Goal: Information Seeking & Learning: Learn about a topic

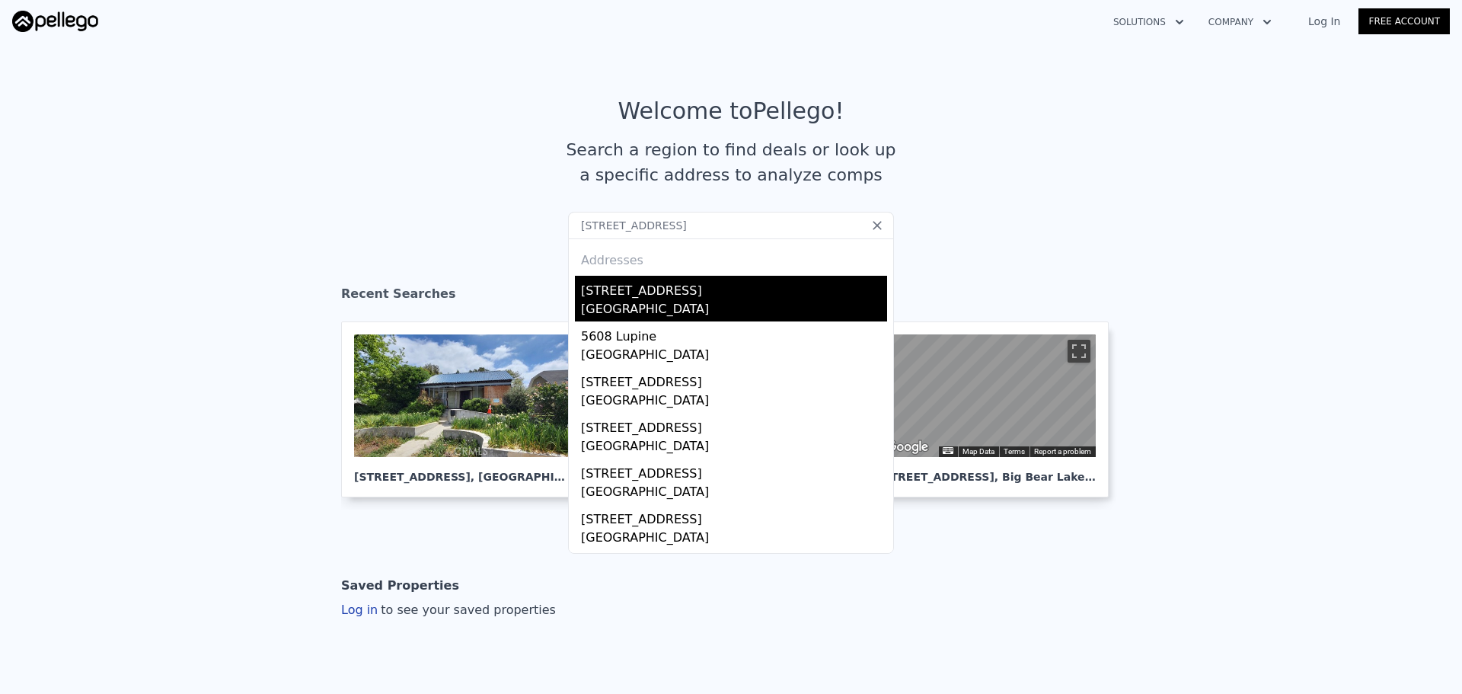
type input "5608 Lupine Ave Twentynine Palms CA 92277"
click at [628, 295] on div "5608 Lupine Ave" at bounding box center [734, 288] width 306 height 24
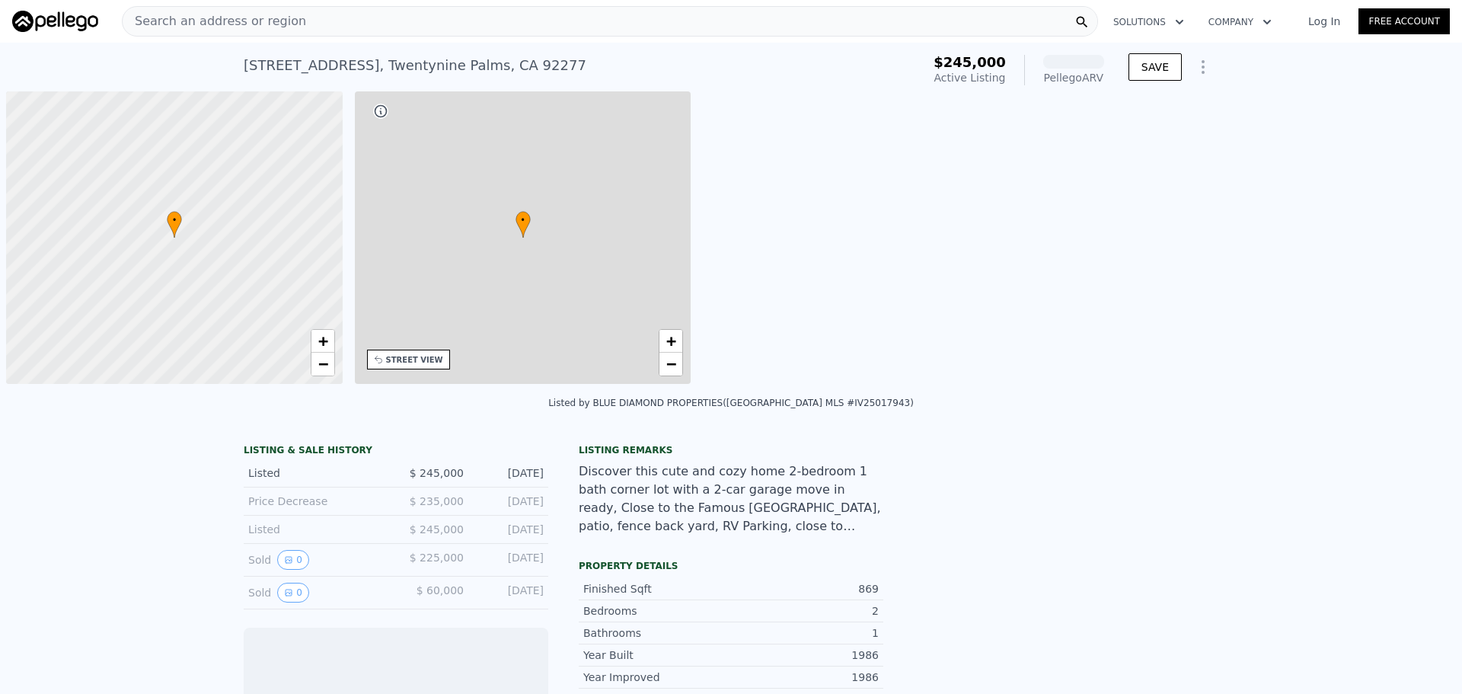
scroll to position [0, 6]
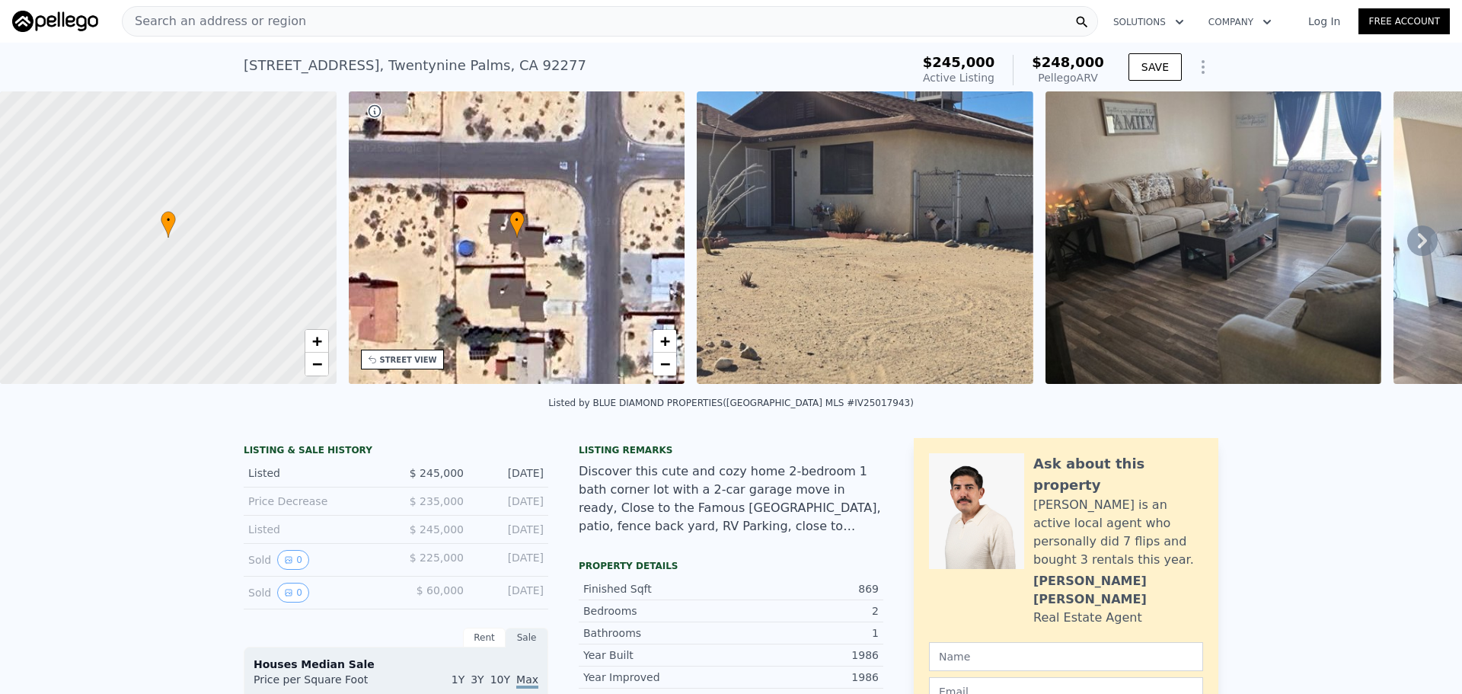
click at [513, 24] on div "Search an address or region" at bounding box center [610, 21] width 976 height 30
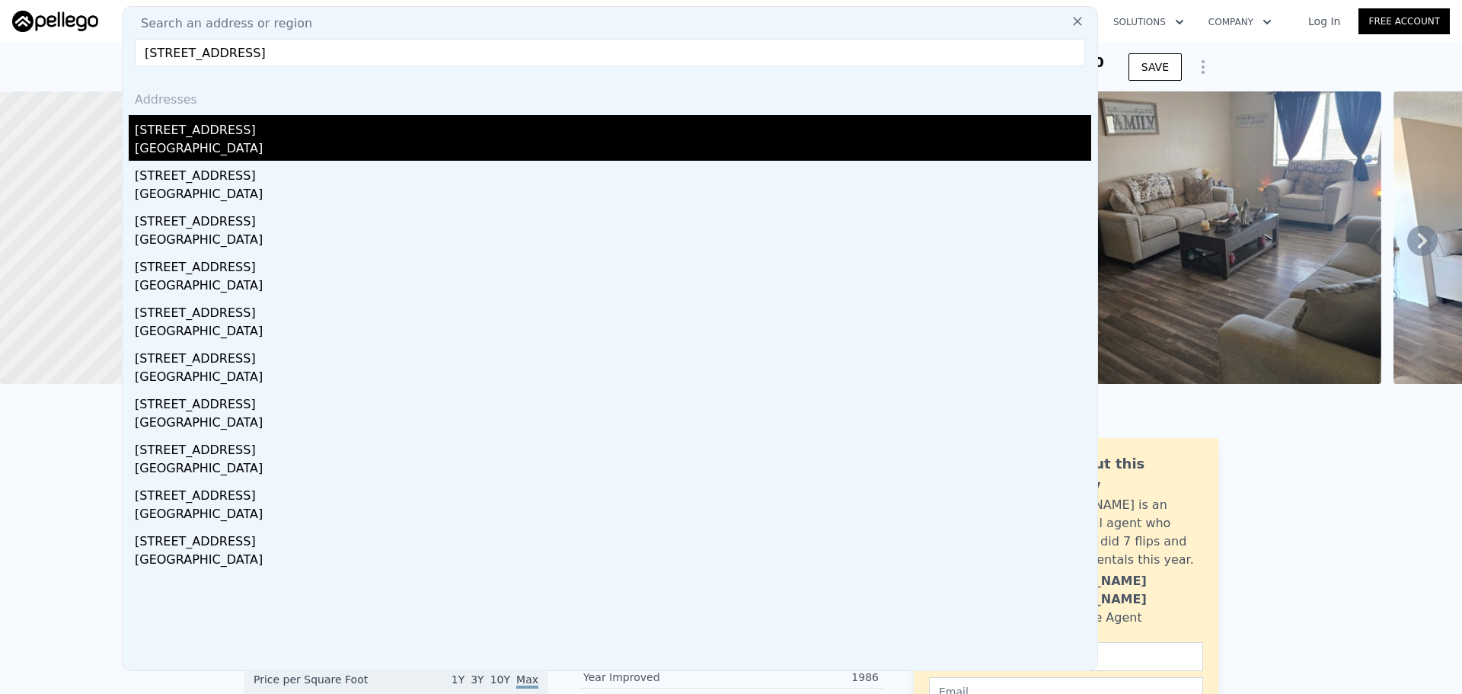
type input "1960 W 67th St Los Angeles CA 90047"
click at [203, 139] on div "1960 W 67th St" at bounding box center [613, 127] width 956 height 24
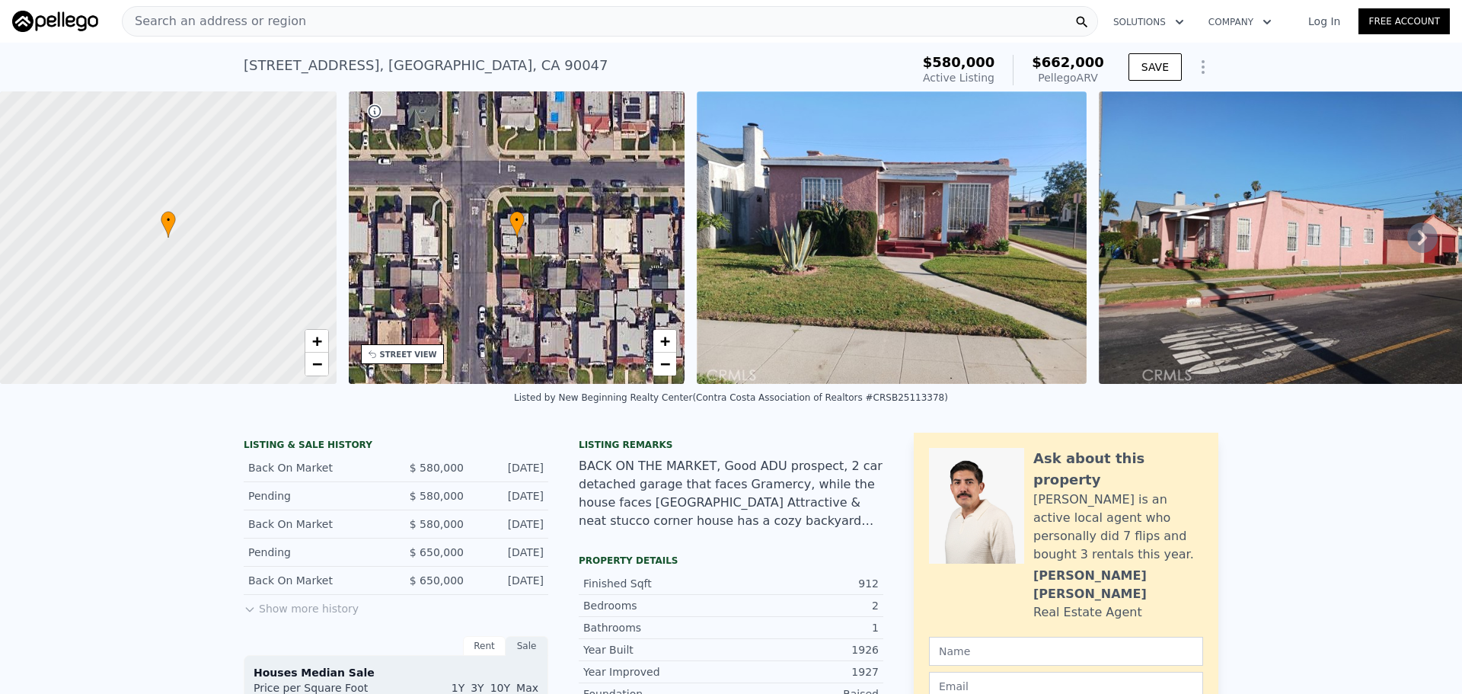
scroll to position [0, 6]
click at [393, 16] on div "Search an address or region" at bounding box center [610, 21] width 976 height 30
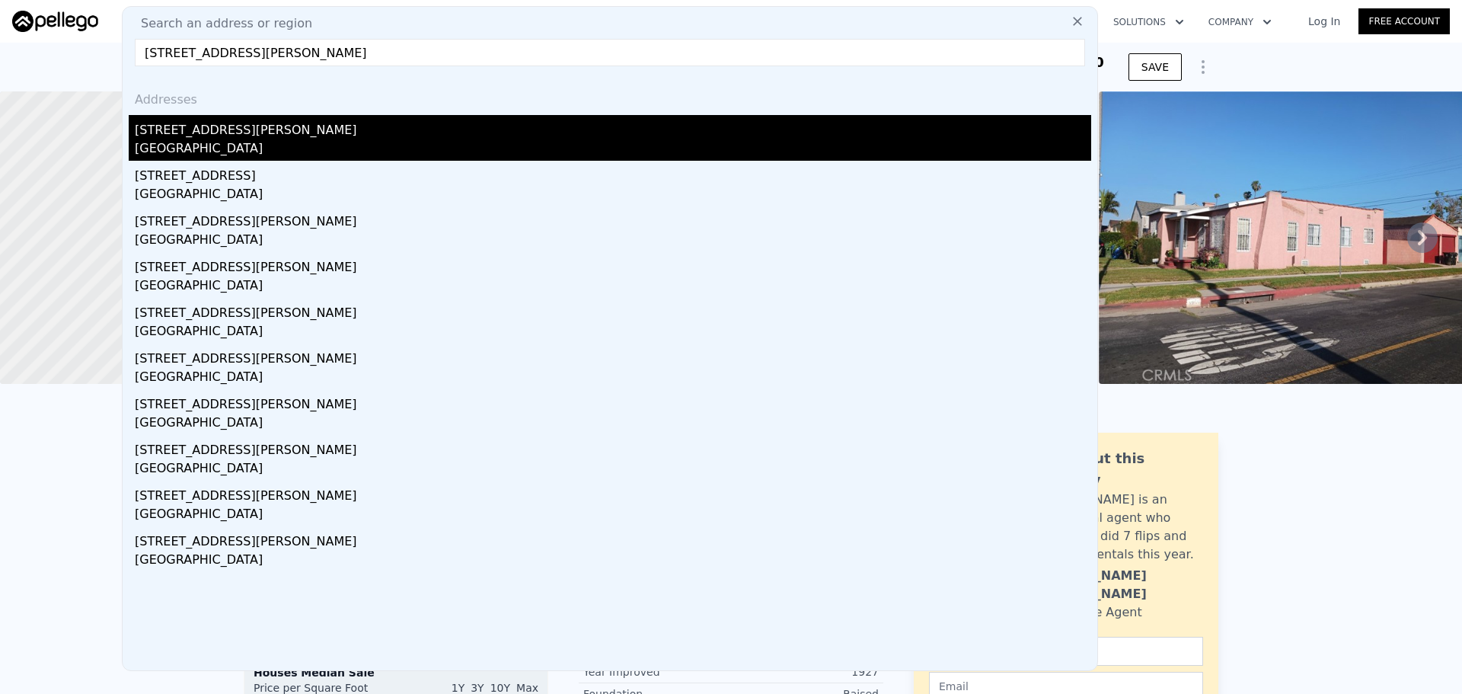
type input "7986 Cortez St Highland CA 92346"
click at [193, 148] on div "San Bernardino County, CA 92346" at bounding box center [613, 149] width 956 height 21
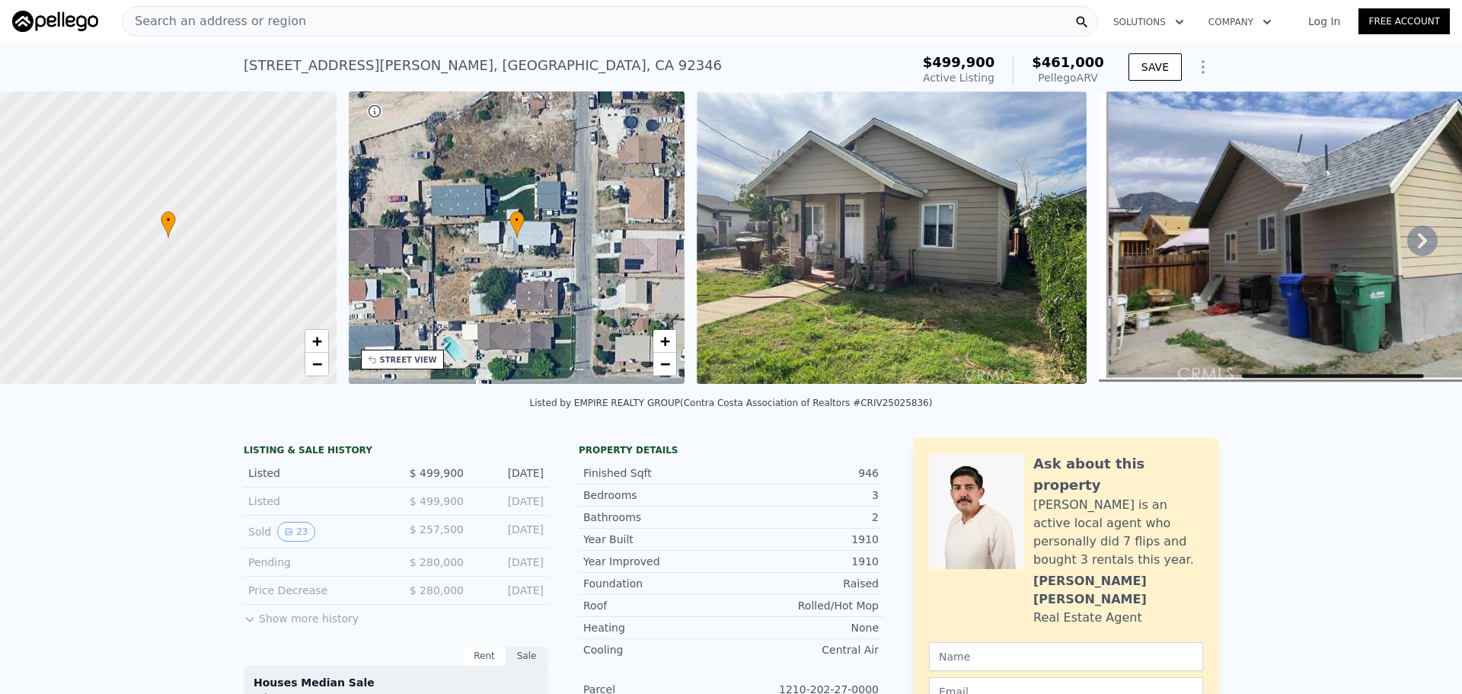
click at [355, 18] on div "Search an address or region" at bounding box center [610, 21] width 976 height 30
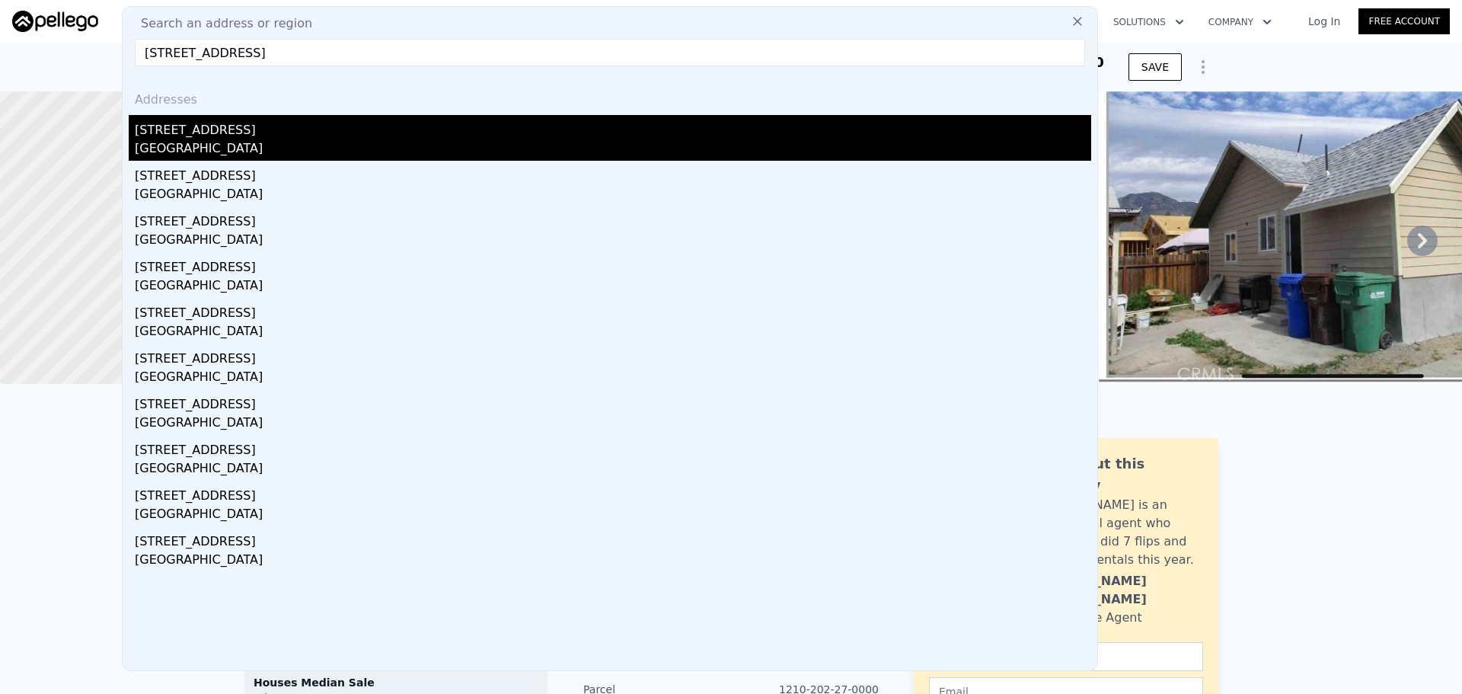
type input "1509 Magnolia Ave San Bernardino CA 92411"
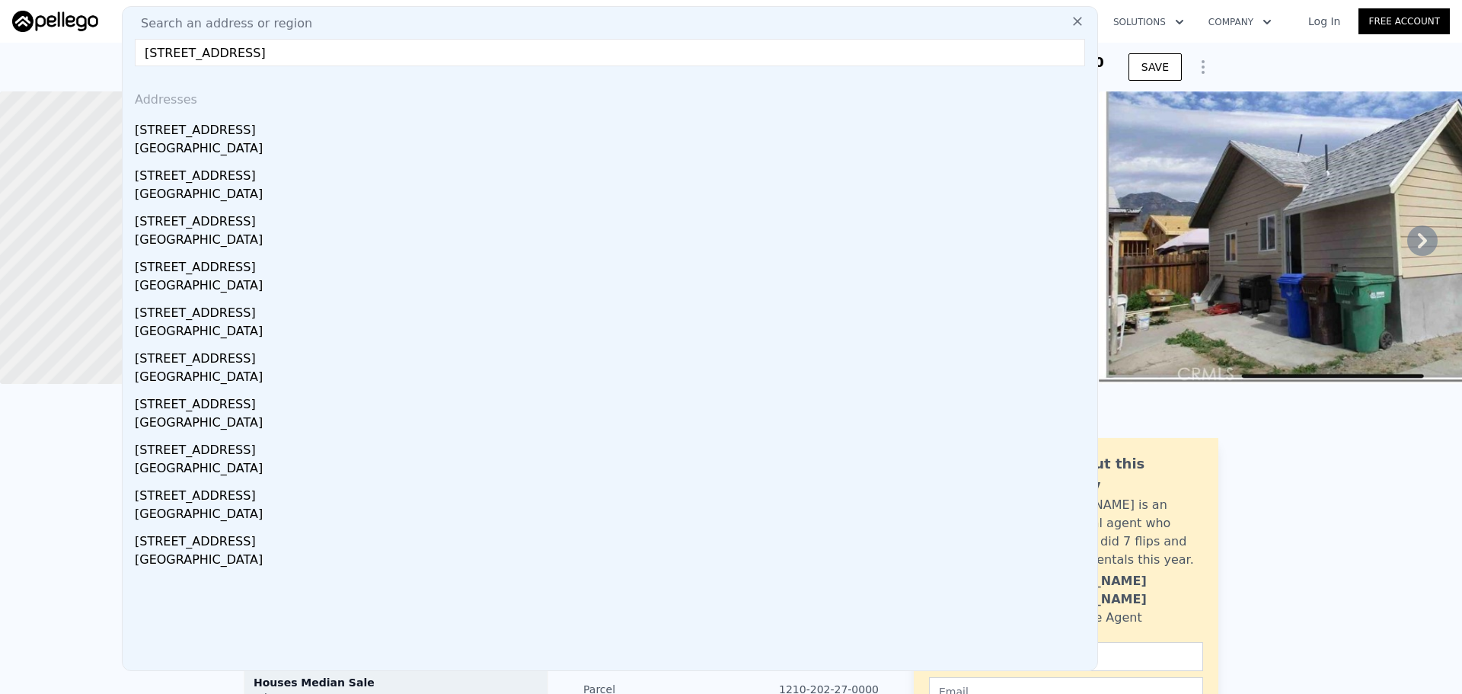
click at [146, 126] on div "1509 Magnolia Ave" at bounding box center [613, 127] width 956 height 24
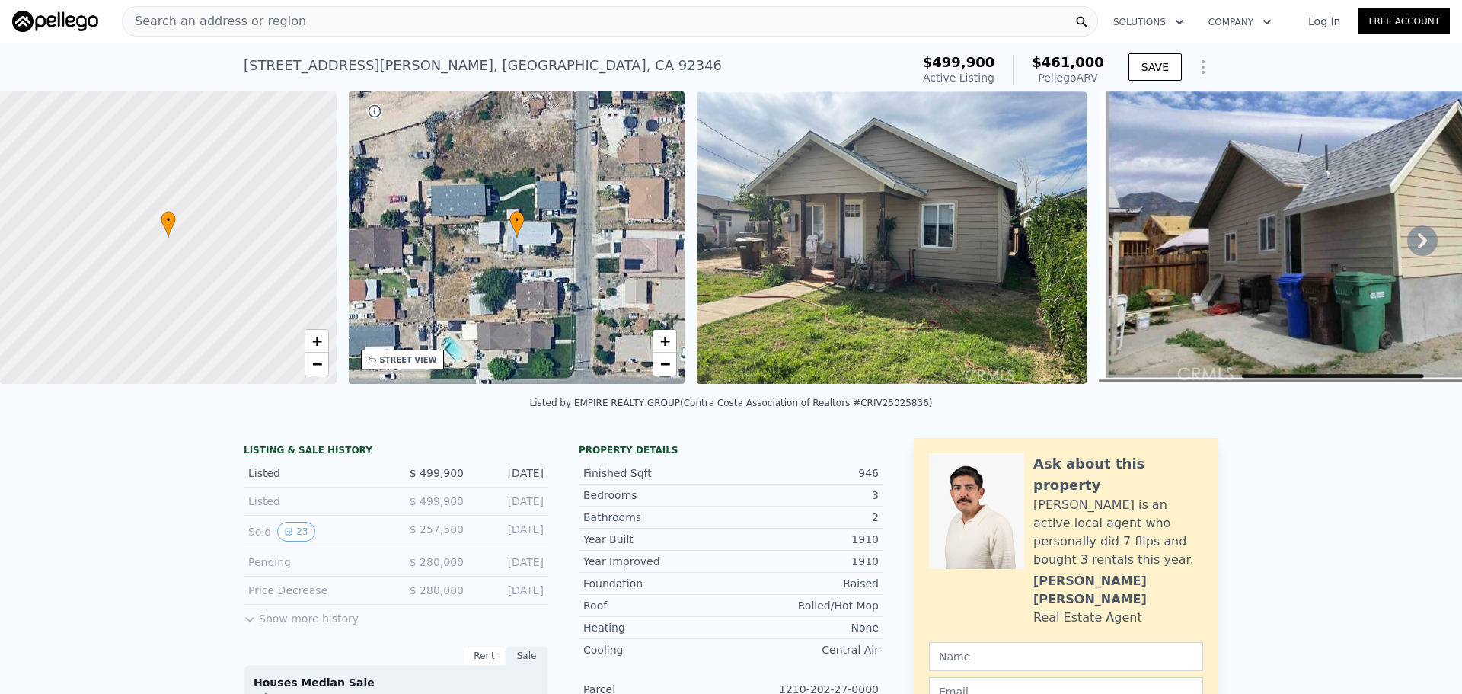
type input "1"
type input "795"
type input "1250"
type input "6165"
type input "8400"
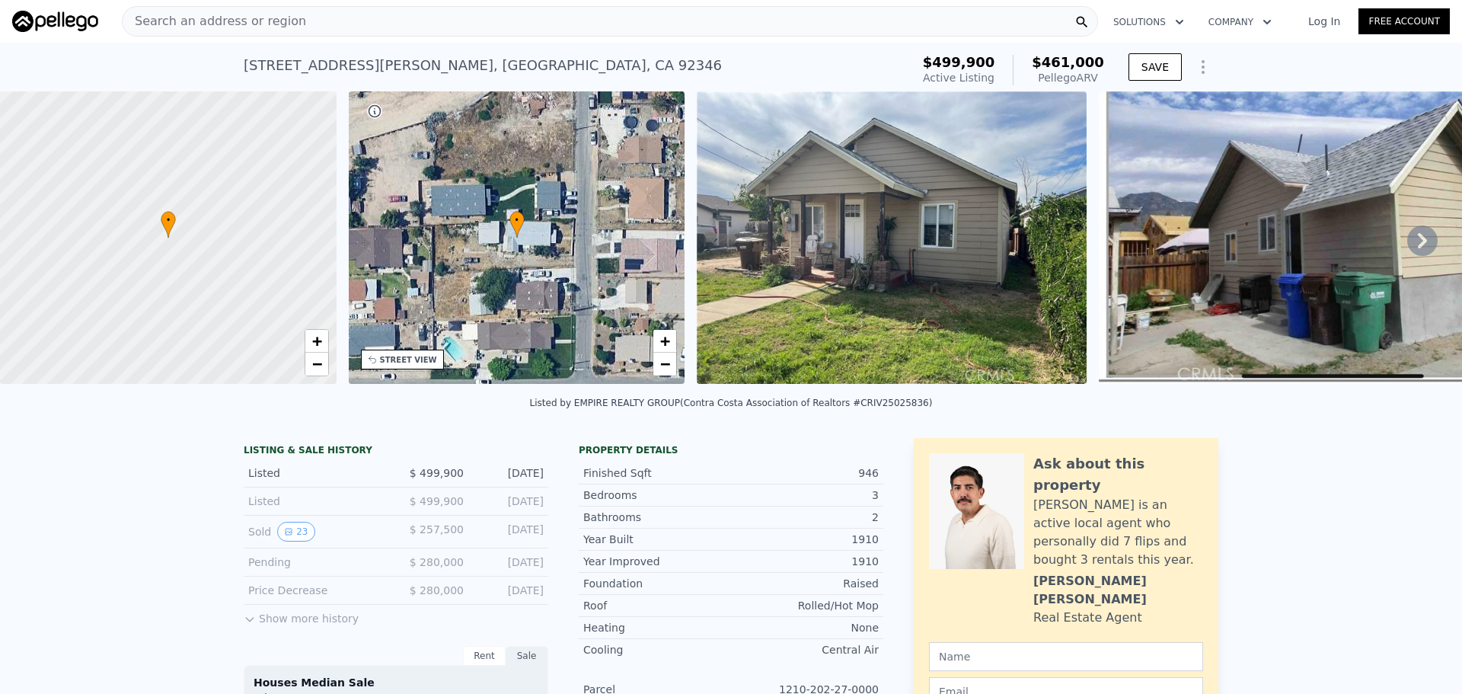
type input "$ 470,000"
type input "5"
type input "$ 36,701"
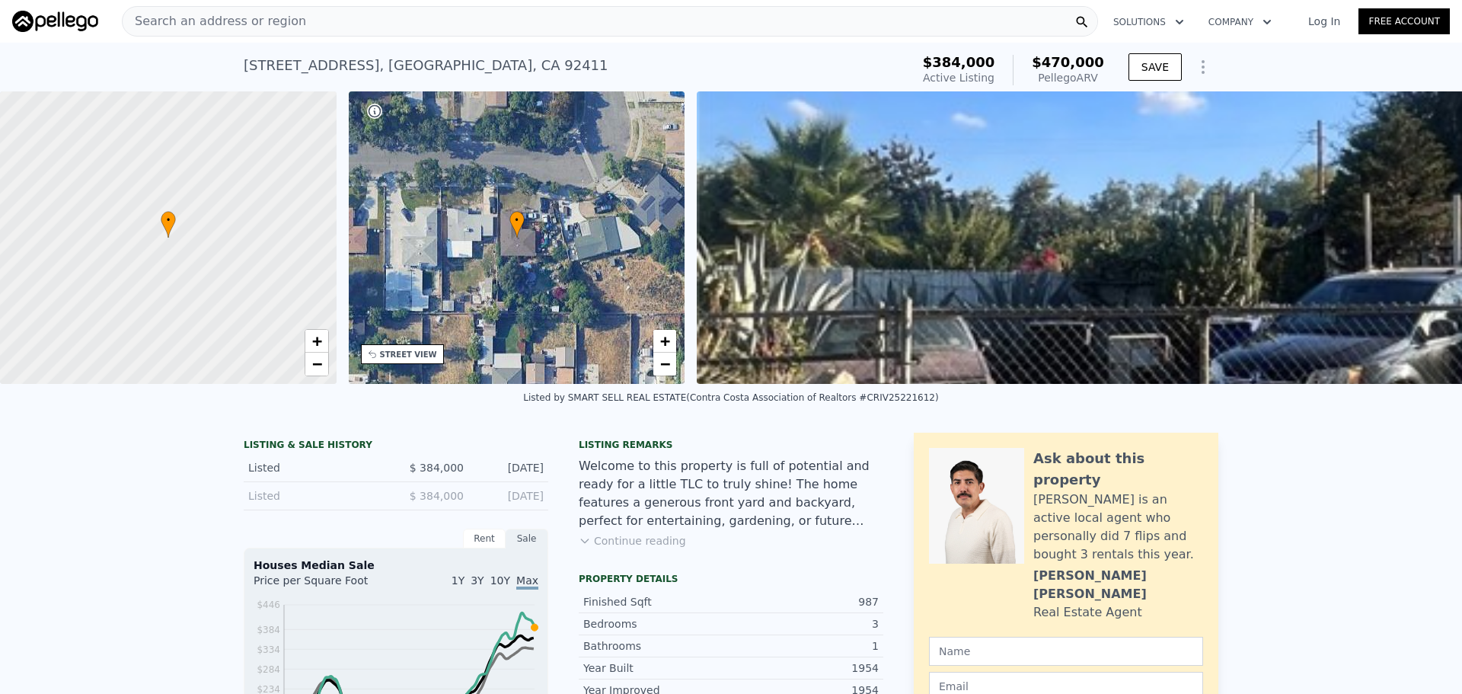
click at [455, 14] on div "Search an address or region" at bounding box center [610, 21] width 976 height 30
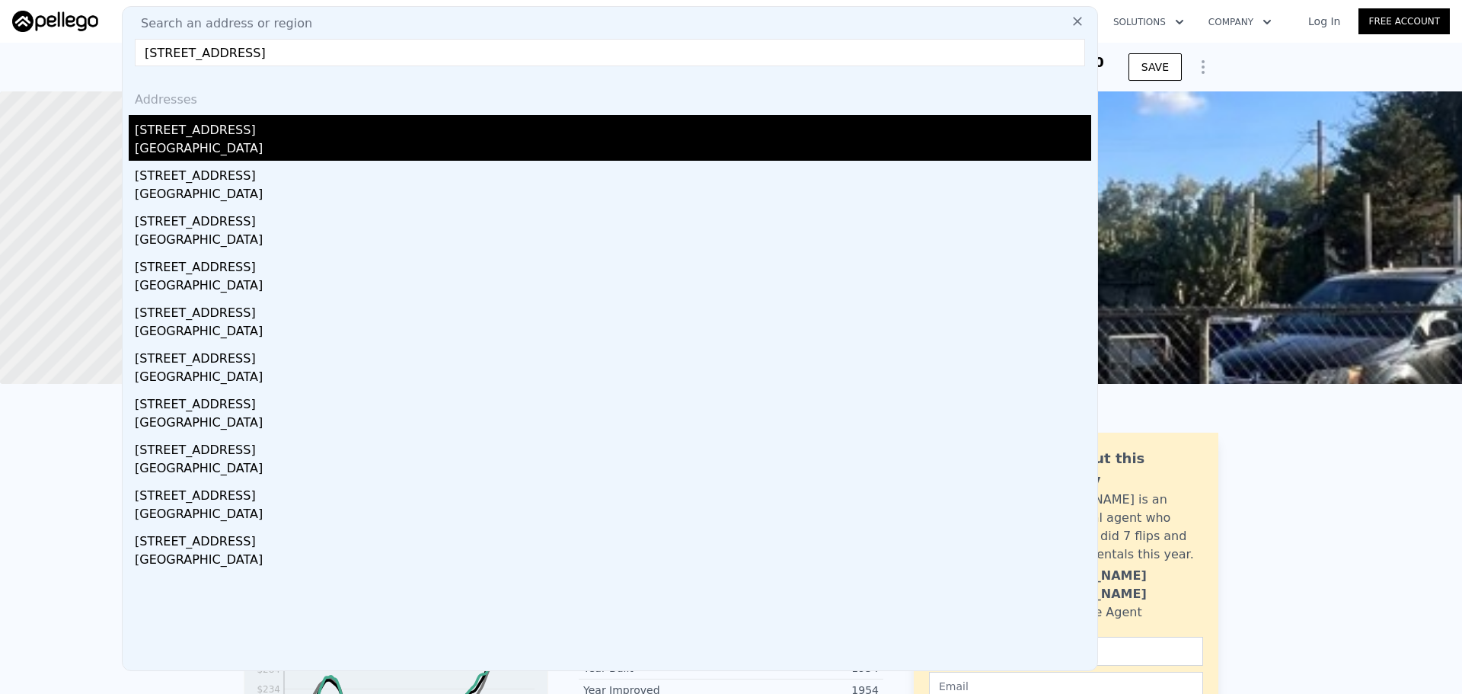
type input "23621 Suncrest Ave Moreno Valley CA 92553"
click at [361, 123] on div "23621 Suncrest Ave" at bounding box center [613, 127] width 956 height 24
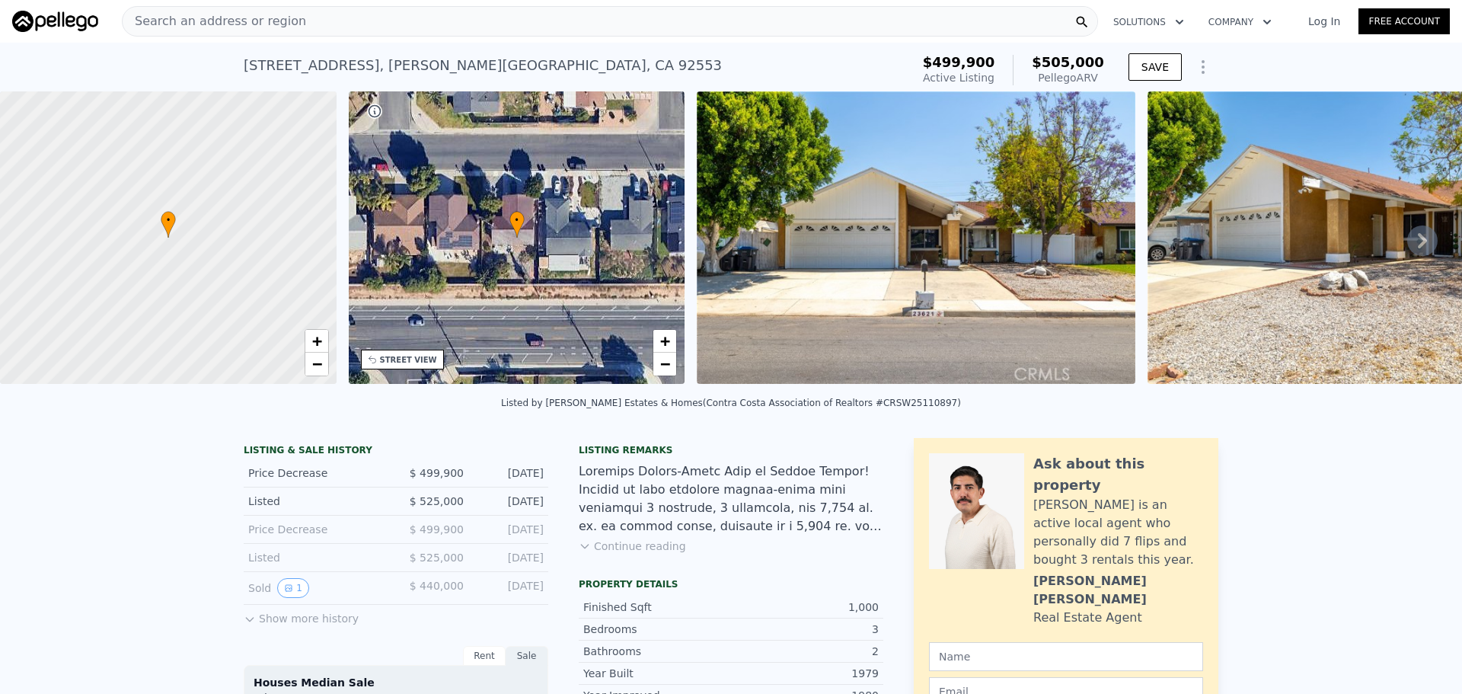
click at [372, 18] on div "Search an address or region" at bounding box center [610, 21] width 976 height 30
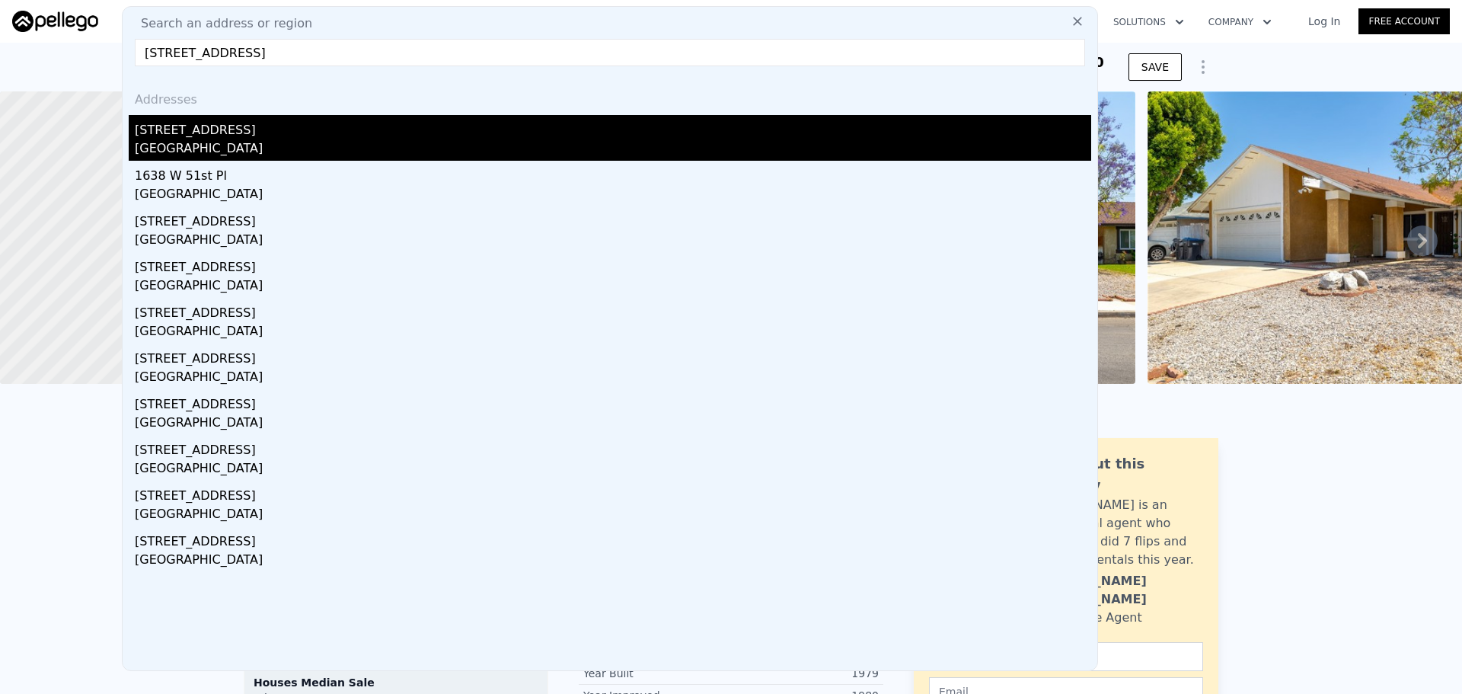
type input "1638 W 51st St Los Angeles CA 90062"
click at [246, 142] on div "Los Angeles, CA 90062" at bounding box center [613, 149] width 956 height 21
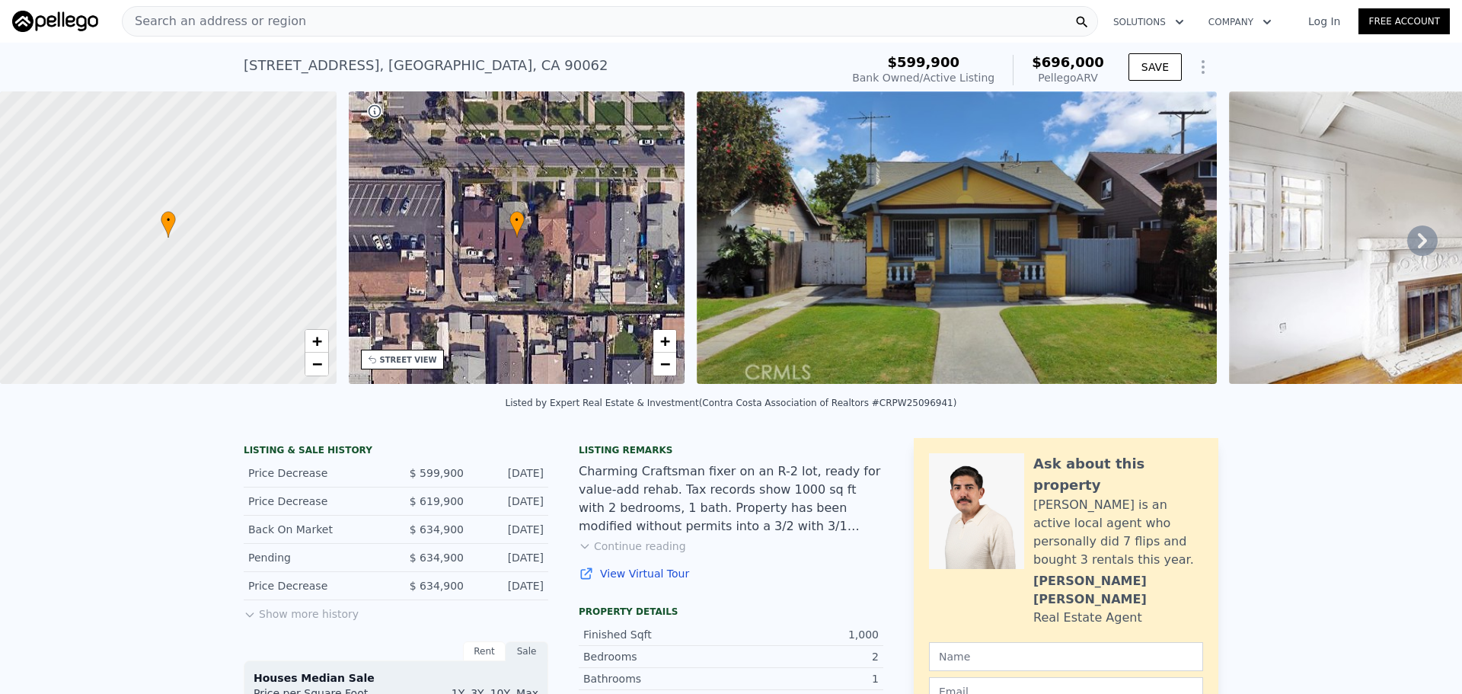
click at [414, 358] on div "STREET VIEW" at bounding box center [408, 359] width 57 height 11
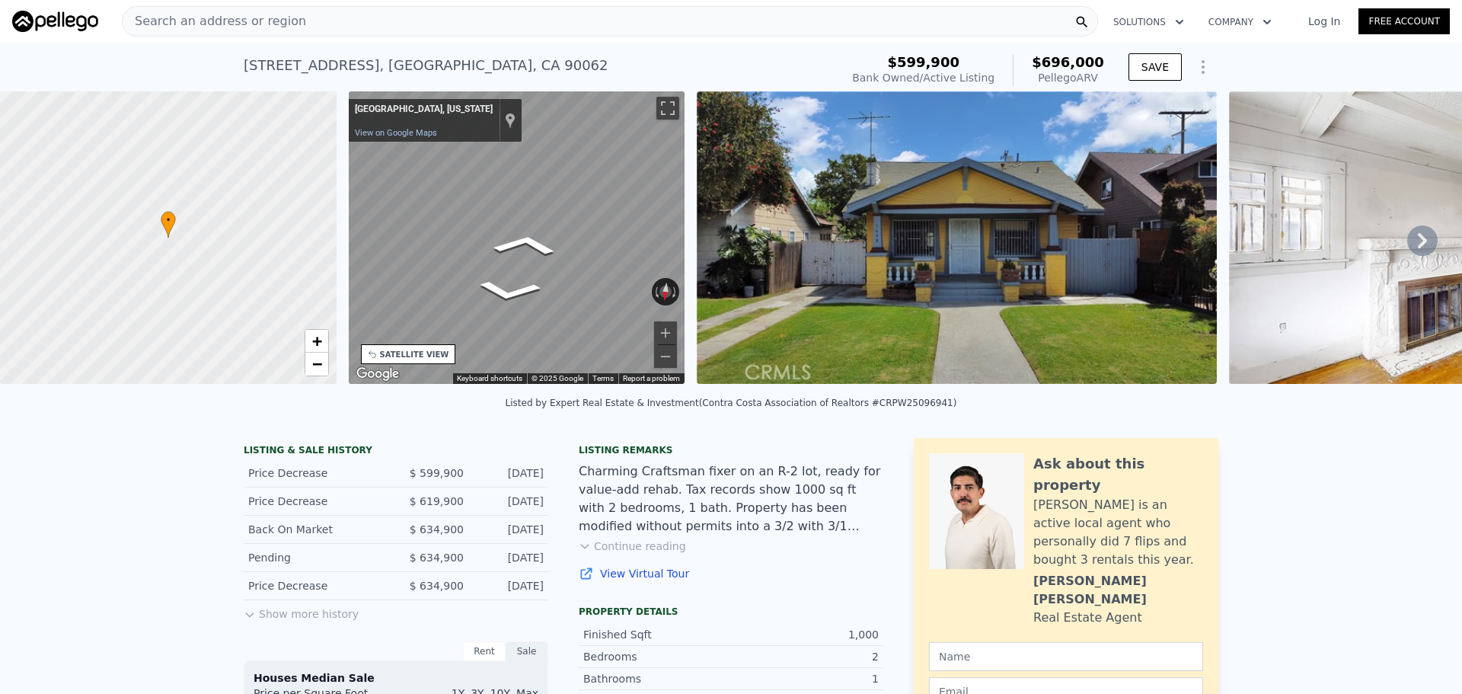
click at [221, 158] on div "• + − • + − STREET VIEW ← Move left → Move right ↑ Move up ↓ Move down + Zoom i…" at bounding box center [731, 240] width 1462 height 298
click at [308, 17] on div "Search an address or region" at bounding box center [610, 21] width 976 height 30
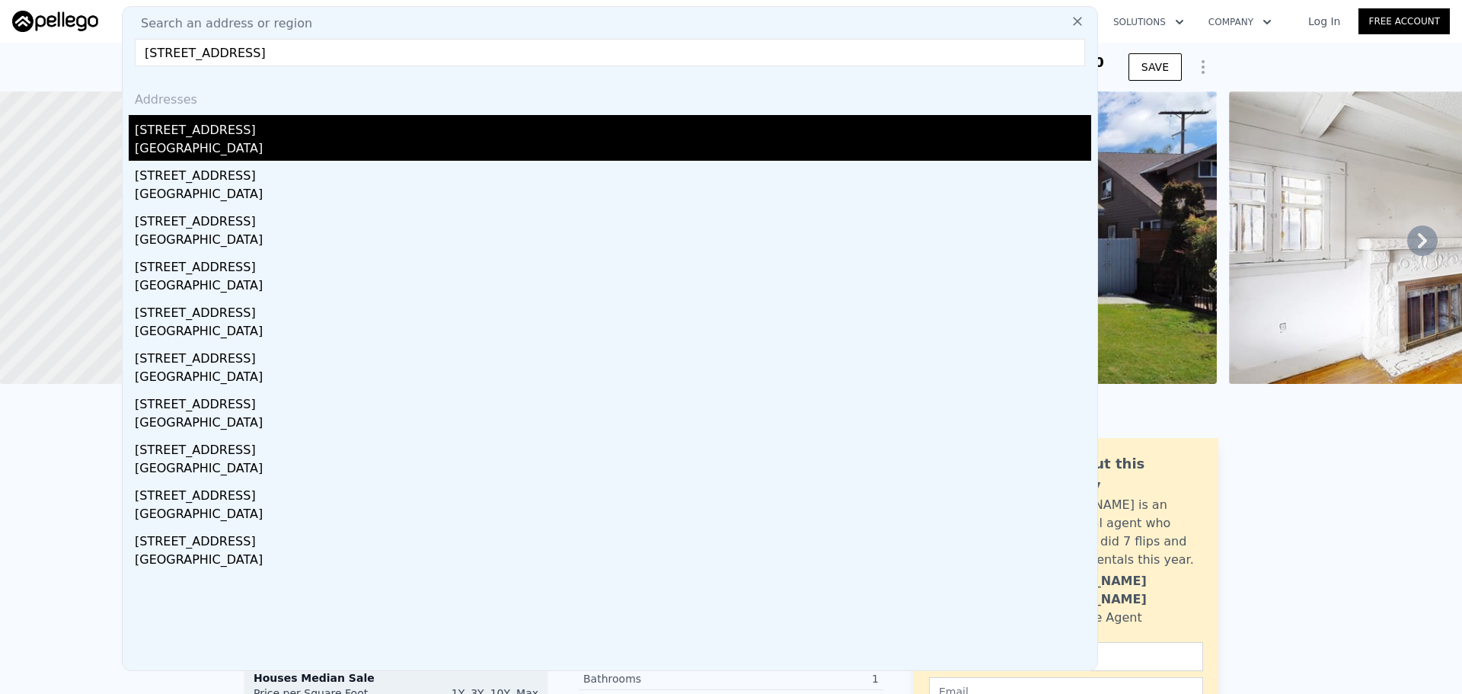
type input "6795 Fillmore Ave Rialto CA 92376"
click at [207, 142] on div "San Bernardino County, CA 92376" at bounding box center [613, 149] width 956 height 21
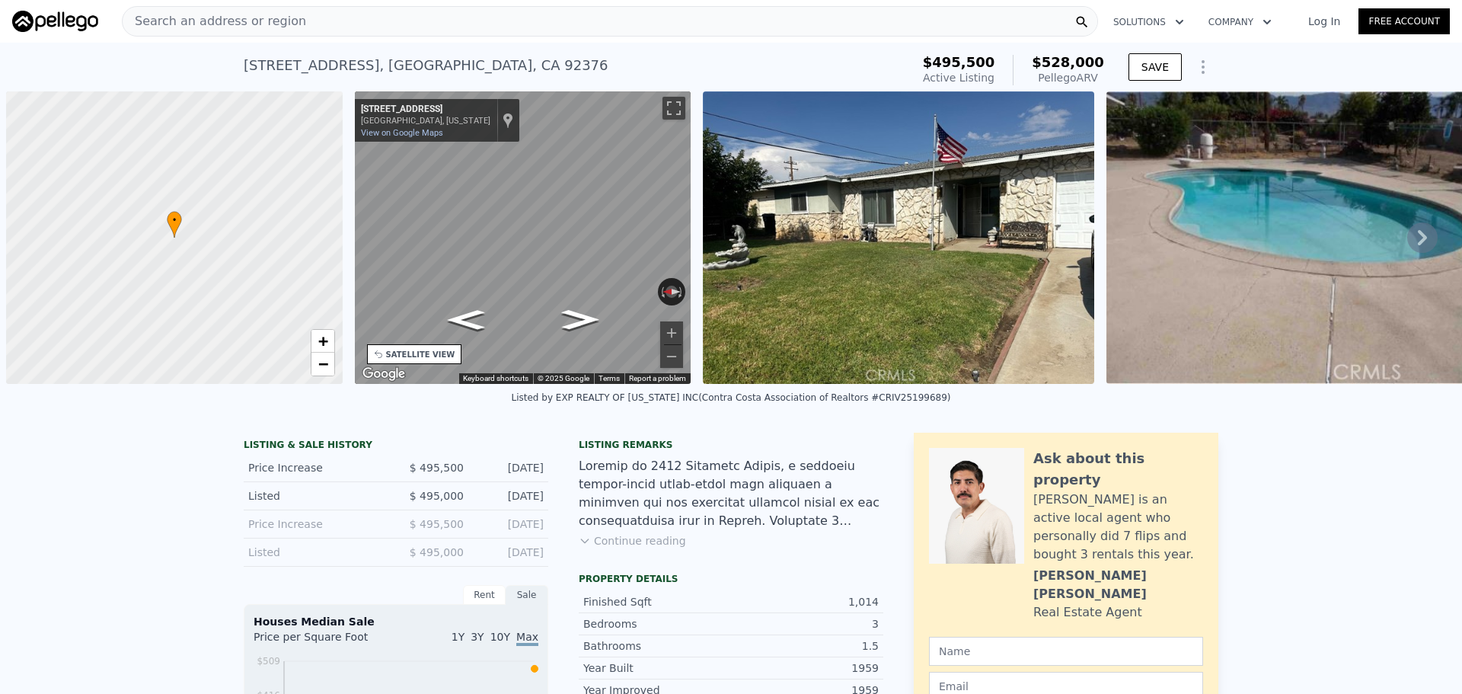
scroll to position [0, 6]
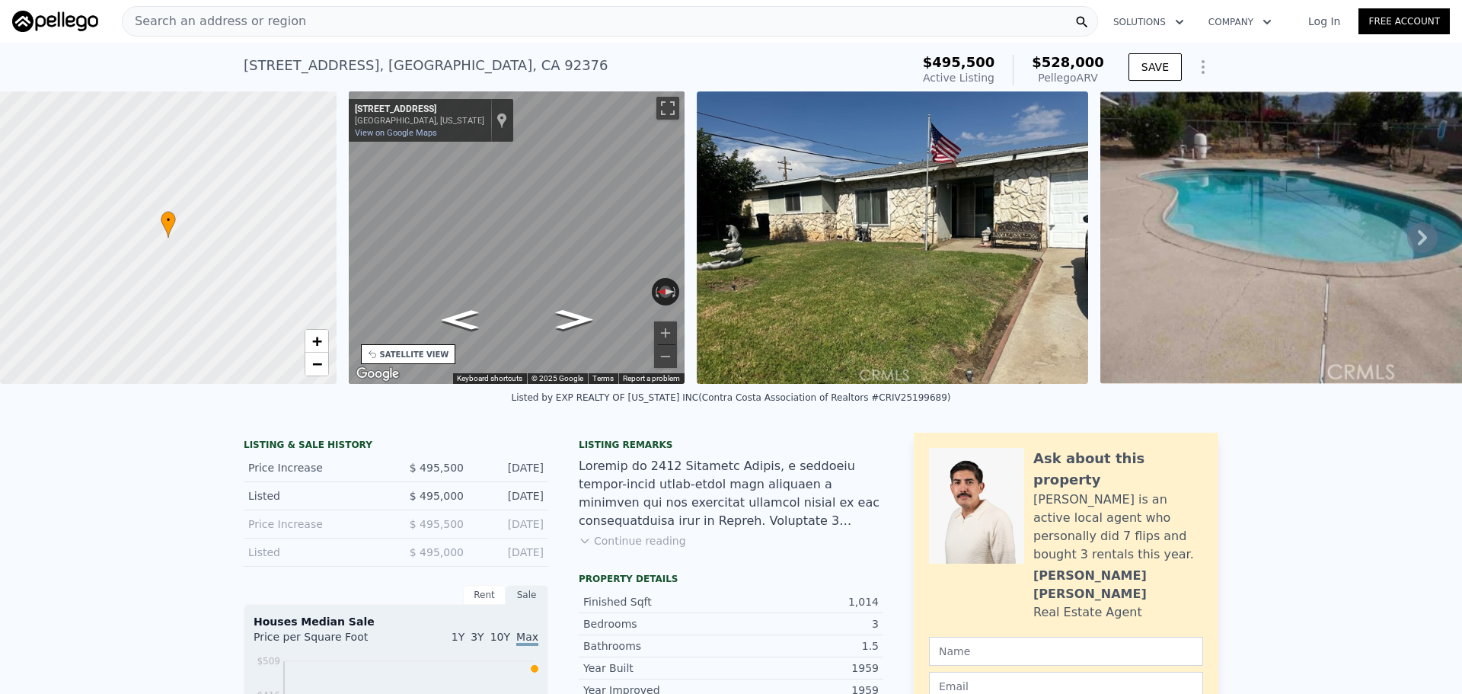
click at [442, 21] on div "Search an address or region" at bounding box center [610, 21] width 976 height 30
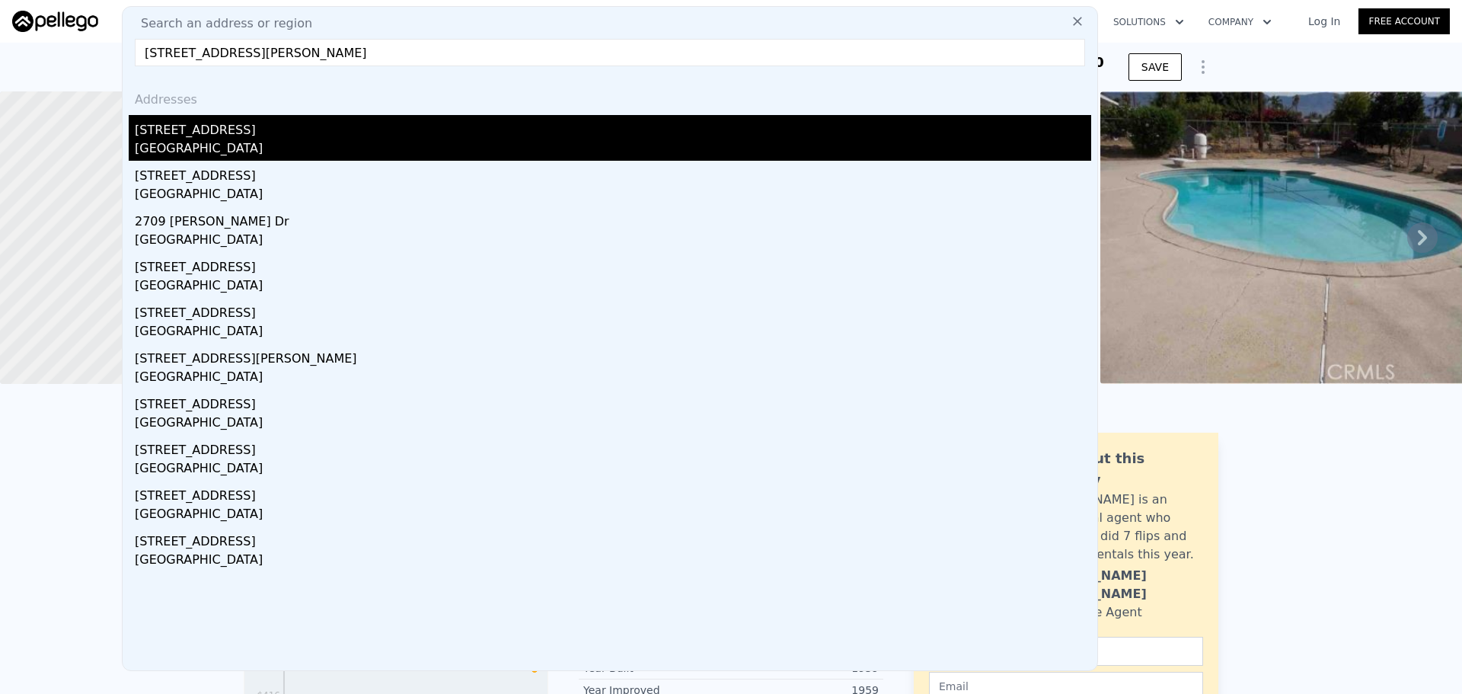
type input "2709 Laurel Dr Bakersfield CA 93304"
click at [279, 129] on div "2709 Laurel Dr" at bounding box center [613, 127] width 956 height 24
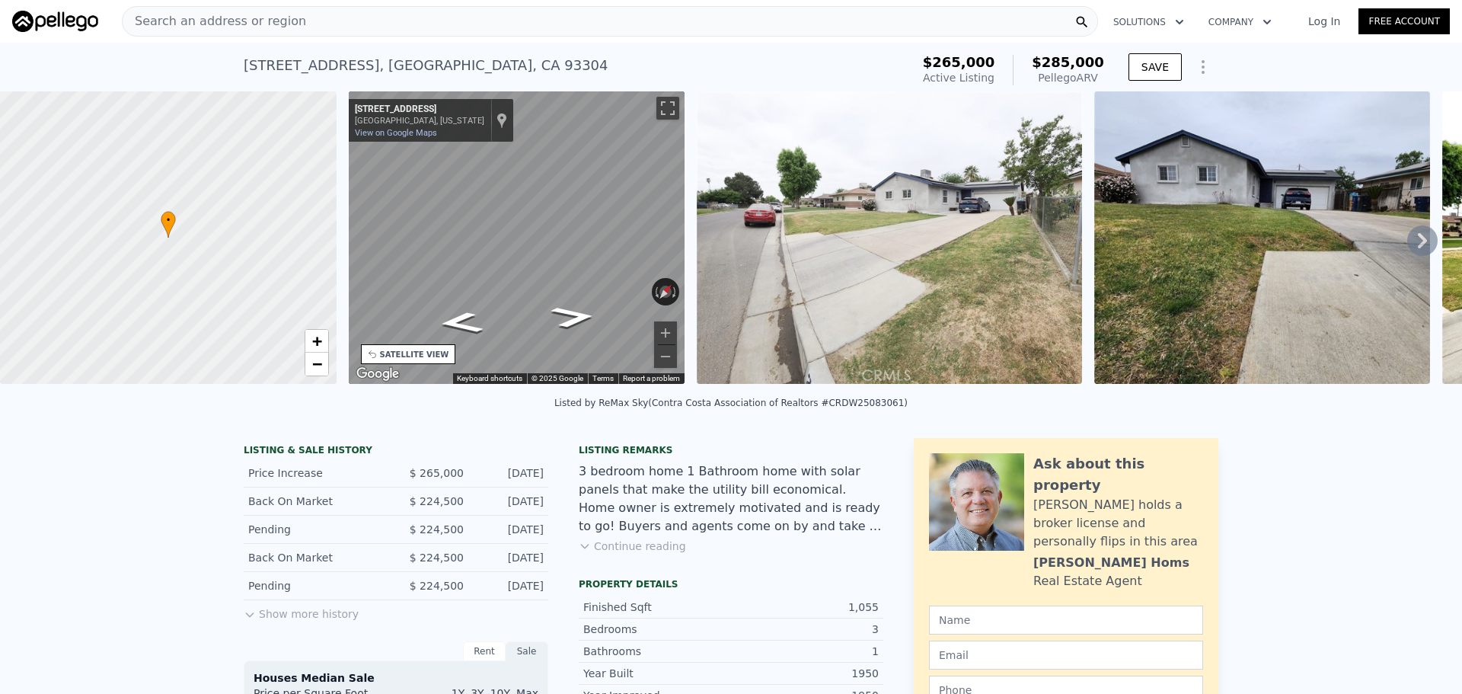
click at [428, 19] on div "Search an address or region" at bounding box center [610, 21] width 976 height 30
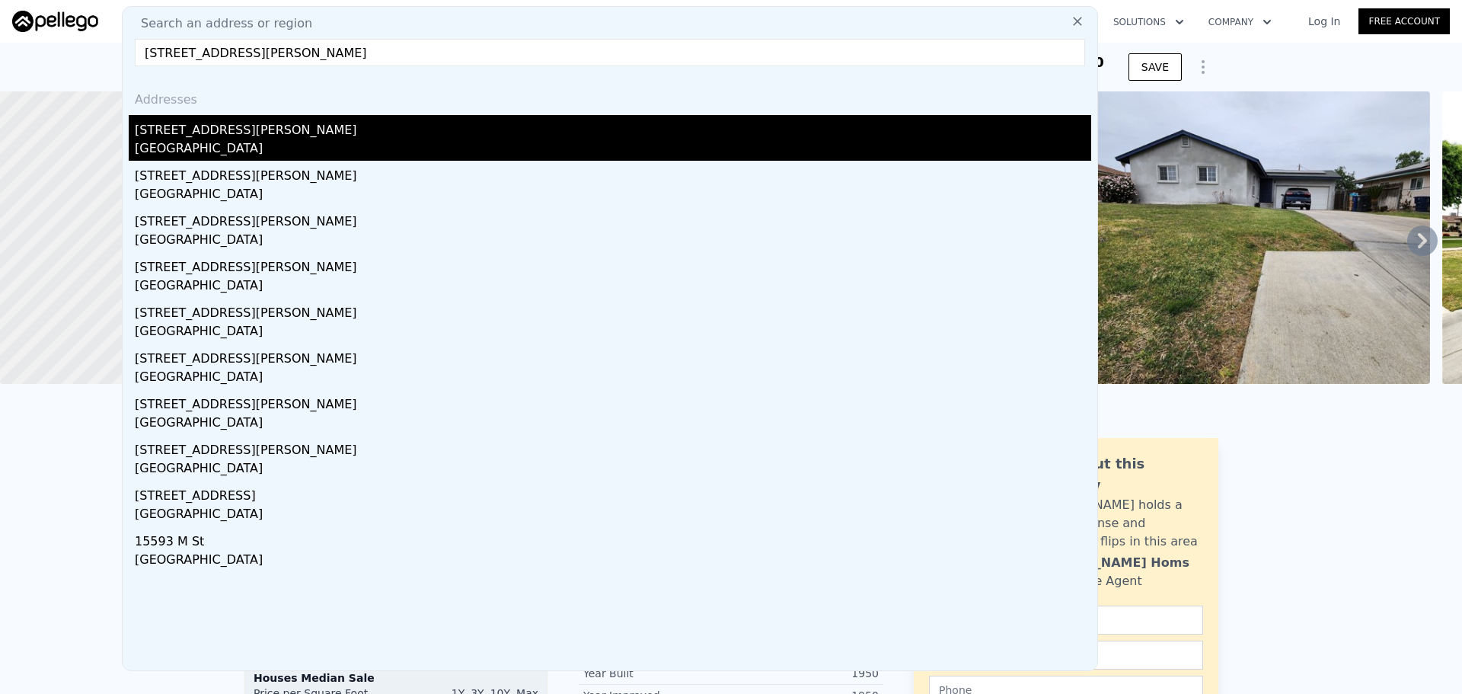
type input "15917 Lee St Mojave CA 93501"
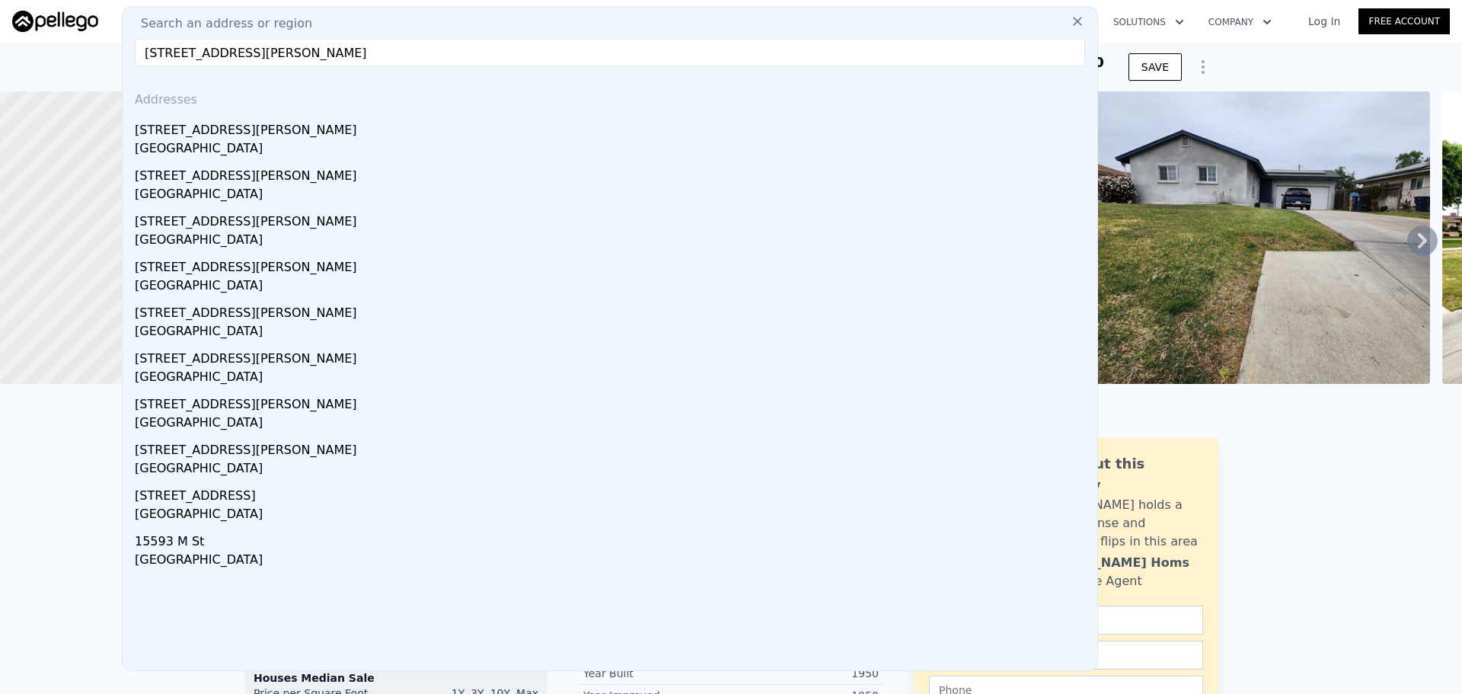
drag, startPoint x: 253, startPoint y: 131, endPoint x: 274, endPoint y: 2, distance: 131.2
click at [253, 131] on div "15917 Lee St" at bounding box center [613, 127] width 956 height 24
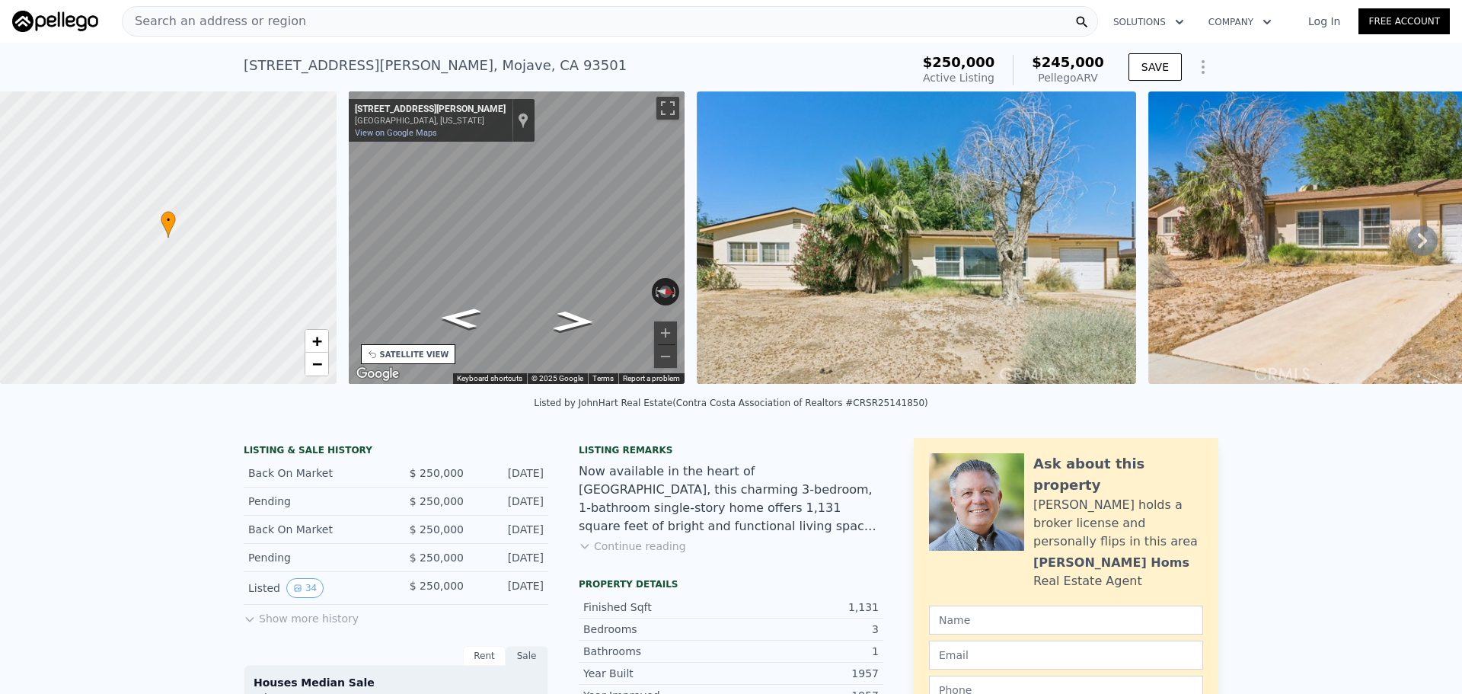
click at [487, 14] on div "Search an address or region" at bounding box center [610, 21] width 976 height 30
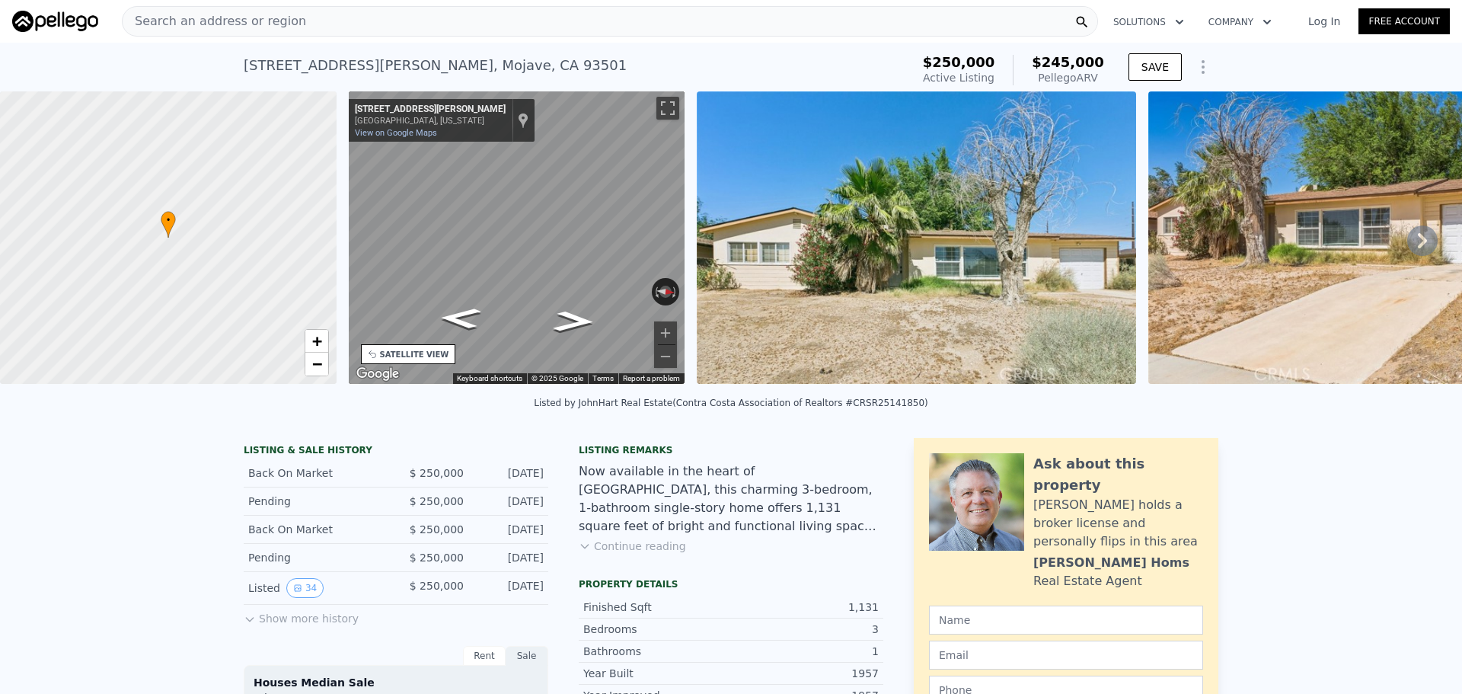
click at [446, 13] on div "Search an address or region" at bounding box center [610, 21] width 976 height 30
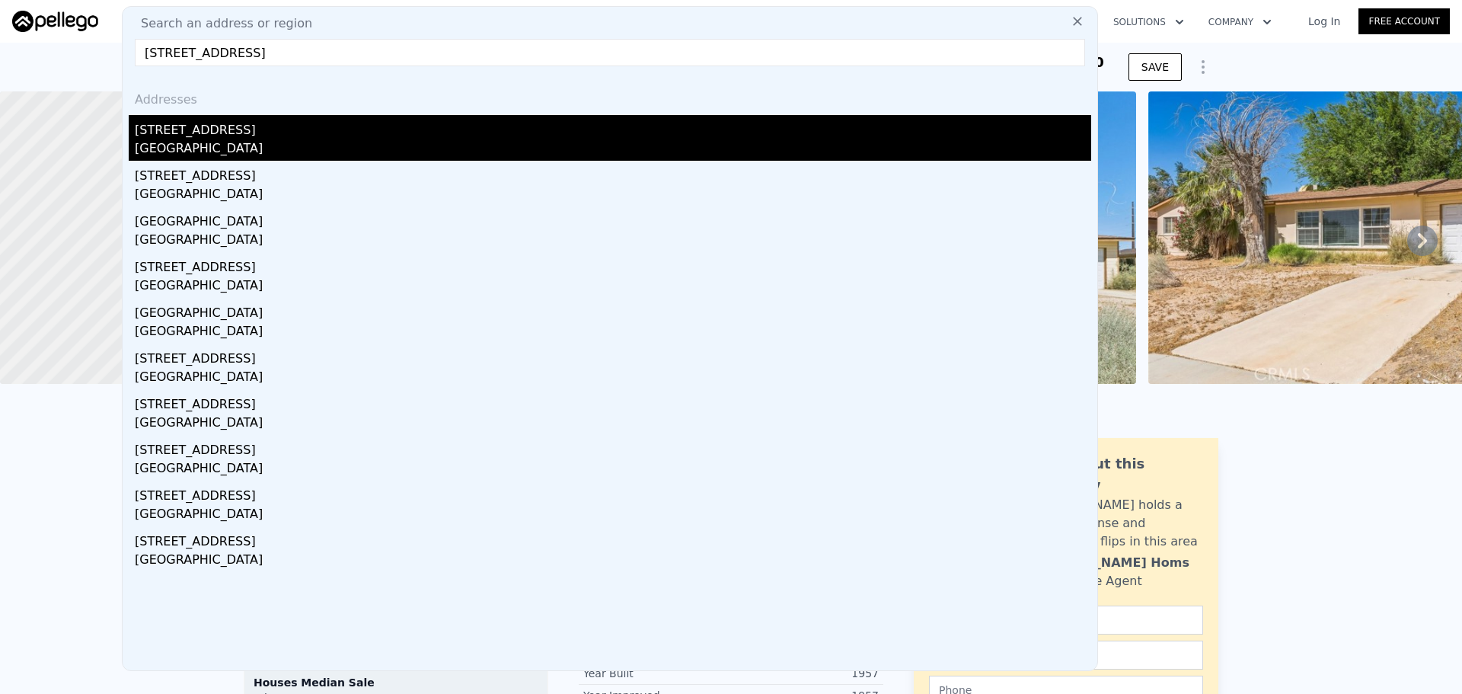
type input "3670 La Hacienda Dr San Bernardino CA 92404"
click at [336, 141] on div "San Bernardino, CA 92404" at bounding box center [613, 149] width 956 height 21
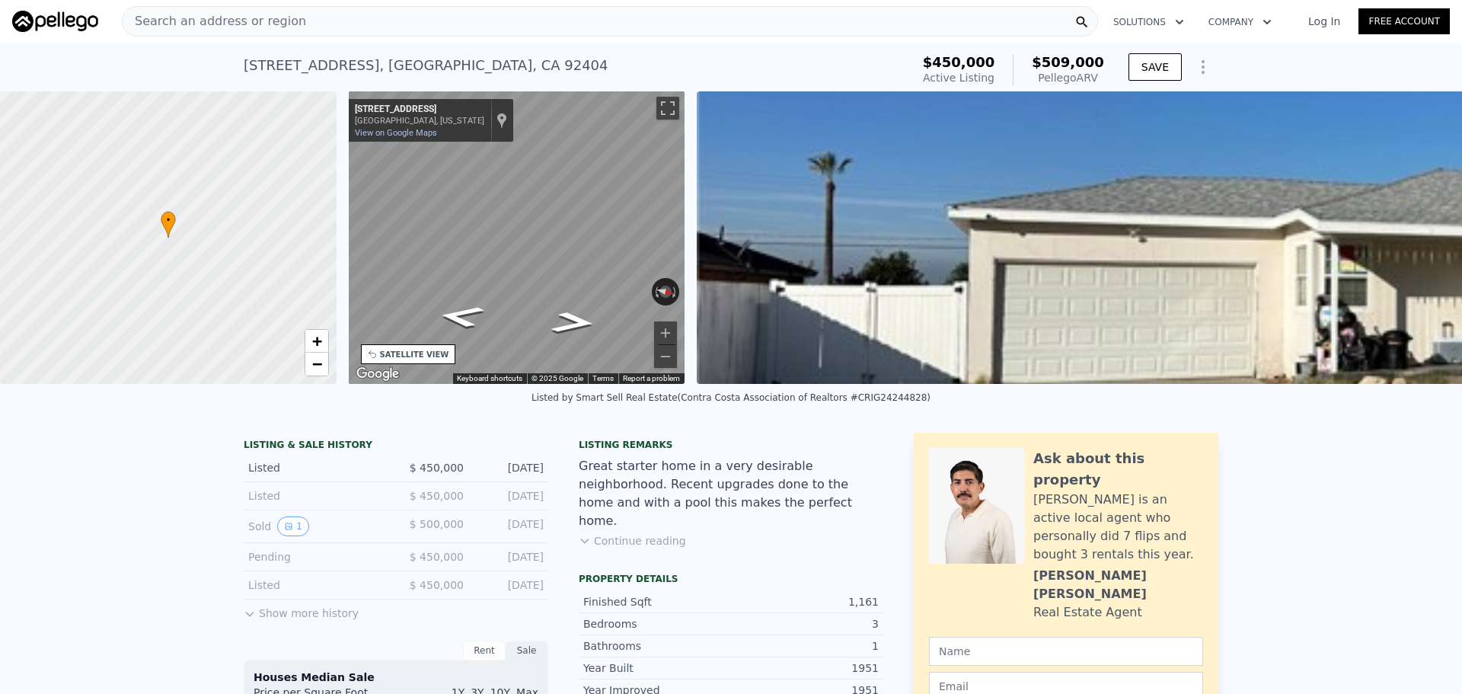
click at [406, 354] on div "SATELLITE VIEW" at bounding box center [414, 354] width 69 height 11
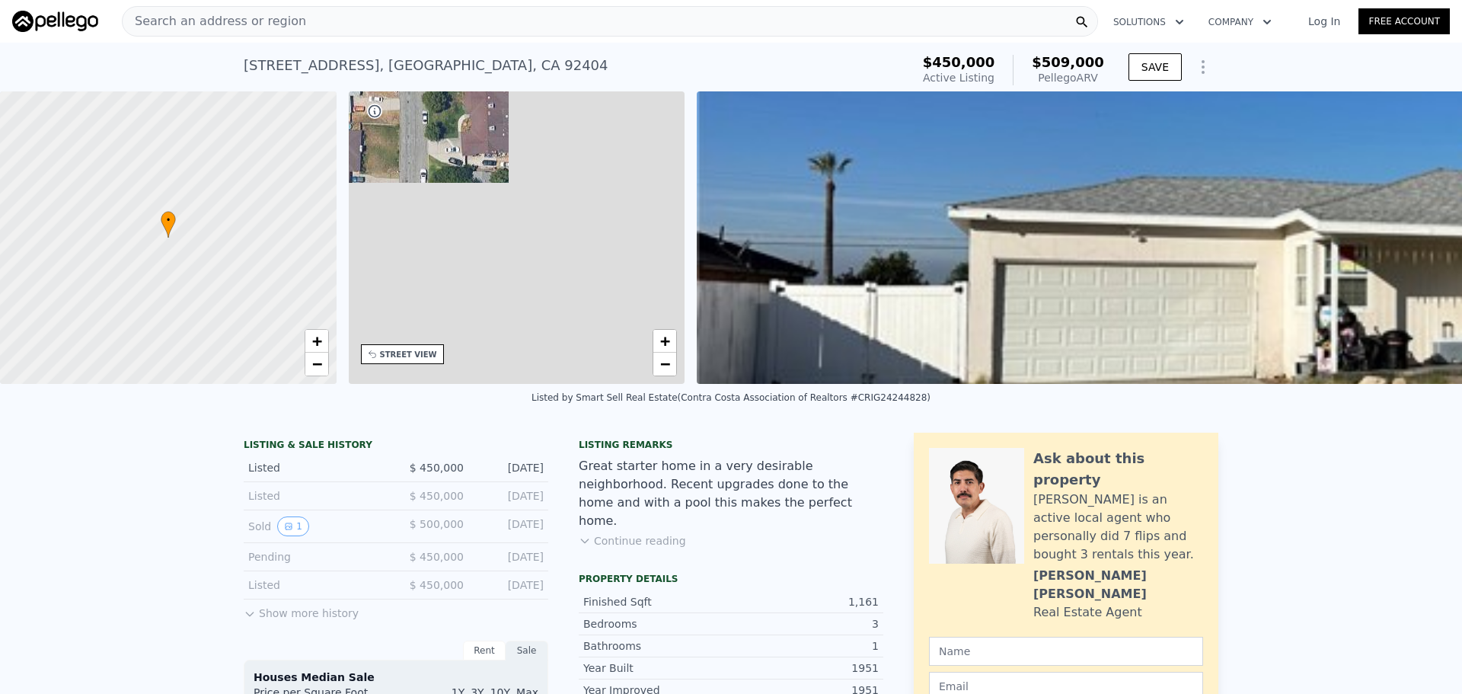
click at [421, 368] on div "• + −" at bounding box center [517, 237] width 337 height 292
click at [413, 352] on div "STREET VIEW" at bounding box center [408, 354] width 57 height 11
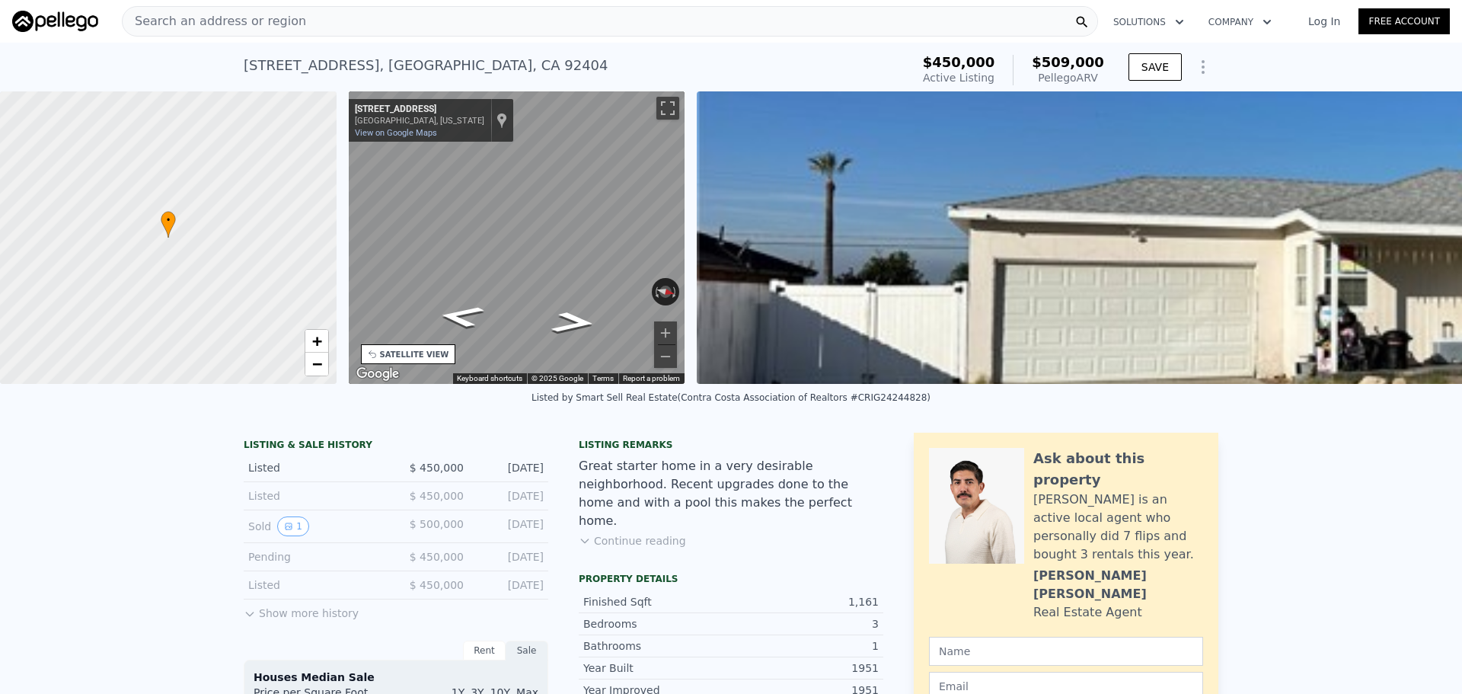
click at [413, 352] on div "SATELLITE VIEW" at bounding box center [414, 354] width 69 height 11
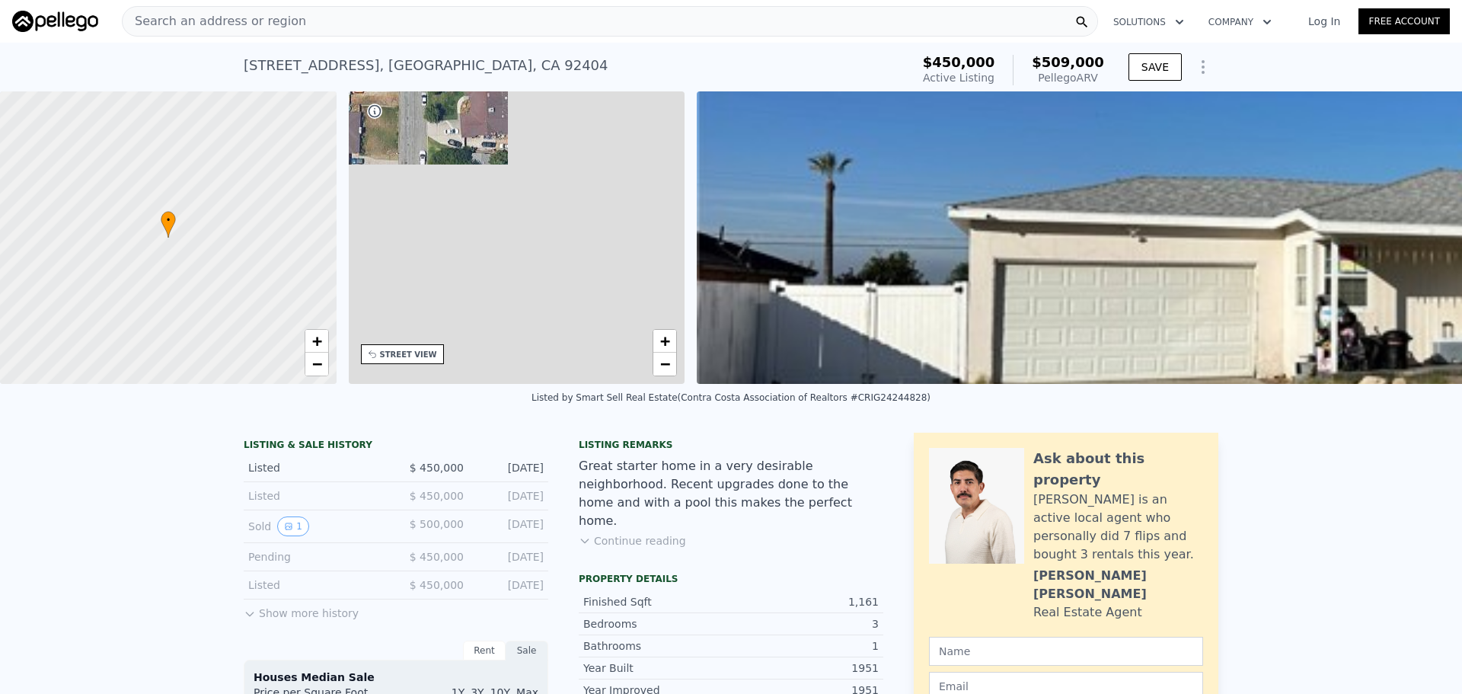
click at [445, 222] on div "• + −" at bounding box center [517, 237] width 337 height 292
click at [668, 372] on link "−" at bounding box center [664, 363] width 23 height 23
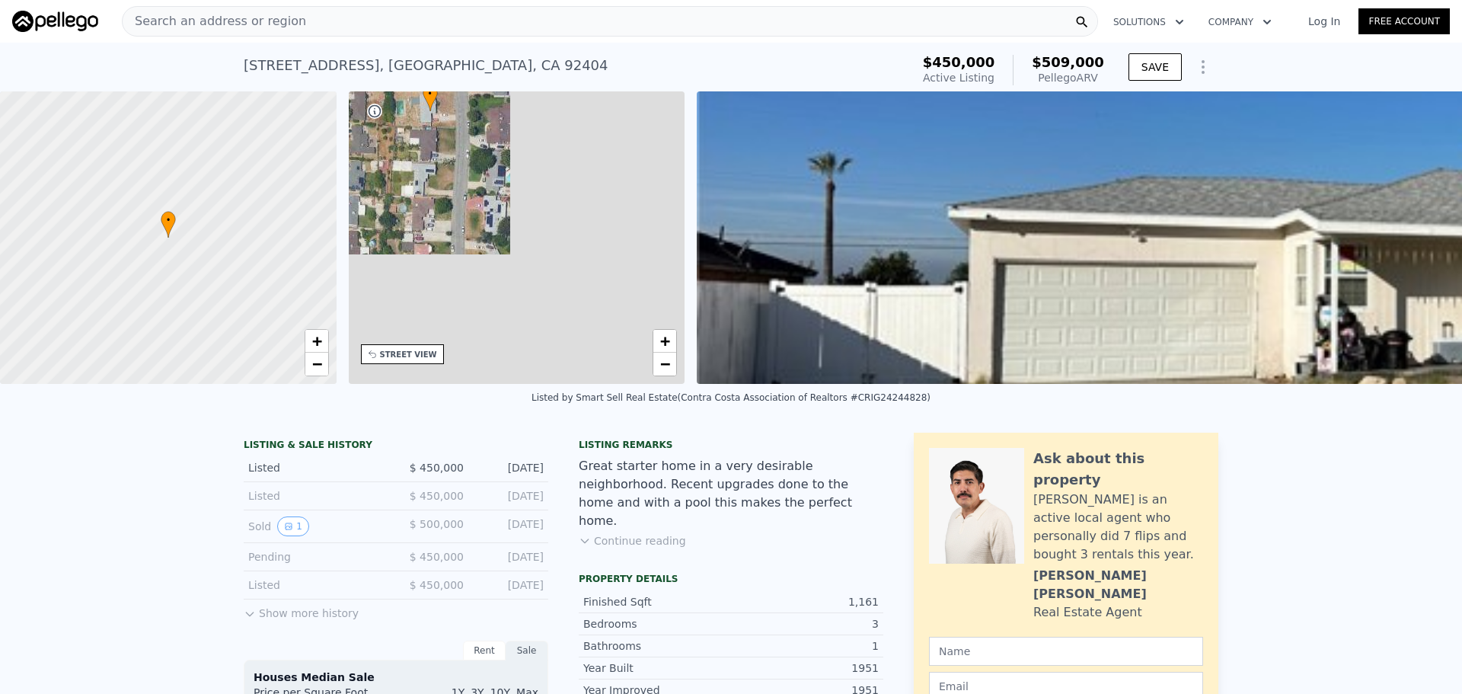
drag, startPoint x: 419, startPoint y: 228, endPoint x: 512, endPoint y: 266, distance: 99.7
click at [509, 263] on div "• + −" at bounding box center [517, 237] width 337 height 292
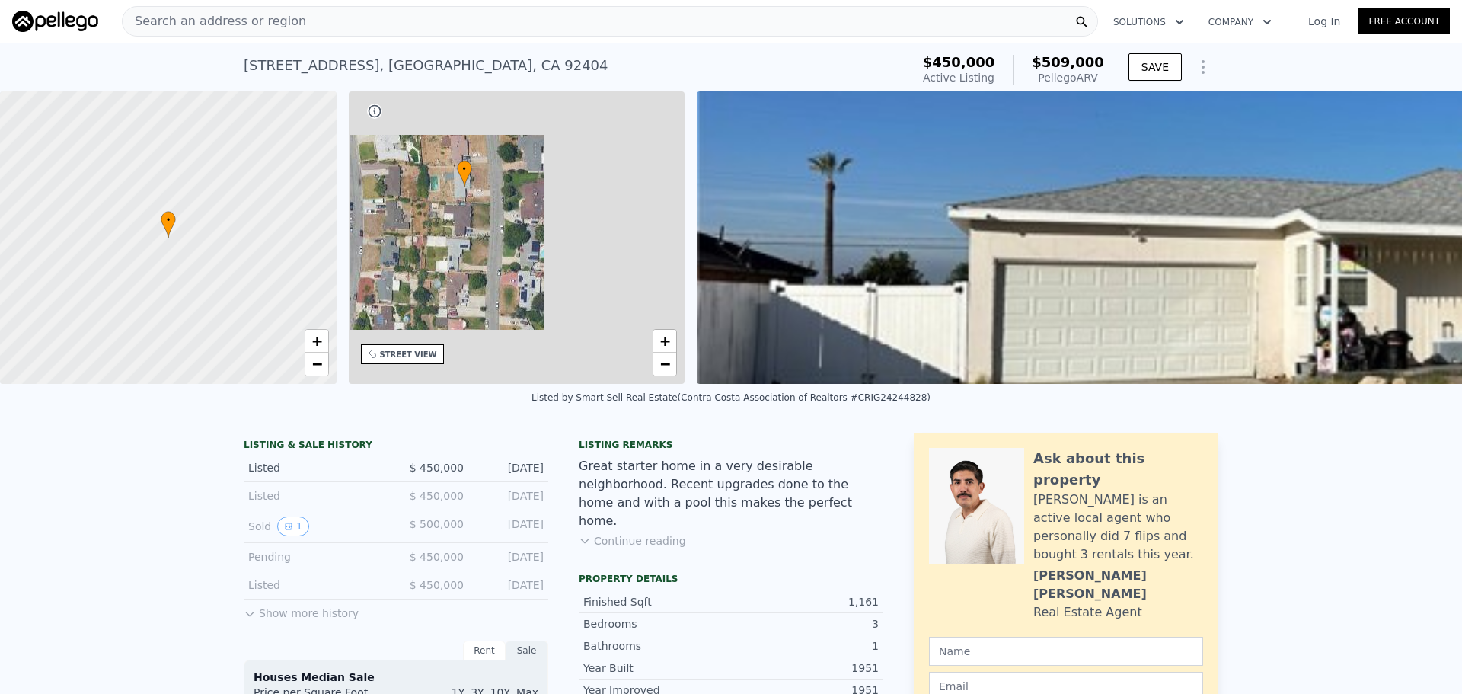
drag, startPoint x: 498, startPoint y: 253, endPoint x: 534, endPoint y: 337, distance: 91.8
click at [534, 337] on div "• + −" at bounding box center [517, 237] width 337 height 292
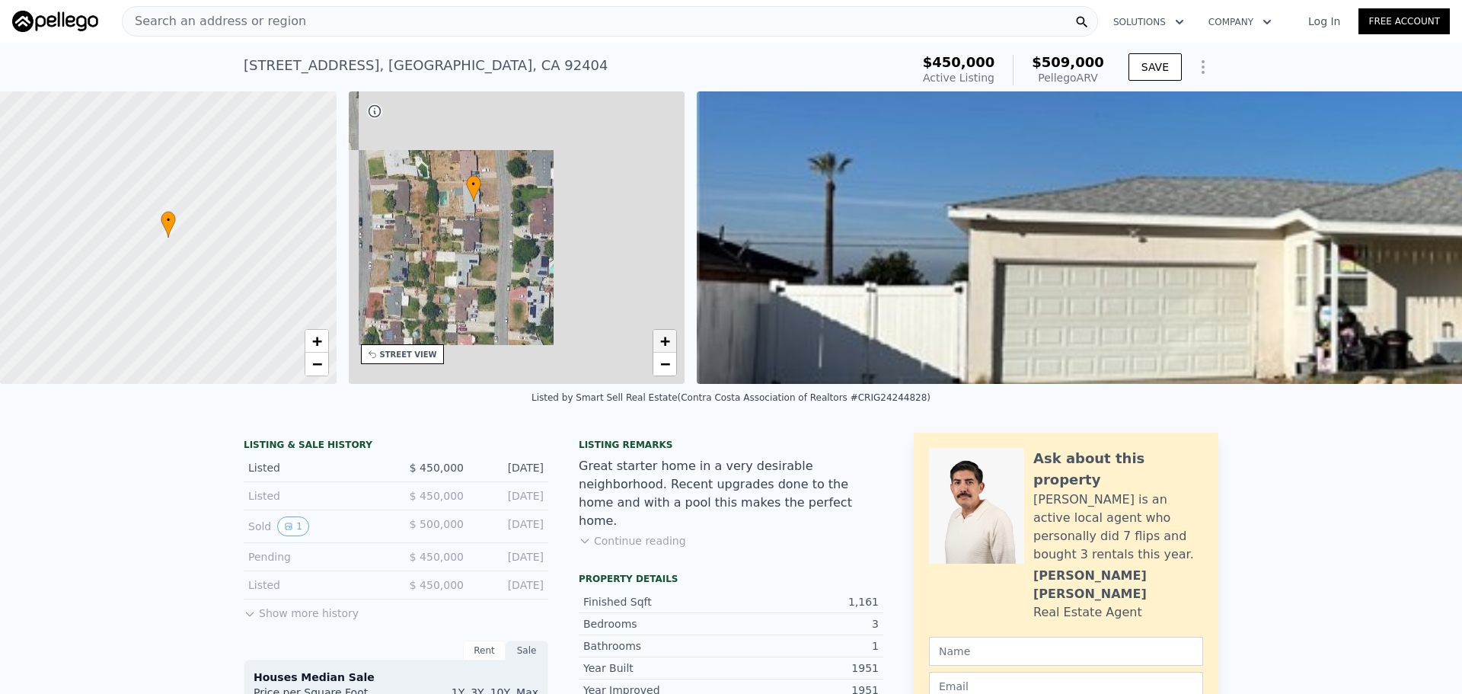
click at [665, 337] on span "+" at bounding box center [665, 340] width 10 height 19
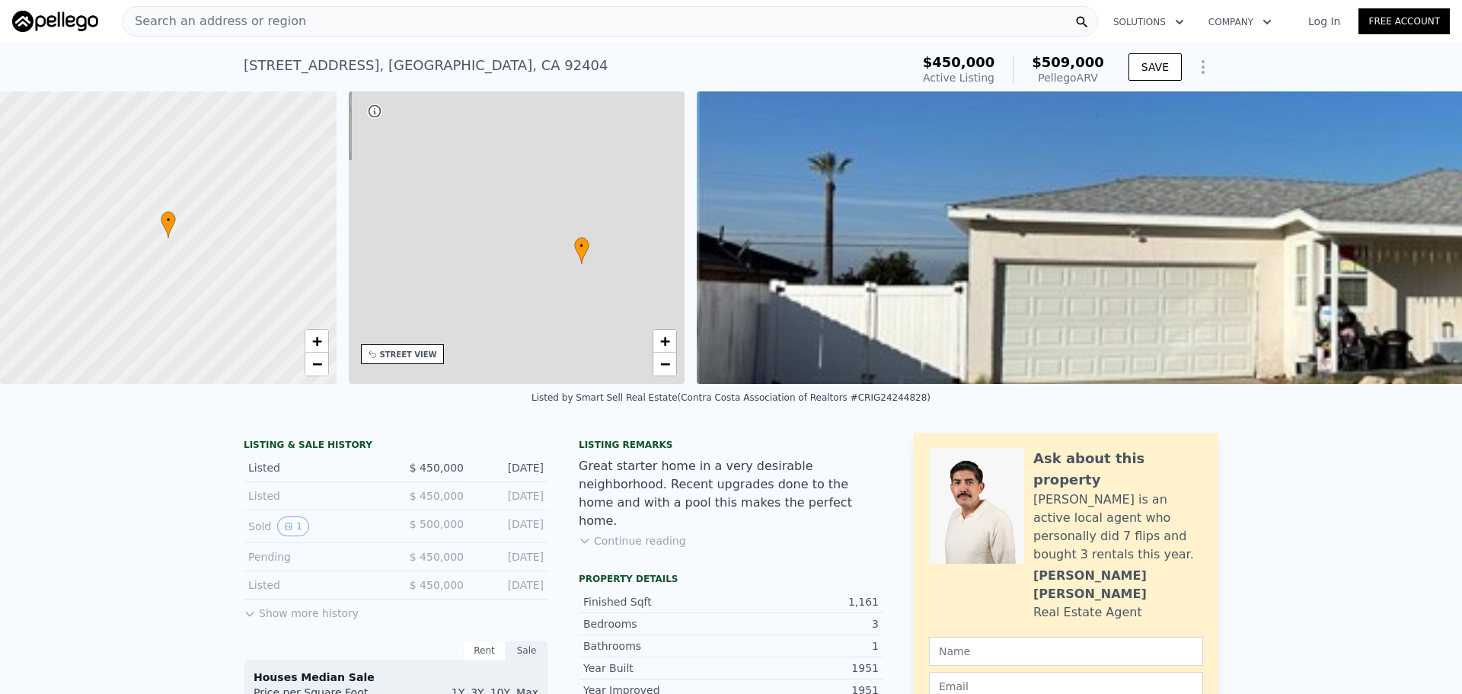
drag, startPoint x: 603, startPoint y: 302, endPoint x: 585, endPoint y: 265, distance: 41.5
click at [585, 265] on div "• + −" at bounding box center [517, 237] width 337 height 292
click at [667, 337] on span "+" at bounding box center [665, 340] width 10 height 19
click at [665, 368] on span "−" at bounding box center [665, 363] width 10 height 19
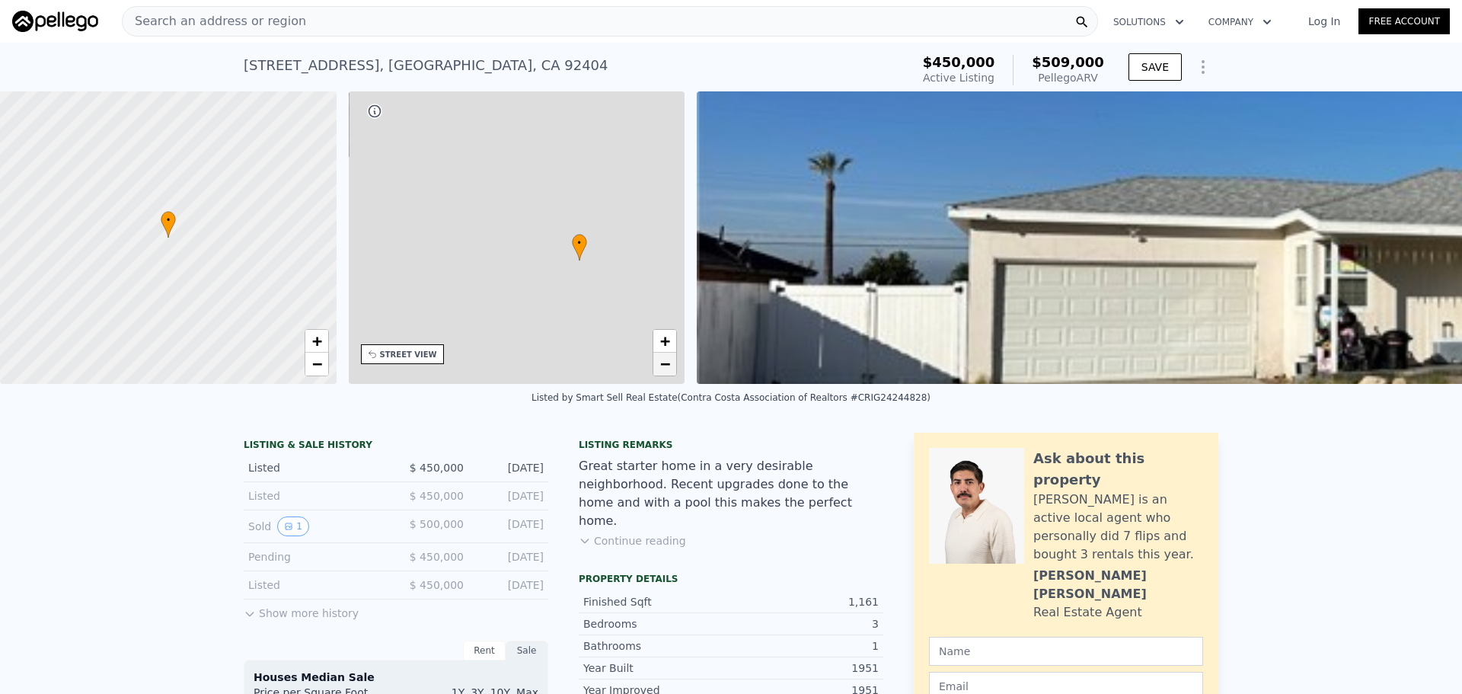
click at [665, 368] on span "−" at bounding box center [665, 363] width 10 height 19
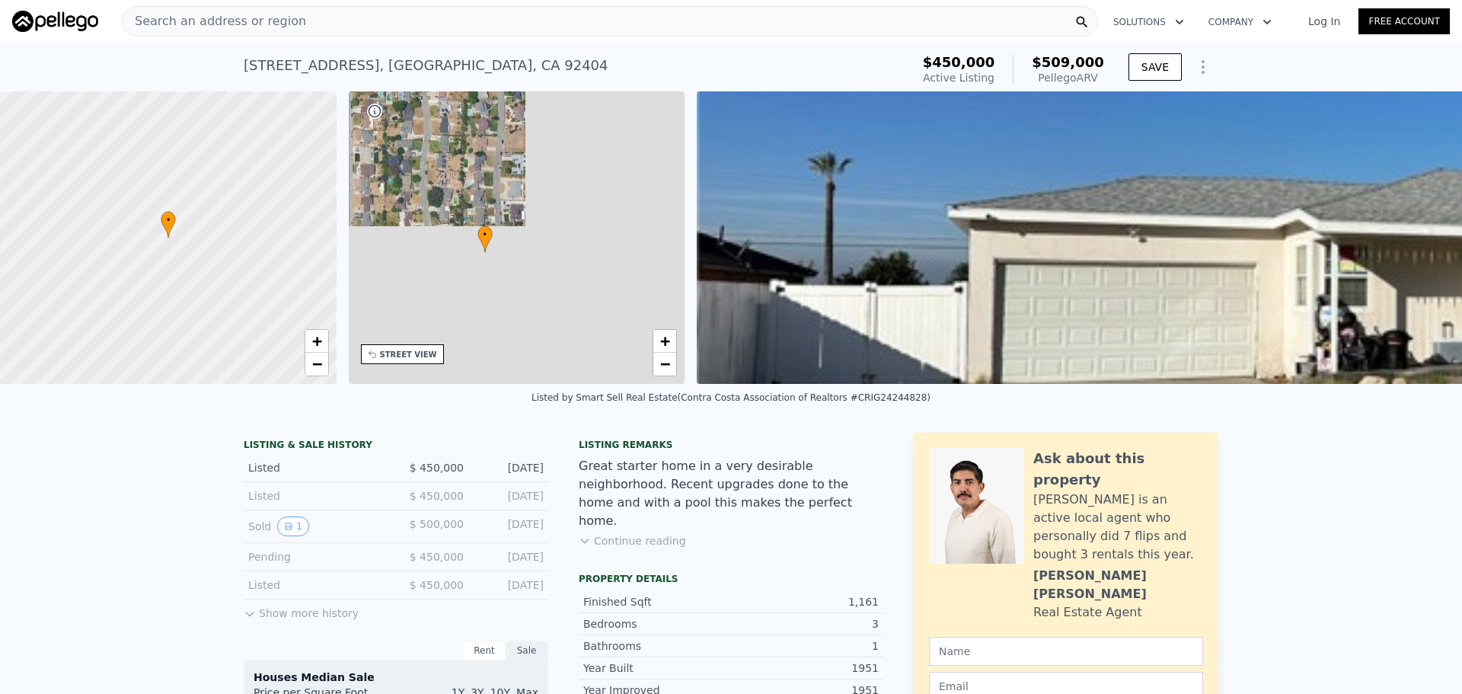
drag, startPoint x: 416, startPoint y: 173, endPoint x: 507, endPoint y: 304, distance: 159.2
click at [505, 302] on div "• + −" at bounding box center [517, 237] width 337 height 292
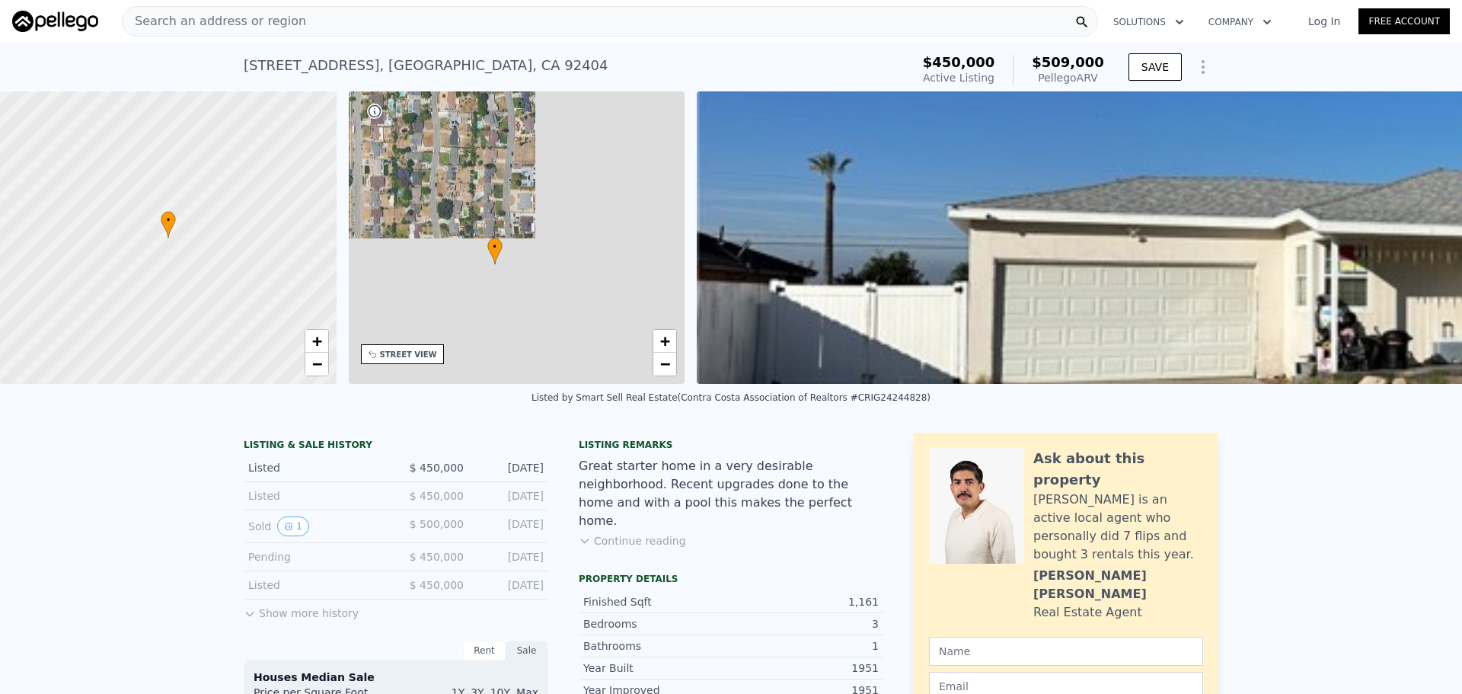
click at [668, 329] on div "+ −" at bounding box center [664, 352] width 24 height 47
click at [448, 18] on div "Search an address or region" at bounding box center [610, 21] width 976 height 30
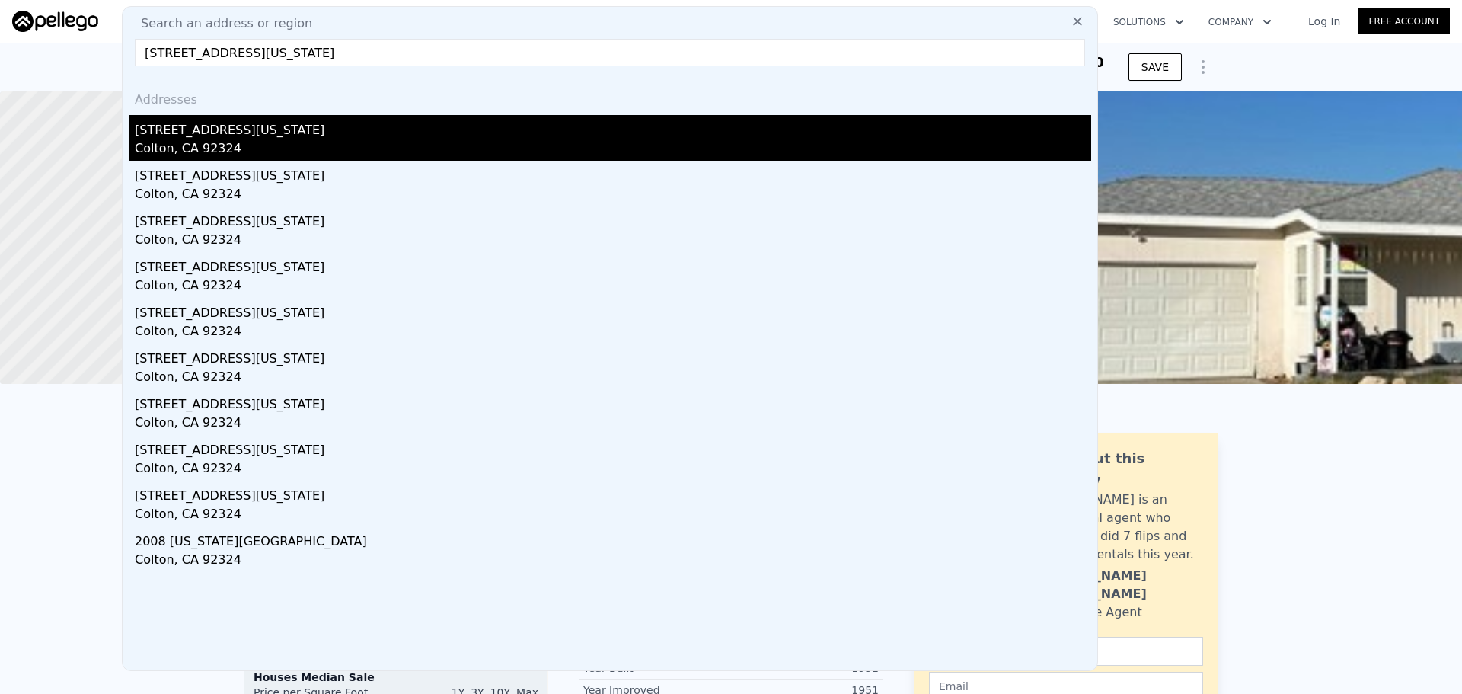
type input "1736 Pennsylvania Ave Colton CA 92324"
click at [174, 116] on div "1736 Pennsylvania Ave" at bounding box center [613, 127] width 956 height 24
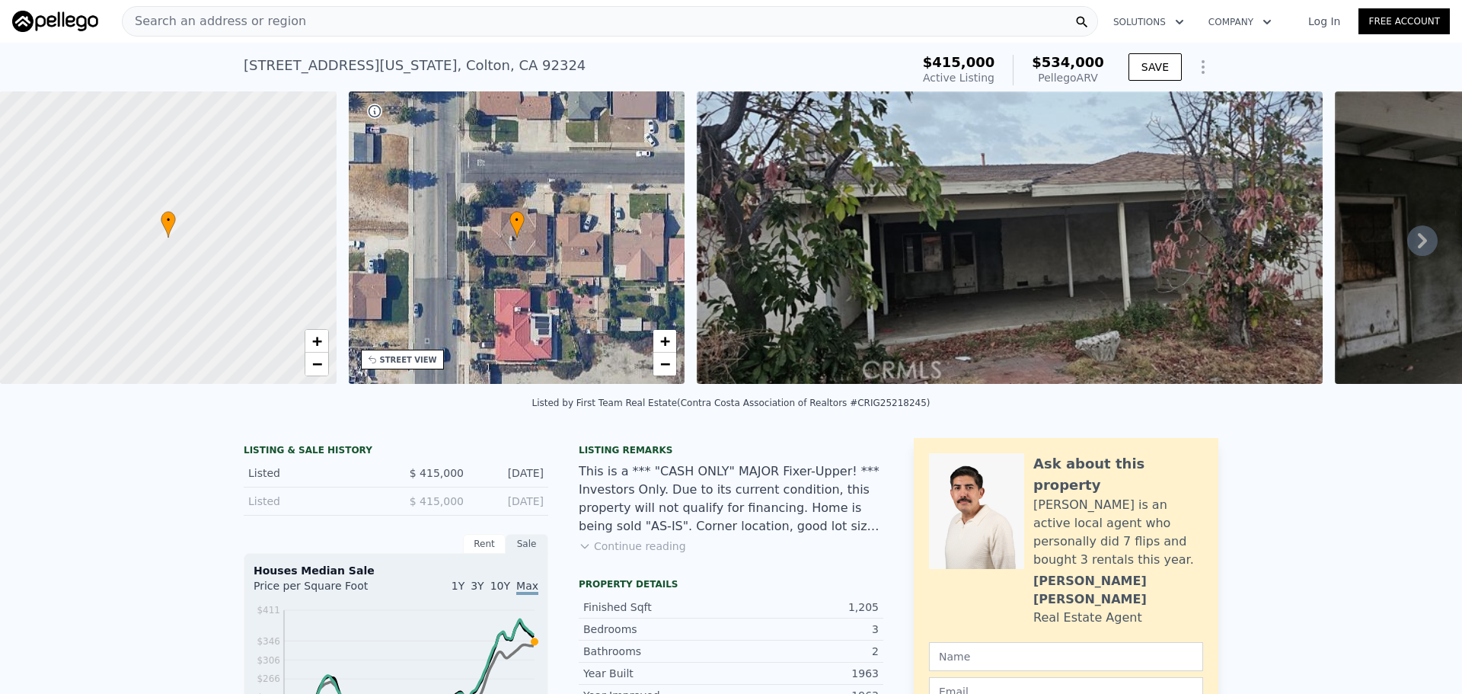
click at [471, 26] on div "Search an address or region" at bounding box center [610, 21] width 976 height 30
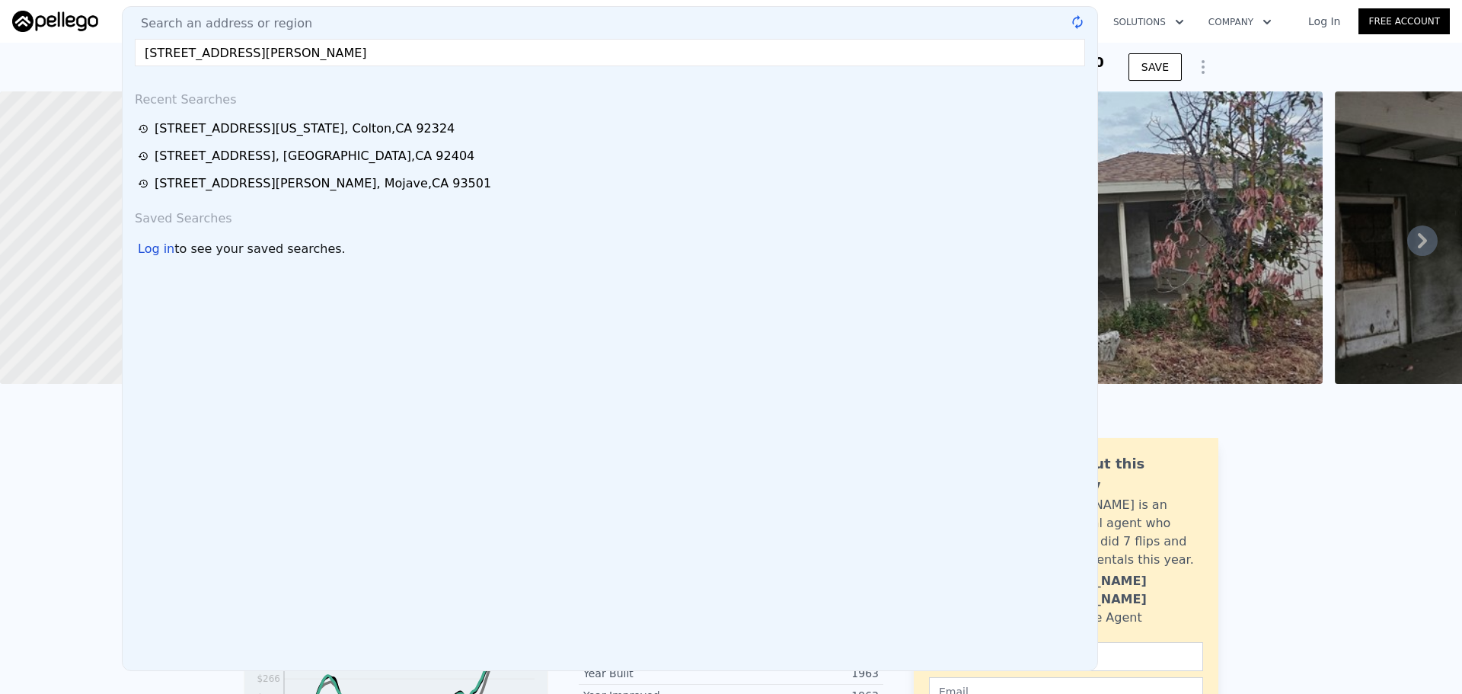
type input "808 Moss Ct Santa Maria CA 93454"
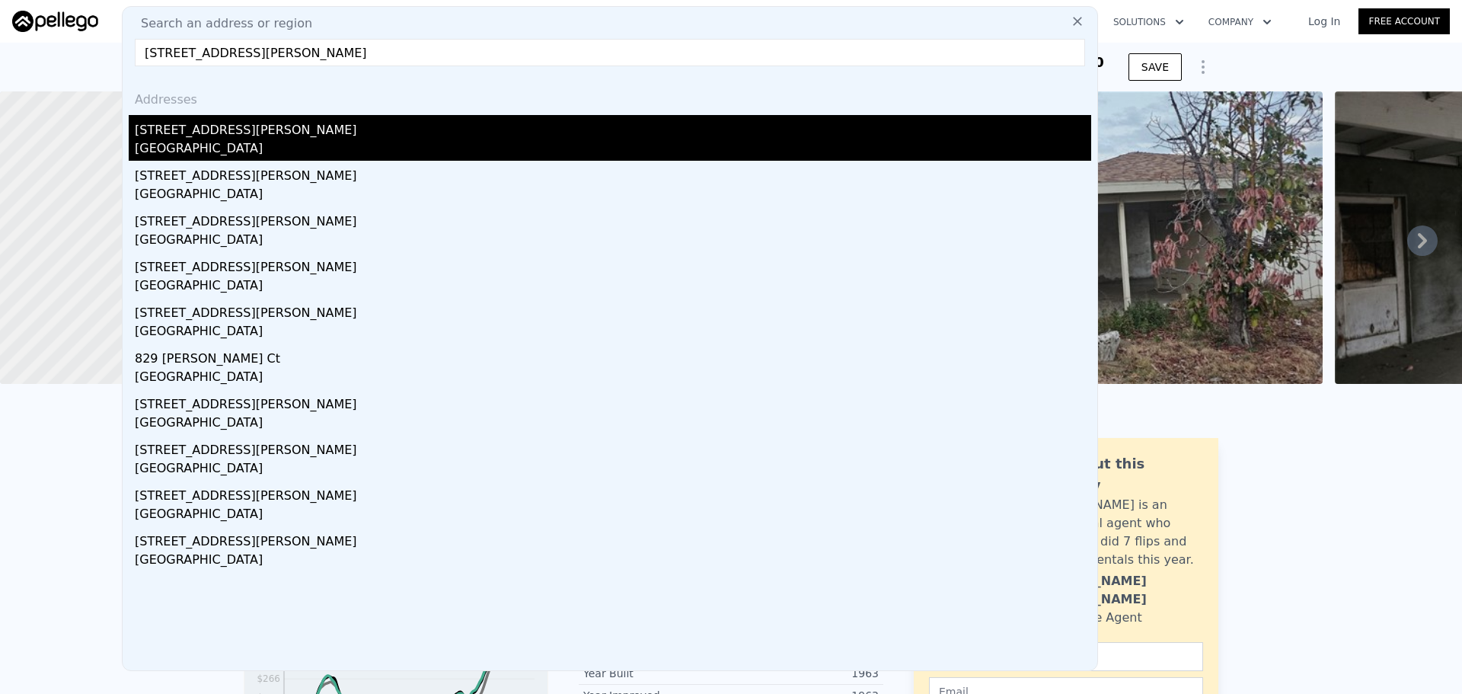
click at [391, 129] on div "808 Moss Ct" at bounding box center [613, 127] width 956 height 24
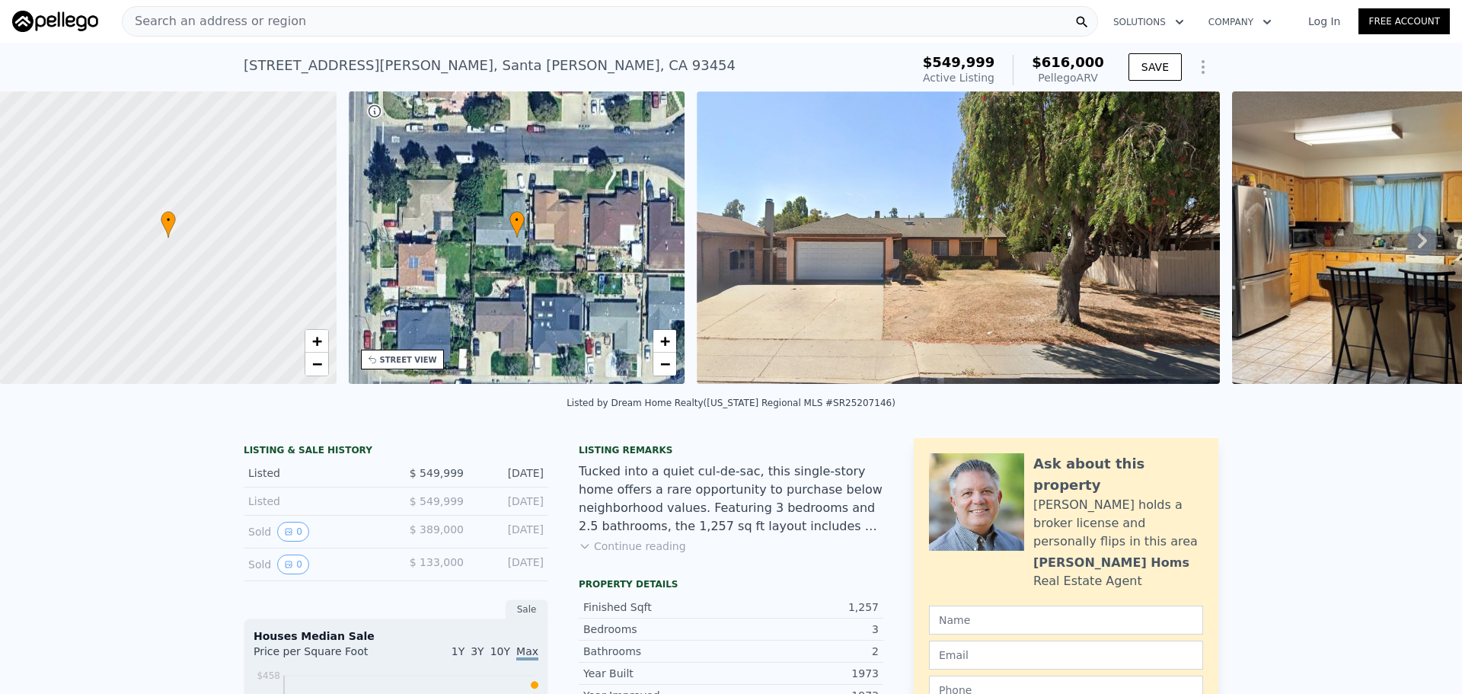
click at [517, 21] on div "Search an address or region" at bounding box center [610, 21] width 976 height 30
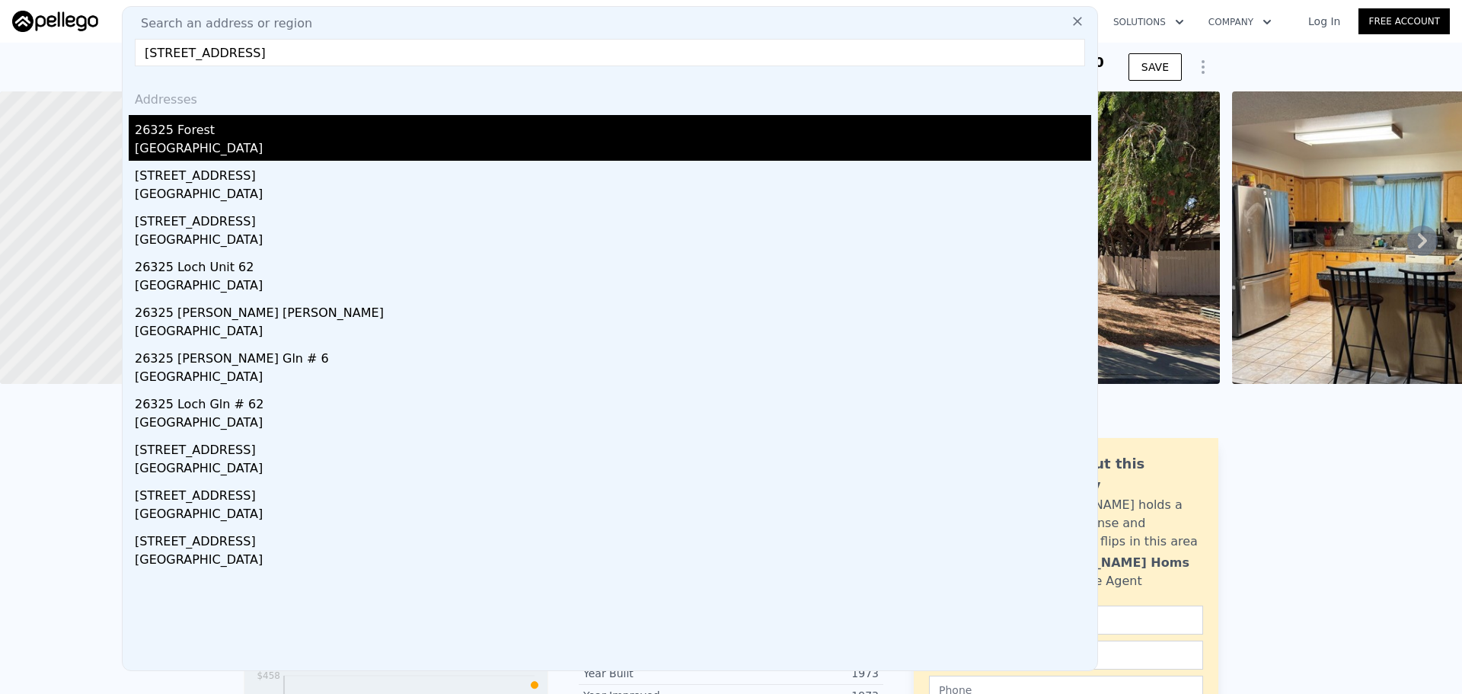
type input "26325 Lake Forest Dr Twin Peaks CA 92391"
click at [362, 136] on div "26325 Forest" at bounding box center [613, 127] width 956 height 24
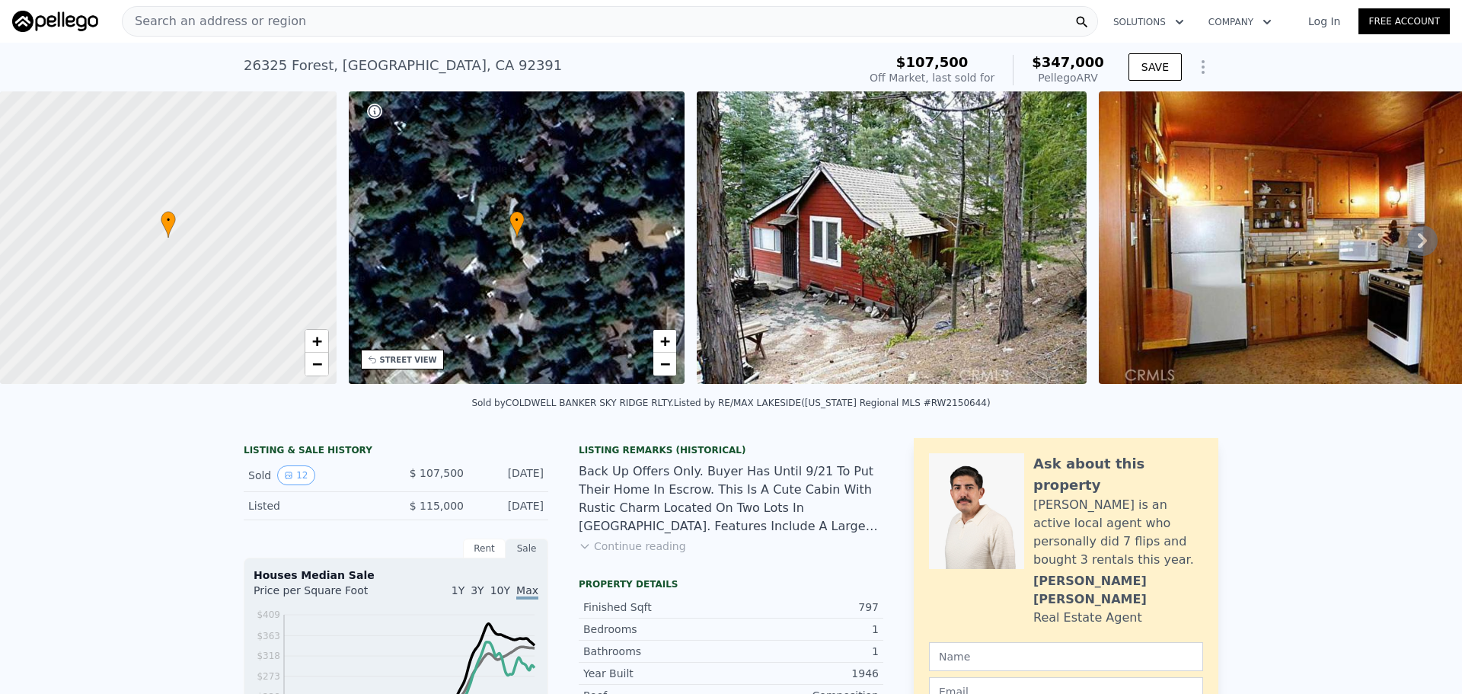
click at [582, 19] on div "Search an address or region" at bounding box center [610, 21] width 976 height 30
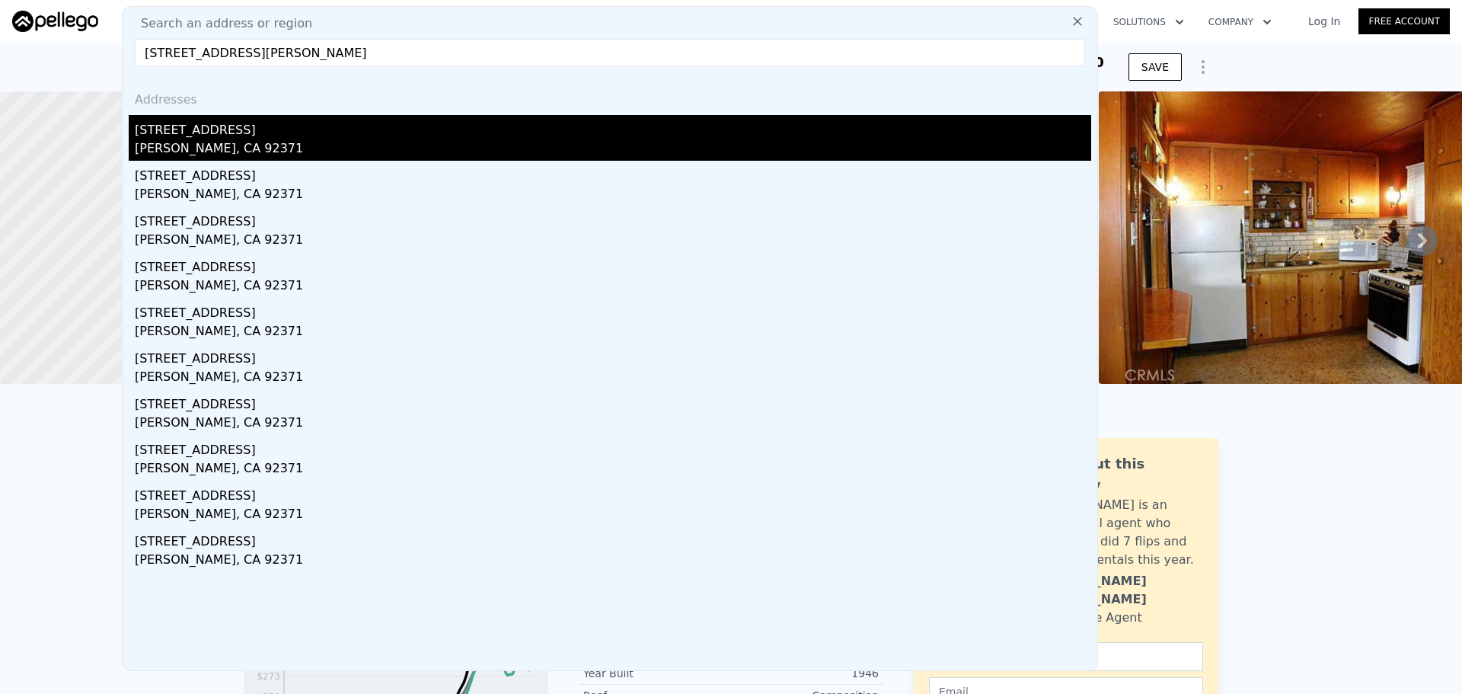
type input "8079 White Rd Phelan CA 92371"
click at [272, 120] on div "8079 White Rd" at bounding box center [613, 127] width 956 height 24
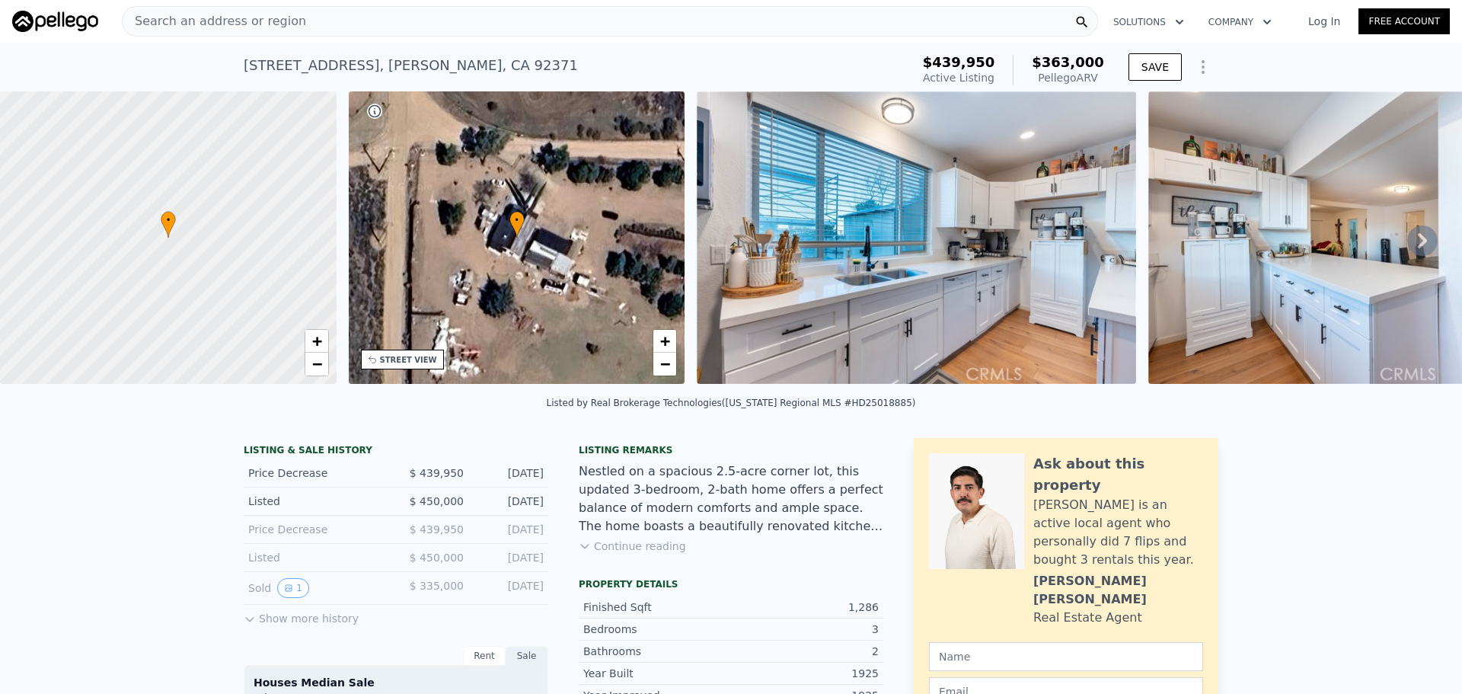
click at [503, 18] on div "Search an address or region" at bounding box center [610, 21] width 976 height 30
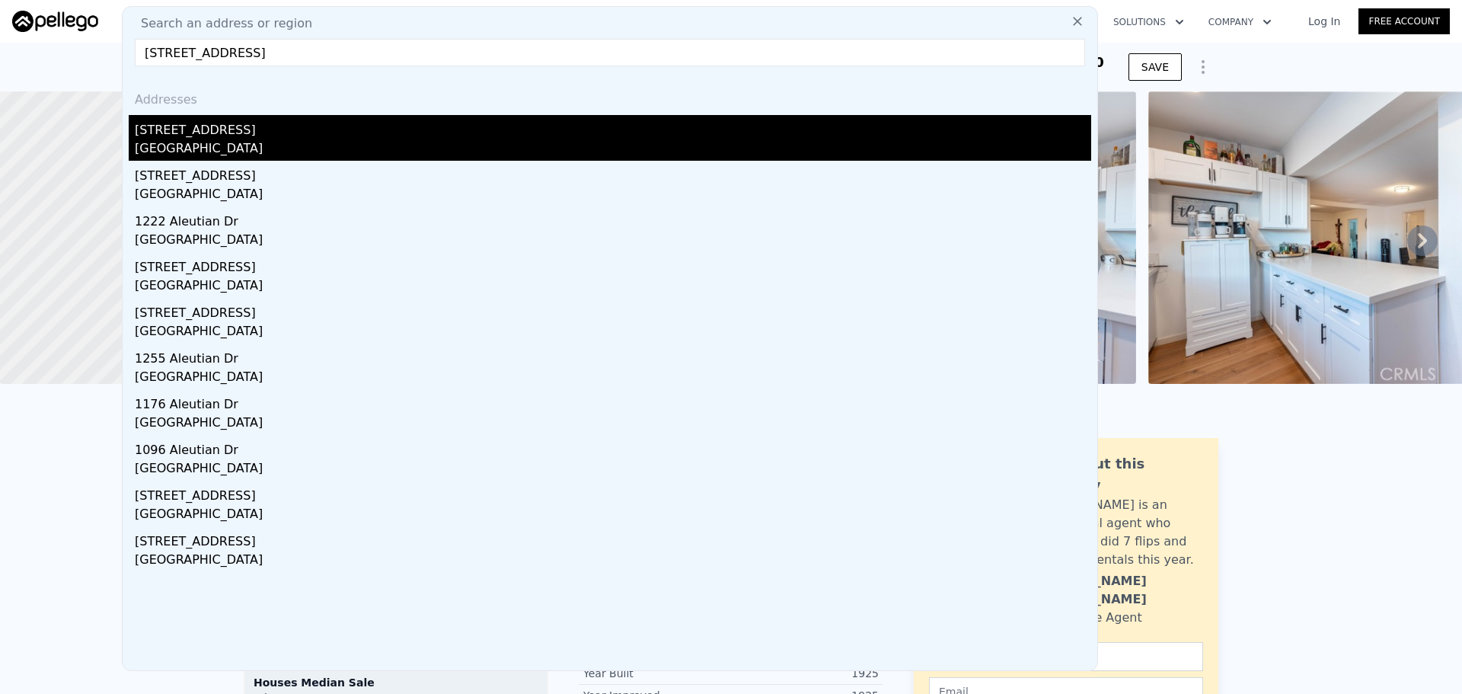
type input "1207 Aleutian Dr Lake Arrowhead CA 92352"
click at [397, 130] on div "1207 Aleutian Dr" at bounding box center [613, 127] width 956 height 24
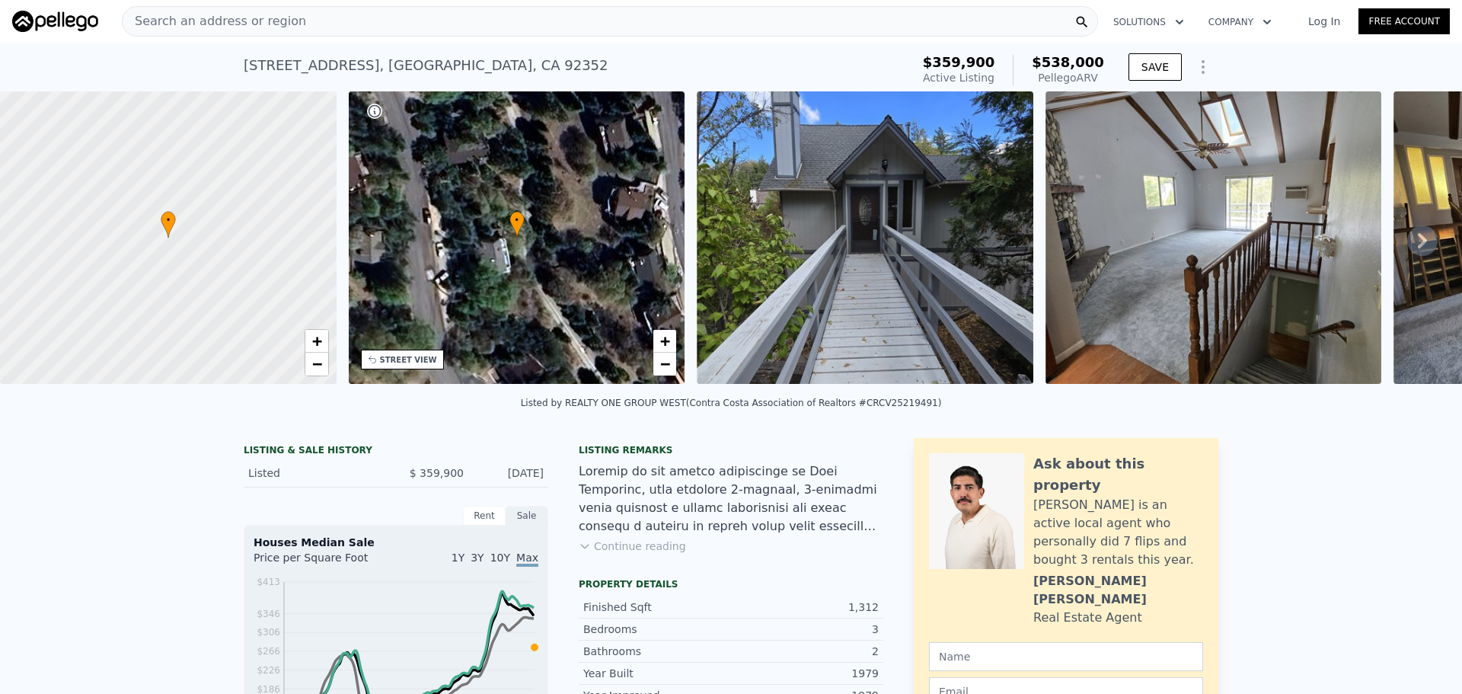
click at [552, 30] on div "Search an address or region" at bounding box center [610, 21] width 976 height 30
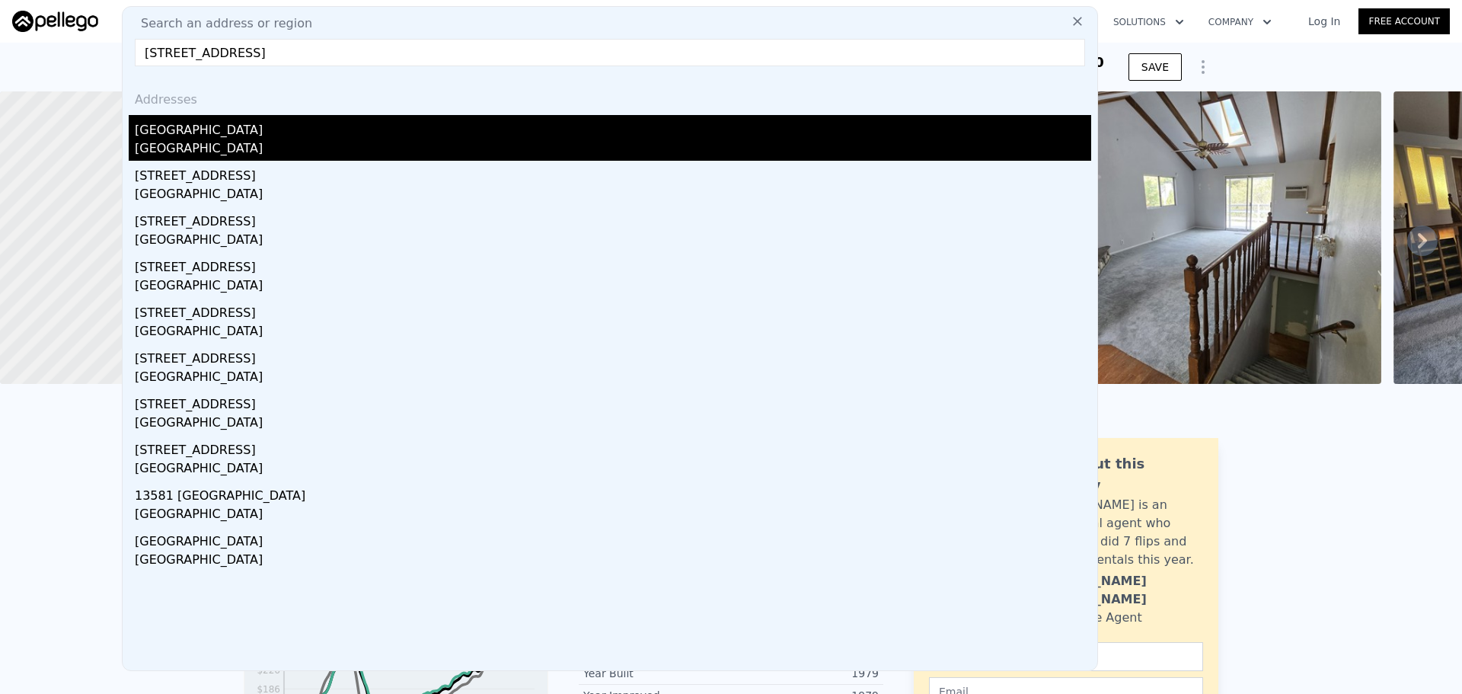
type input "13390 Avenida Hermosa Desert Hot Springs CA 92240"
click at [428, 124] on div "13390 Avenida Hermosa" at bounding box center [613, 127] width 956 height 24
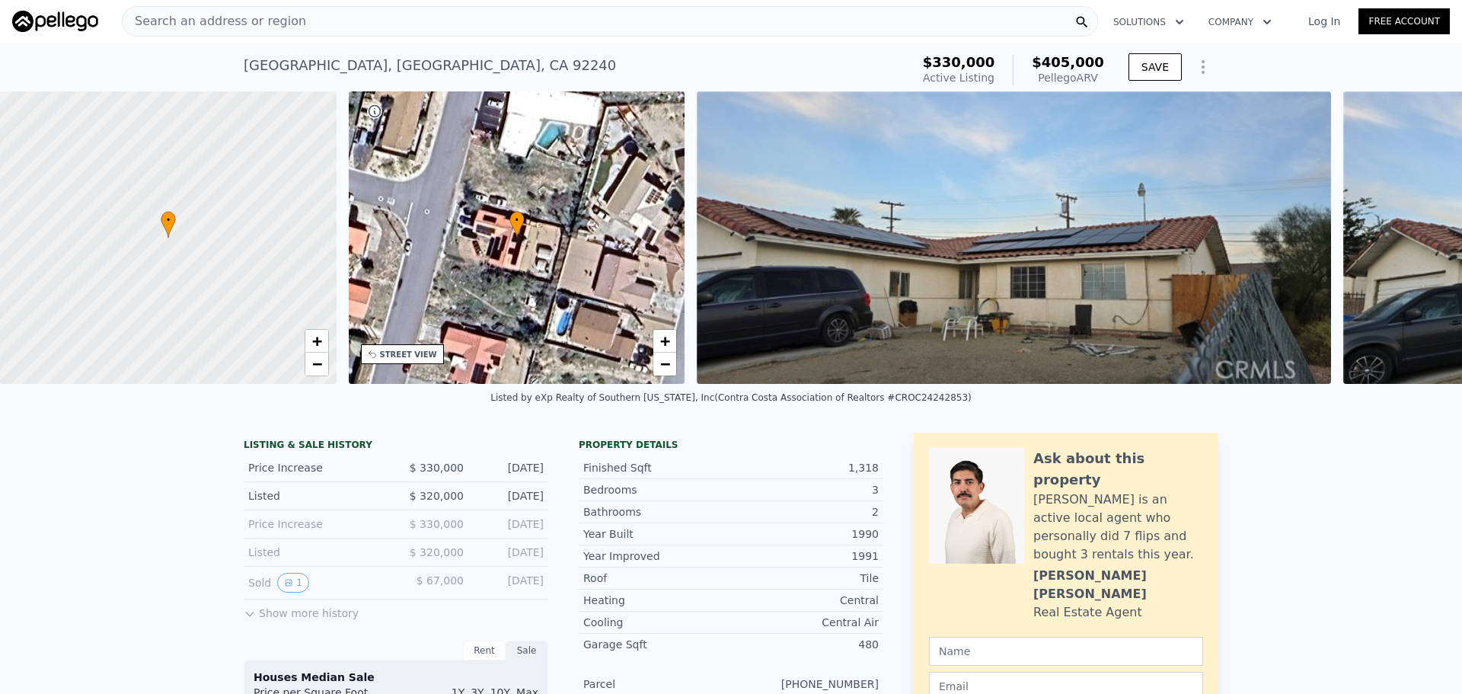
scroll to position [0, 6]
click at [393, 16] on div "Search an address or region" at bounding box center [610, 21] width 976 height 30
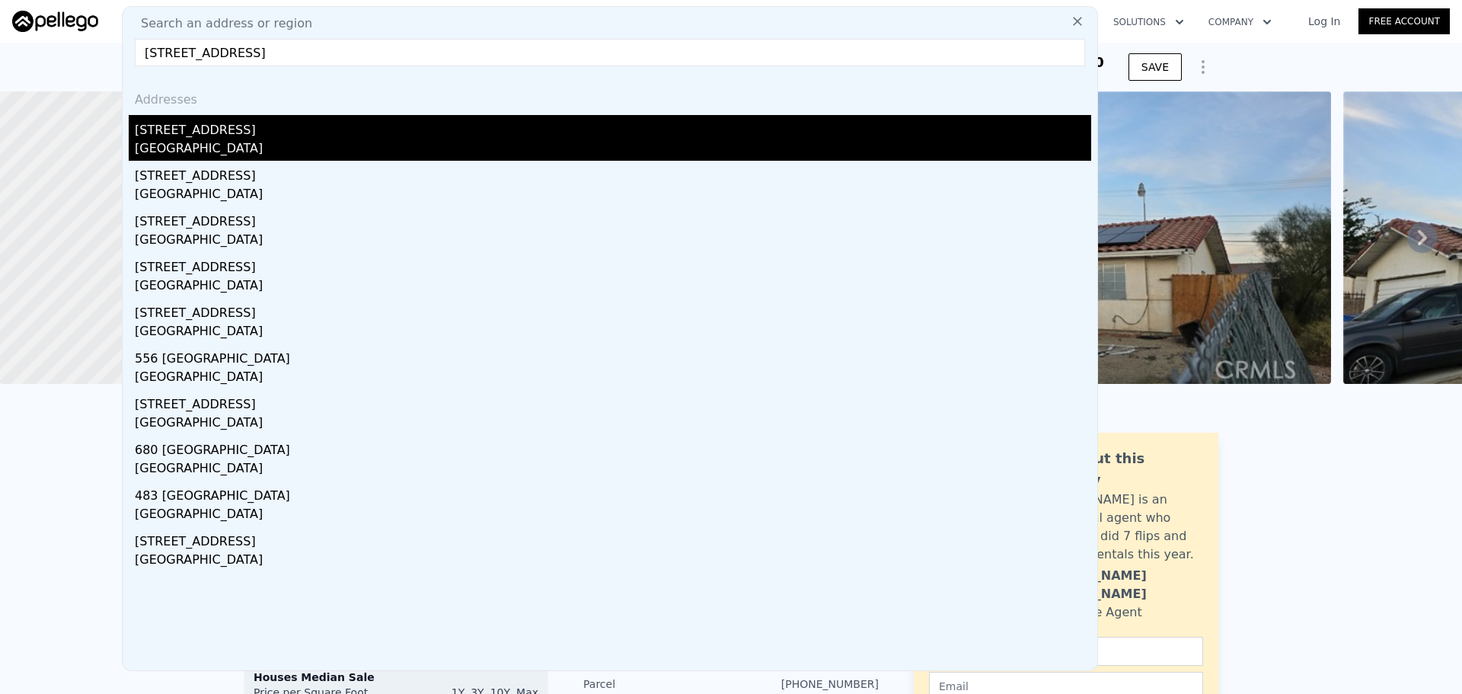
type input "716 Villa Grove Ave Big Bear City CA 92314"
click at [333, 148] on div "Big Bear City, CA 92314" at bounding box center [613, 149] width 956 height 21
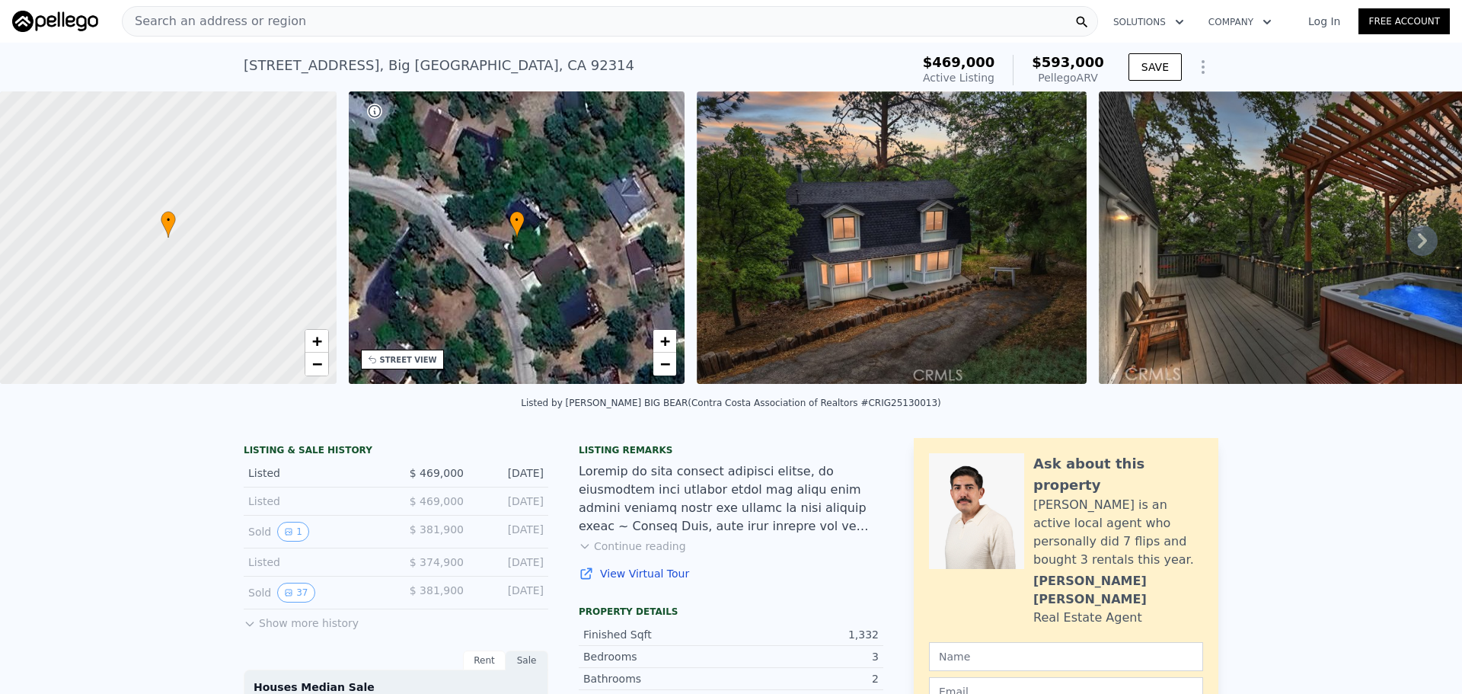
click at [442, 28] on div "Search an address or region" at bounding box center [610, 21] width 976 height 30
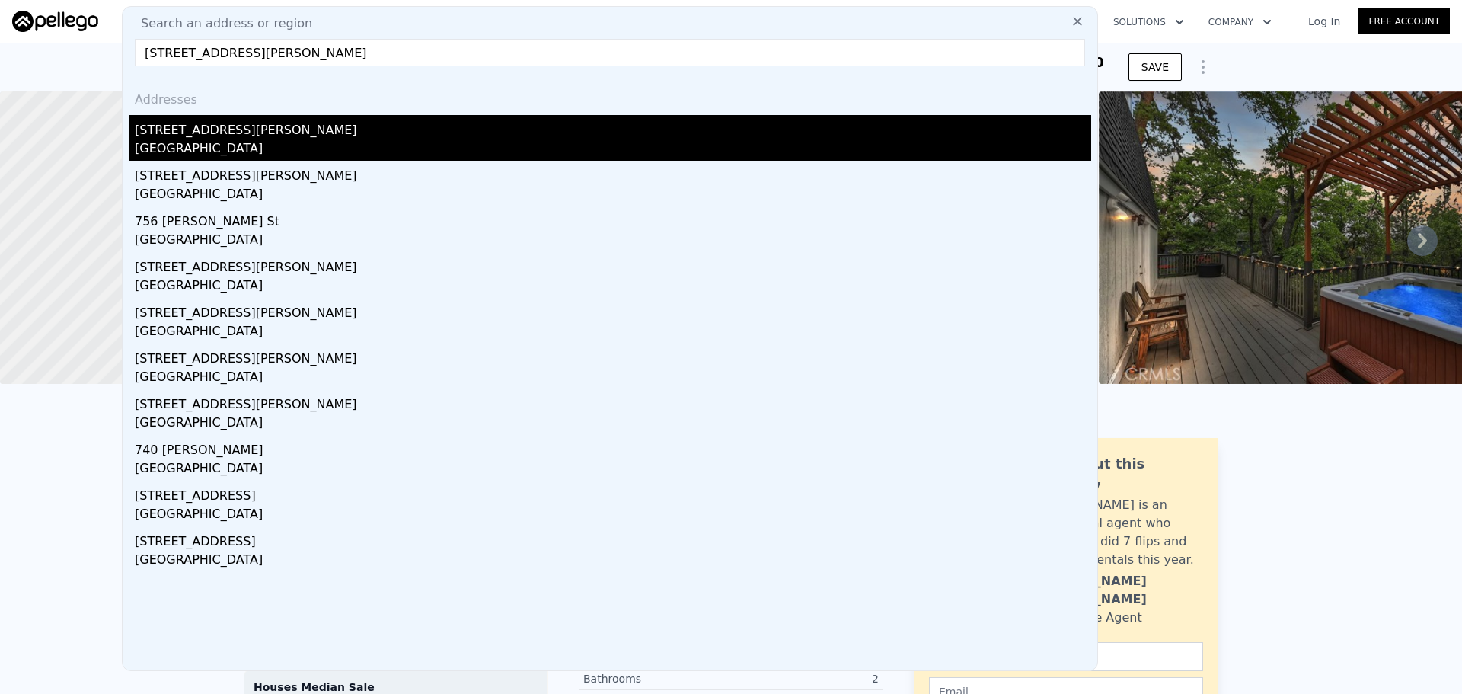
type input "748 Garcia St San Bernardino CA 92411"
click at [292, 131] on div "780 Garcia St" at bounding box center [613, 127] width 956 height 24
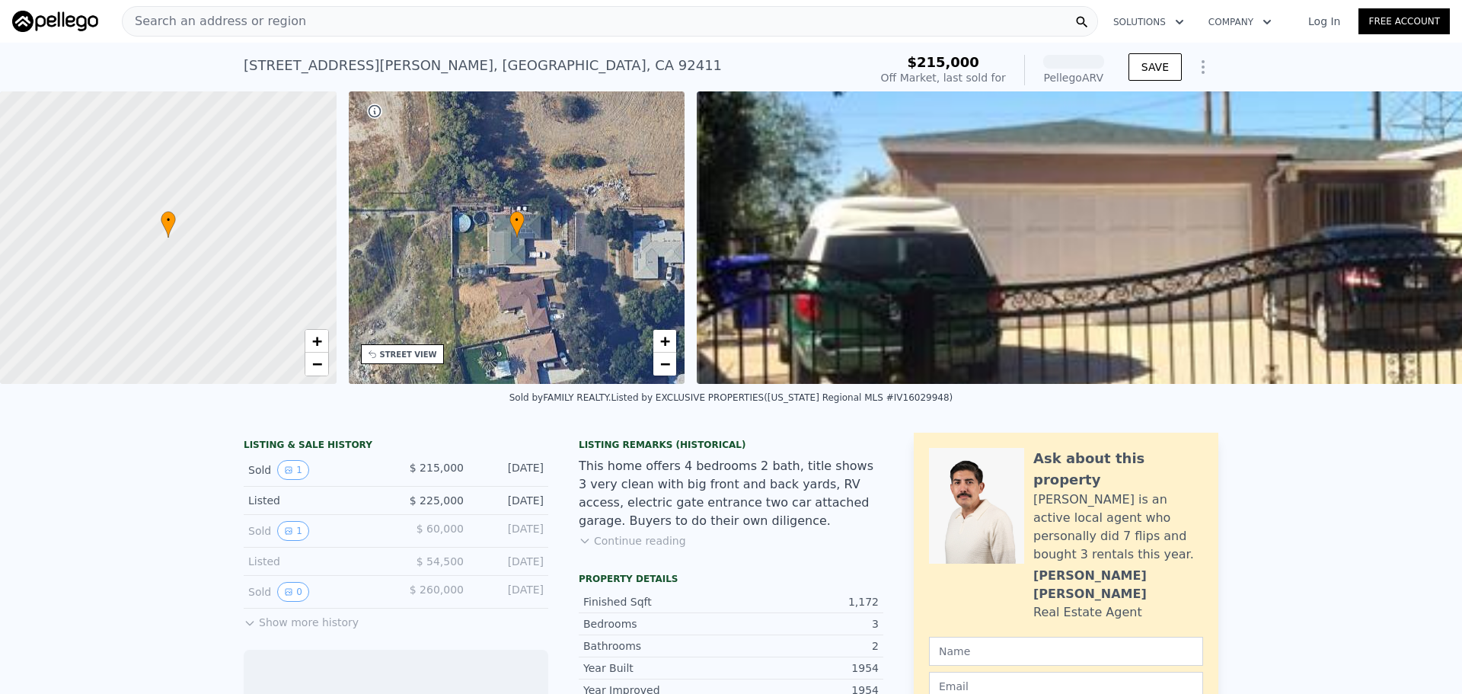
click at [341, 21] on div "Search an address or region" at bounding box center [610, 21] width 976 height 30
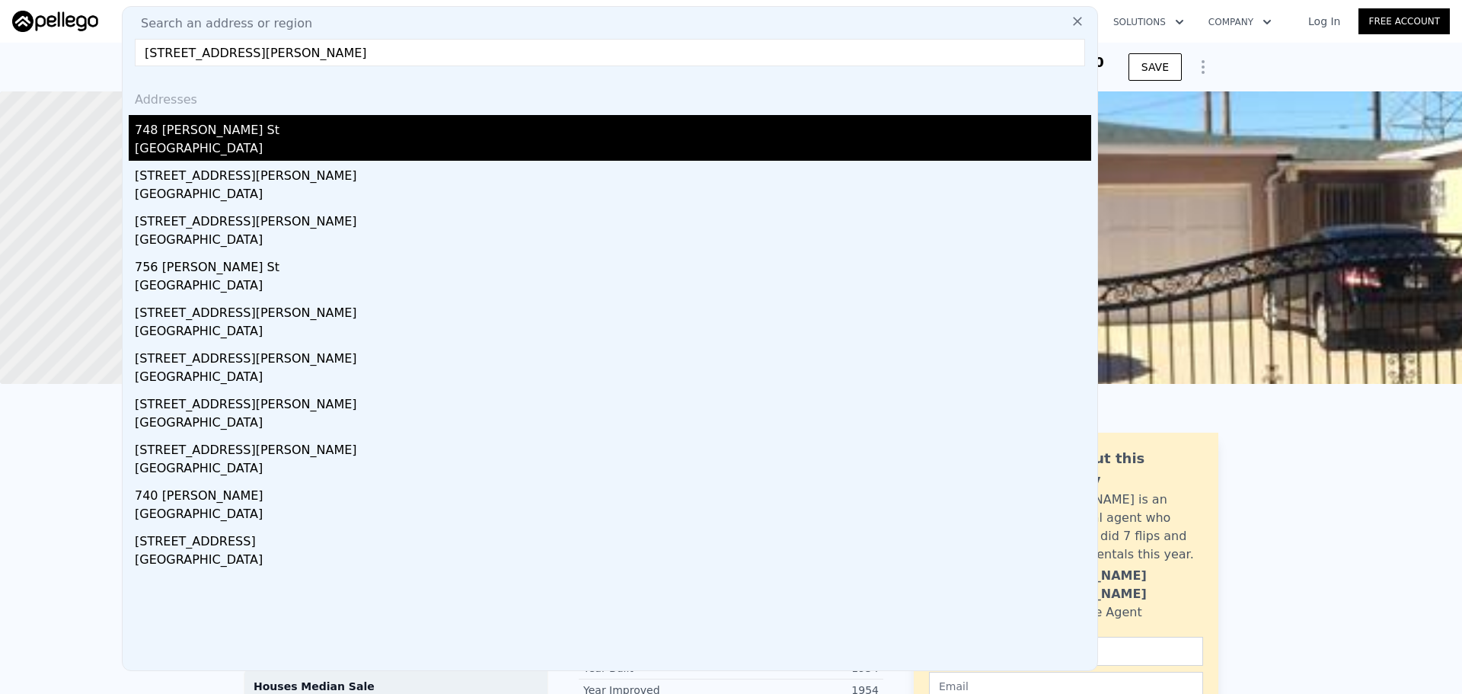
type input "748 Garcia St CA 92411"
click at [268, 120] on div "748 Garcia St" at bounding box center [613, 127] width 956 height 24
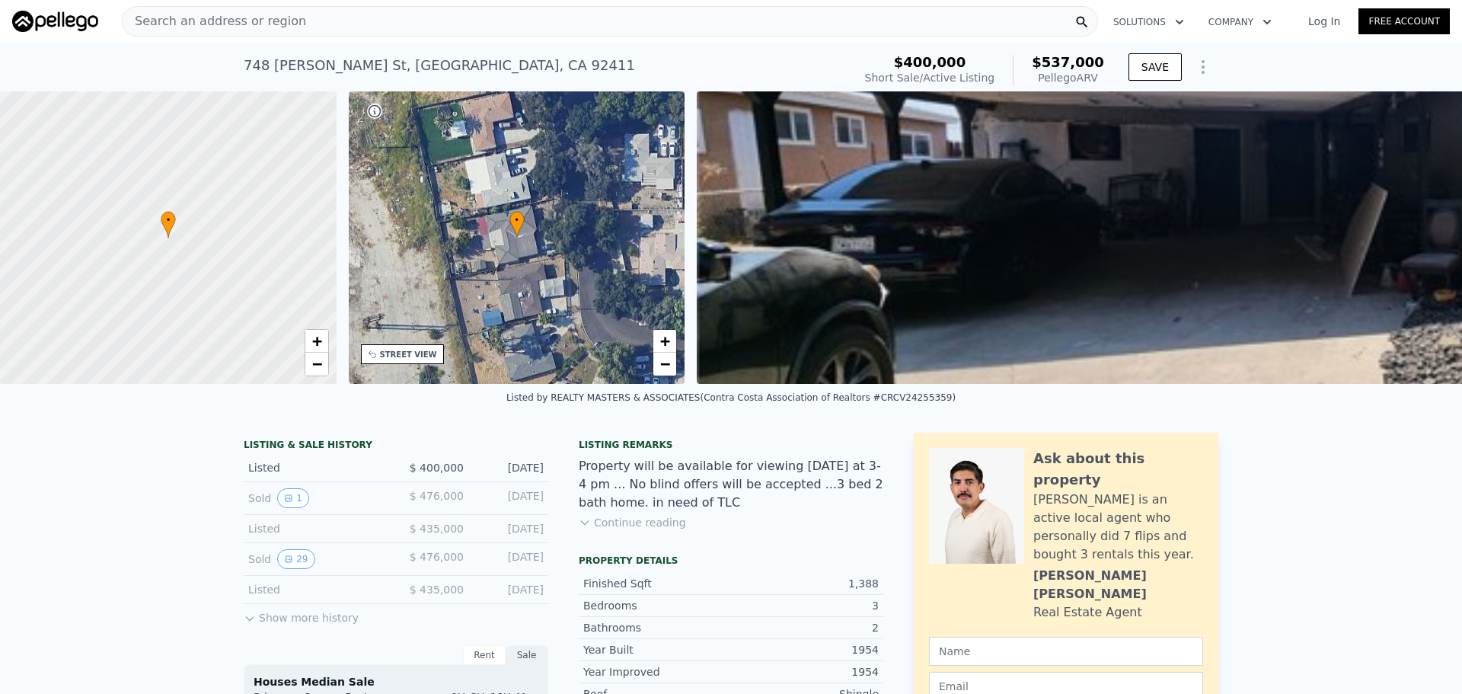
click at [544, 27] on div "Search an address or region" at bounding box center [610, 21] width 976 height 30
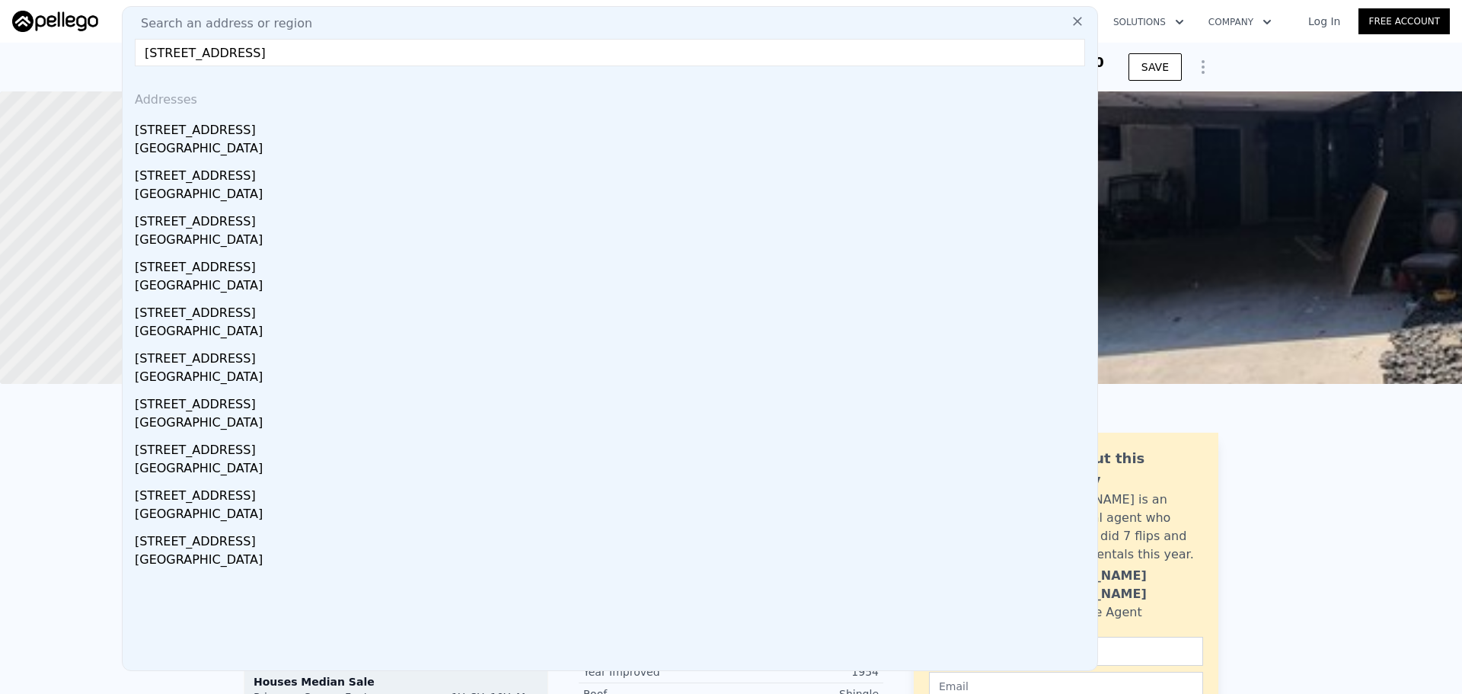
type input "420 W Gage Ave Los Angeles CA 90003"
click at [284, 125] on div "420 W Gage Ave" at bounding box center [613, 127] width 956 height 24
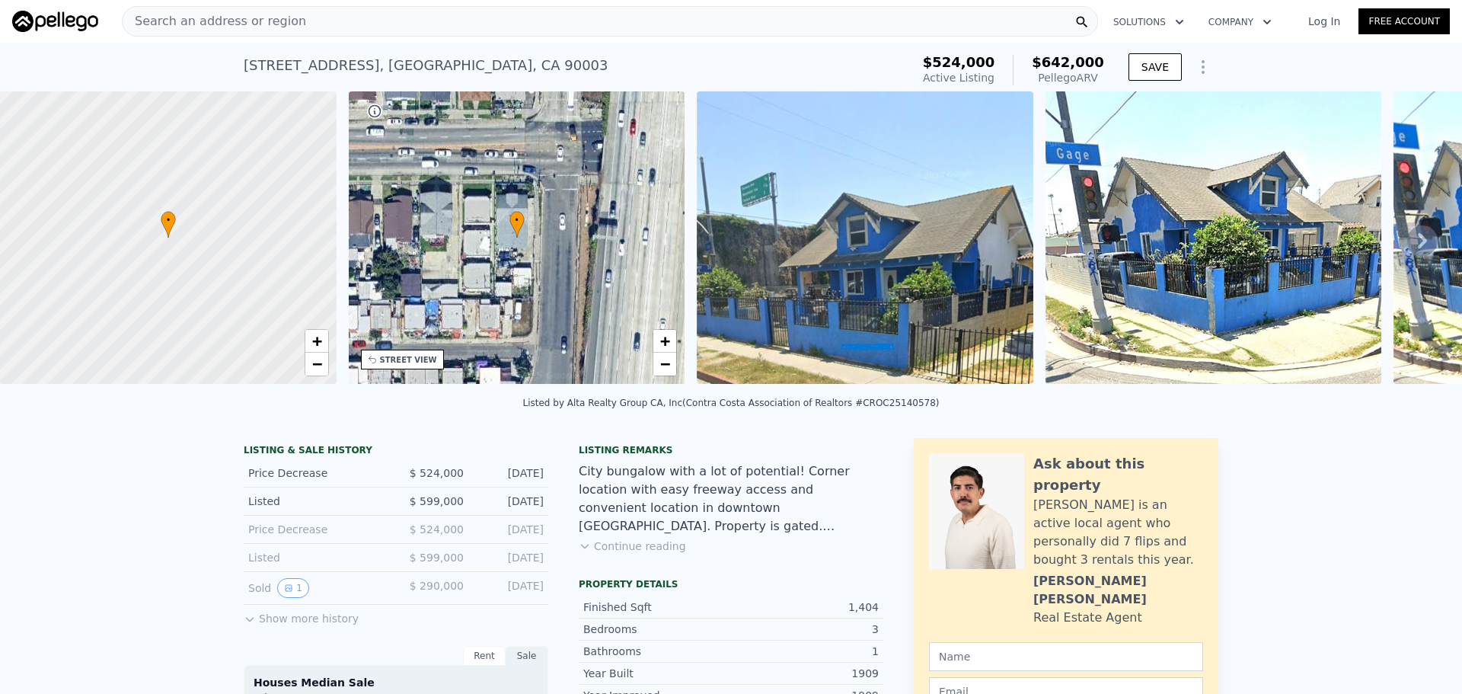
click at [536, 21] on div "Search an address or region" at bounding box center [610, 21] width 976 height 30
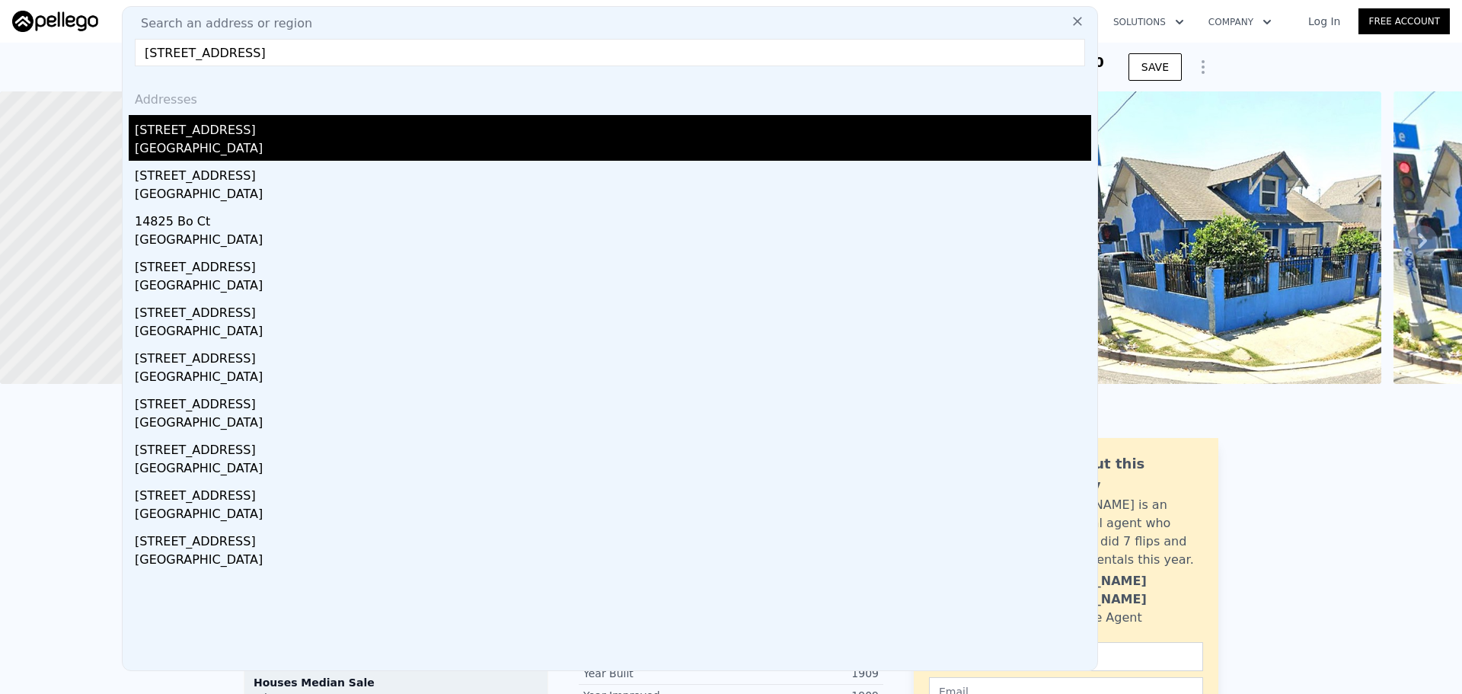
type input "14825 Providence Rd Adelanto CA 92301"
click at [336, 148] on div "Adelanto, CA 92301" at bounding box center [613, 149] width 956 height 21
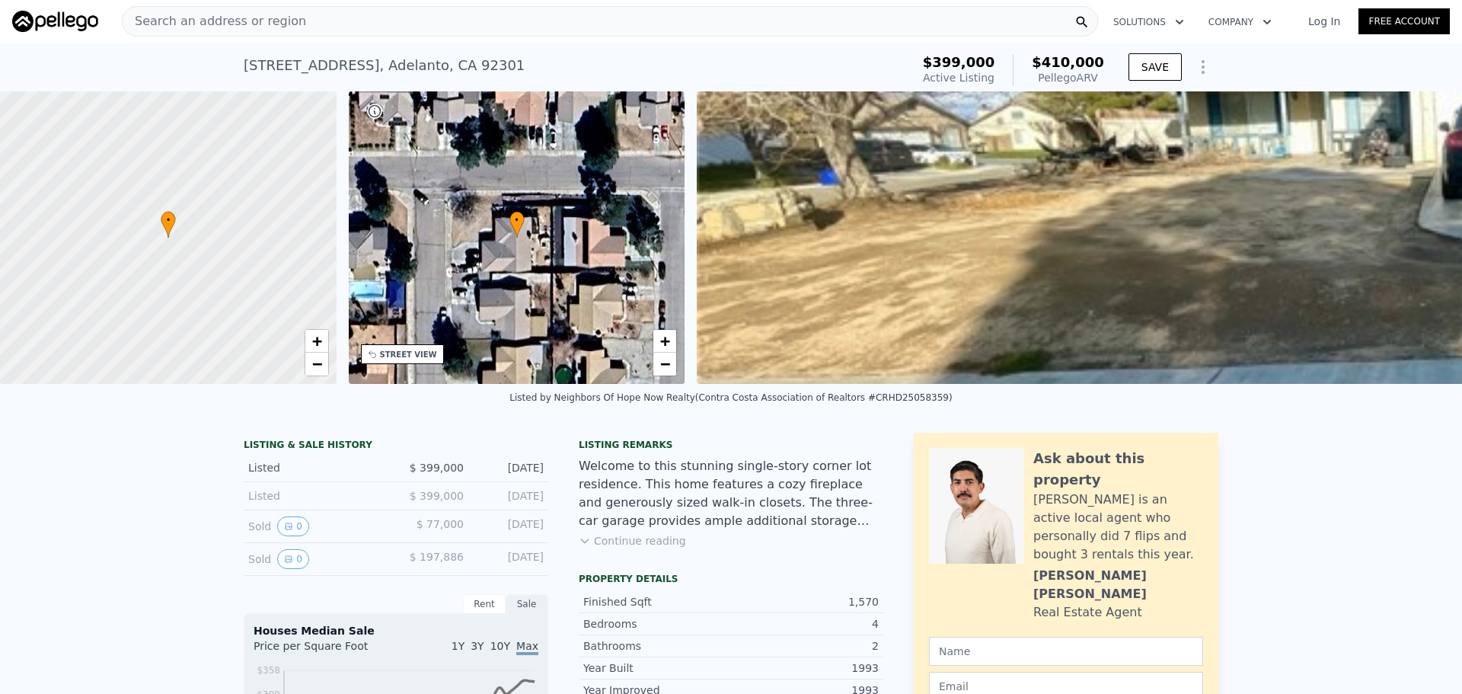
click at [510, 18] on div "Search an address or region" at bounding box center [610, 21] width 976 height 30
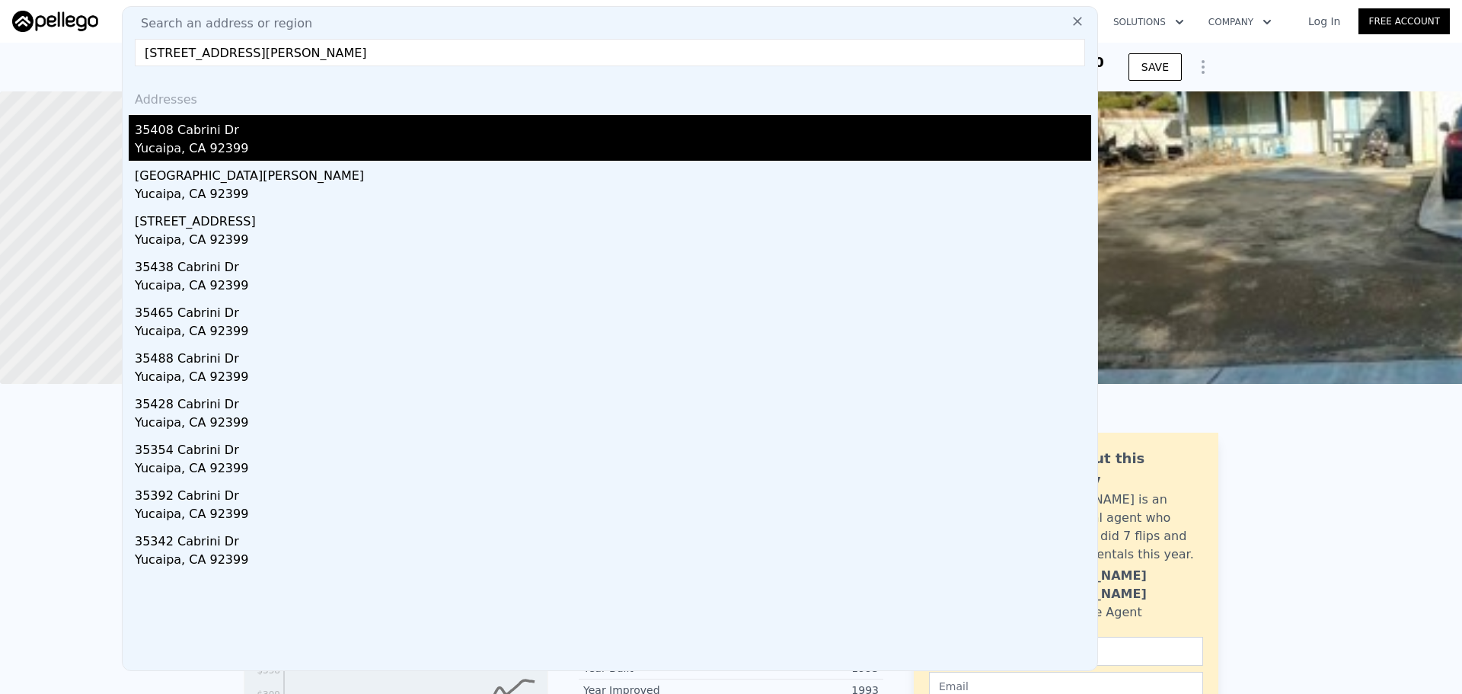
type input "35408 CABRINI DR Yucaipa CA 92399"
click at [225, 135] on div "35408 Cabrini Dr" at bounding box center [613, 127] width 956 height 24
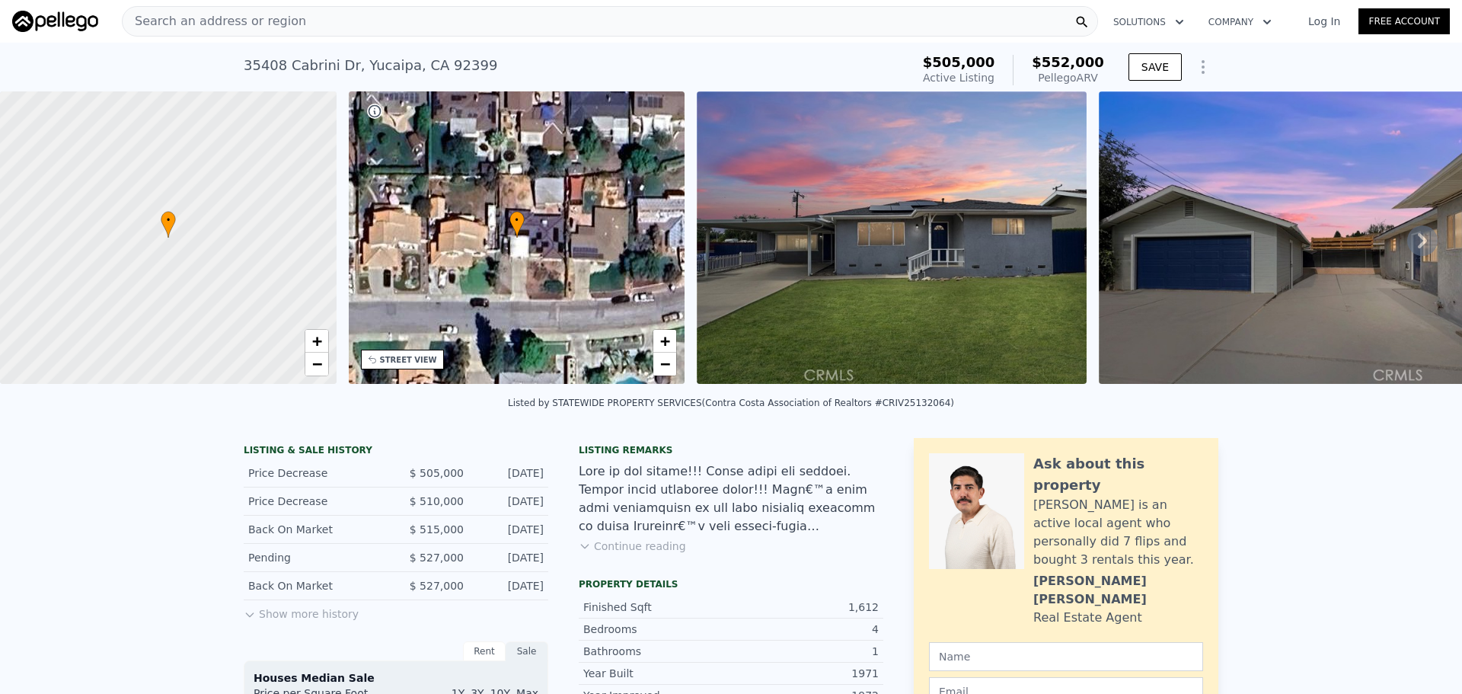
click at [615, 17] on div "Search an address or region" at bounding box center [610, 21] width 976 height 30
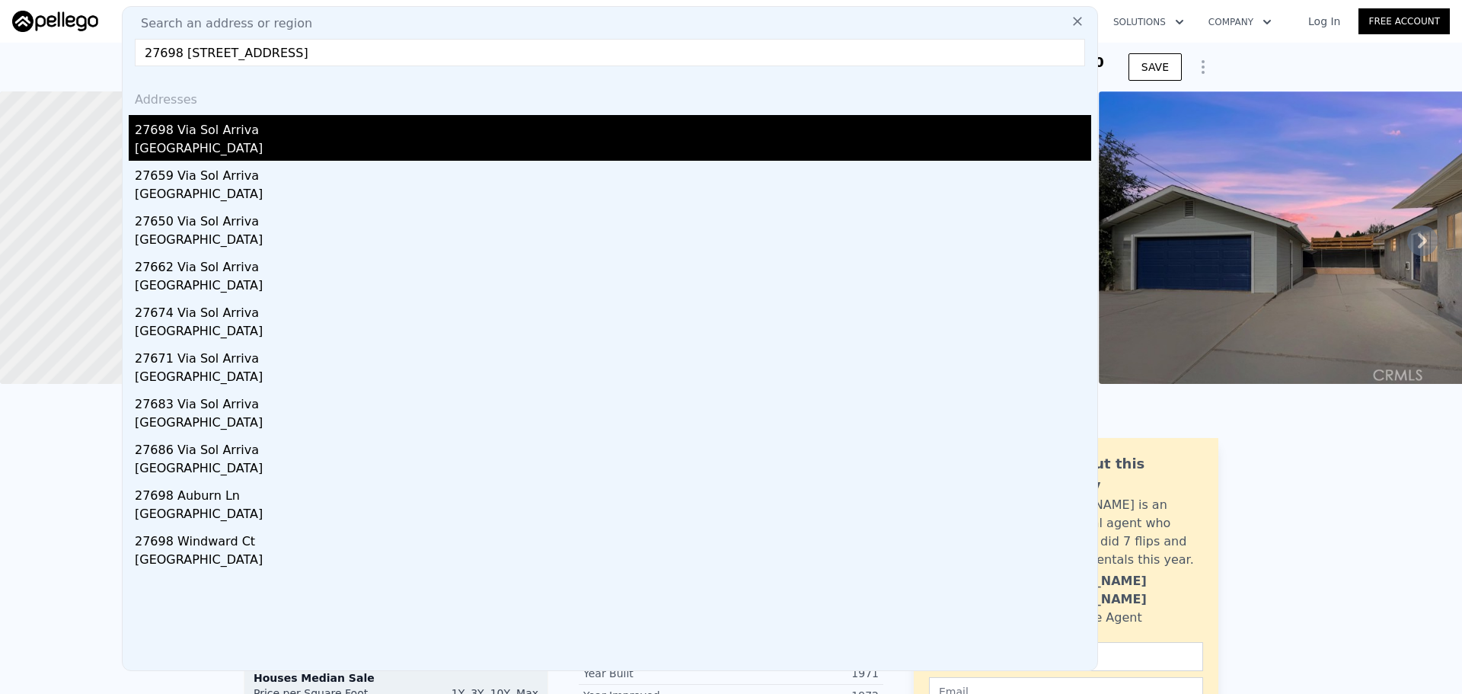
type input "27698 Via Sol Arriva Moreno Valley CA 92555"
click at [324, 126] on div "27698 Via Sol Arriva" at bounding box center [613, 127] width 956 height 24
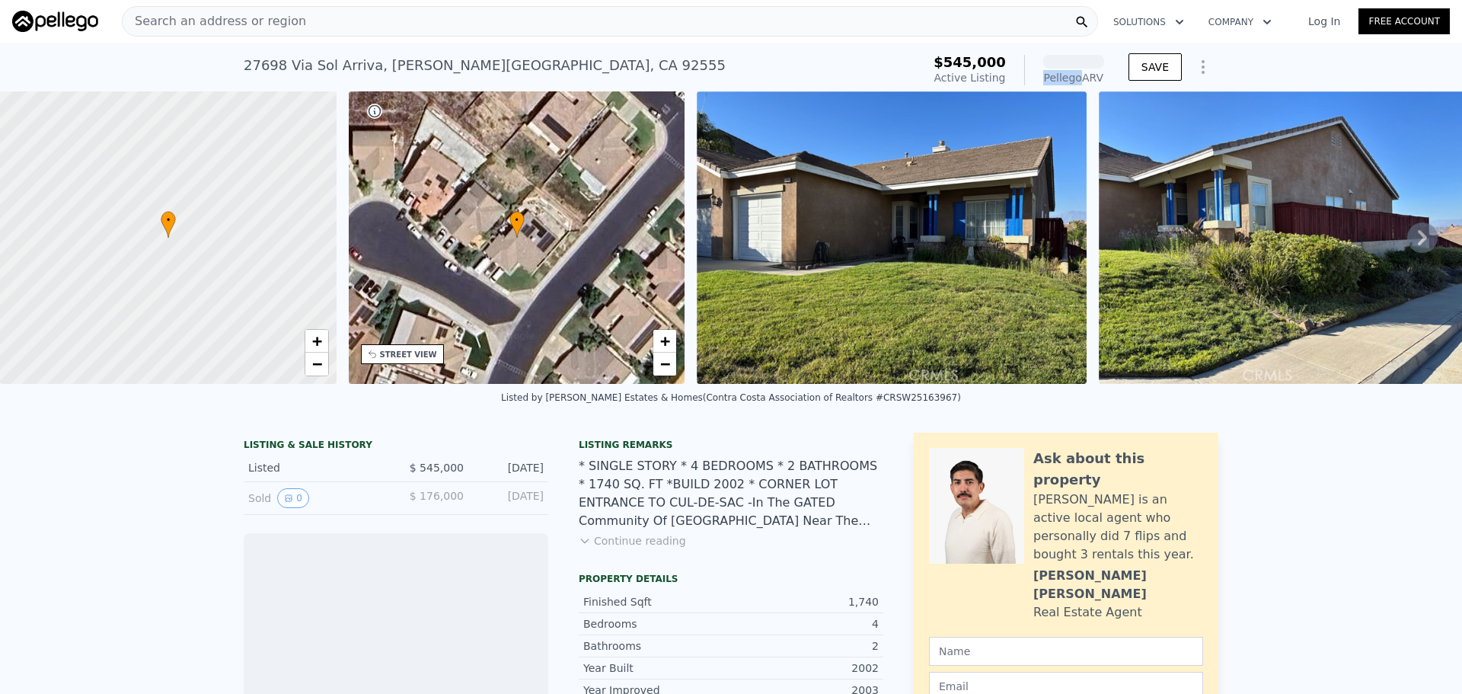
drag, startPoint x: 1043, startPoint y: 69, endPoint x: 1075, endPoint y: 69, distance: 32.0
click at [1075, 69] on div "Pellego ARV" at bounding box center [1064, 70] width 80 height 30
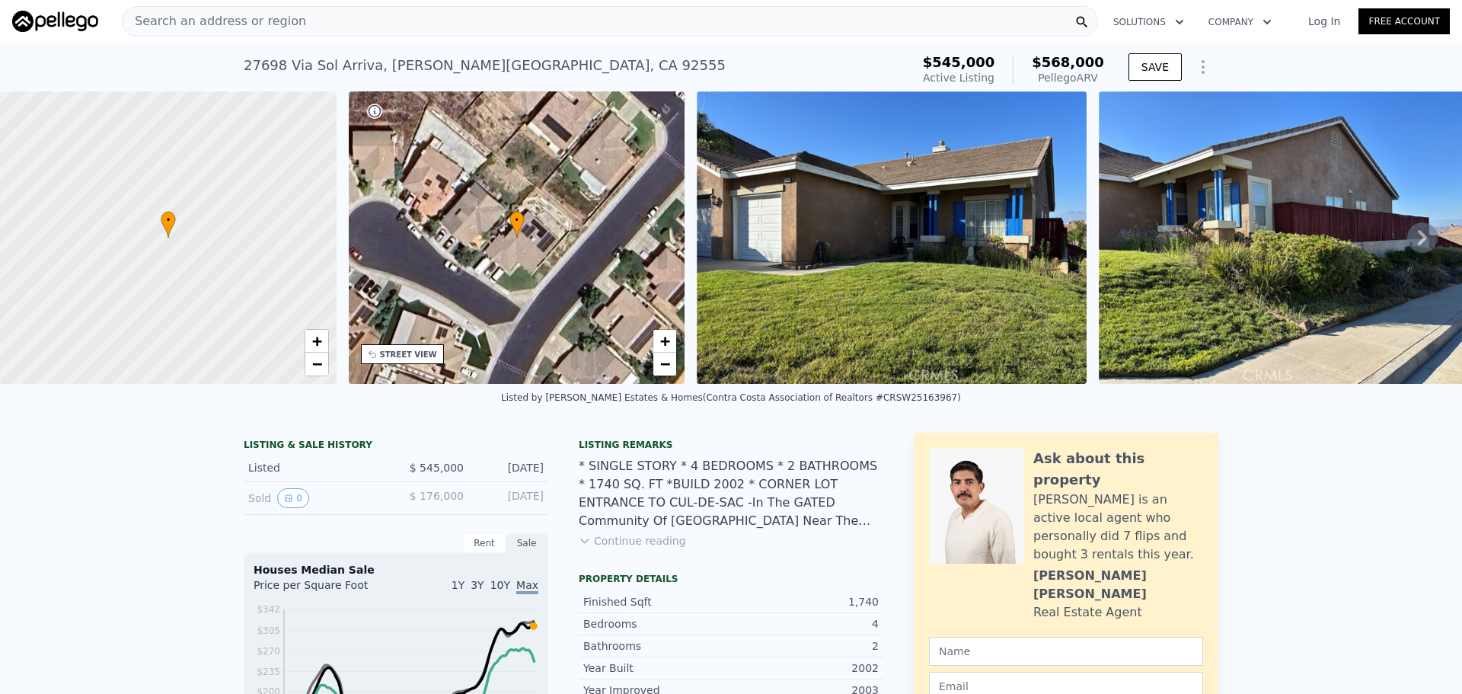
click at [515, 27] on div "Search an address or region" at bounding box center [610, 21] width 976 height 30
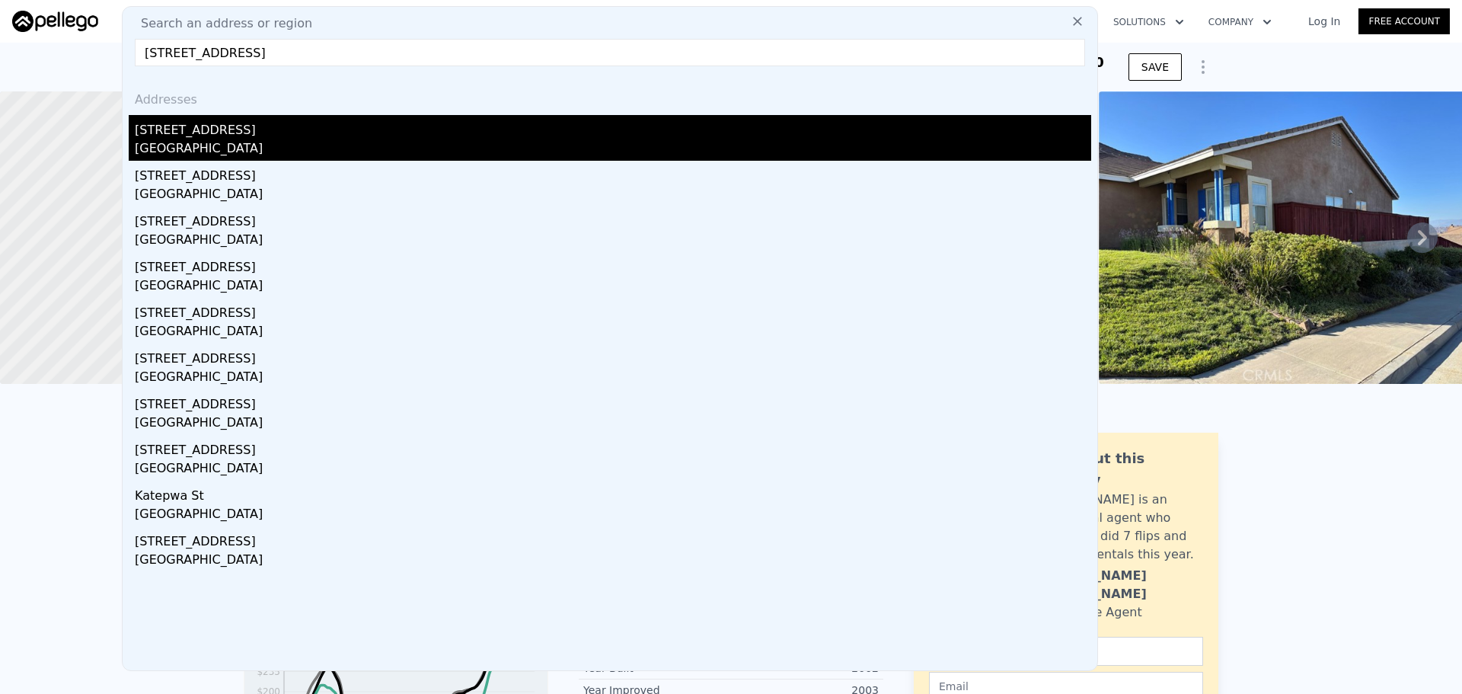
type input "10767 Katepwa St Apple Valley CA 92308"
click at [248, 132] on div "10767 Katepwa Street" at bounding box center [613, 127] width 956 height 24
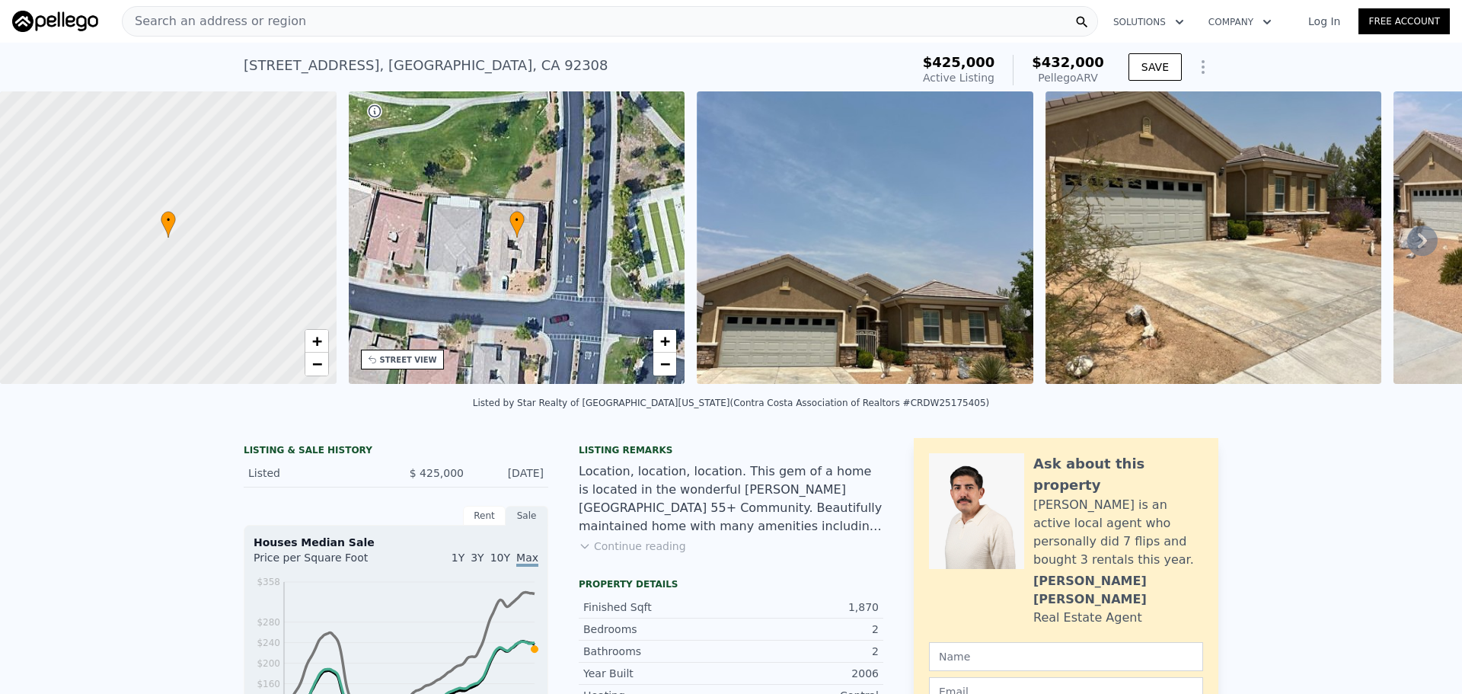
click at [511, 26] on div "Search an address or region" at bounding box center [610, 21] width 976 height 30
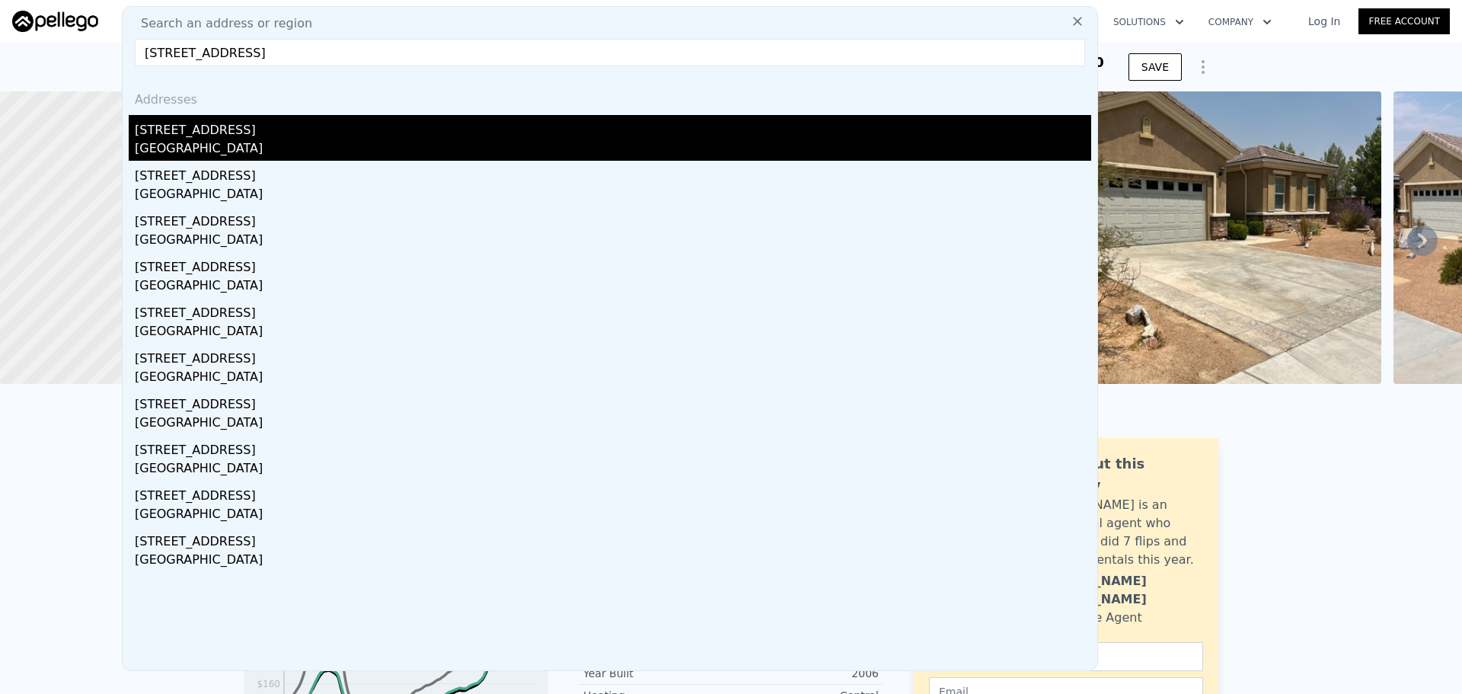
type input "47347 92nd St W Lancaster CA 93536"
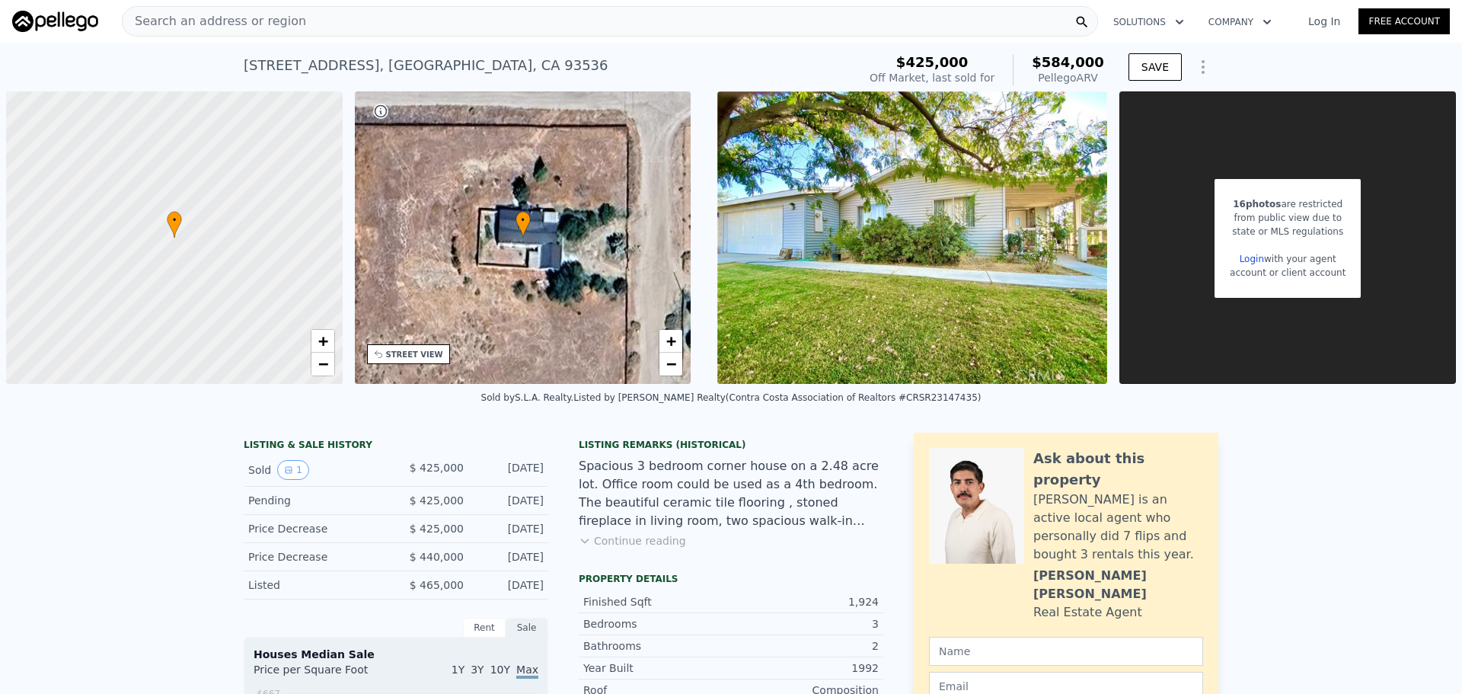
click at [492, 37] on div "Search an address or region Solutions Company Open main menu Log In Free Account" at bounding box center [730, 21] width 1437 height 37
click at [501, 28] on div "Search an address or region" at bounding box center [610, 21] width 976 height 30
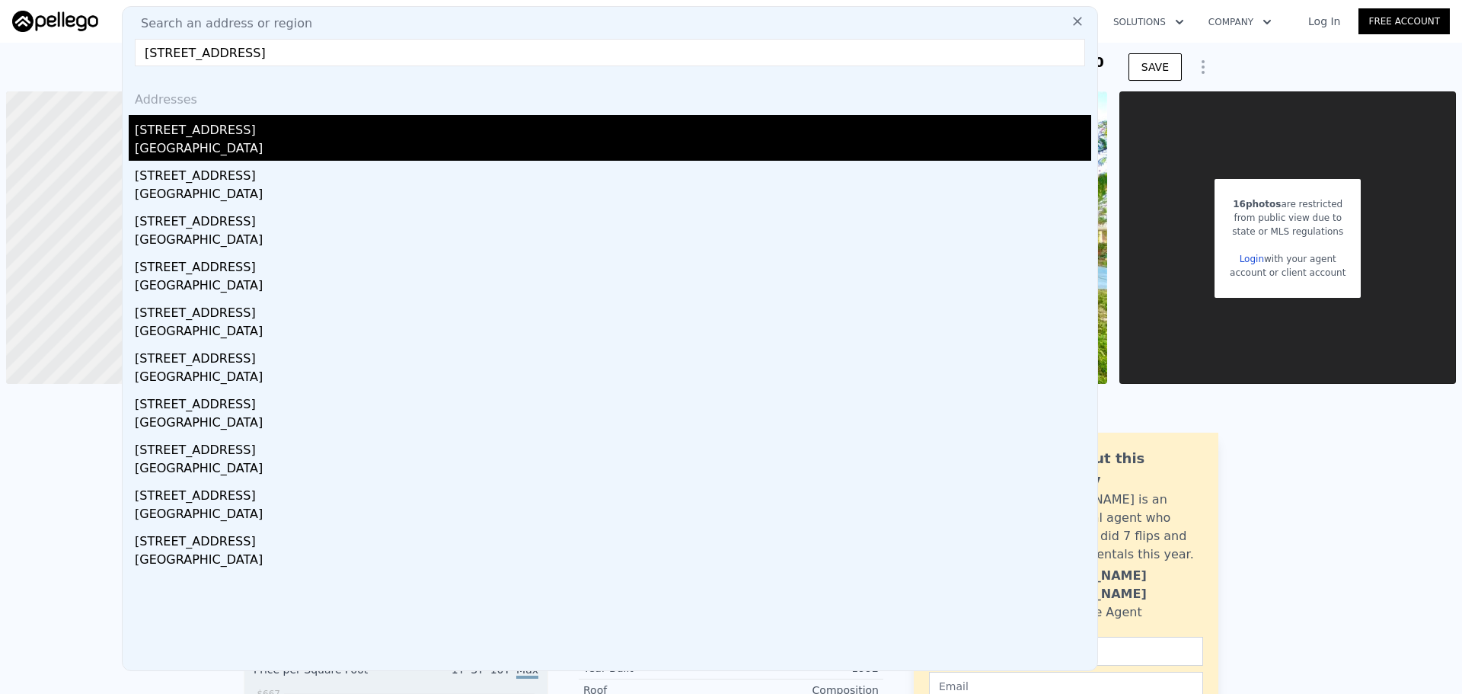
type input "27136 Shadowcrest Ln Cathedral City CA 92234"
click at [389, 119] on div "27136 Shadowcrest Ln" at bounding box center [613, 127] width 956 height 24
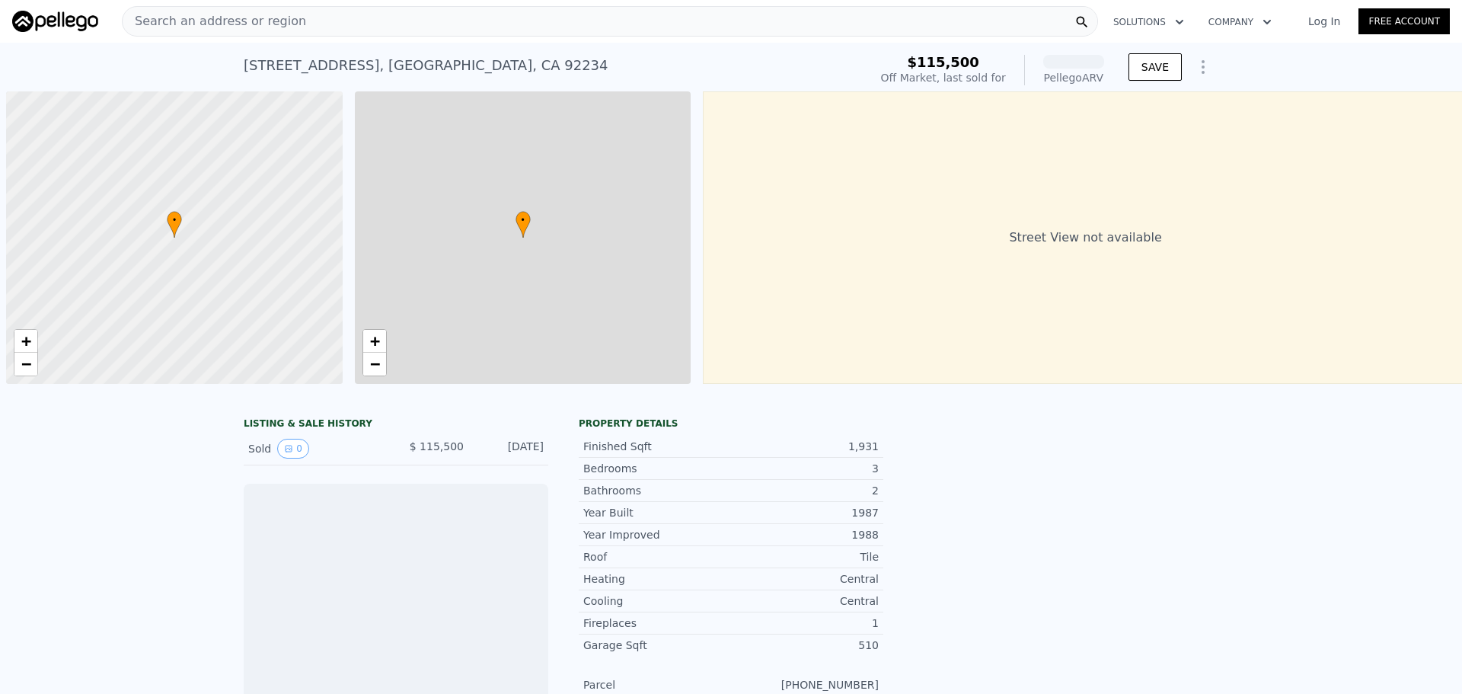
scroll to position [0, 6]
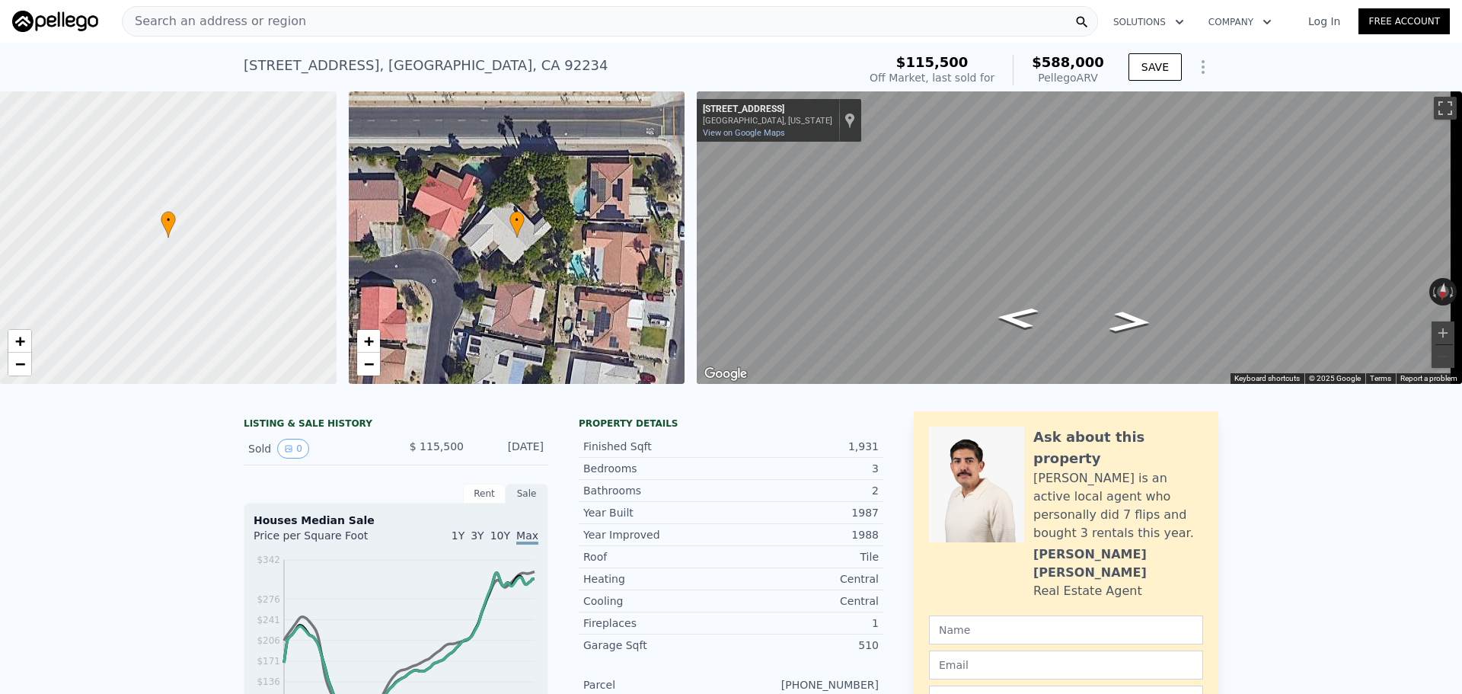
click at [536, 12] on nav "Search an address or region Solutions Company Open main menu Log In Free Account" at bounding box center [731, 21] width 1462 height 43
click at [537, 14] on div "Search an address or region" at bounding box center [610, 21] width 976 height 30
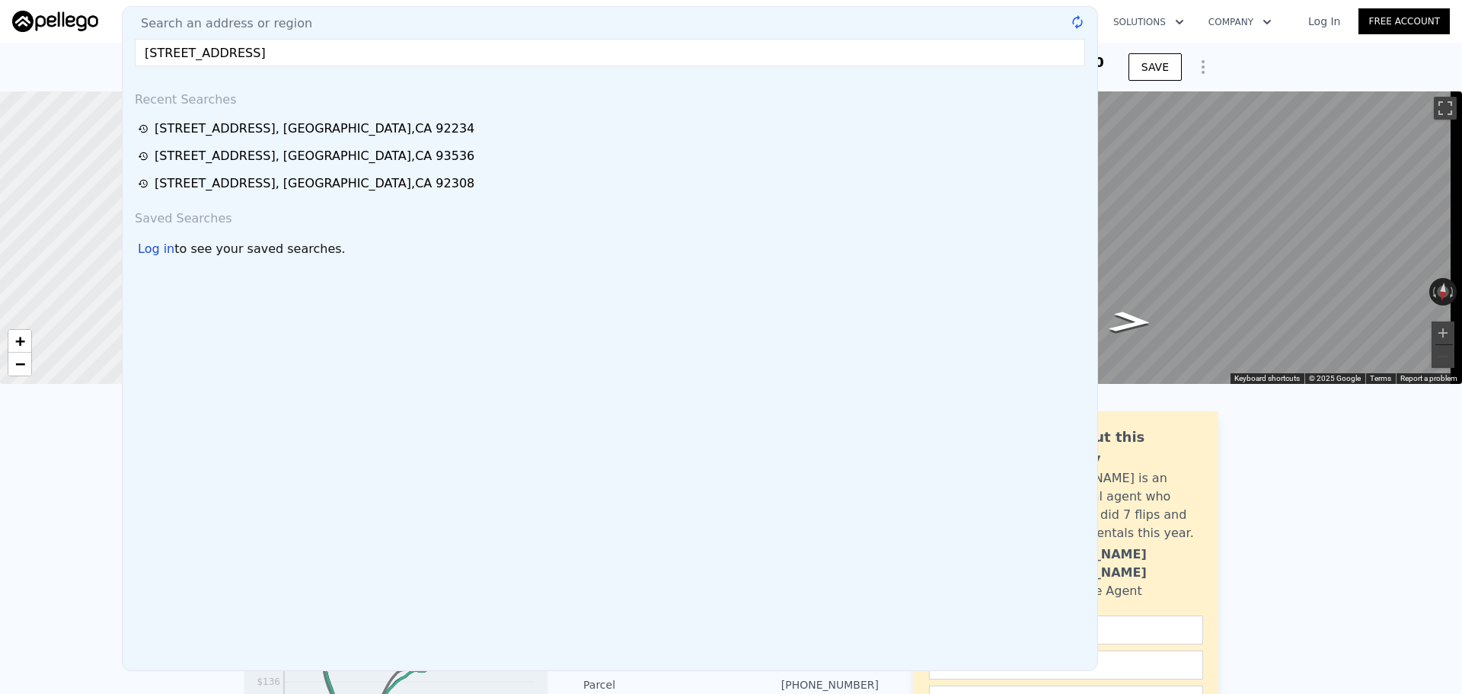
type input "19765 Rox Rd Apple Valley CA 92308"
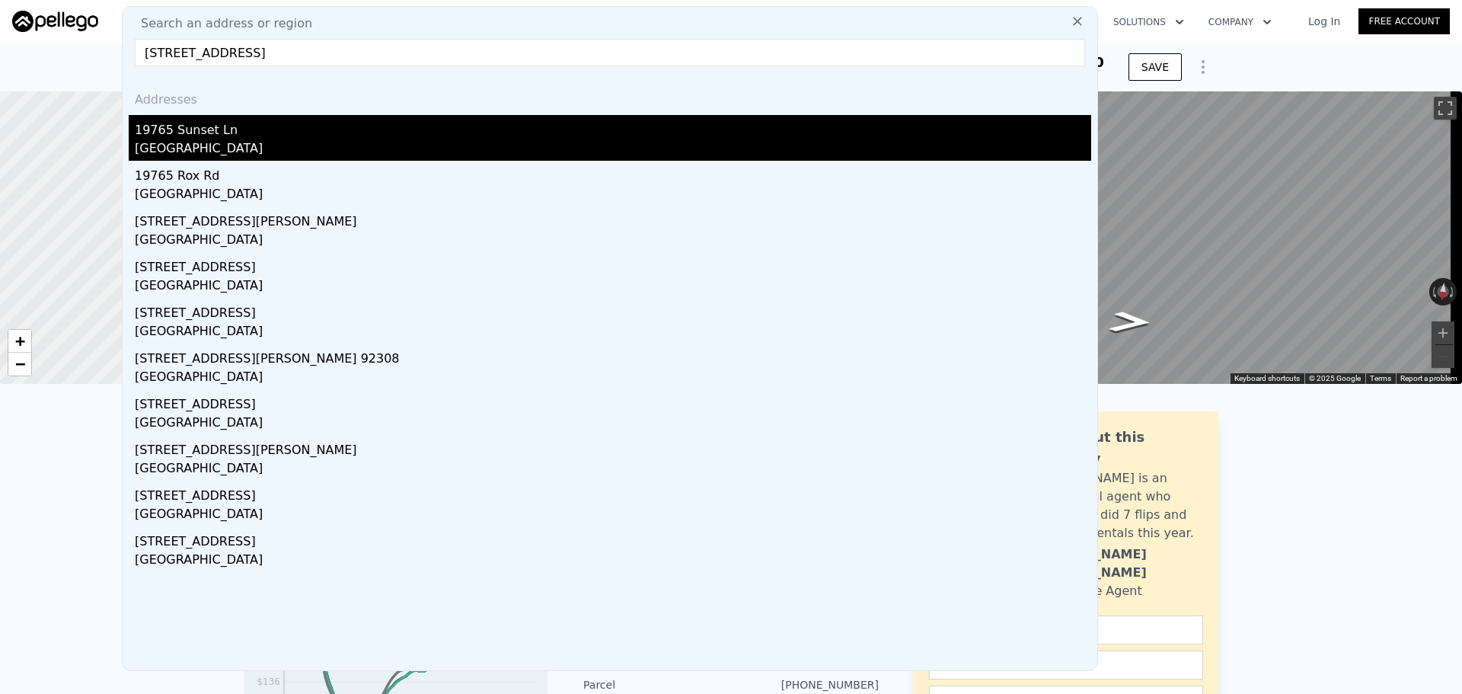
click at [359, 135] on div "19765 Sunset Ln" at bounding box center [613, 127] width 956 height 24
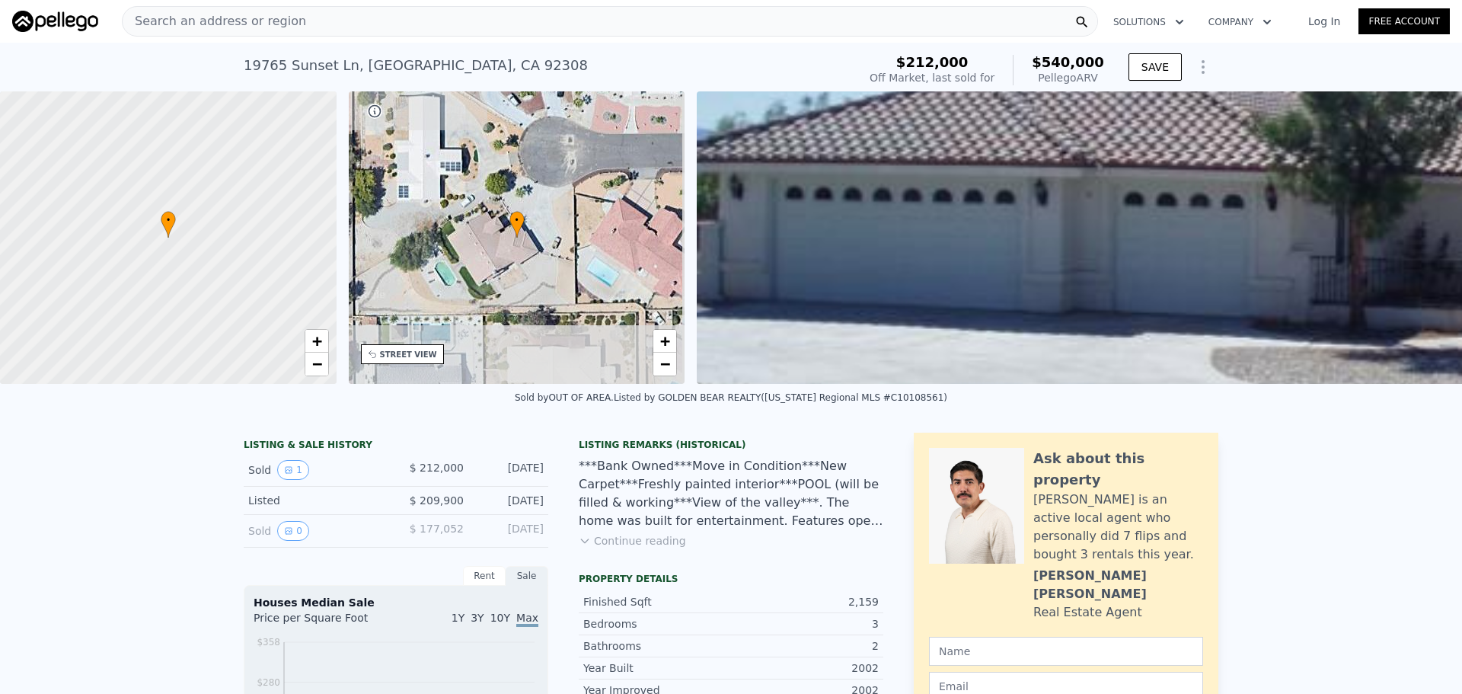
click at [438, 21] on div "Search an address or region" at bounding box center [610, 21] width 976 height 30
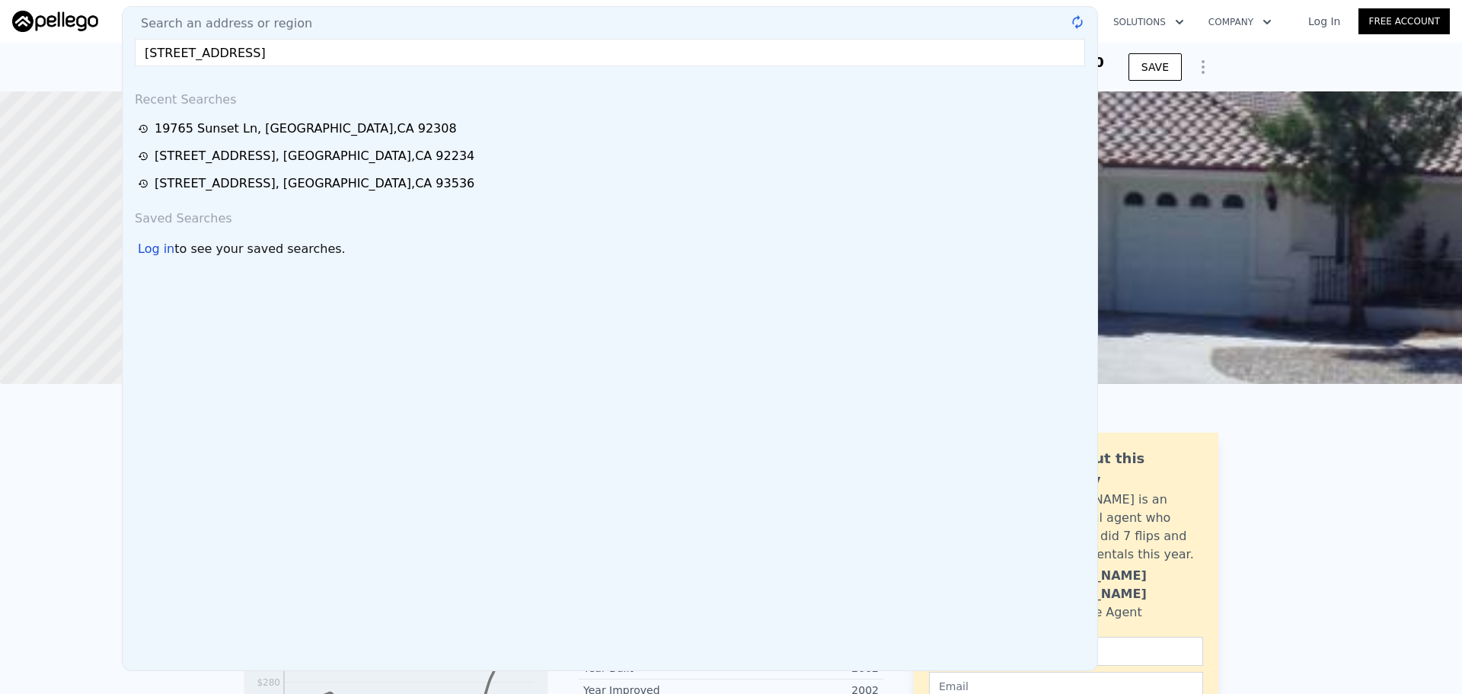
type input "1117 Madera Ave,Menlo Park, CA 94025"
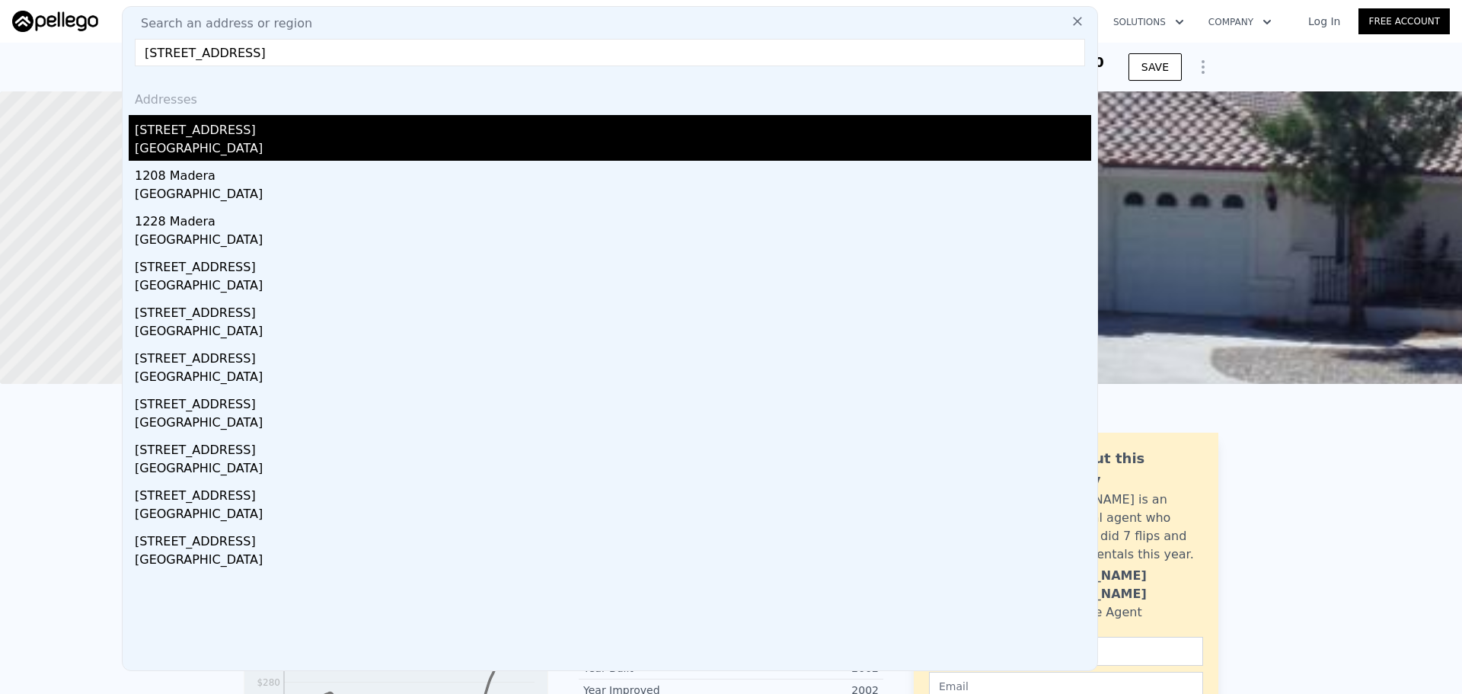
click at [314, 152] on div "Menlo Park, CA 94025" at bounding box center [613, 149] width 956 height 21
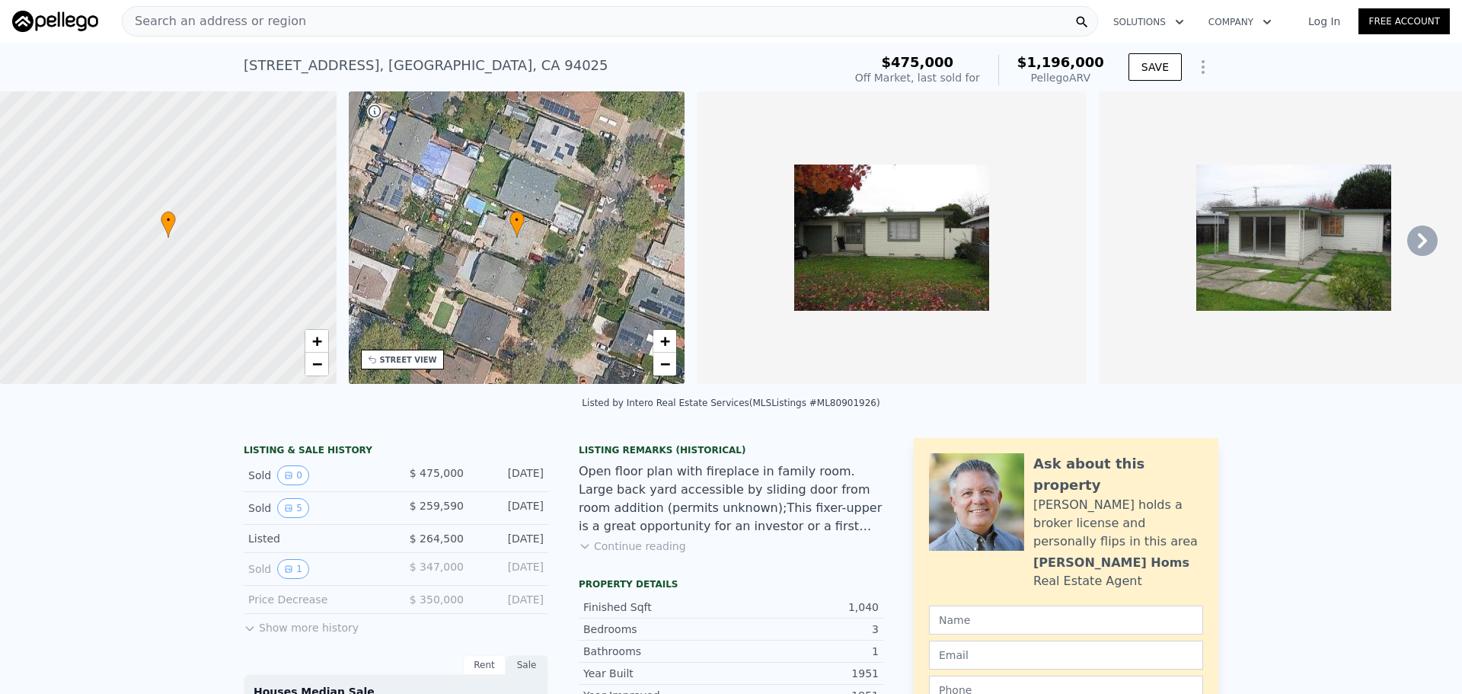
click at [399, 33] on div "Search an address or region" at bounding box center [610, 21] width 976 height 30
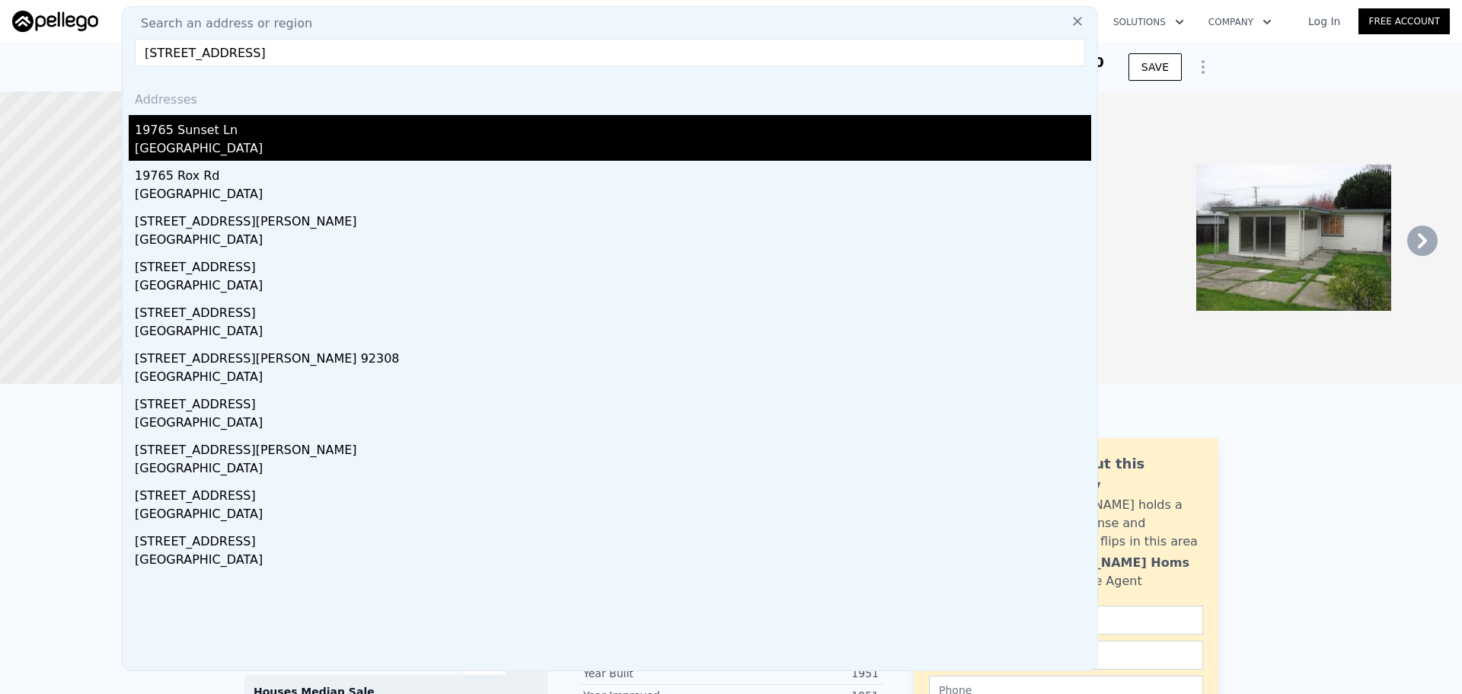
type input "19765 Rox Rd Apple Valley CA 92308"
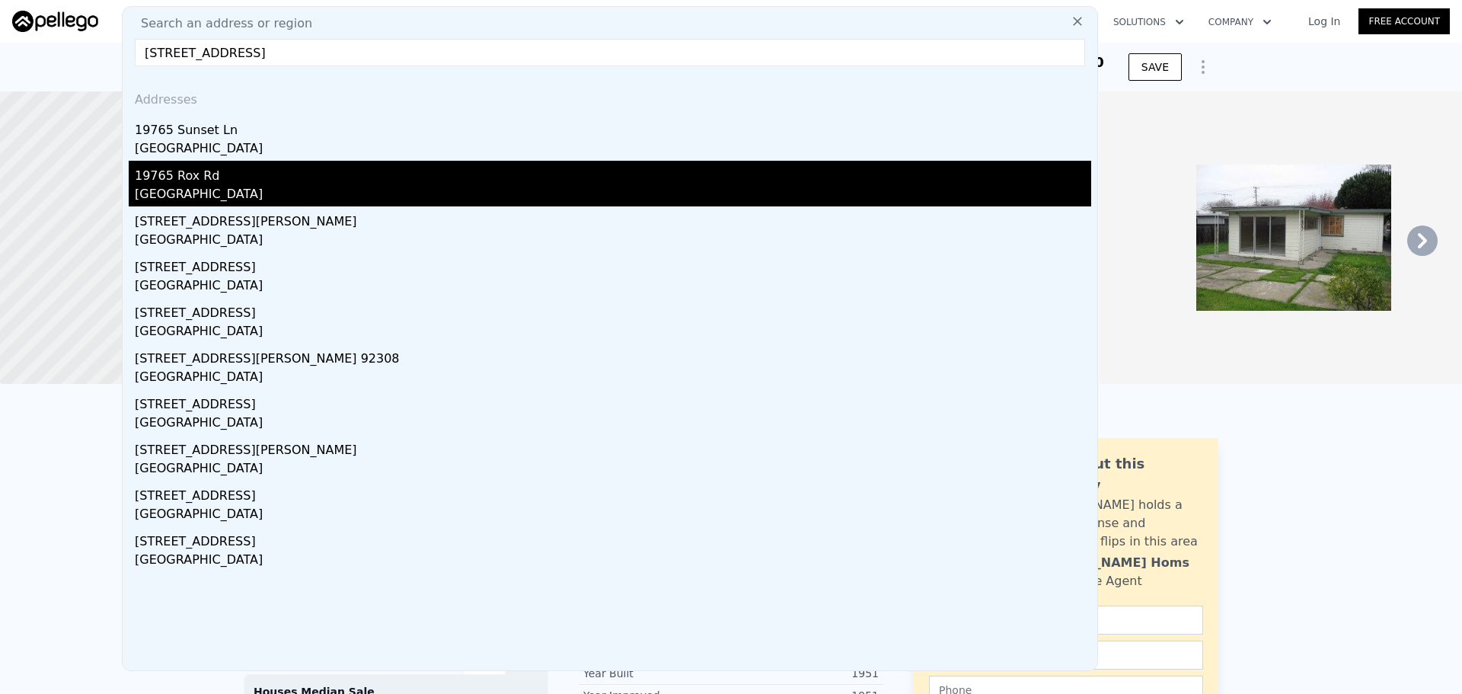
drag, startPoint x: 184, startPoint y: 141, endPoint x: 322, endPoint y: 190, distance: 146.2
click at [322, 190] on div "Addresses 19765 Sunset Ln Apple Valley, CA 92308 19765 Rox Rd San Bernardino Co…" at bounding box center [610, 374] width 974 height 592
click at [322, 190] on div "San Bernardino County, CA 92308" at bounding box center [613, 195] width 956 height 21
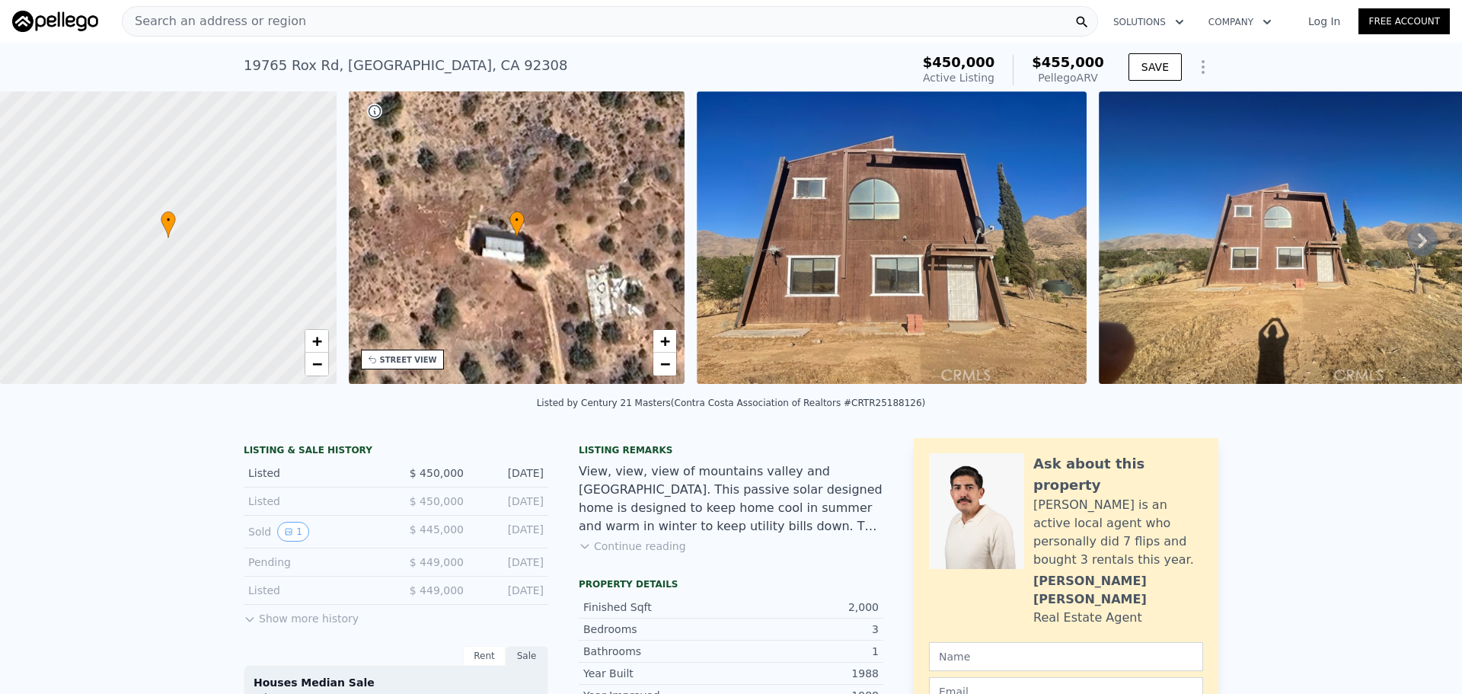
click at [477, 27] on div "Search an address or region" at bounding box center [610, 21] width 976 height 30
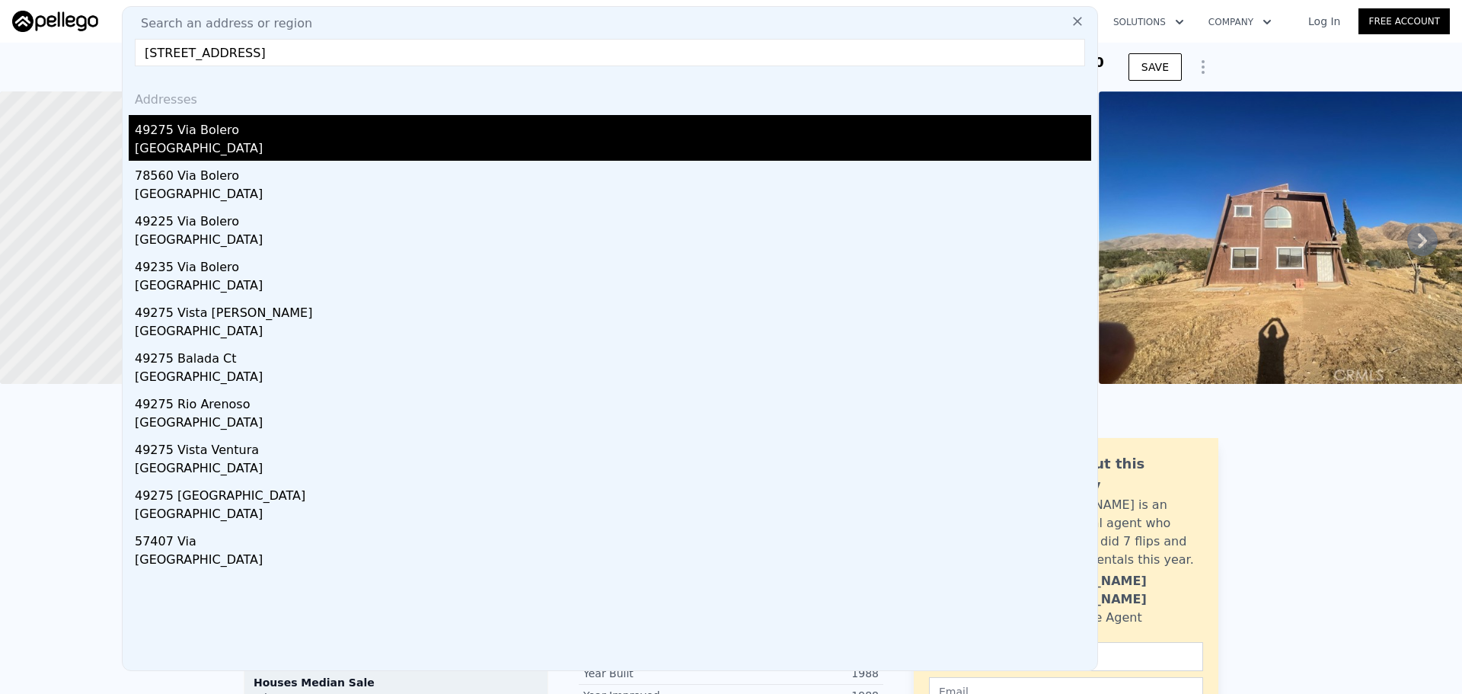
type input "49275 Via Bolero La Quinta CA 92253"
click at [307, 123] on div "49275 Via Bolero" at bounding box center [613, 127] width 956 height 24
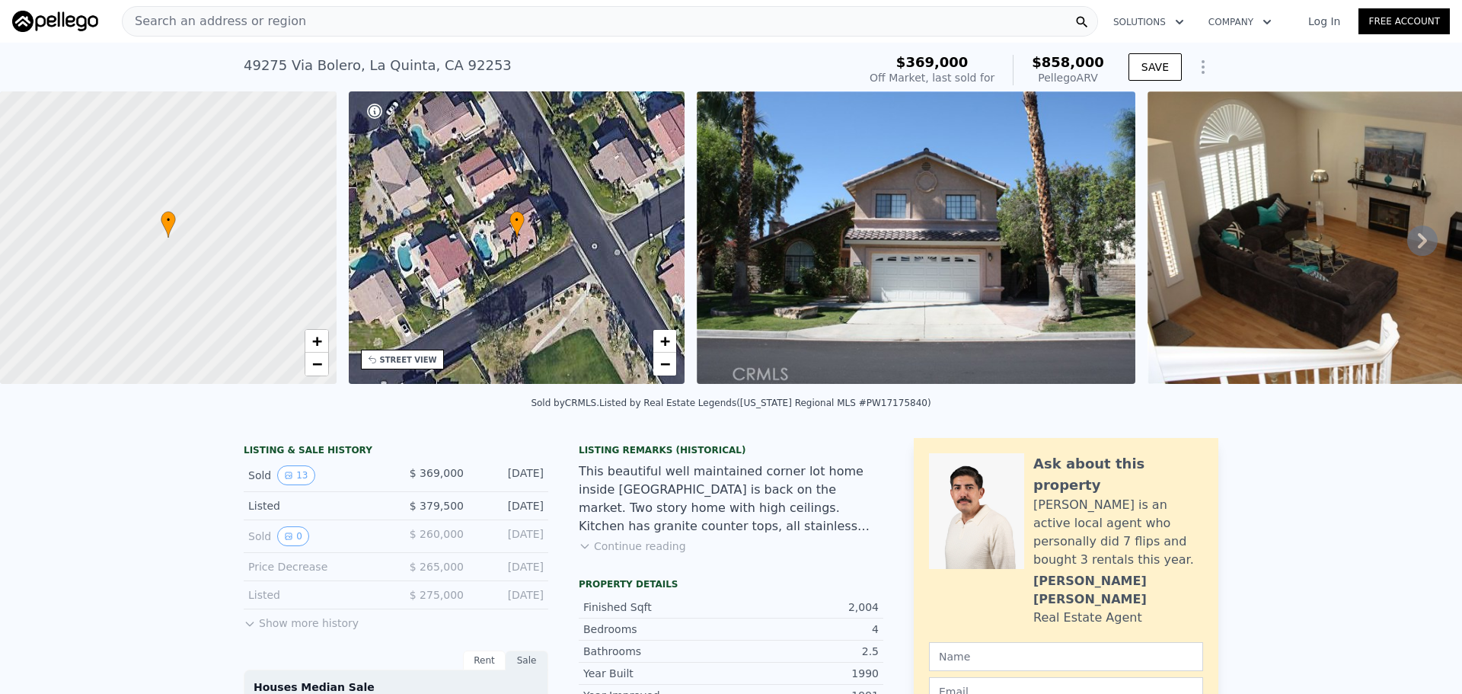
click at [495, 14] on div "Search an address or region" at bounding box center [610, 21] width 976 height 30
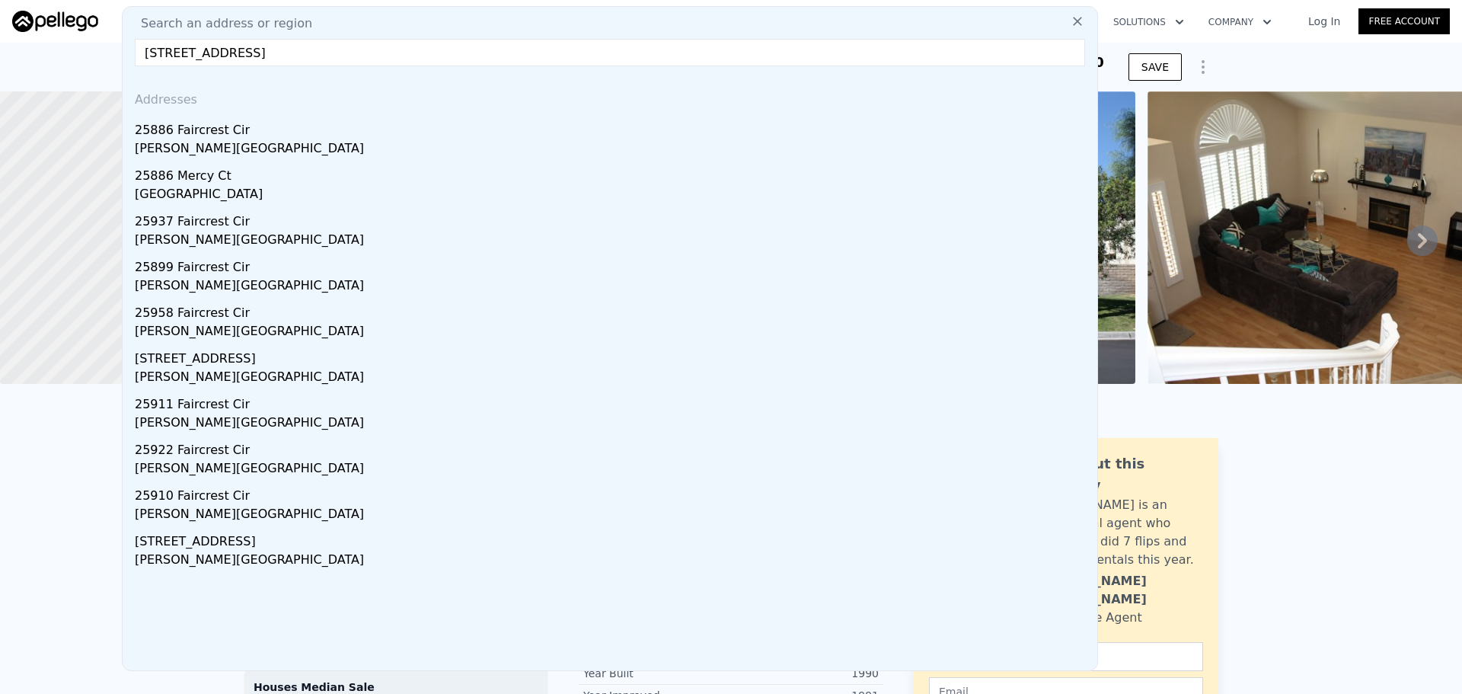
type input "25886 Faircrest Cir Hemet CA 92544"
click at [376, 131] on div "25886 Faircrest Cir" at bounding box center [613, 127] width 956 height 24
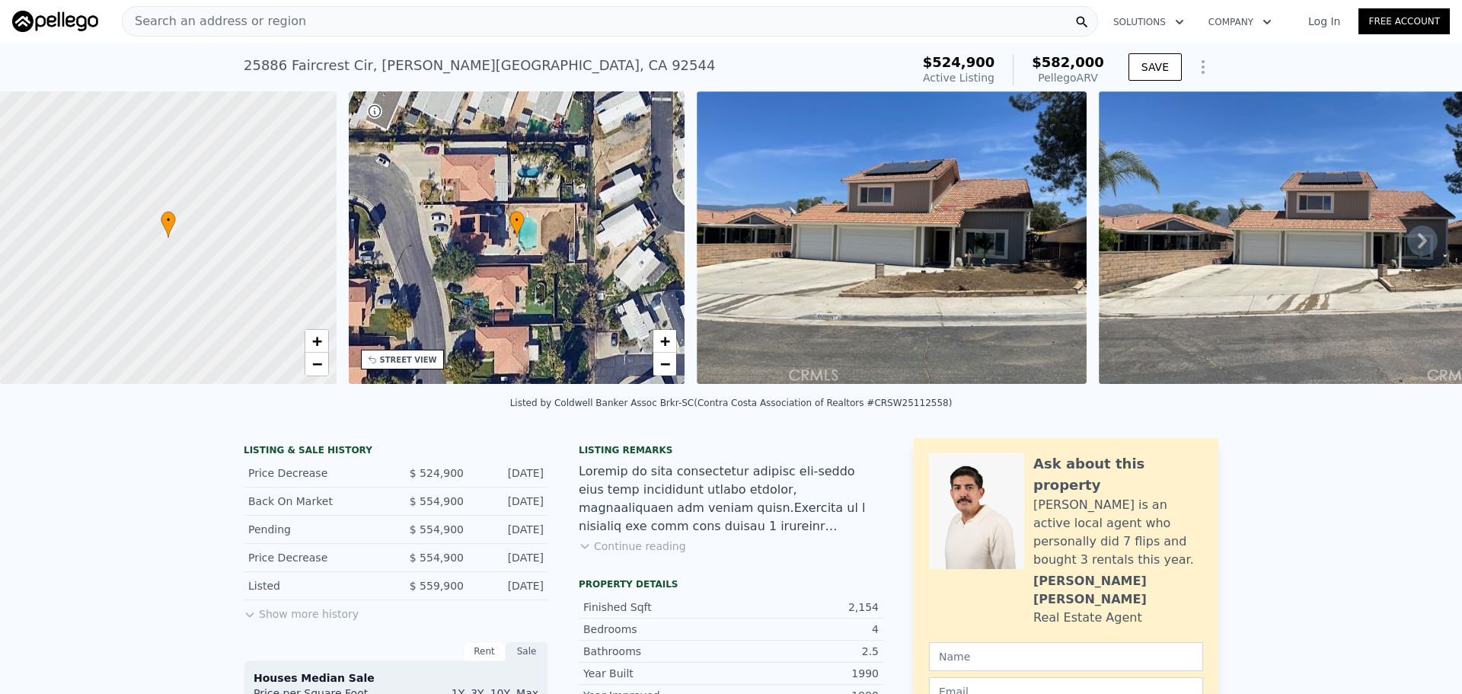
click at [497, 20] on div "Search an address or region" at bounding box center [610, 21] width 976 height 30
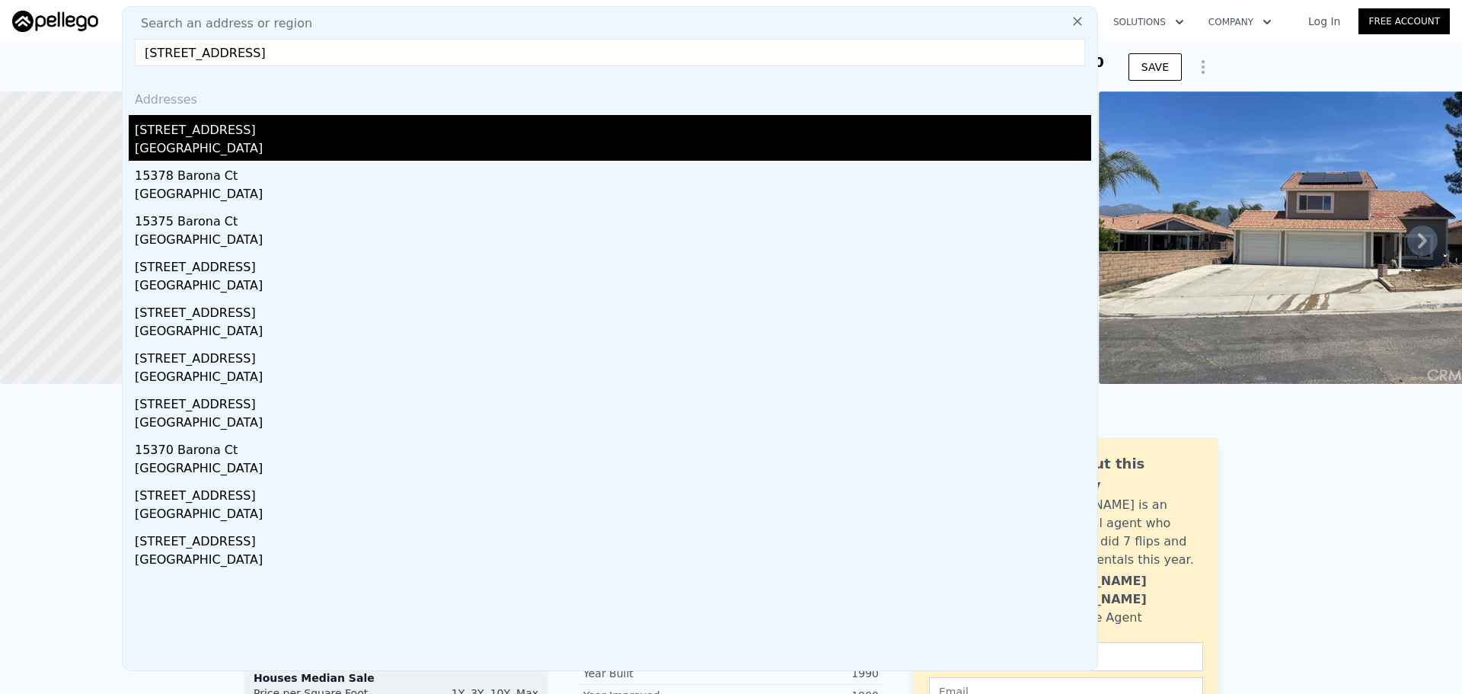
type input "15407 Barona Ct Moreno Valley CA 92555"
click at [184, 133] on div "15407 Barona Ct" at bounding box center [613, 127] width 956 height 24
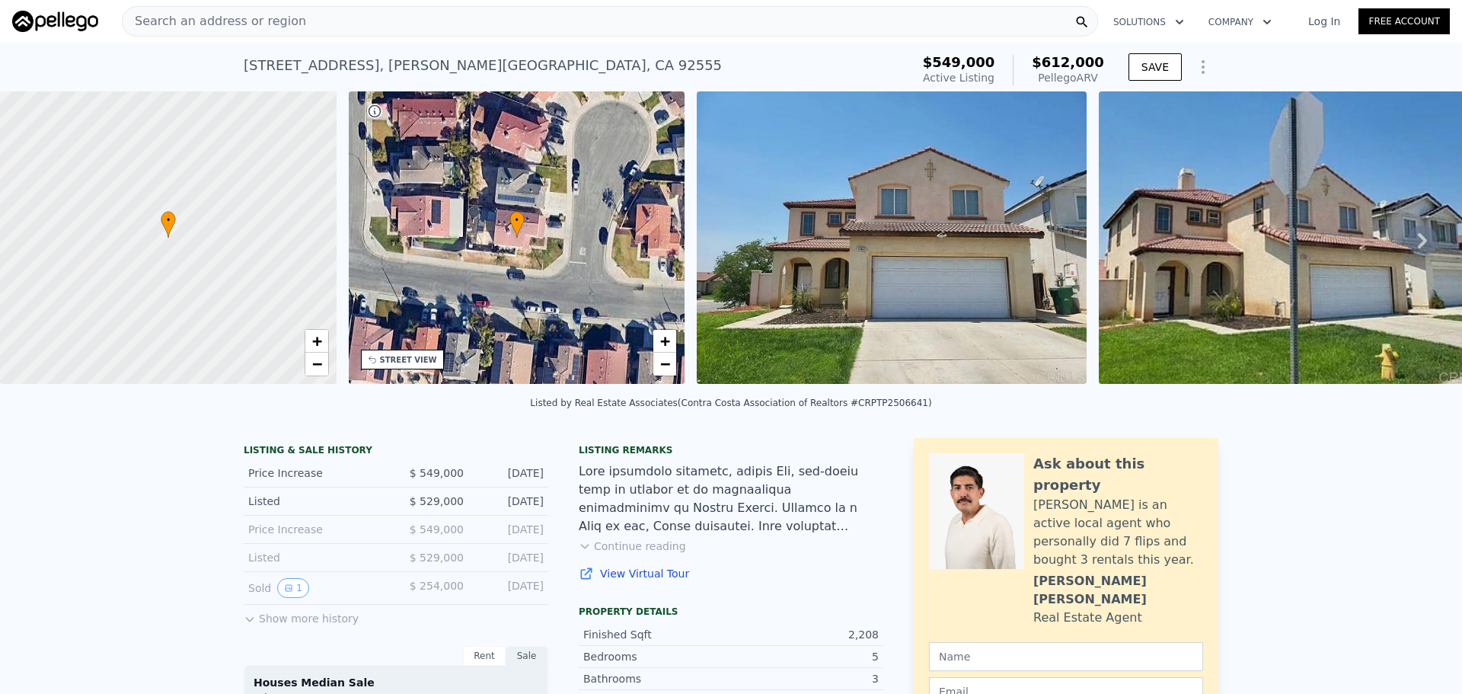
click at [491, 12] on div "Search an address or region" at bounding box center [610, 21] width 976 height 30
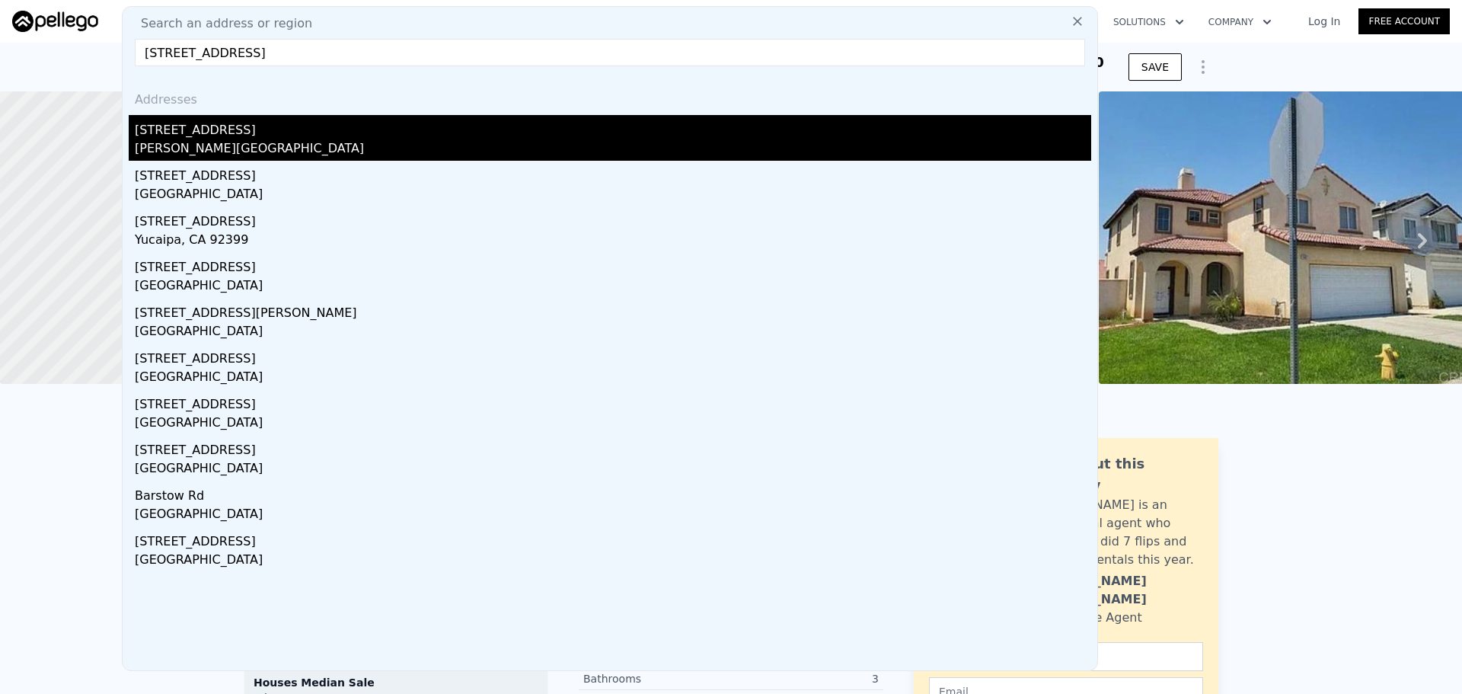
type input "34792 Cedar Rd Barstow CA 92311"
click at [464, 134] on div "34792 Cedar Rd" at bounding box center [613, 127] width 956 height 24
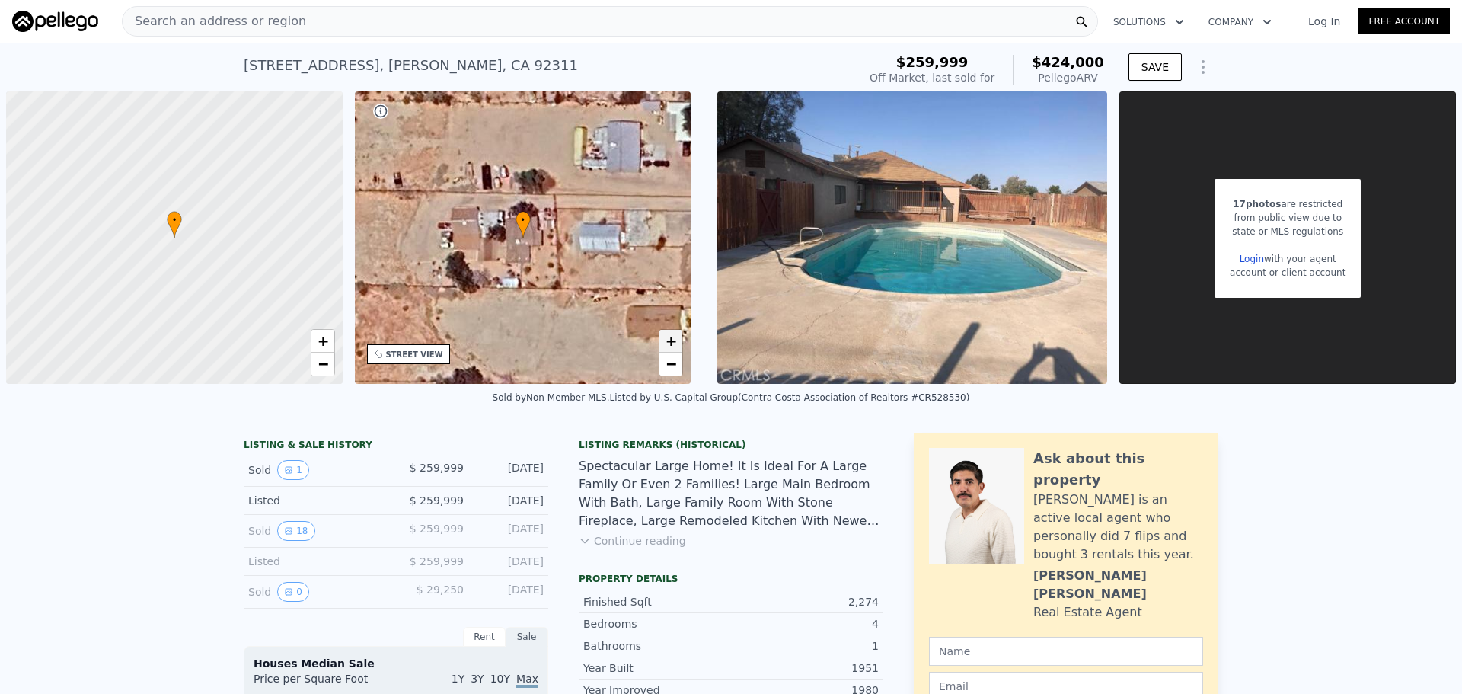
click at [666, 344] on span "+" at bounding box center [671, 340] width 10 height 19
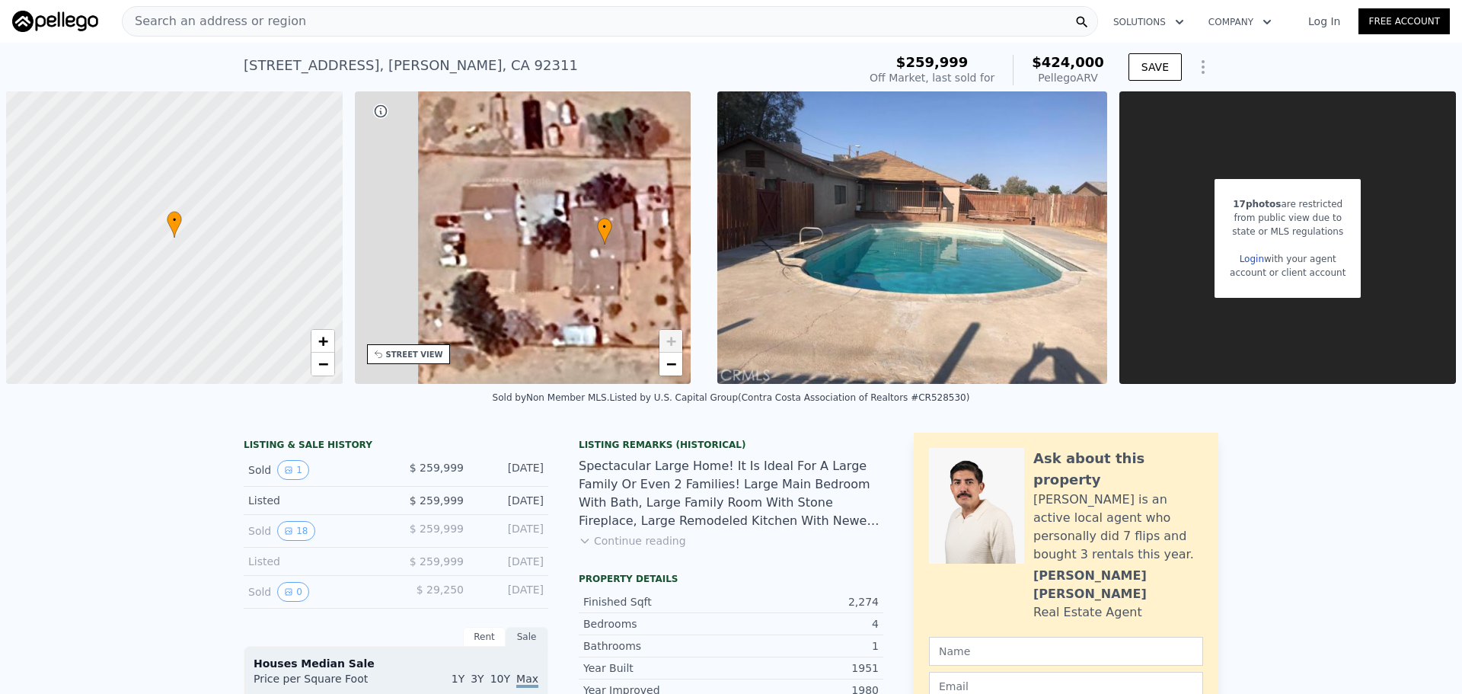
drag, startPoint x: 508, startPoint y: 276, endPoint x: 539, endPoint y: 279, distance: 31.4
click at [539, 279] on div "• + −" at bounding box center [523, 237] width 337 height 292
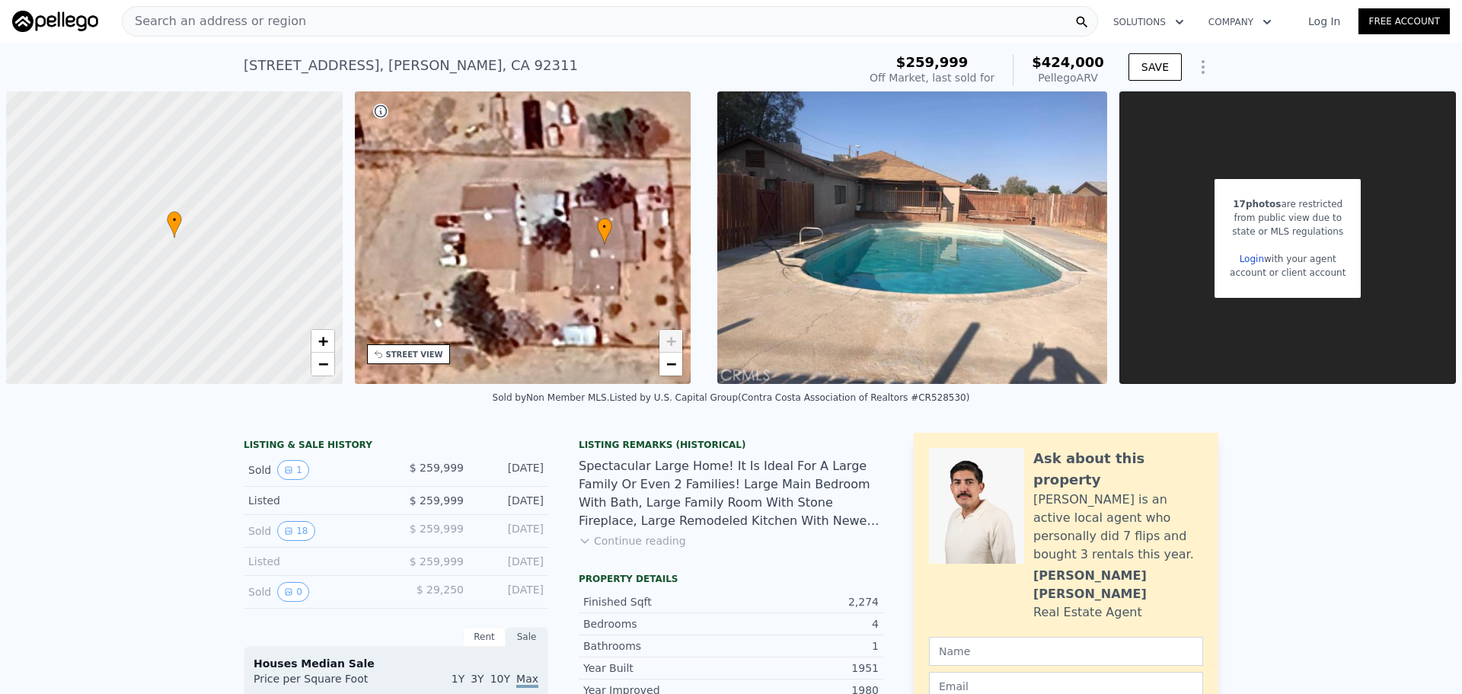
click at [631, 546] on button "Continue reading" at bounding box center [632, 540] width 107 height 15
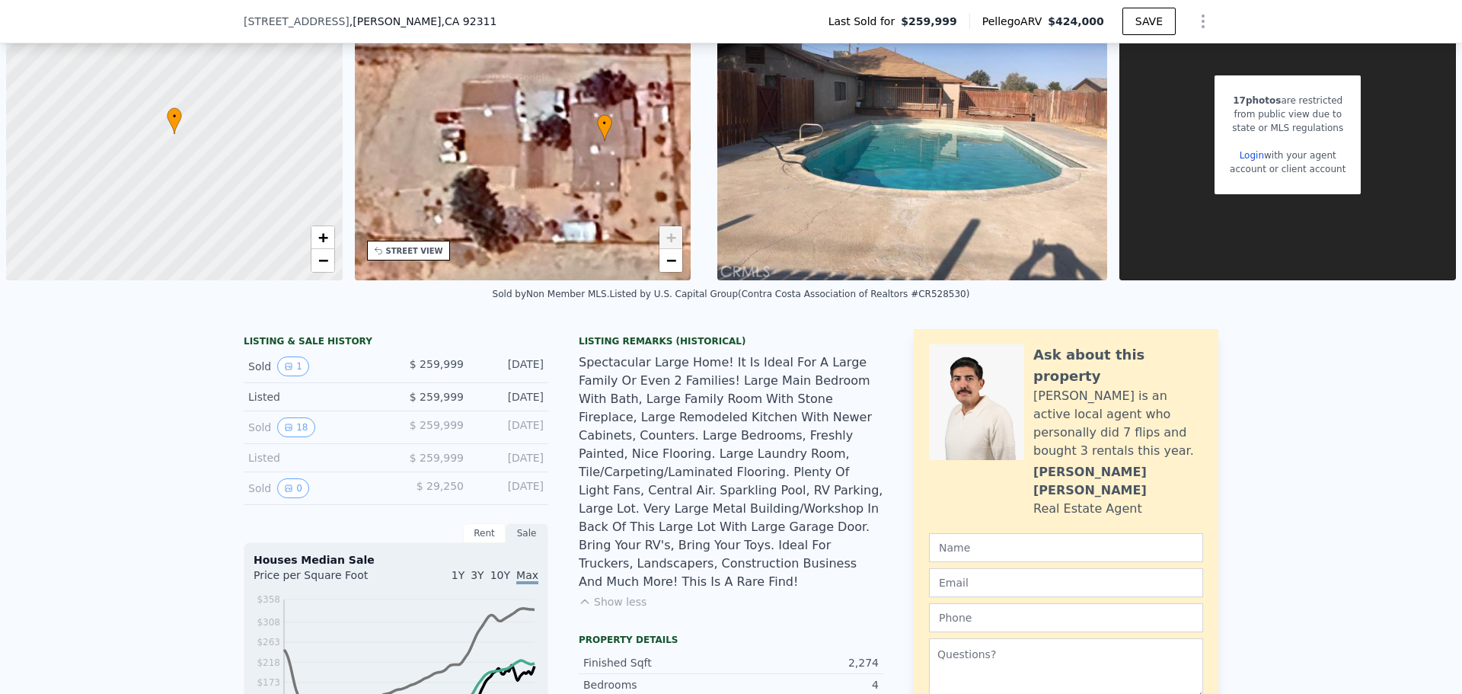
scroll to position [5, 0]
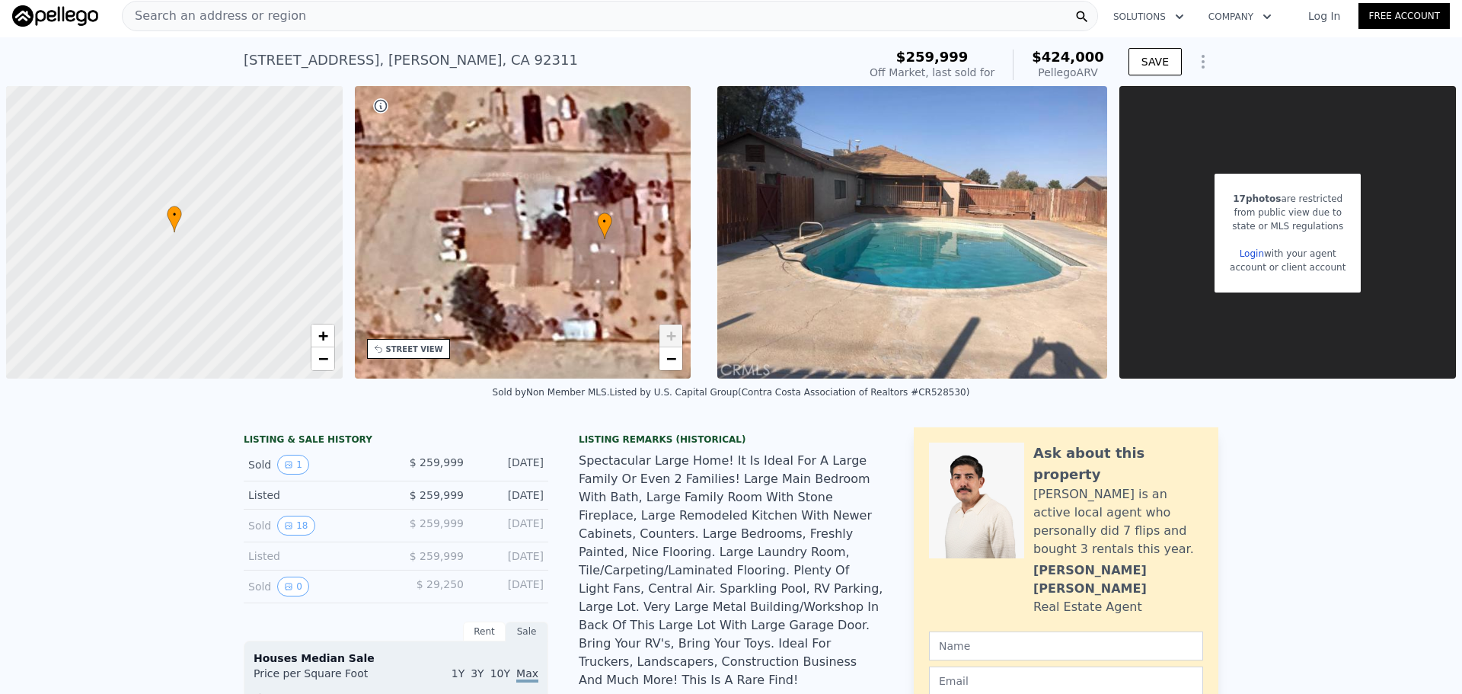
click at [478, 17] on div "Search an address or region" at bounding box center [610, 16] width 976 height 30
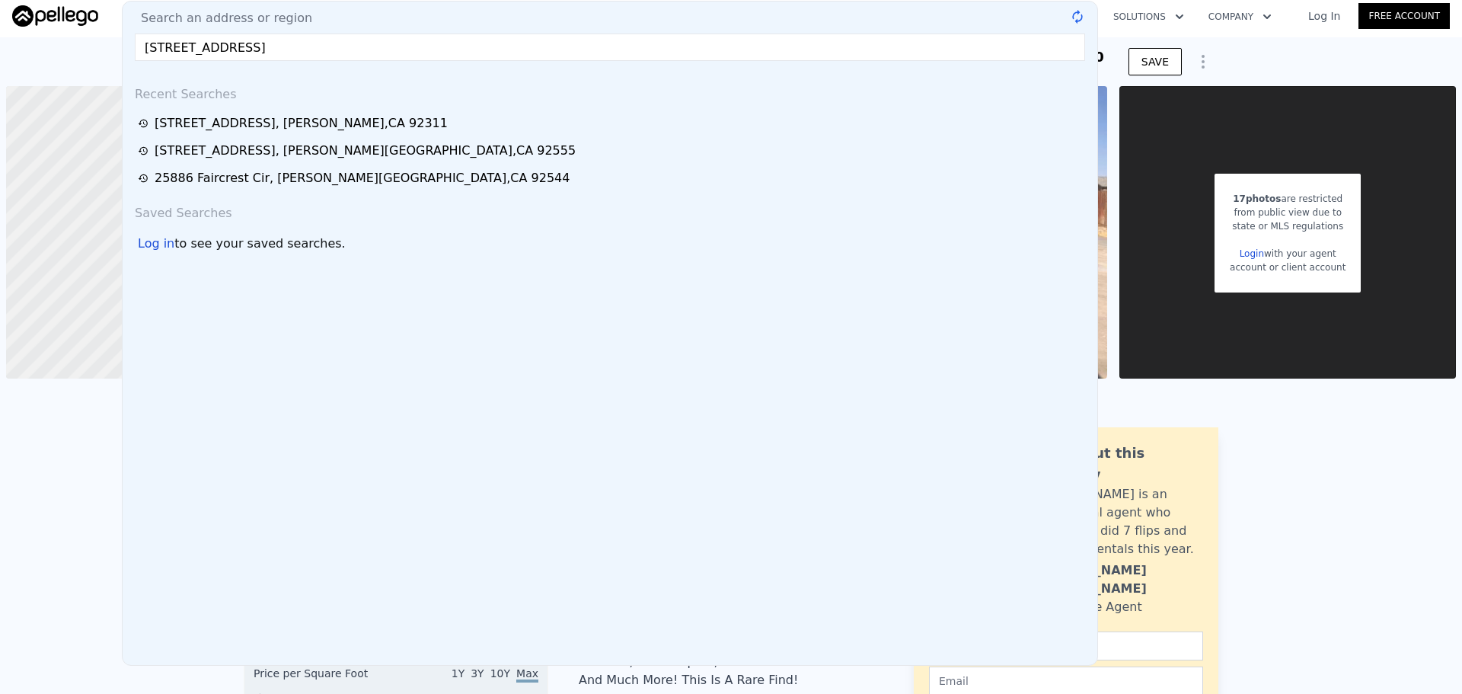
type input "1610 E Avenue J2 Lancaster CA 93535"
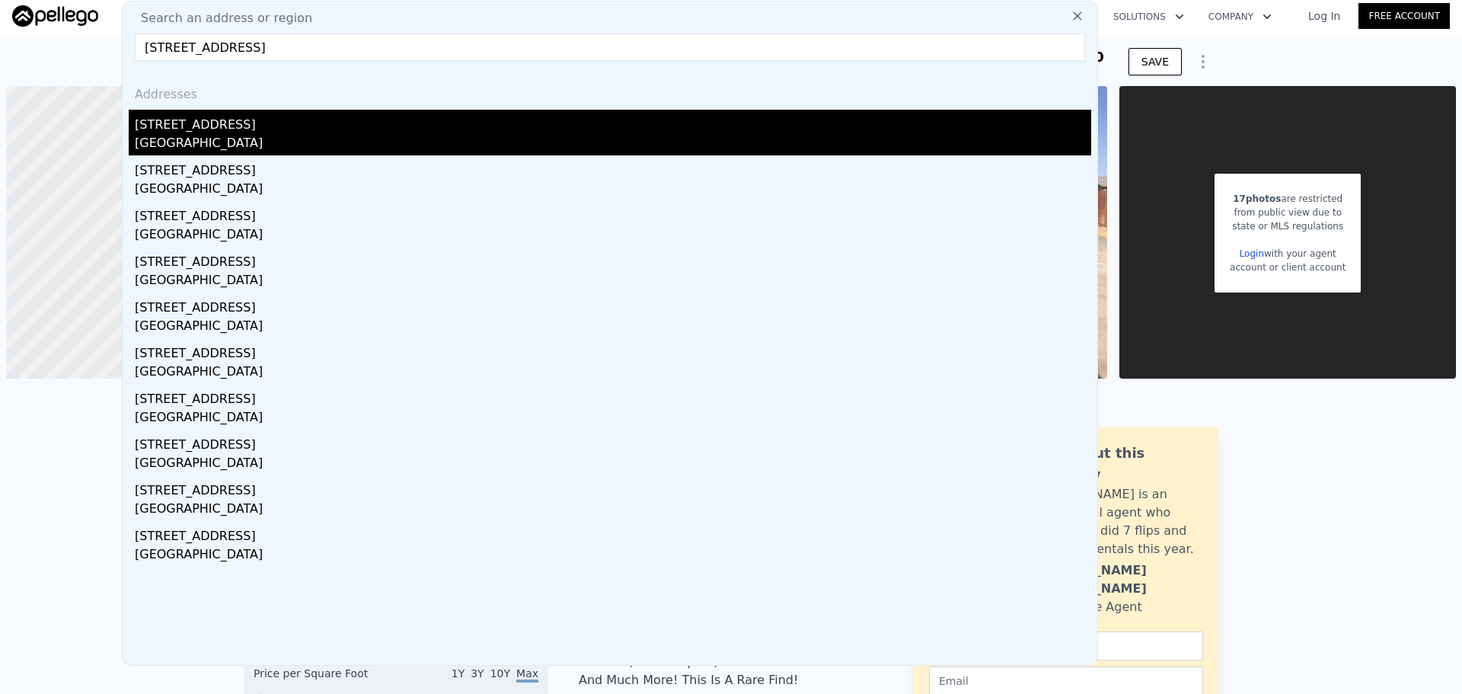
click at [252, 122] on div "1610 E Avenue J2" at bounding box center [613, 122] width 956 height 24
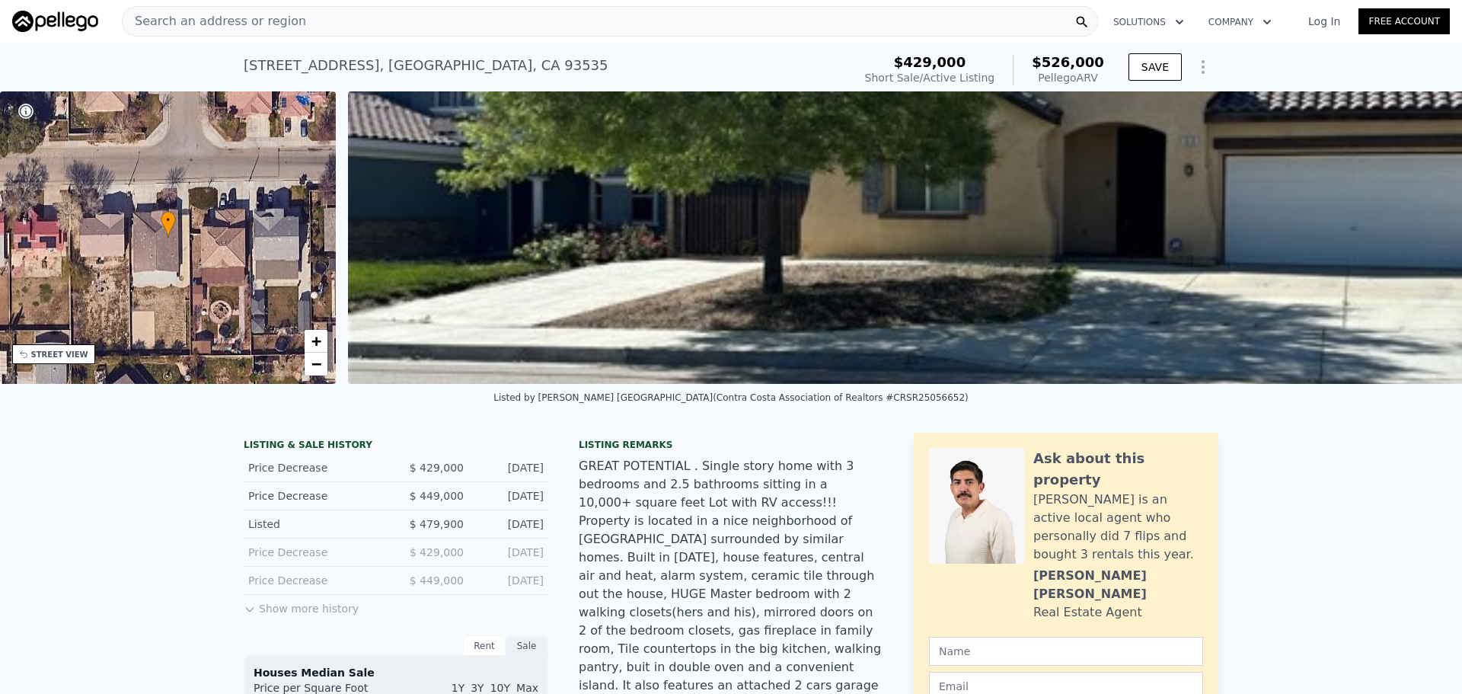
click at [599, 11] on div "Search an address or region" at bounding box center [610, 21] width 976 height 30
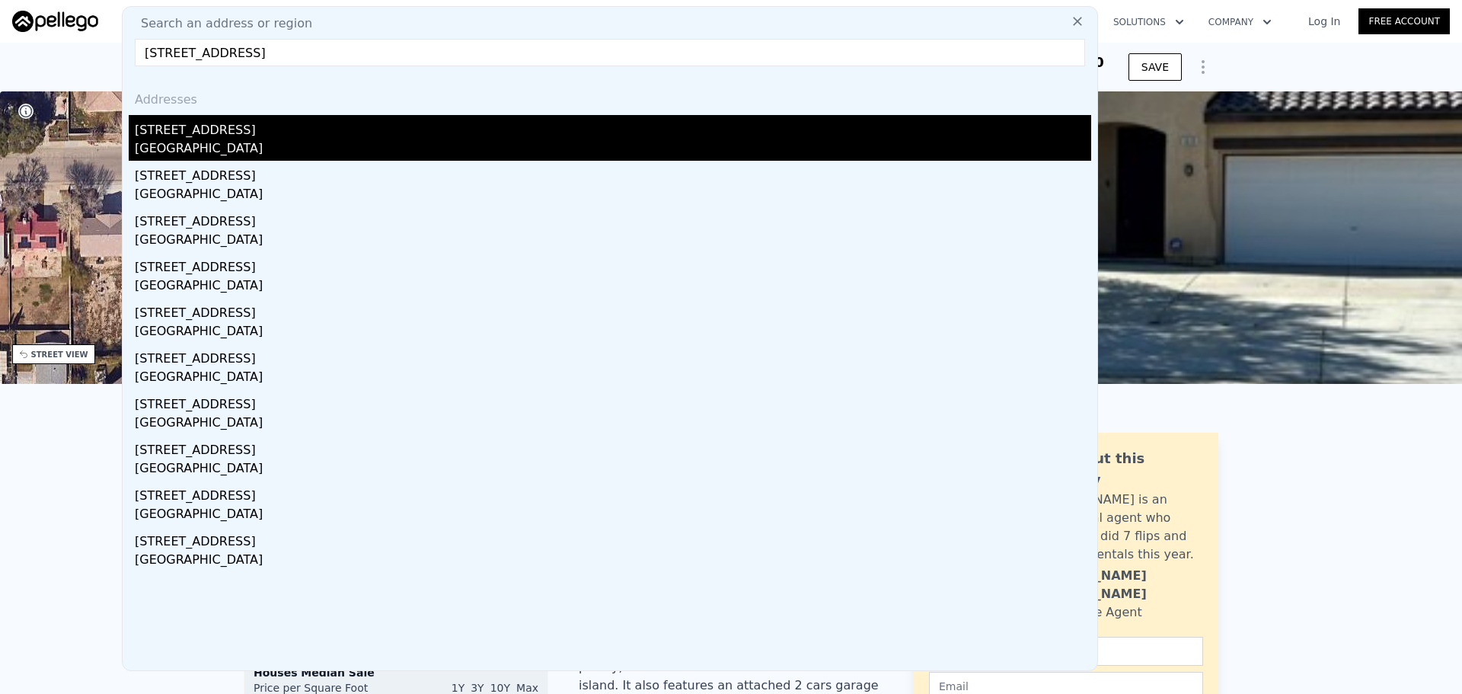
type input "233 Drake Ave Beaumont CA 92223"
click at [270, 128] on div "233 Drake Ave" at bounding box center [613, 127] width 956 height 24
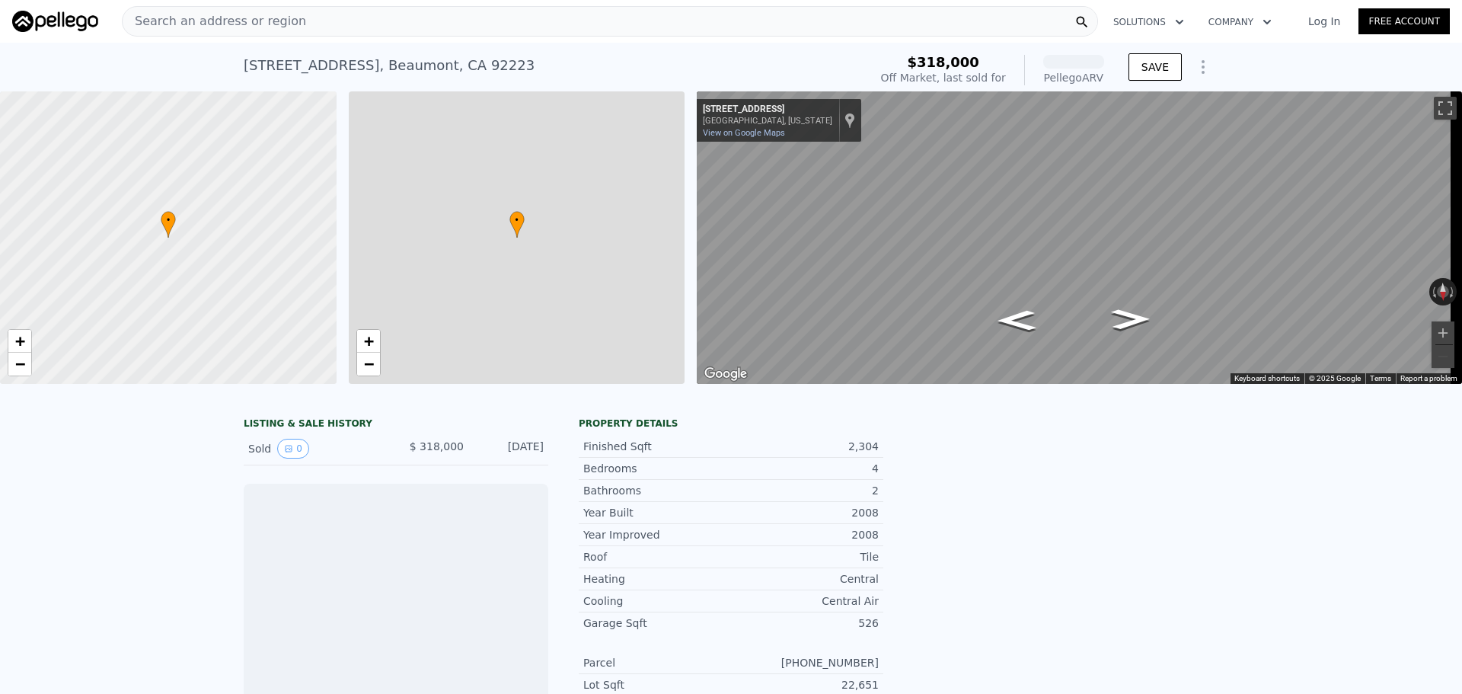
scroll to position [0, 6]
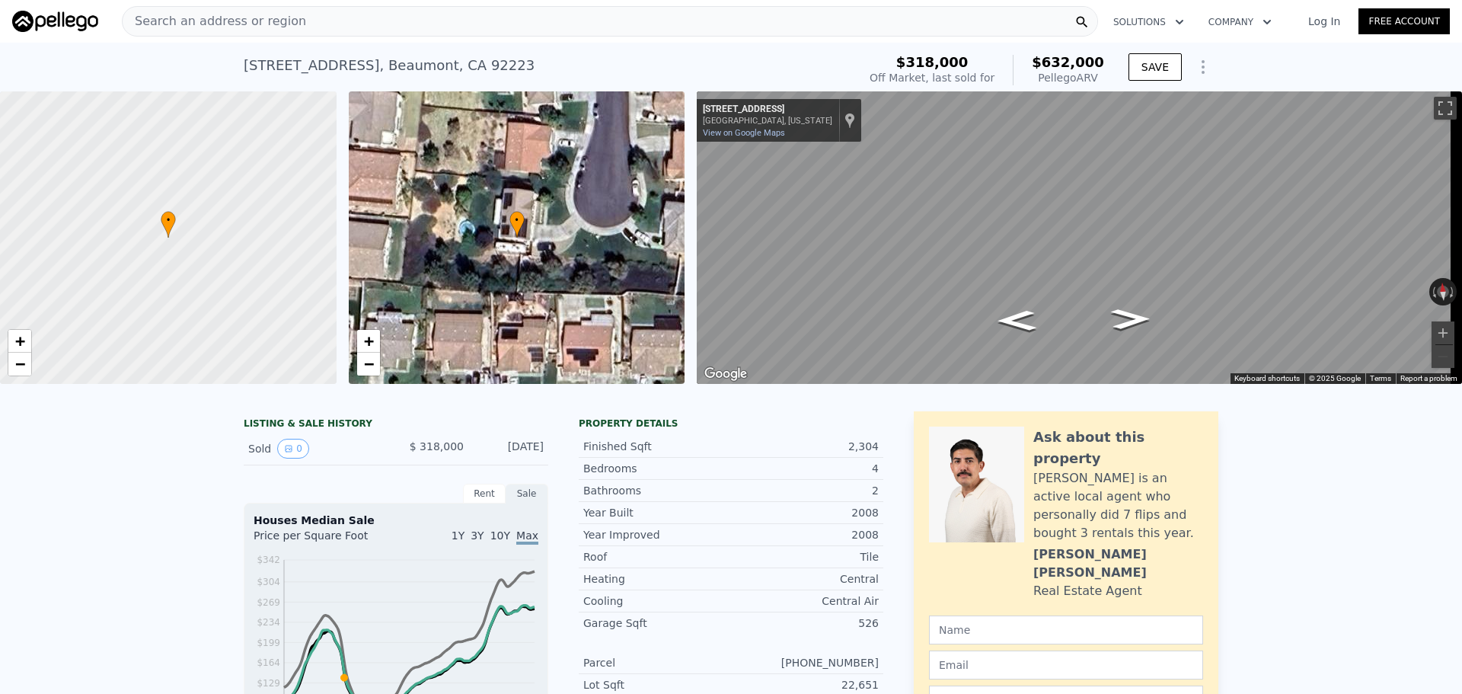
click at [522, 21] on div "Search an address or region" at bounding box center [610, 21] width 976 height 30
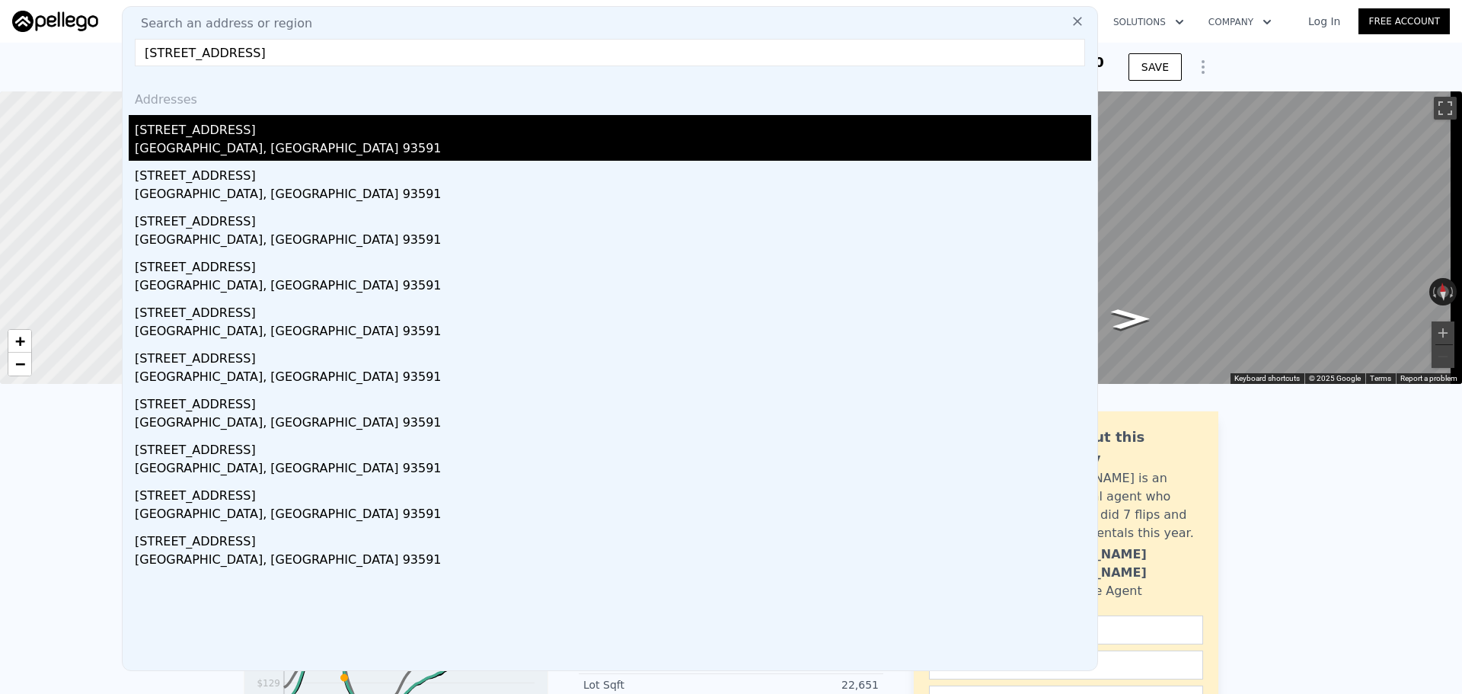
type input "18531 E Palmdale Blvd Palmdale CA 93591"
click at [386, 120] on div "18531 E Palmdale Blvd" at bounding box center [613, 127] width 956 height 24
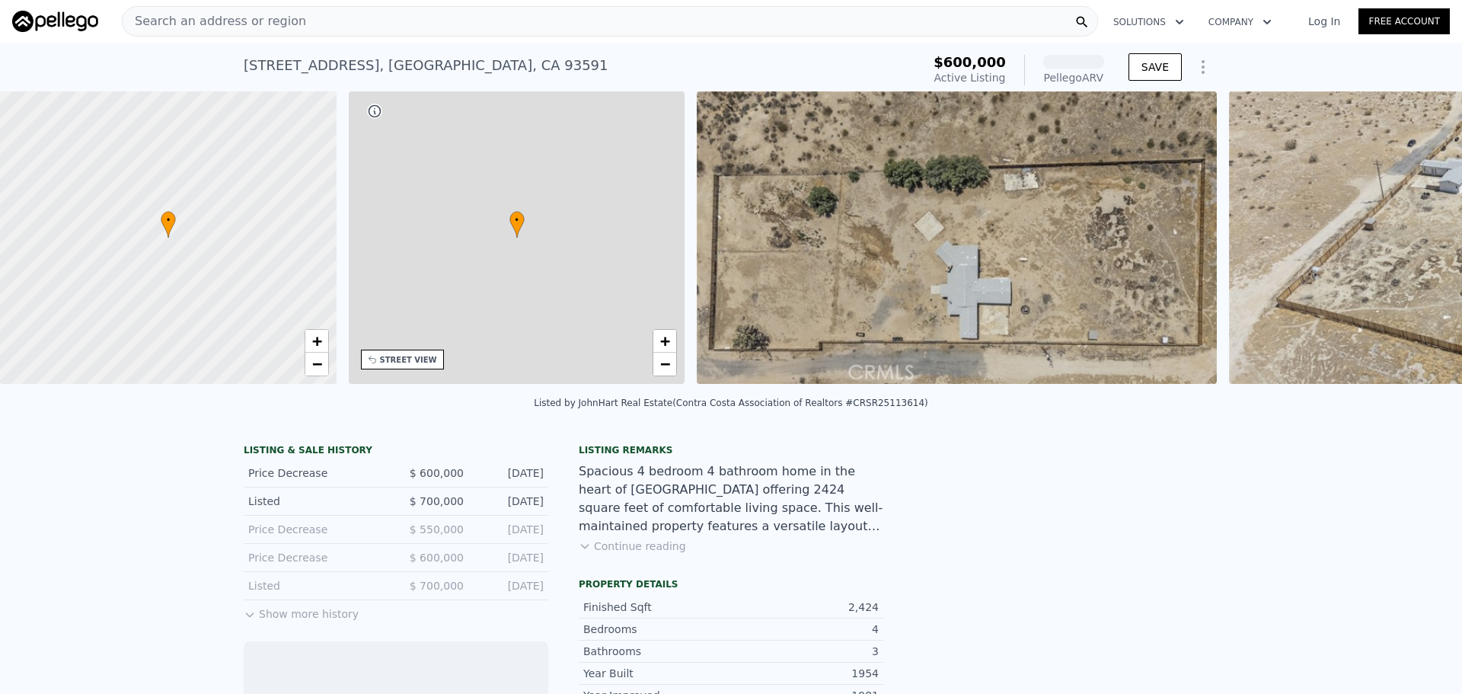
scroll to position [0, 355]
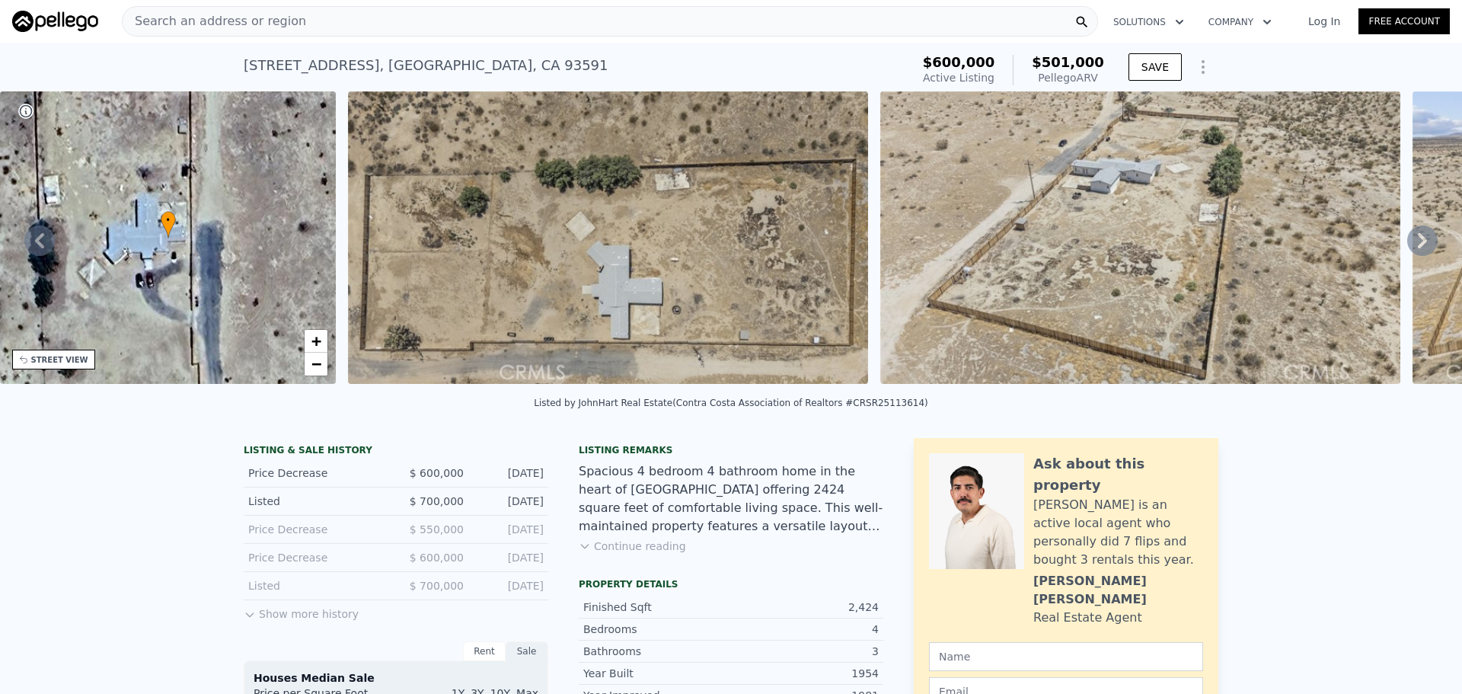
click at [536, 9] on div "Search an address or region" at bounding box center [610, 21] width 976 height 30
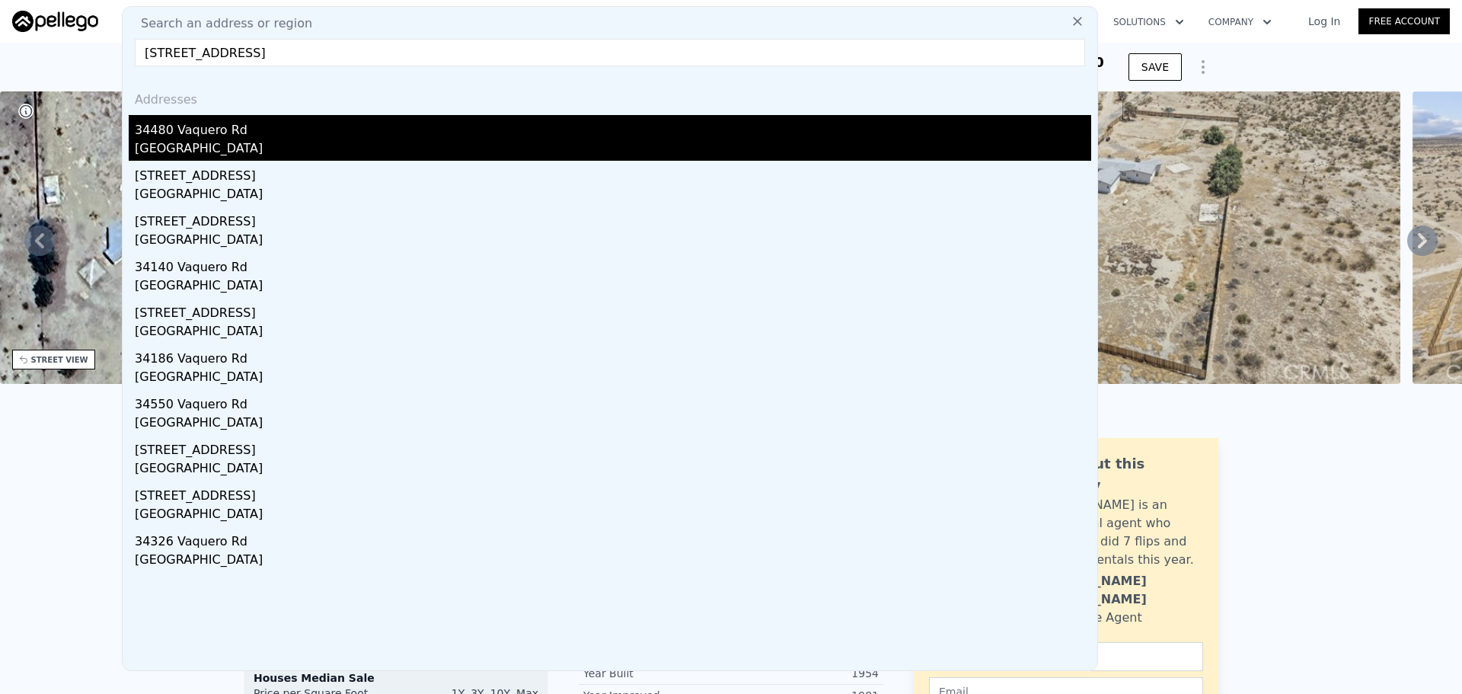
type input "34480 VAQUERO RD Cathedral City CA 92234"
click at [405, 126] on div "34480 Vaquero Rd" at bounding box center [613, 127] width 956 height 24
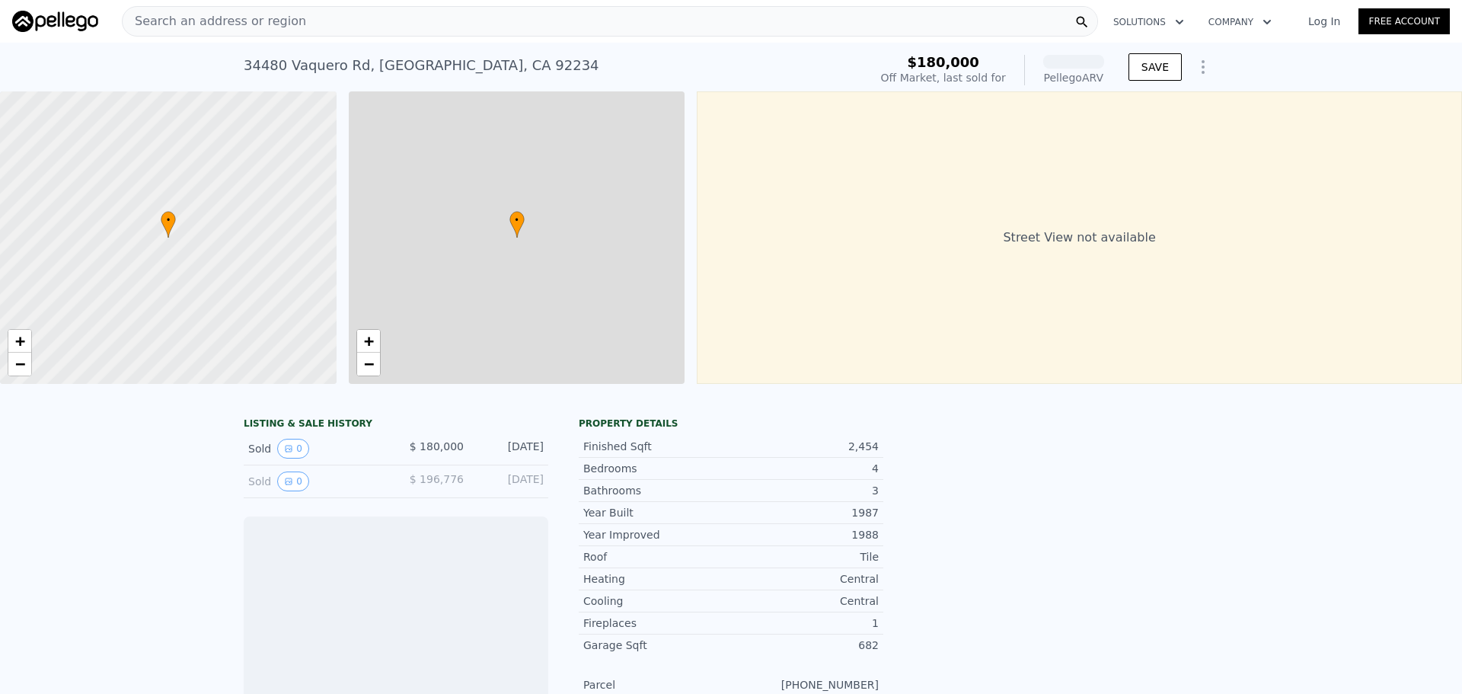
scroll to position [0, 6]
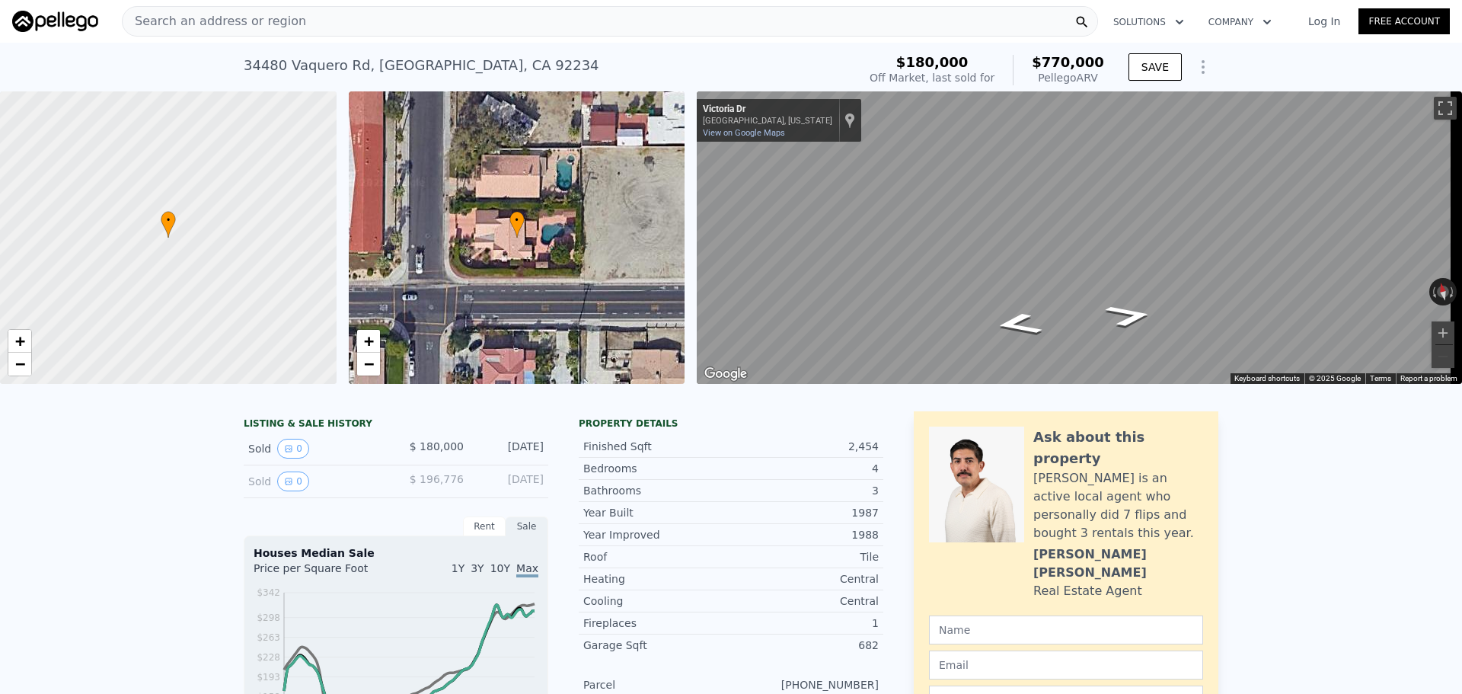
click at [505, 22] on div "Search an address or region" at bounding box center [610, 21] width 976 height 30
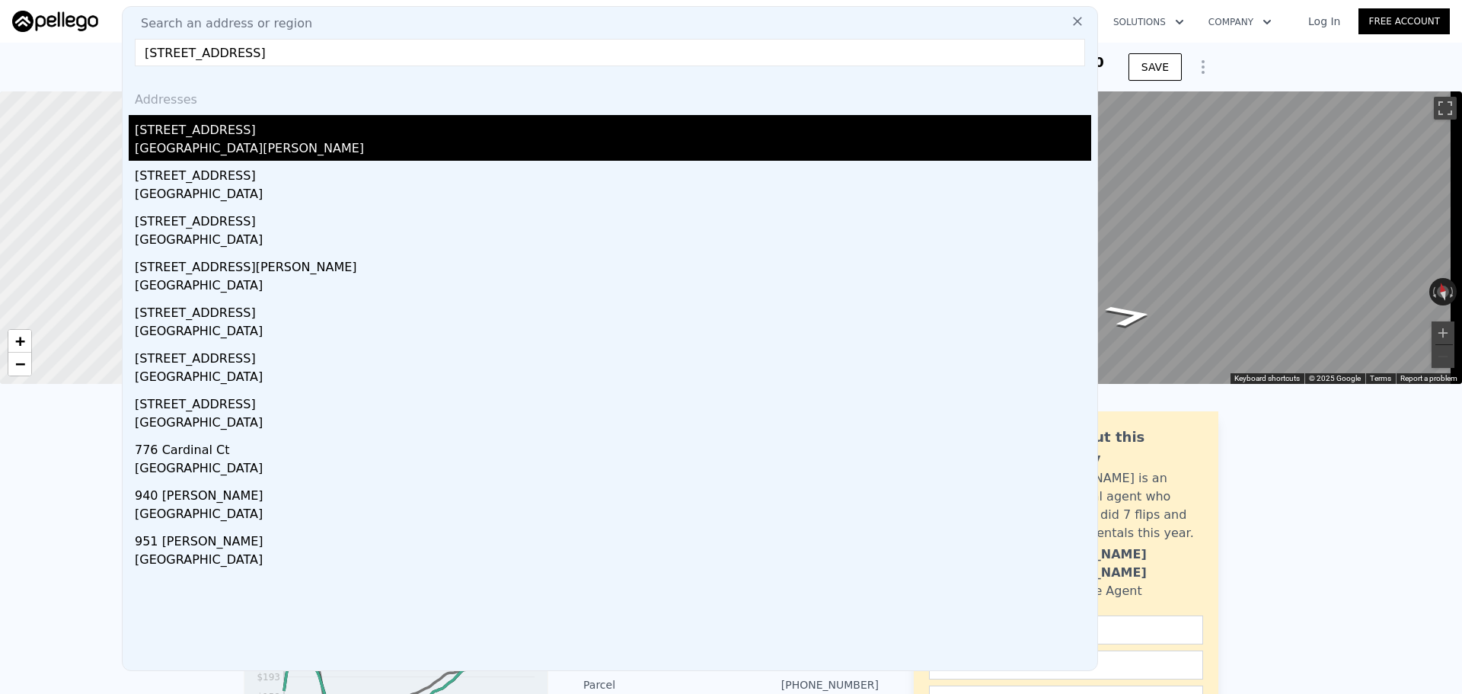
type input "824 Jacana Ct Arroyo Grande CA 93420"
click at [337, 123] on div "824 Jacana Ct" at bounding box center [613, 127] width 956 height 24
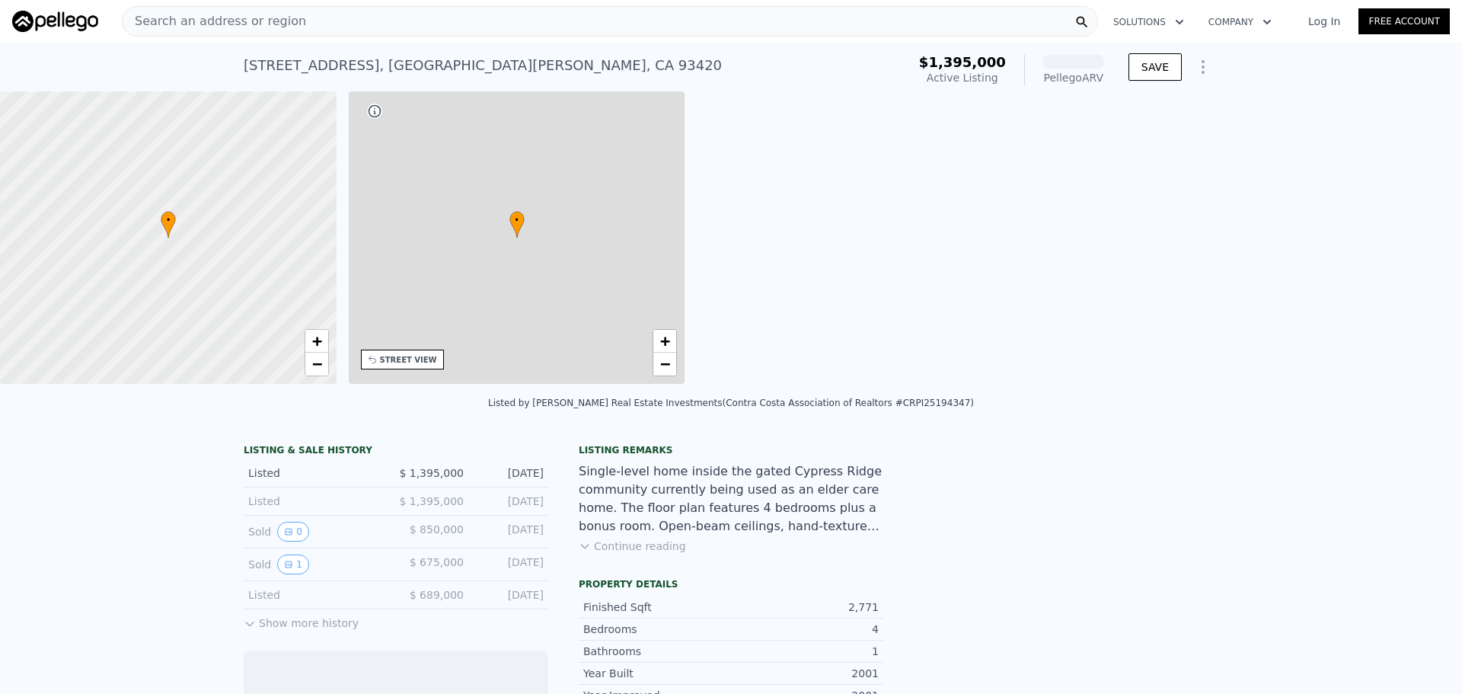
scroll to position [0, 355]
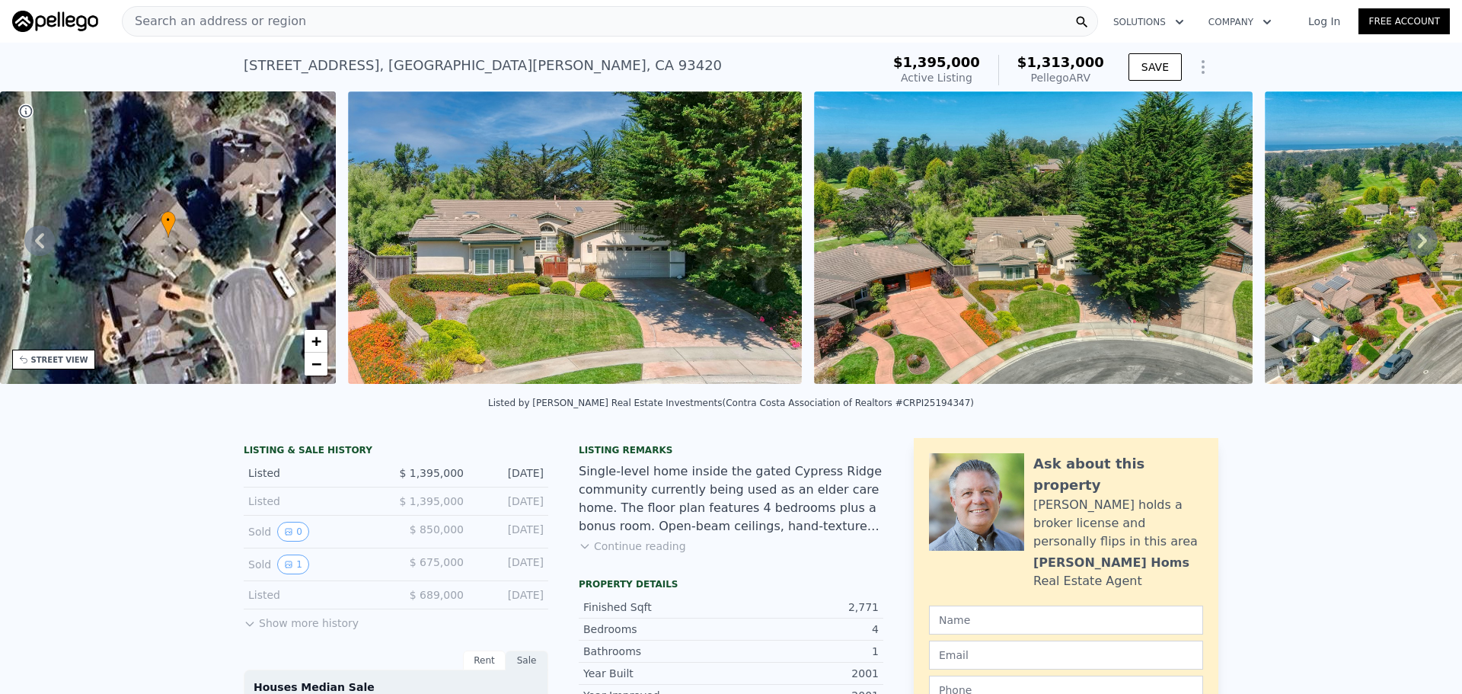
click at [407, 20] on div "Search an address or region" at bounding box center [610, 21] width 976 height 30
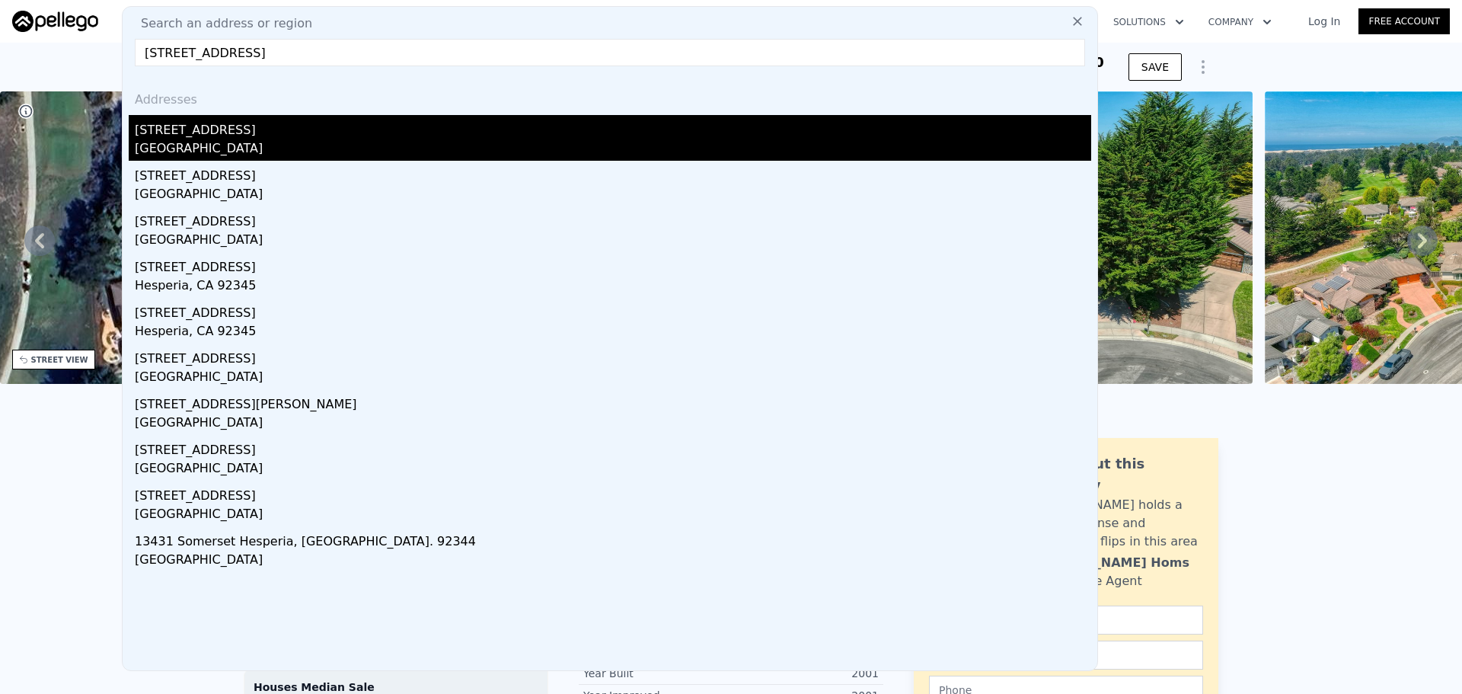
type input "8268 Mesa Ave Hesperia CA 92344"
click at [385, 119] on div "8268 Cleveland Ave" at bounding box center [613, 127] width 956 height 24
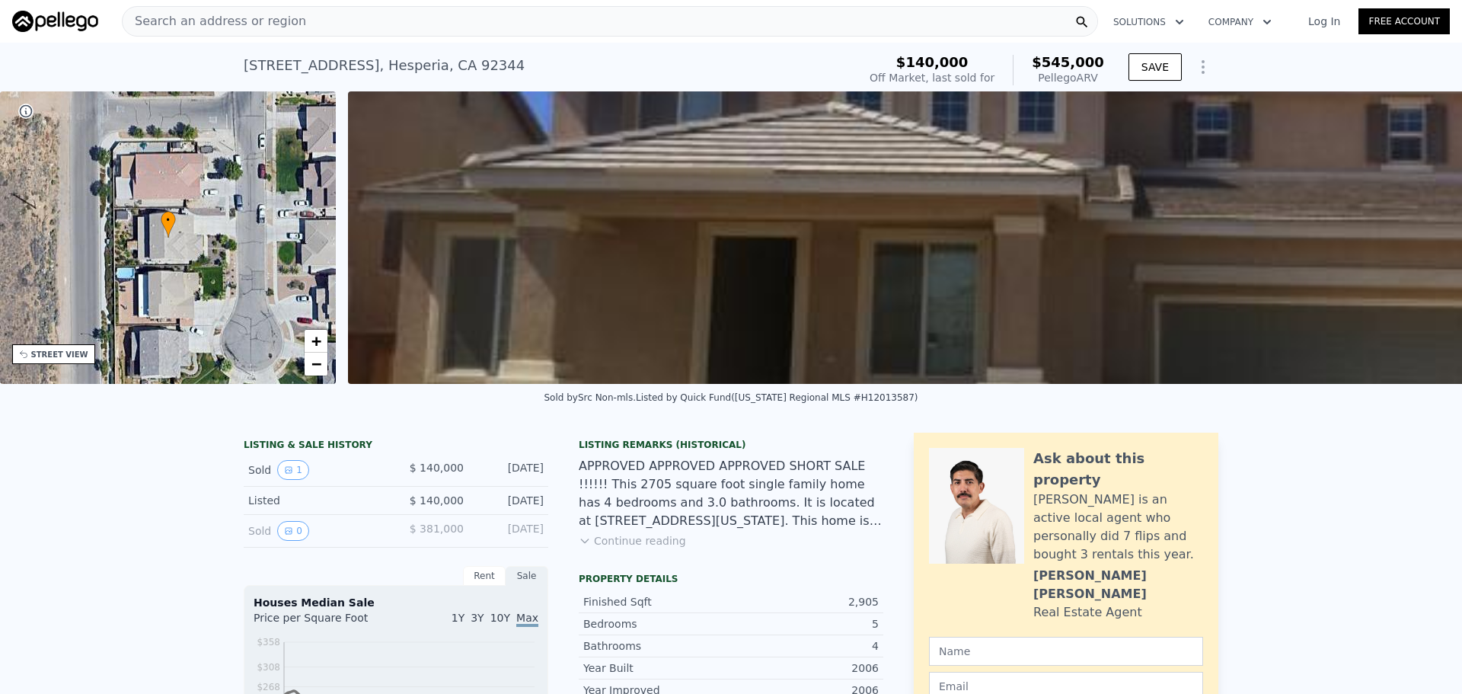
click at [400, 15] on div "Search an address or region" at bounding box center [610, 21] width 976 height 30
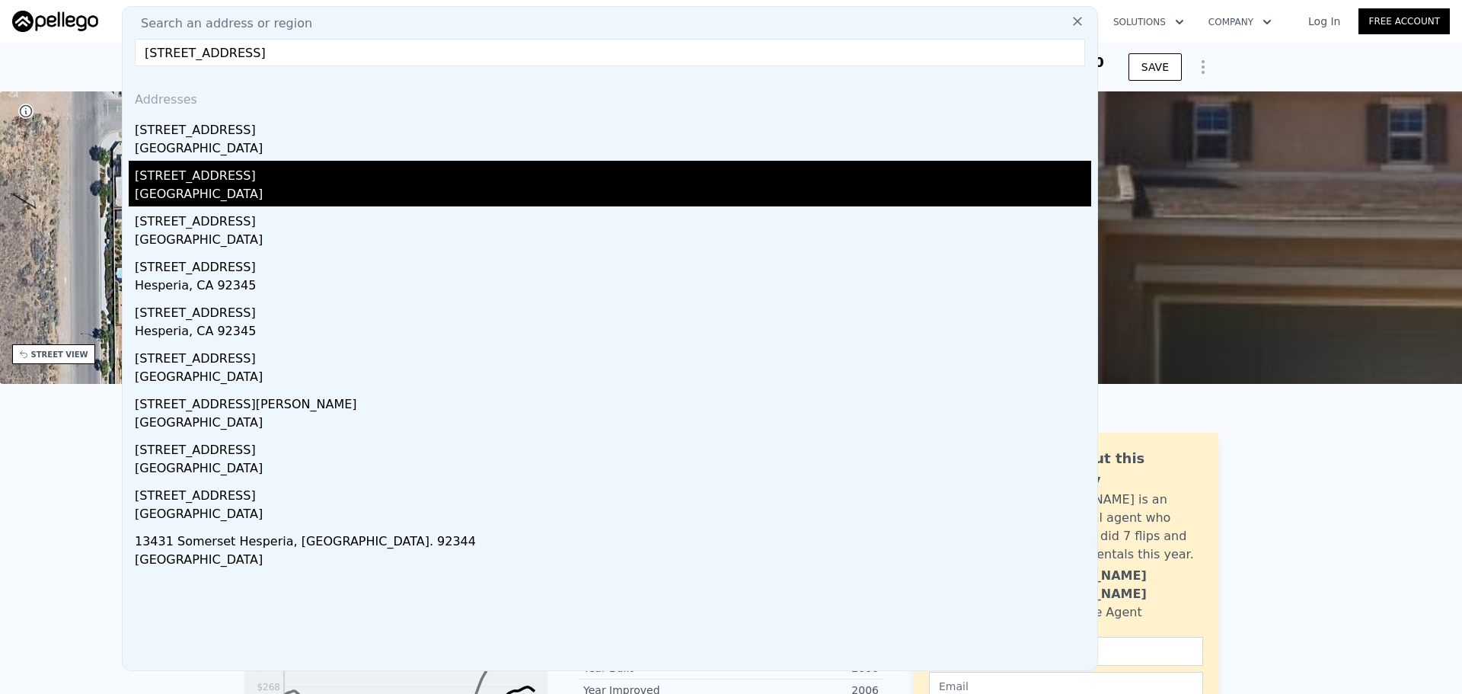
type input "8268 Mesa Ave Hesperia CA 92344"
click at [305, 190] on div "Oak Hills, CA 92344" at bounding box center [613, 195] width 956 height 21
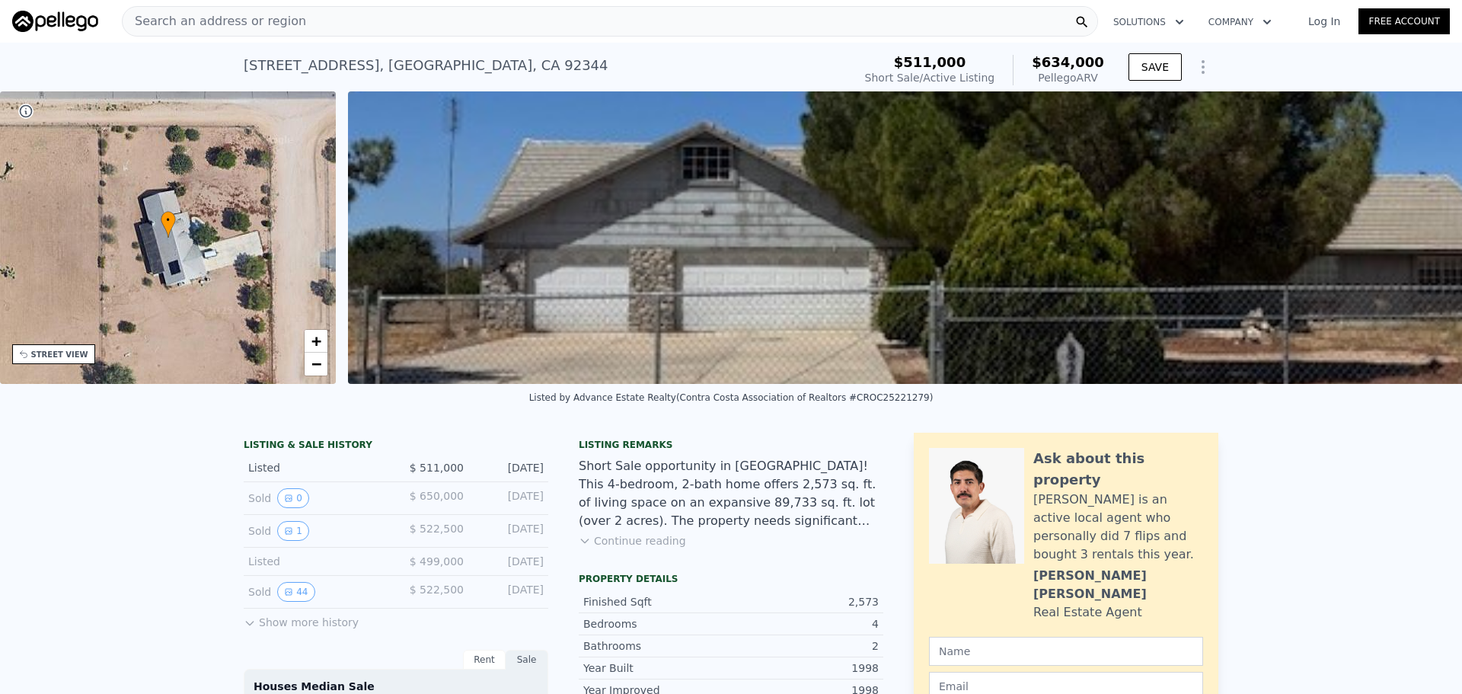
click at [468, 25] on div "Search an address or region" at bounding box center [610, 21] width 976 height 30
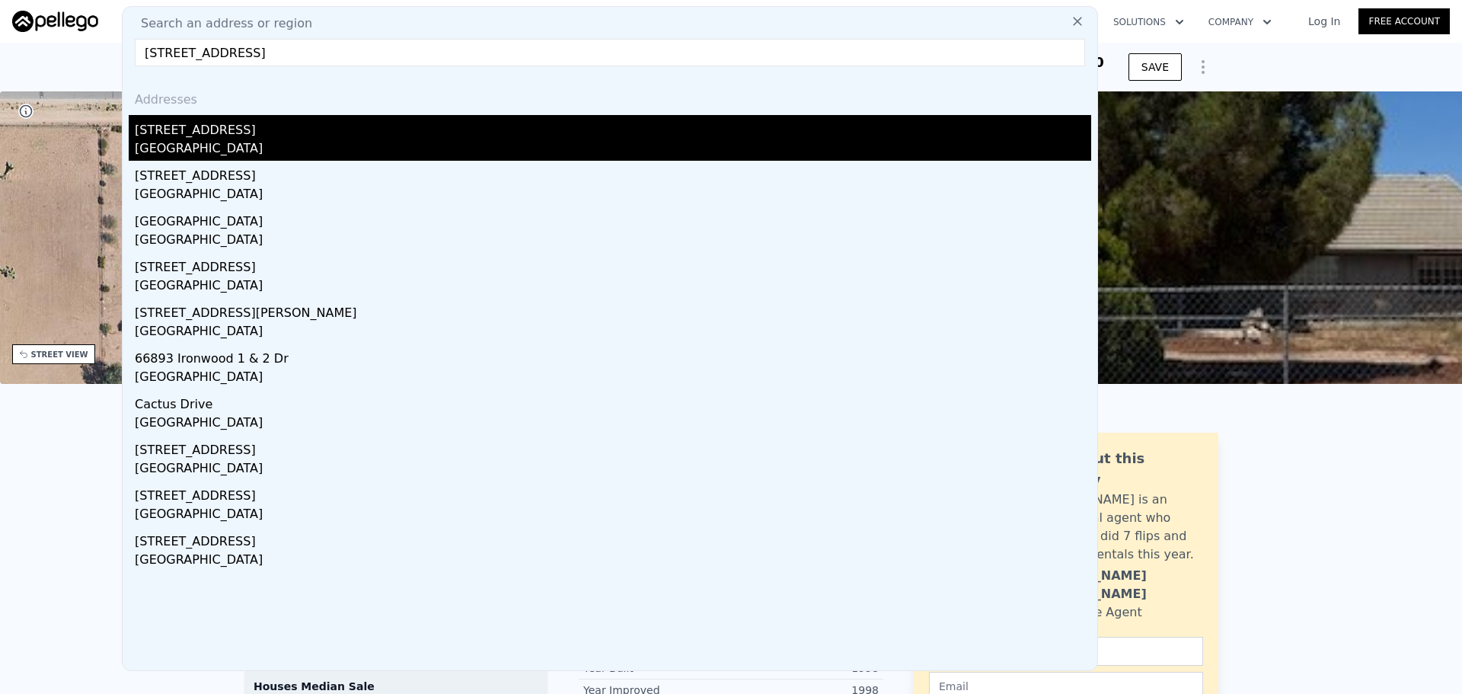
type input "9625 Warwick Dr Desert Hot Springs CA 92240"
click at [410, 122] on div "9625 Palm Dr" at bounding box center [613, 127] width 956 height 24
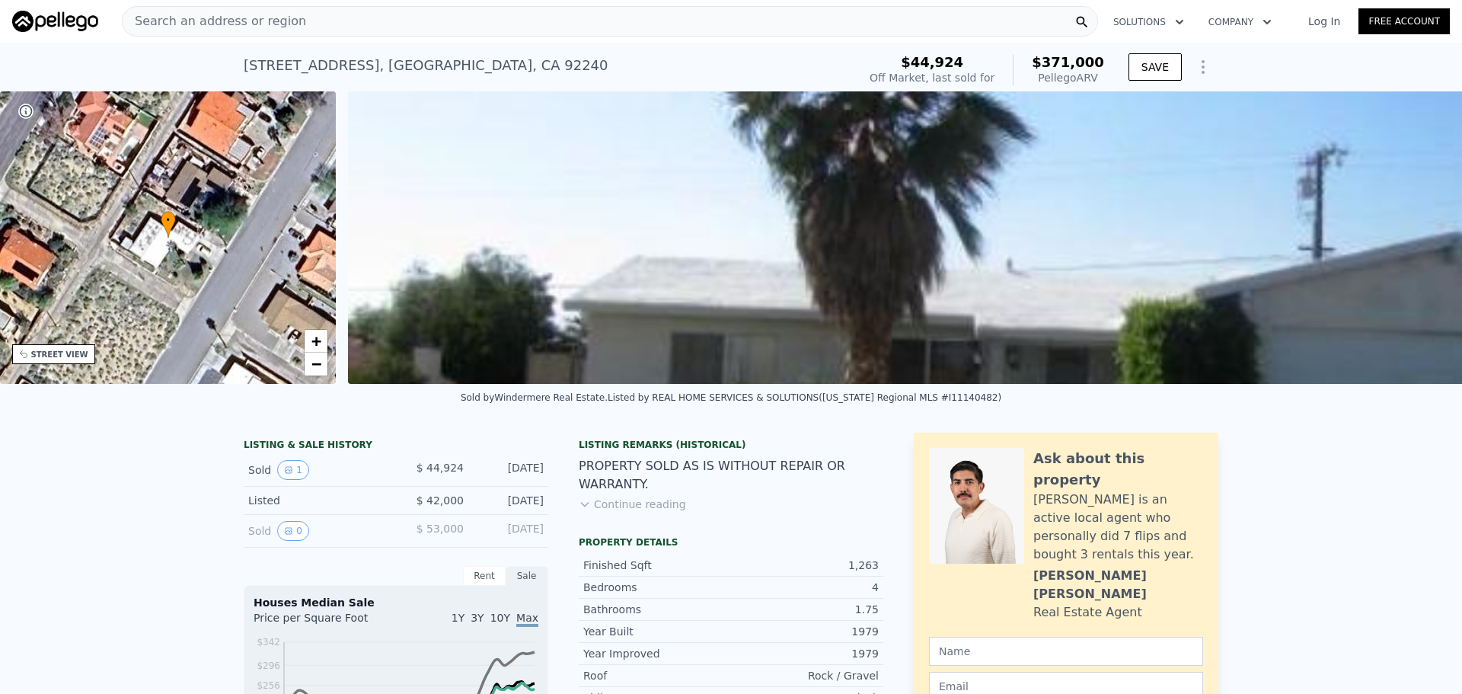
click at [49, 359] on div "STREET VIEW" at bounding box center [59, 354] width 57 height 11
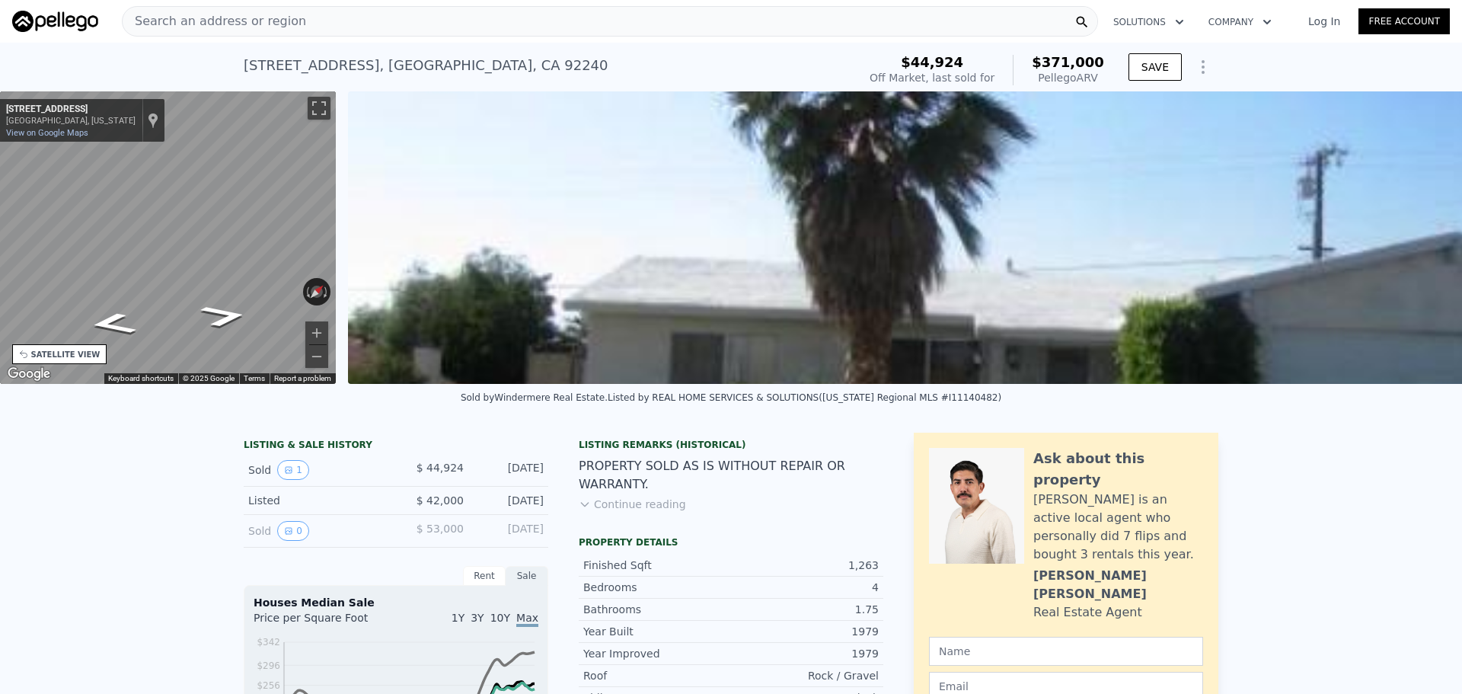
click at [66, 352] on div "SATELLITE VIEW" at bounding box center [65, 354] width 69 height 11
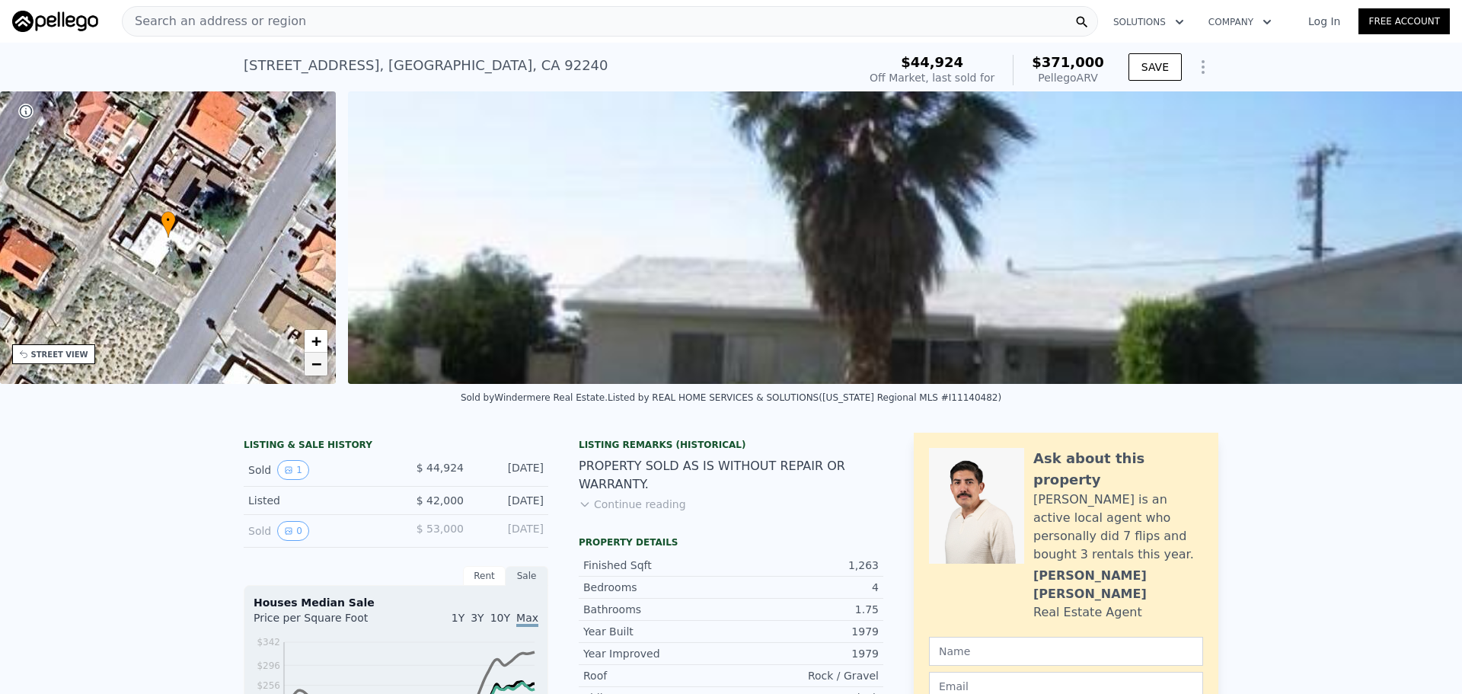
click at [313, 362] on span "−" at bounding box center [316, 363] width 10 height 19
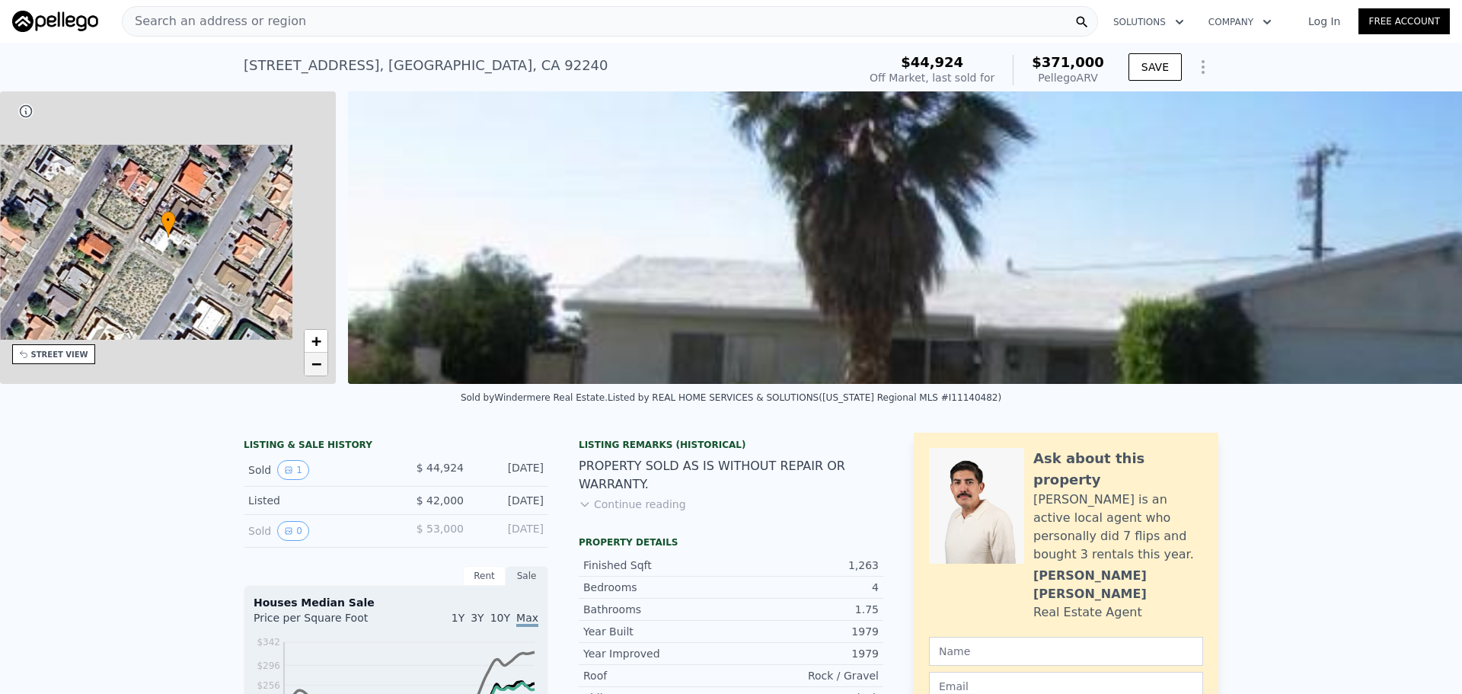
click at [313, 362] on span "−" at bounding box center [316, 363] width 10 height 19
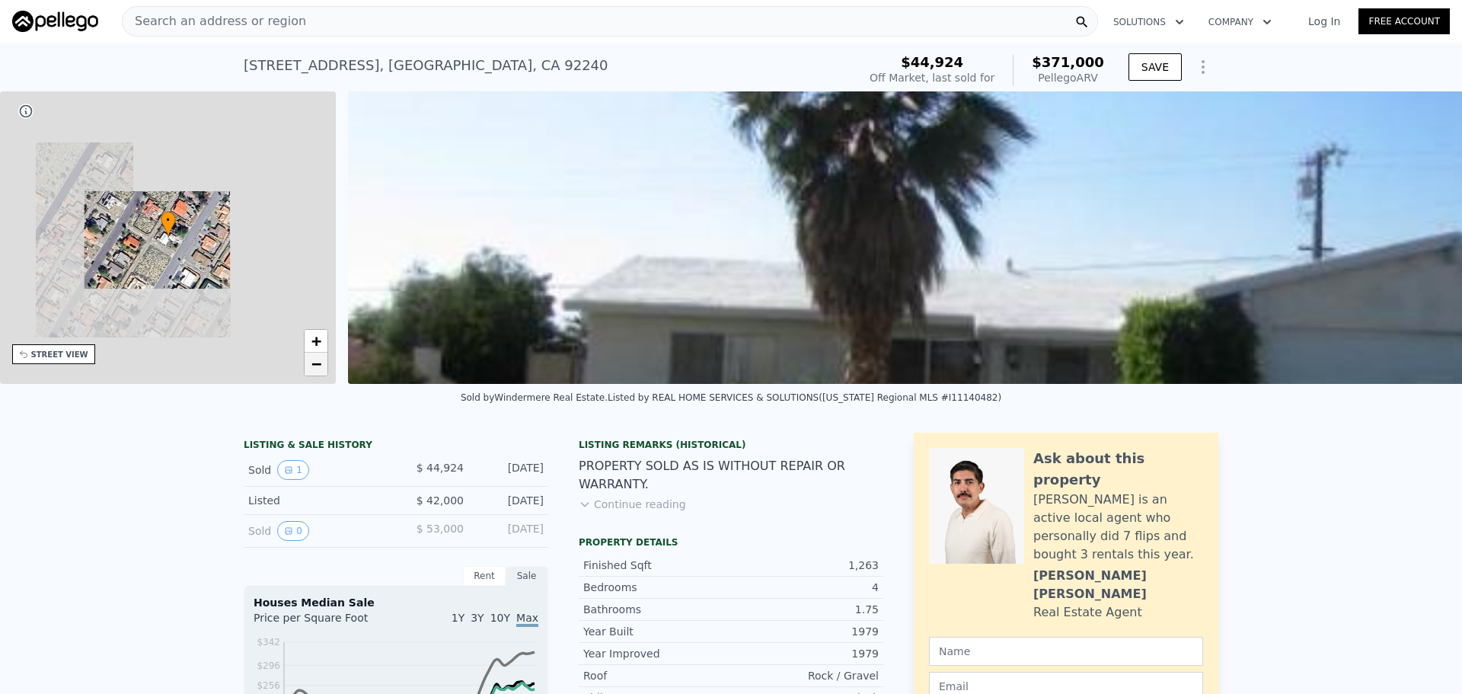
click at [313, 362] on span "−" at bounding box center [316, 363] width 10 height 19
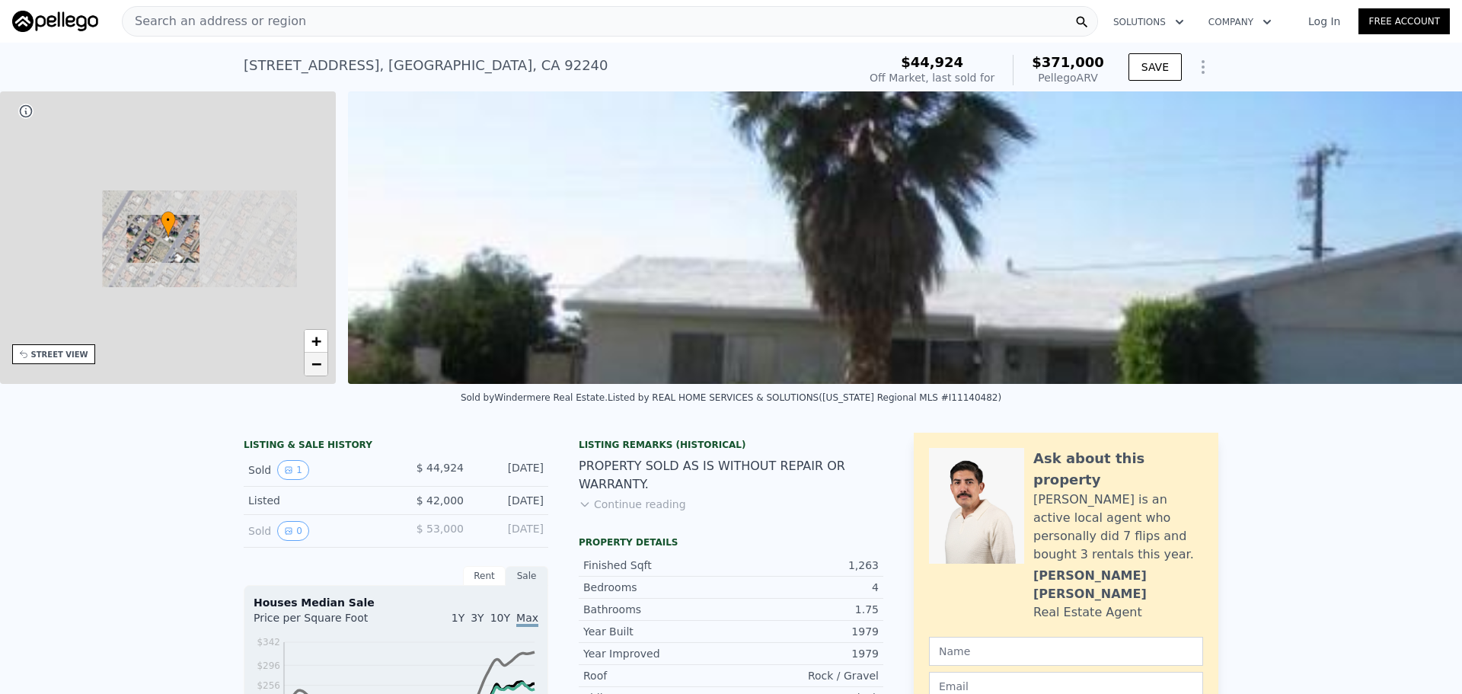
click at [313, 362] on span "−" at bounding box center [316, 363] width 10 height 19
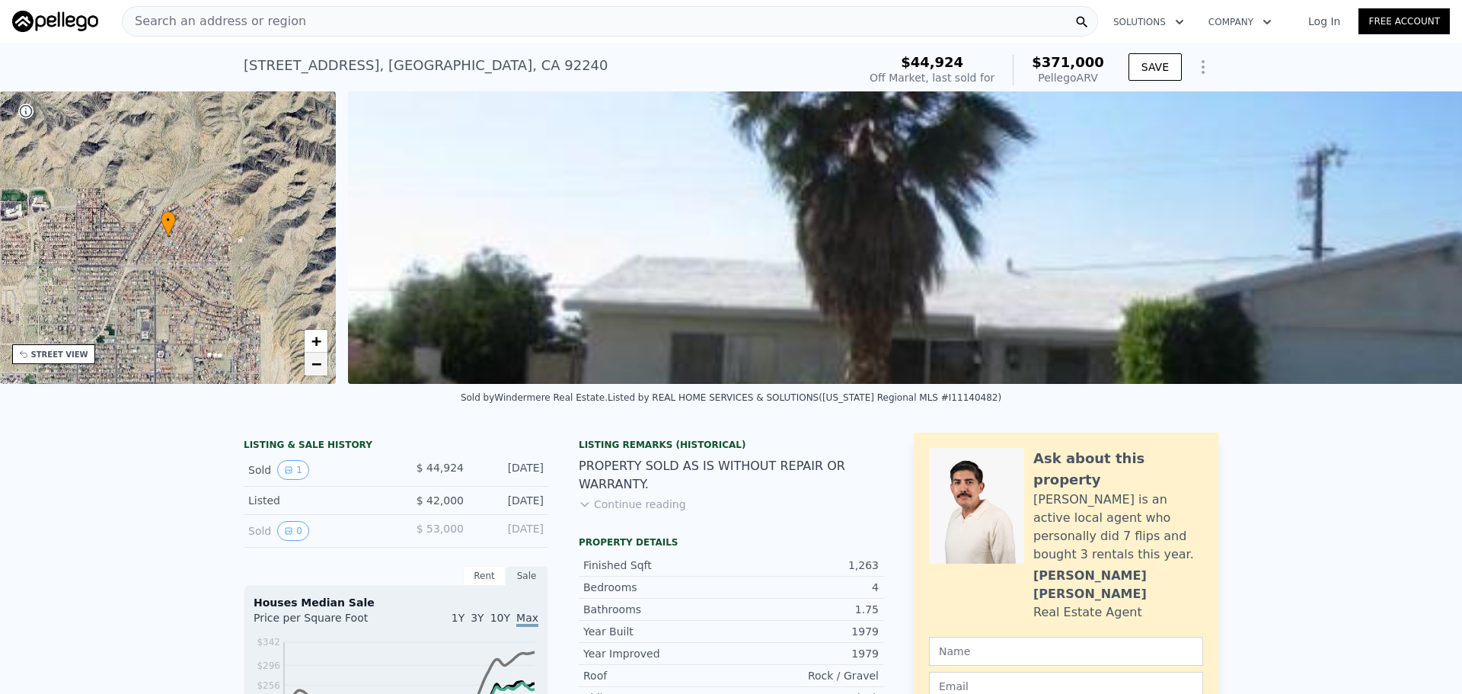
click at [313, 362] on span "−" at bounding box center [316, 363] width 10 height 19
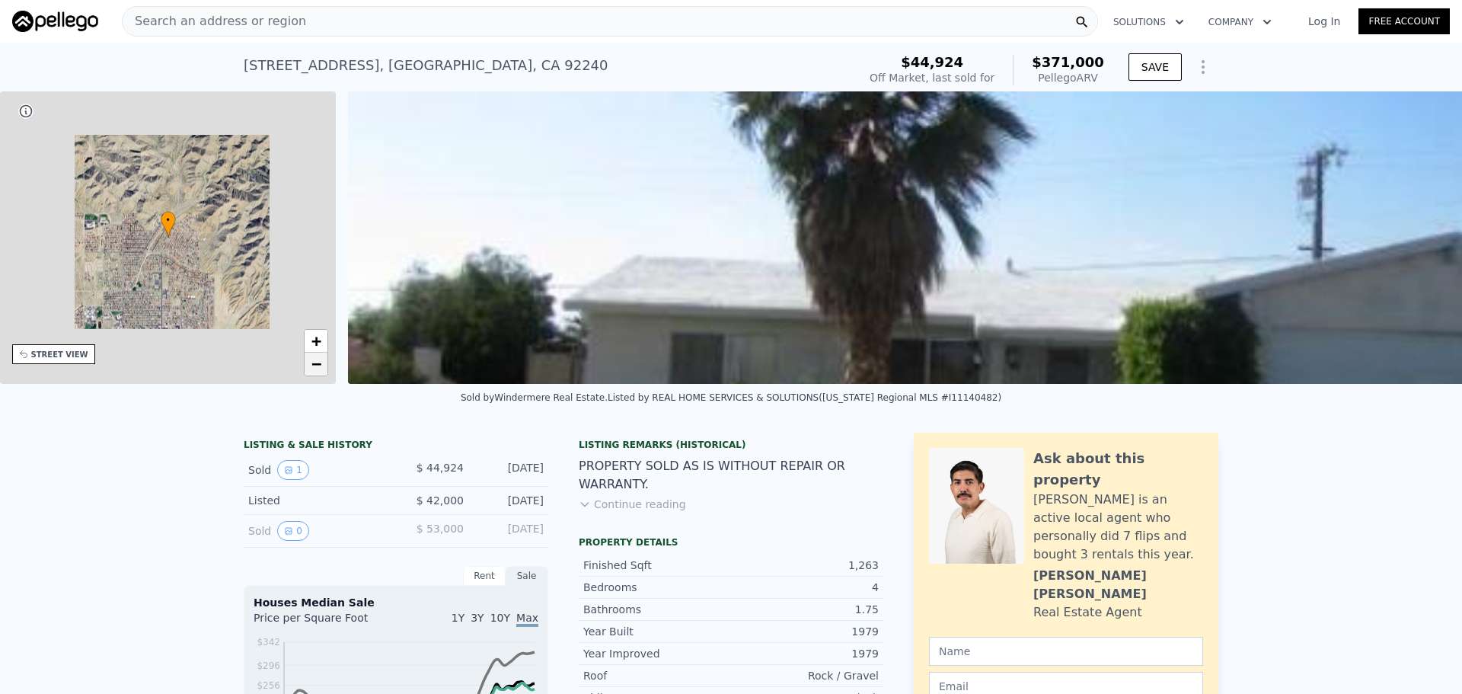
click at [313, 362] on span "−" at bounding box center [316, 363] width 10 height 19
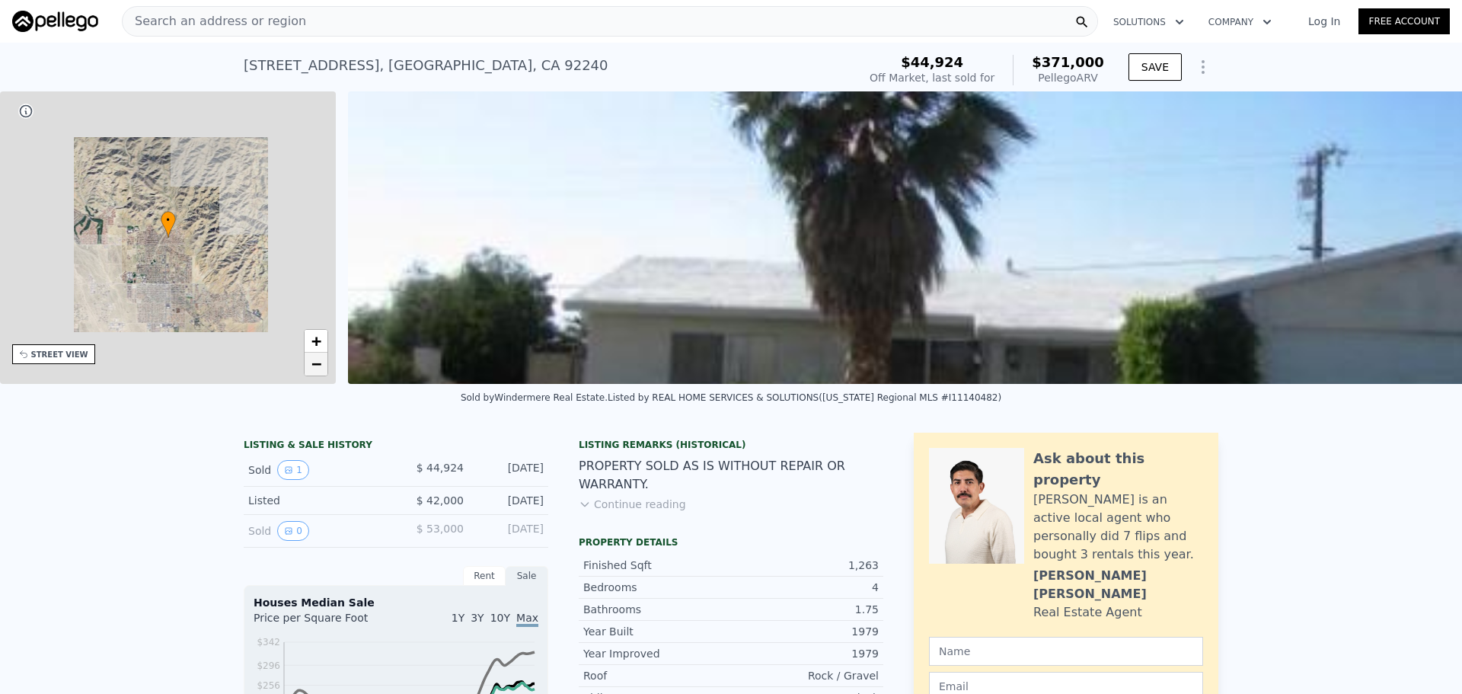
click at [313, 362] on span "−" at bounding box center [316, 363] width 10 height 19
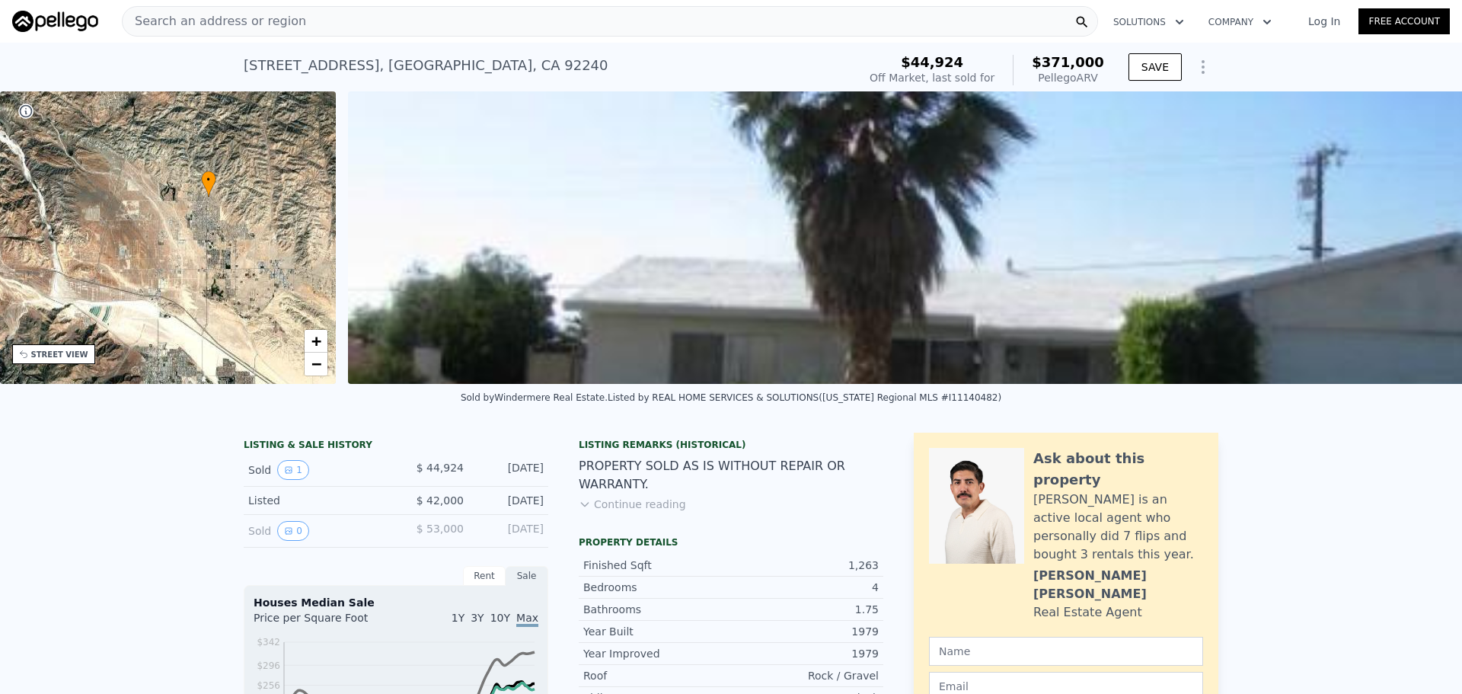
drag, startPoint x: 204, startPoint y: 321, endPoint x: 249, endPoint y: 275, distance: 64.6
click at [249, 275] on div "• + −" at bounding box center [168, 237] width 337 height 292
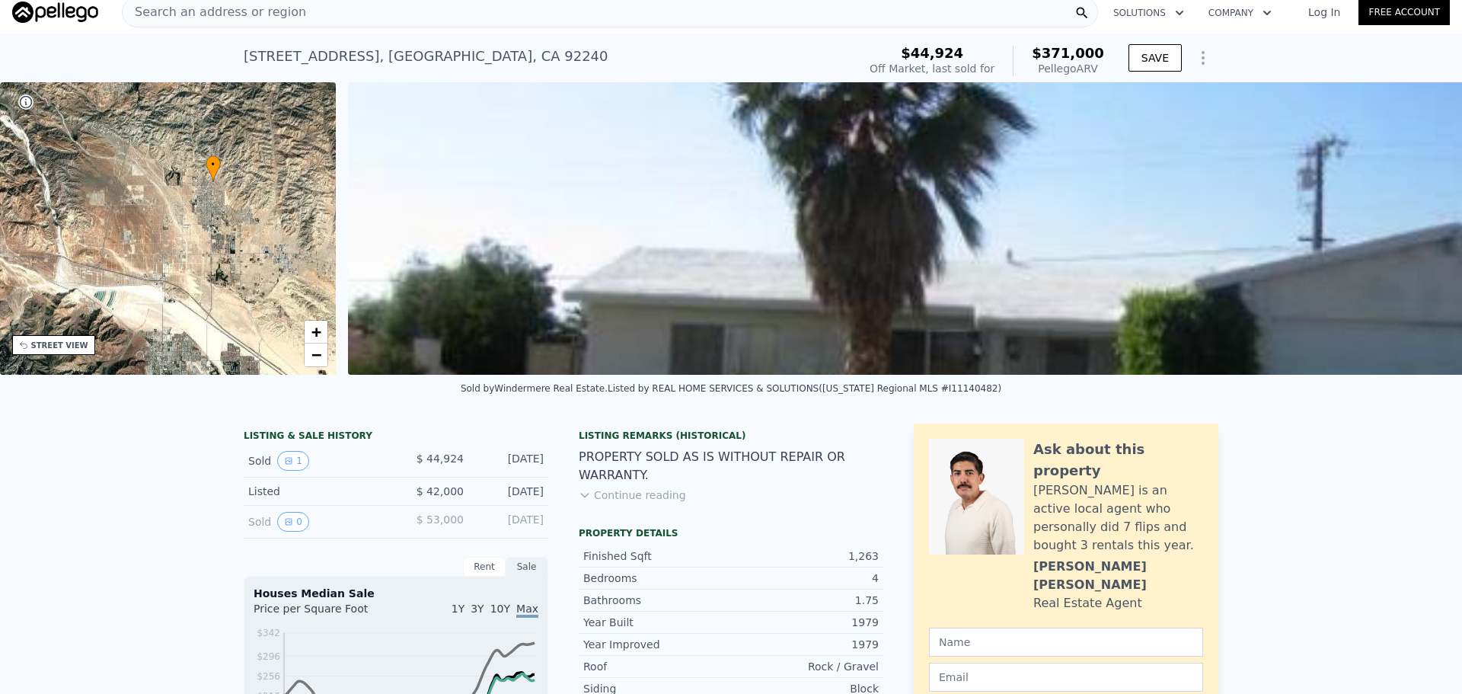
scroll to position [5, 0]
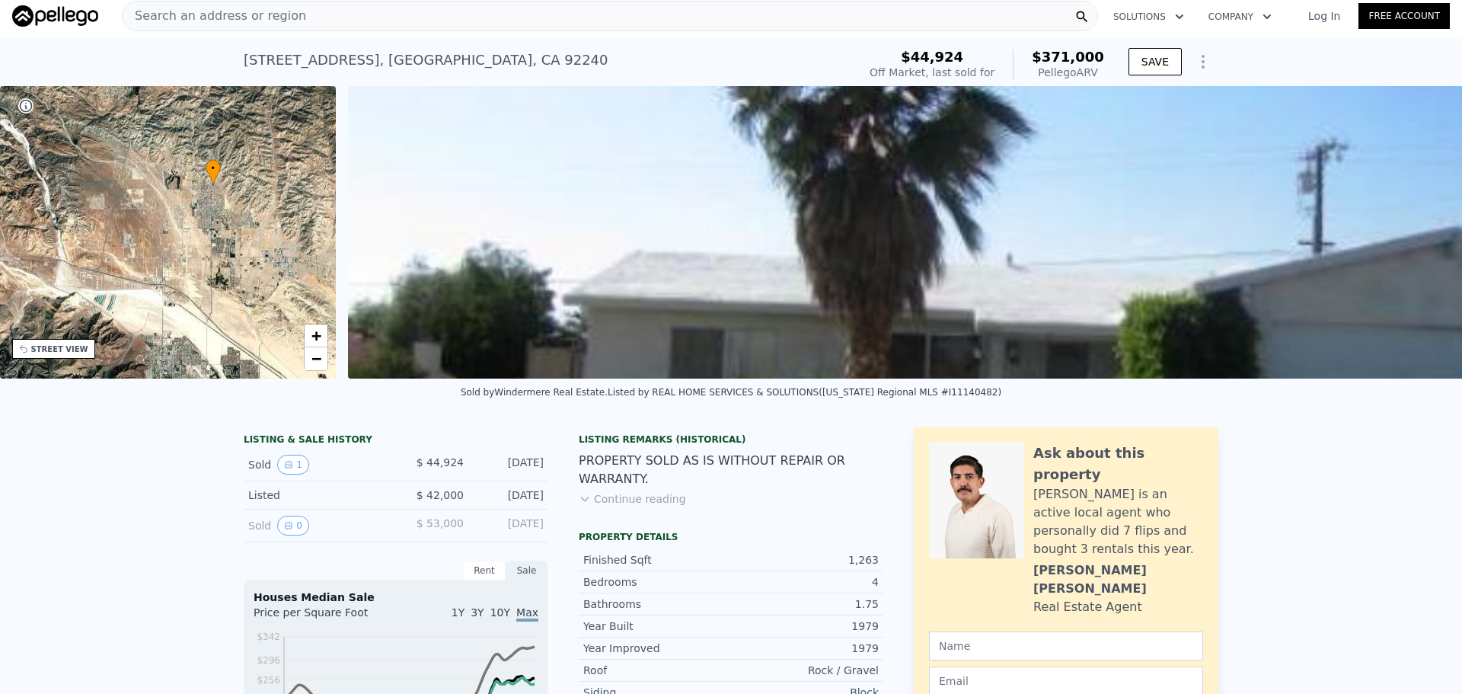
click at [520, 16] on div "Search an address or region" at bounding box center [610, 16] width 976 height 30
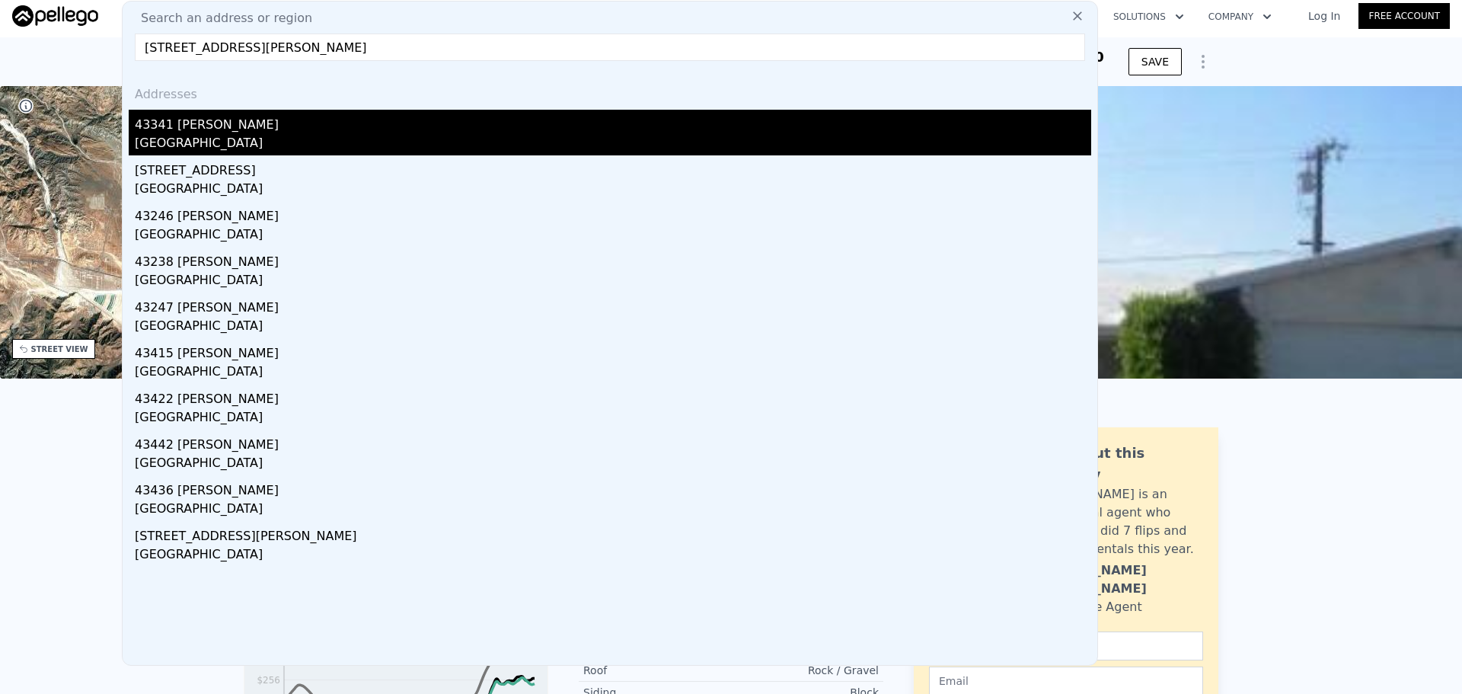
type input "43341 Elizabeth Ln Lancaster CA 93535"
click at [324, 137] on div "Lancaster, CA 93535" at bounding box center [613, 144] width 956 height 21
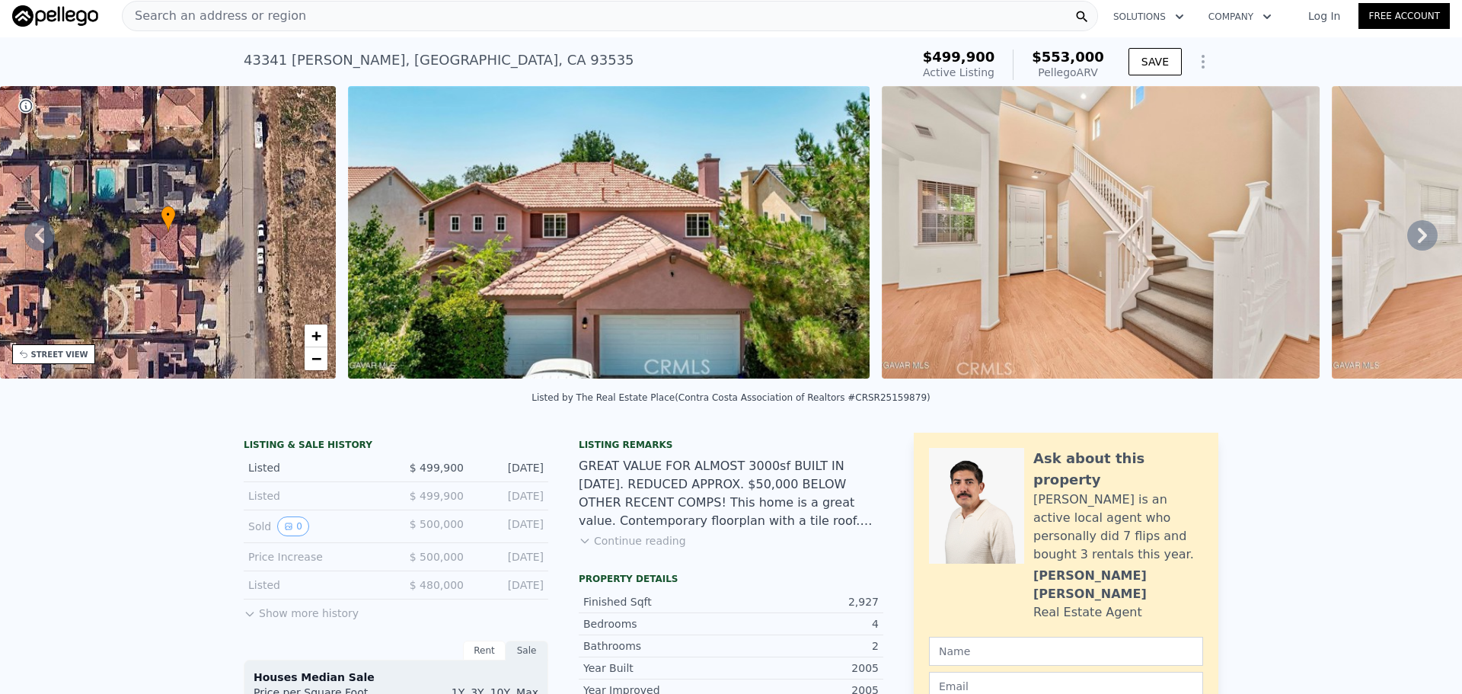
click at [523, 18] on div "Search an address or region" at bounding box center [610, 16] width 976 height 30
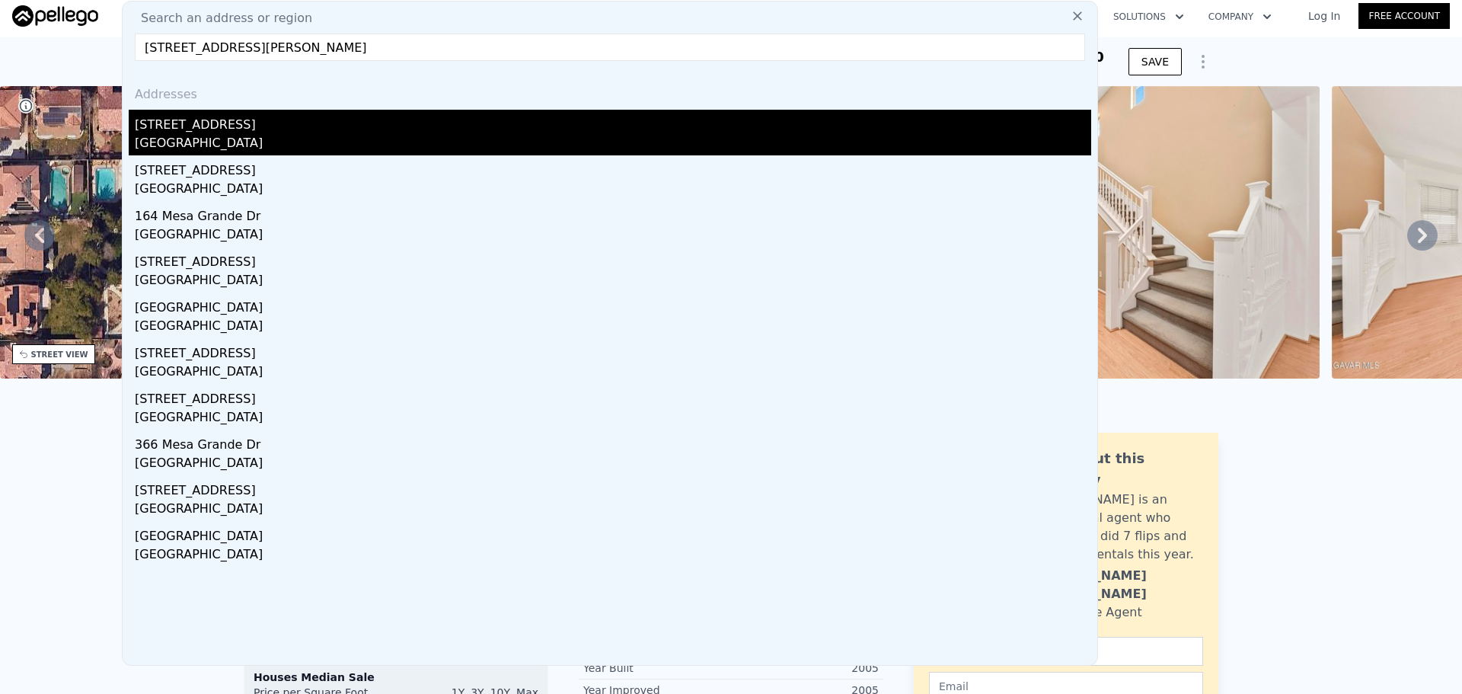
type input "480 Mesa Grande Dr Shandon CA 93461"
click at [362, 133] on div "480 Mesa Grande Dr" at bounding box center [613, 122] width 956 height 24
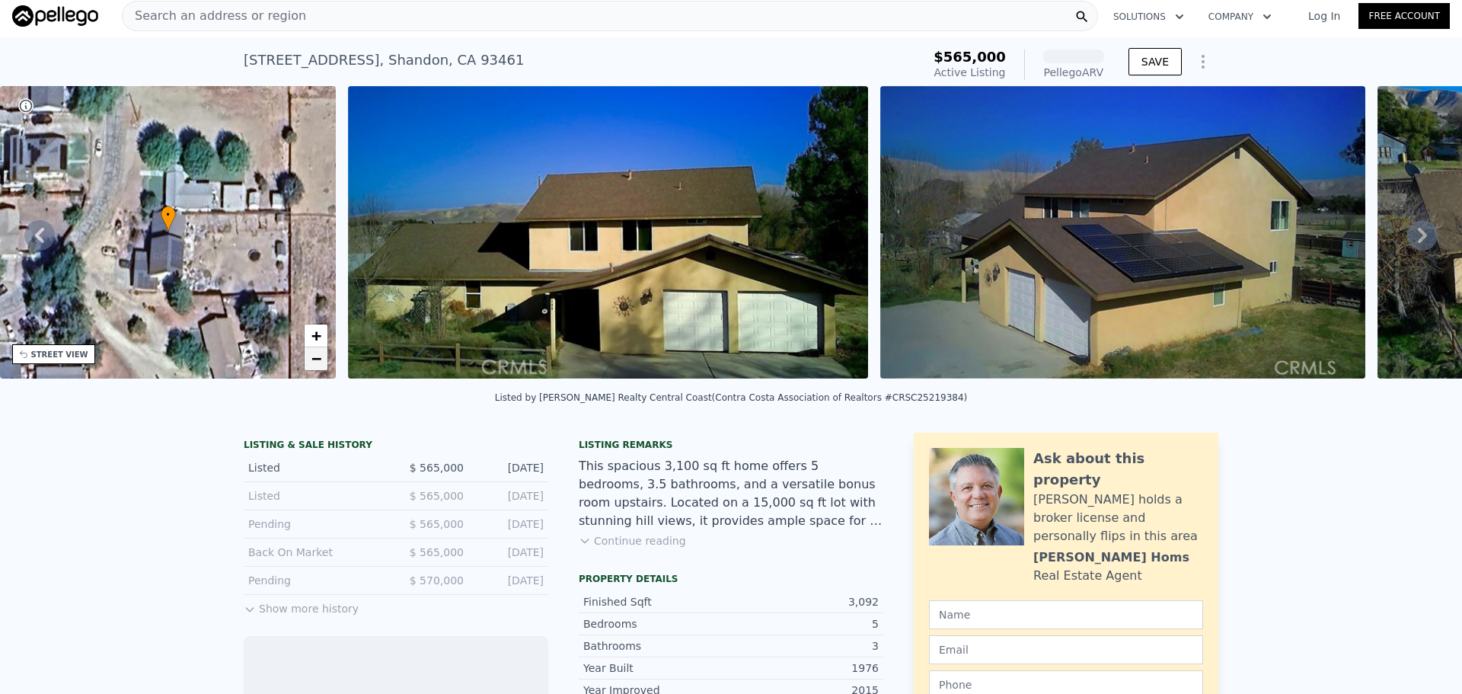
click at [311, 359] on span "−" at bounding box center [316, 358] width 10 height 19
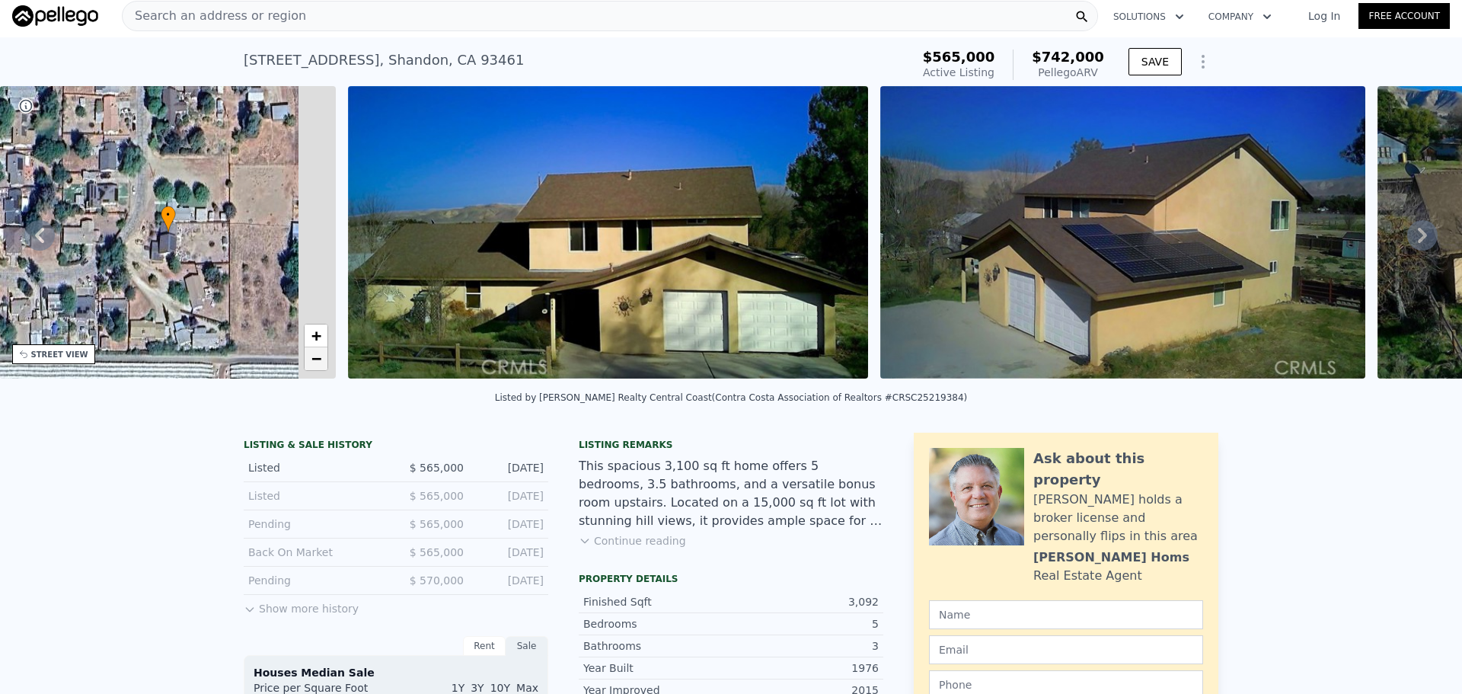
click at [311, 359] on span "−" at bounding box center [316, 358] width 10 height 19
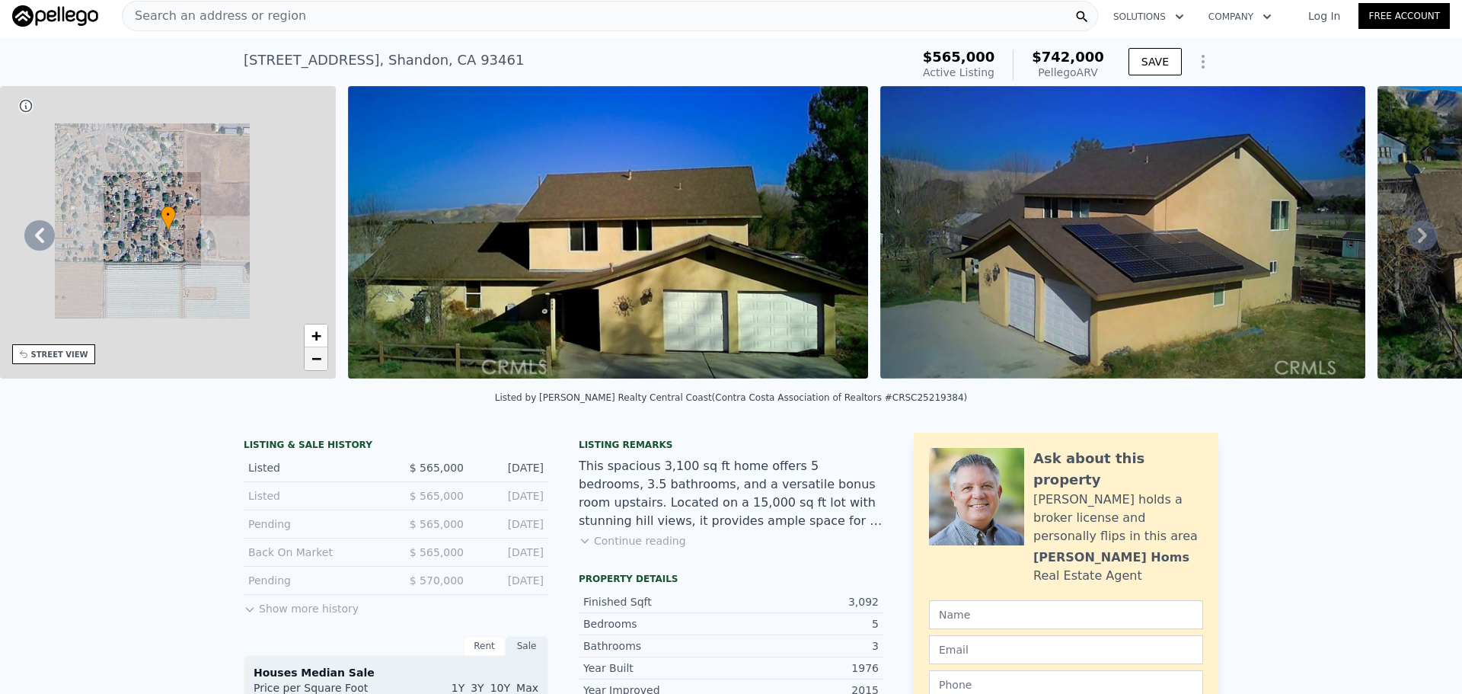
click at [311, 359] on span "−" at bounding box center [316, 358] width 10 height 19
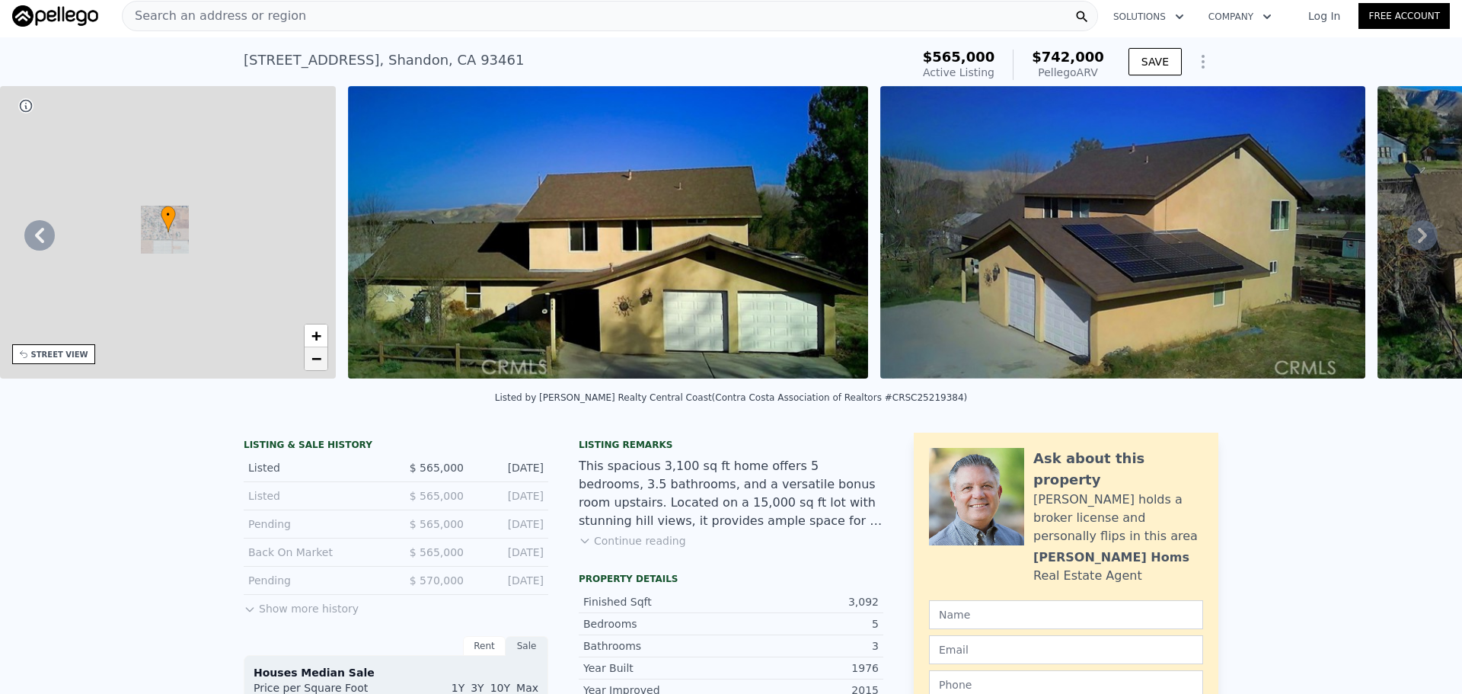
click at [311, 359] on span "−" at bounding box center [316, 358] width 10 height 19
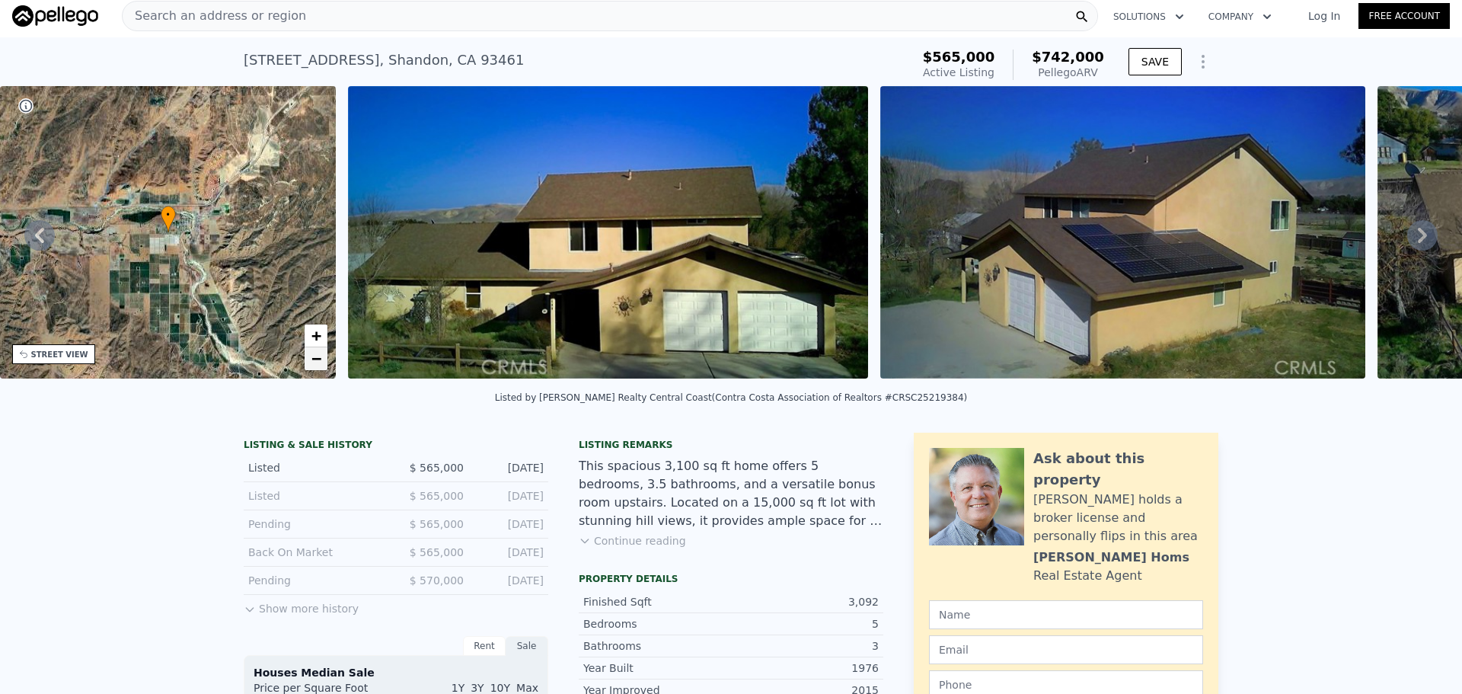
click at [311, 359] on span "−" at bounding box center [316, 358] width 10 height 19
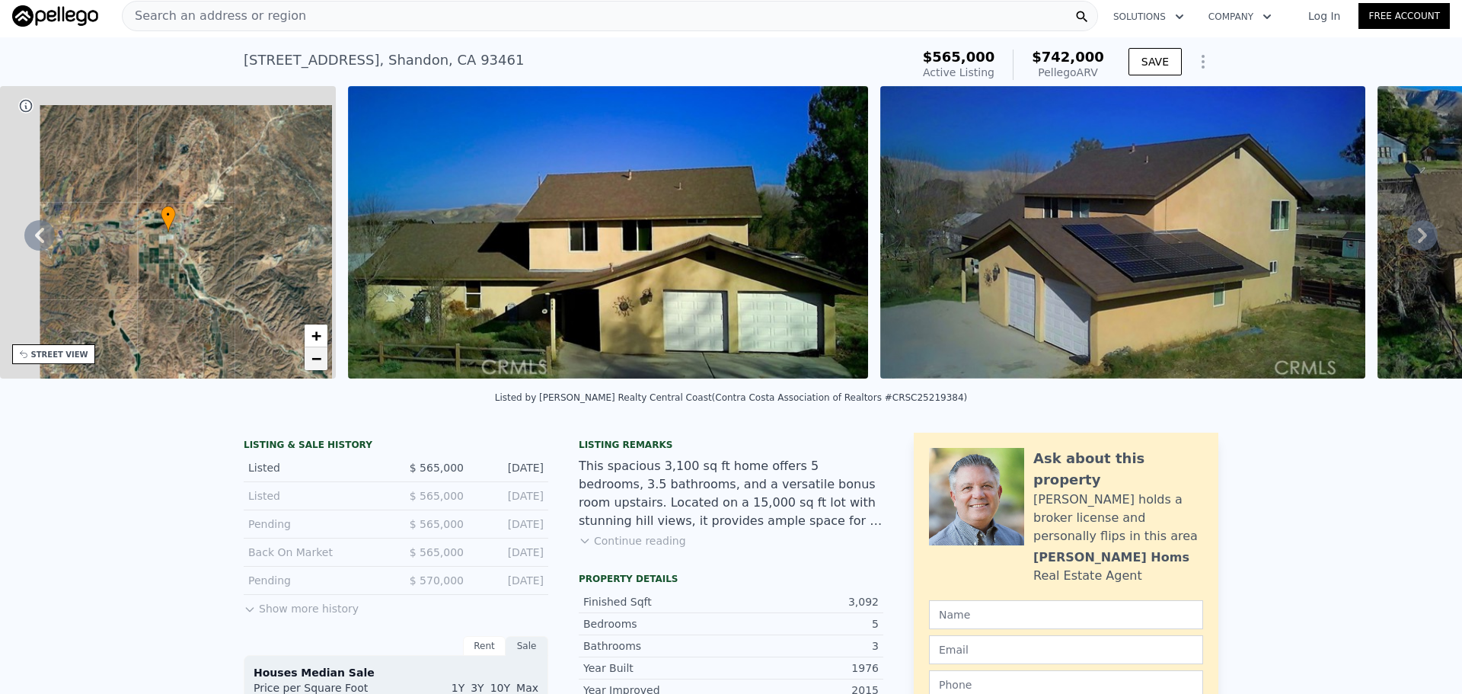
click at [311, 359] on span "−" at bounding box center [316, 358] width 10 height 19
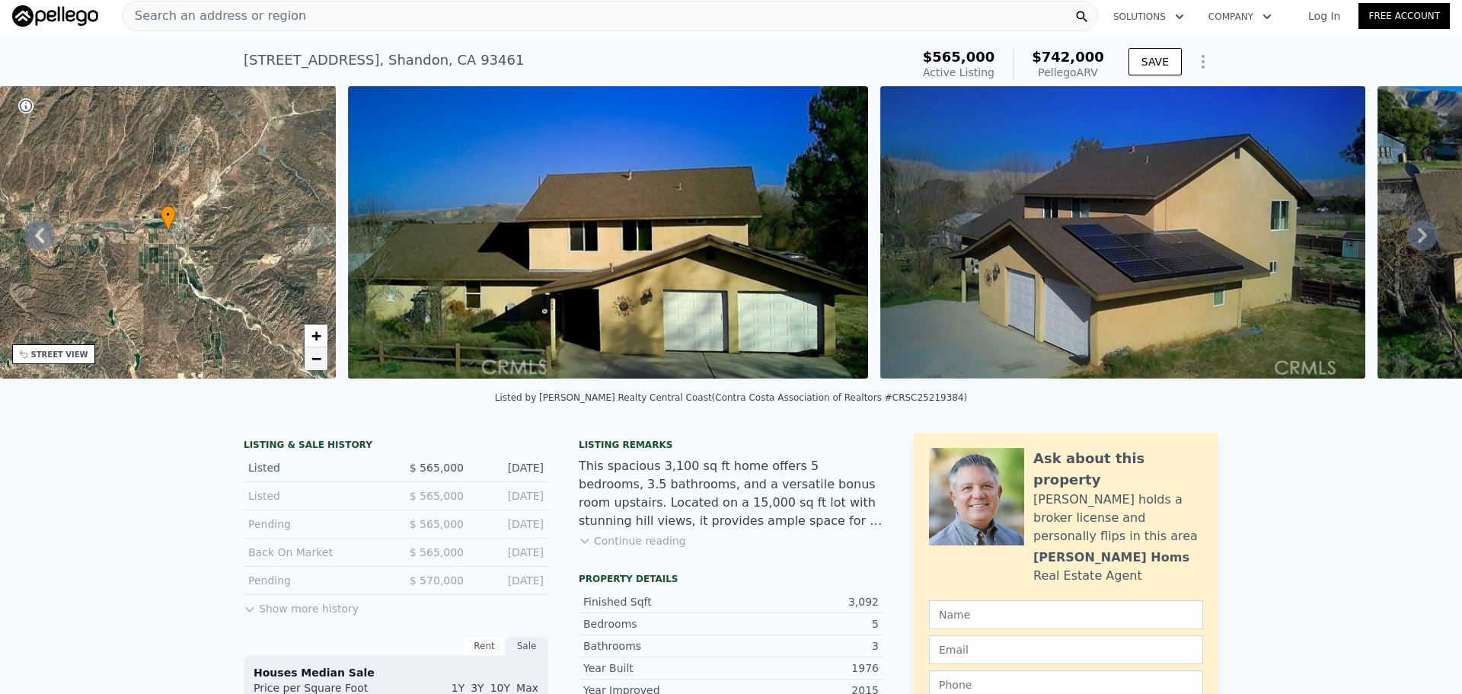
click at [311, 359] on span "−" at bounding box center [316, 358] width 10 height 19
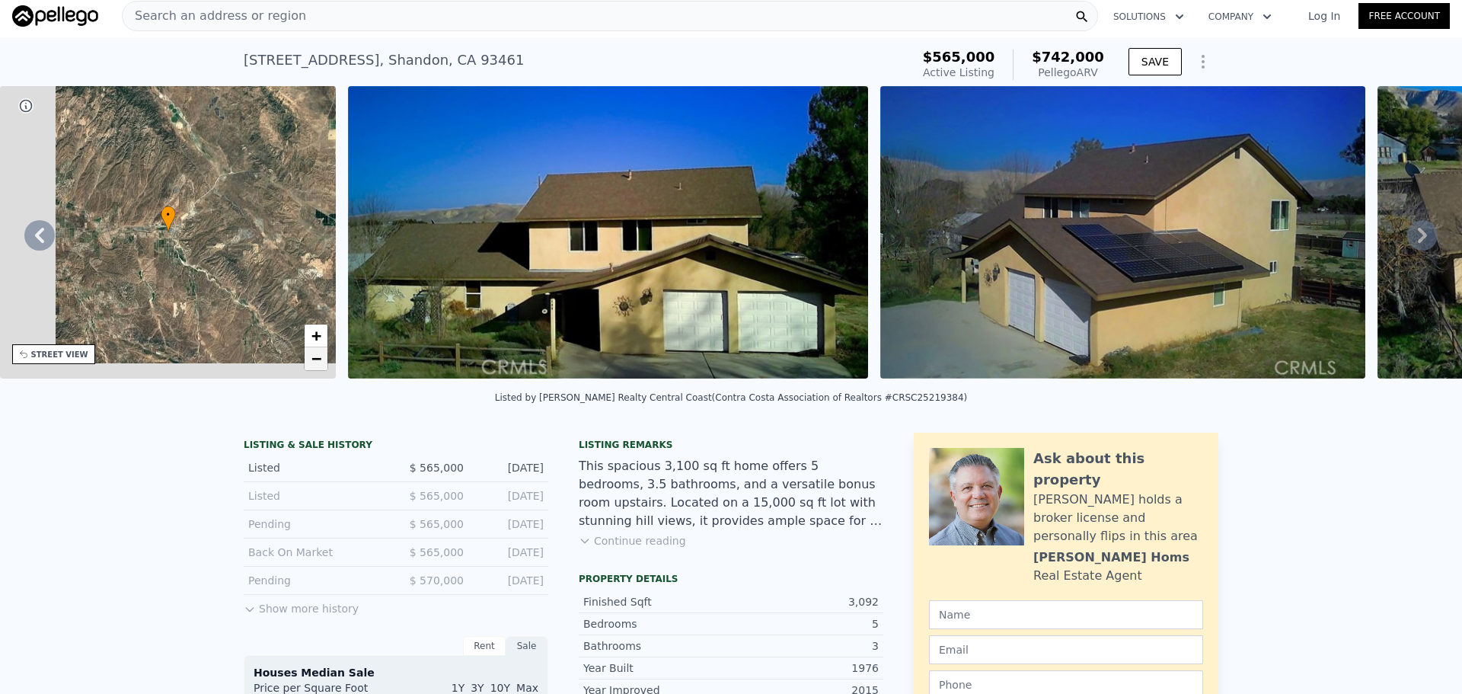
click at [311, 359] on span "−" at bounding box center [316, 358] width 10 height 19
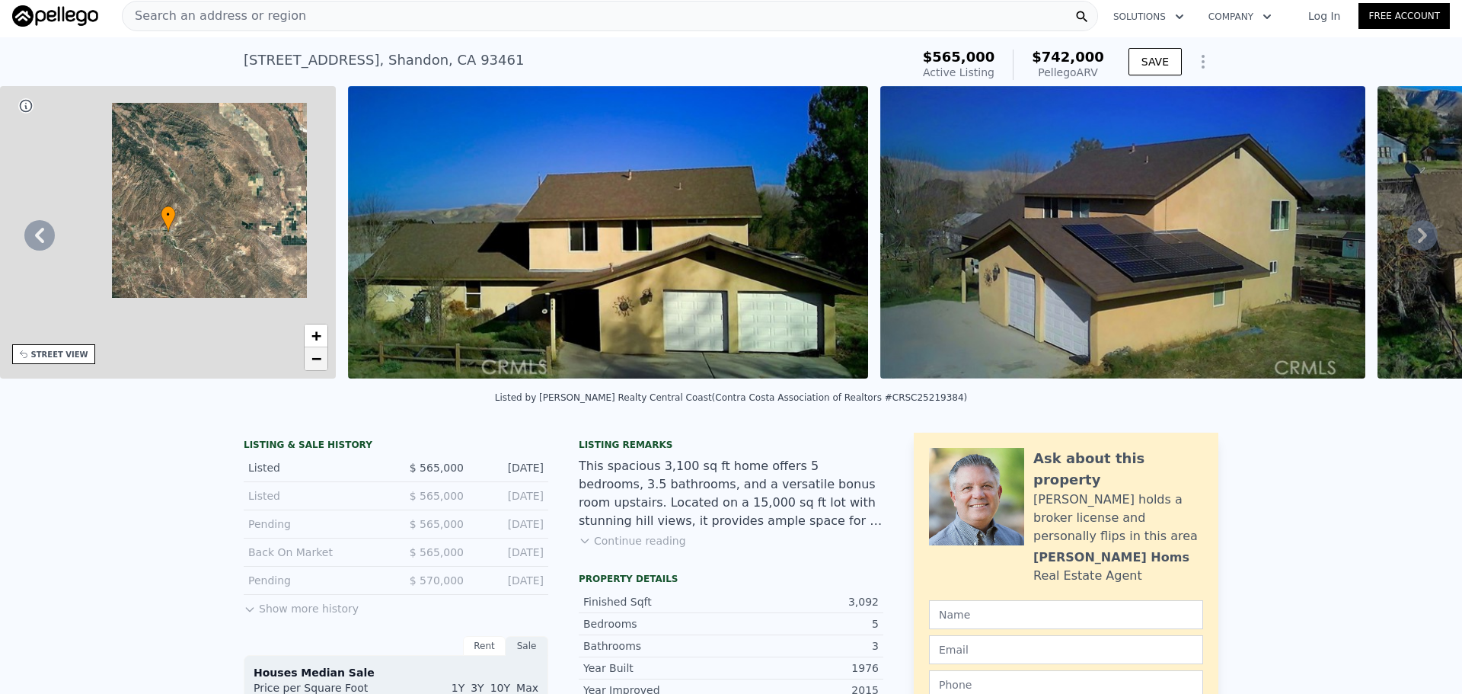
click at [311, 359] on span "−" at bounding box center [316, 358] width 10 height 19
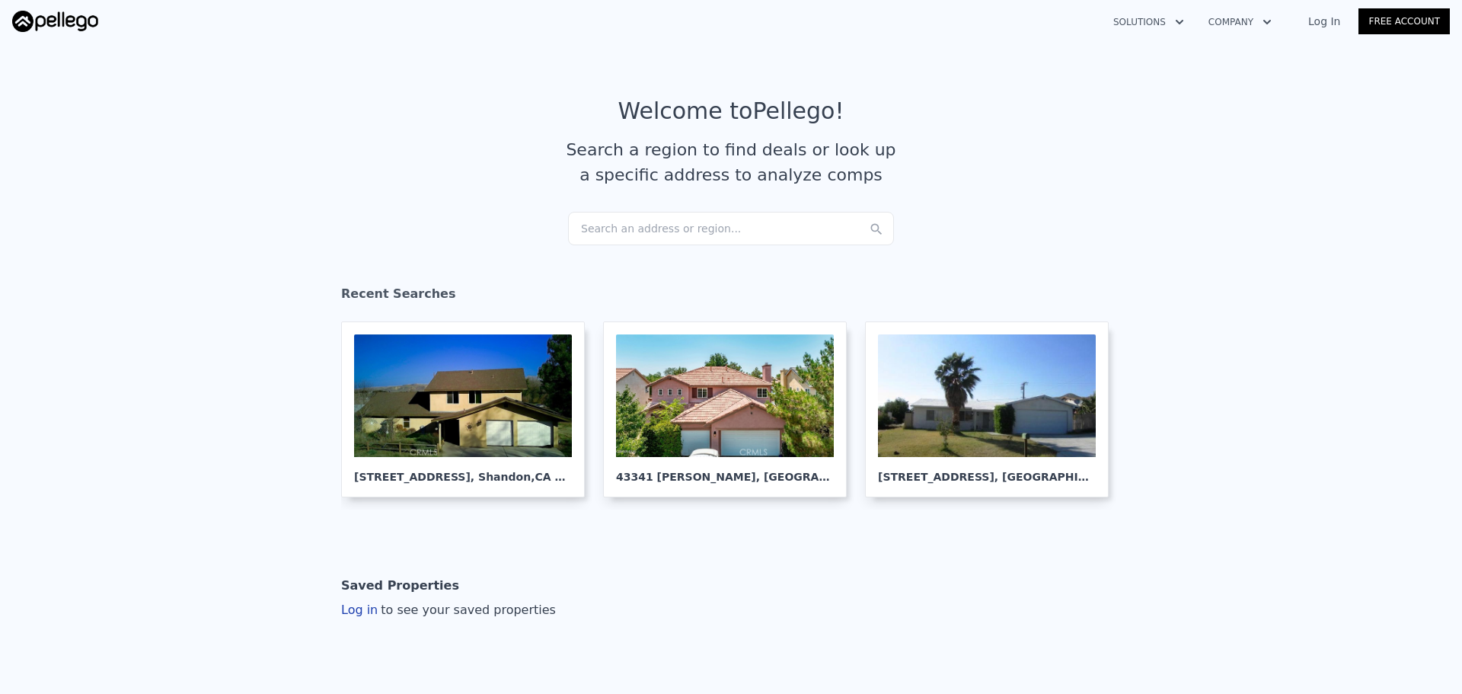
click at [659, 238] on div "Search an address or region..." at bounding box center [731, 228] width 326 height 33
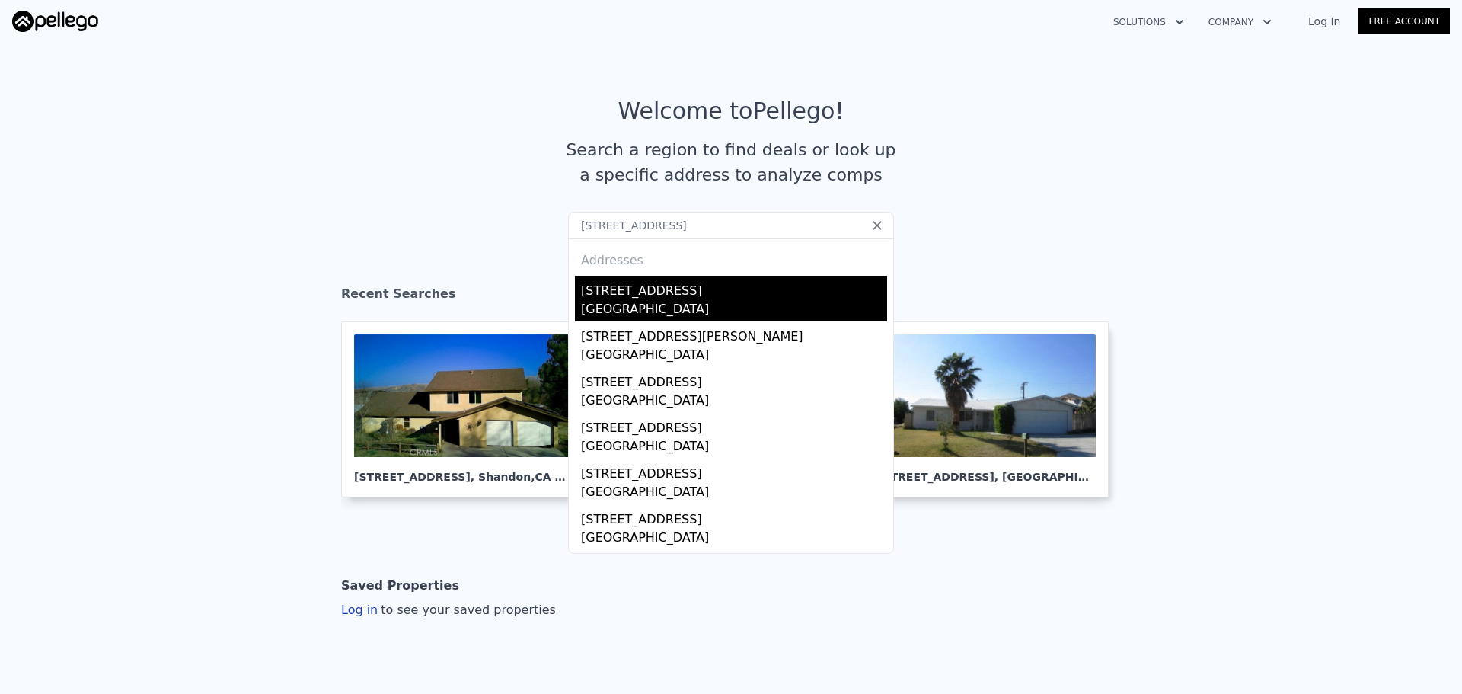
type input "[STREET_ADDRESS]"
click at [650, 299] on div "[STREET_ADDRESS]" at bounding box center [734, 288] width 306 height 24
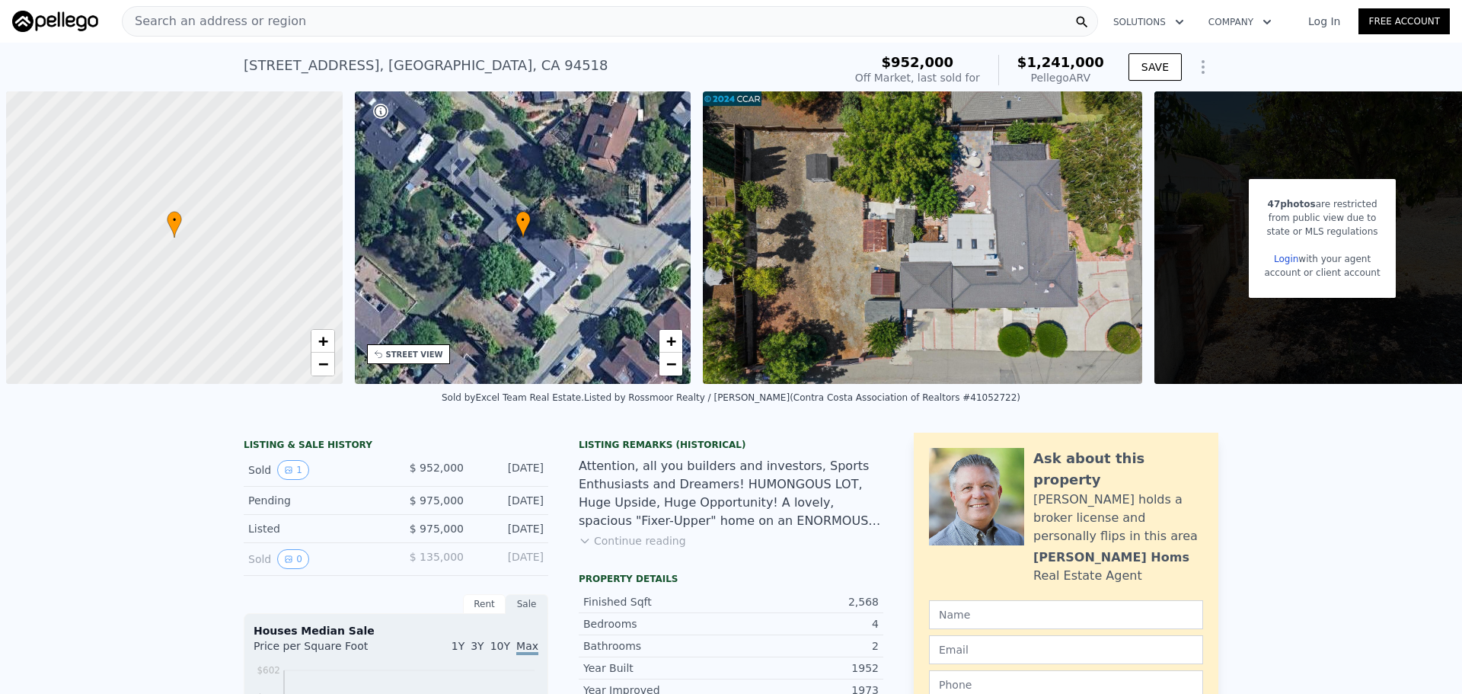
scroll to position [0, 6]
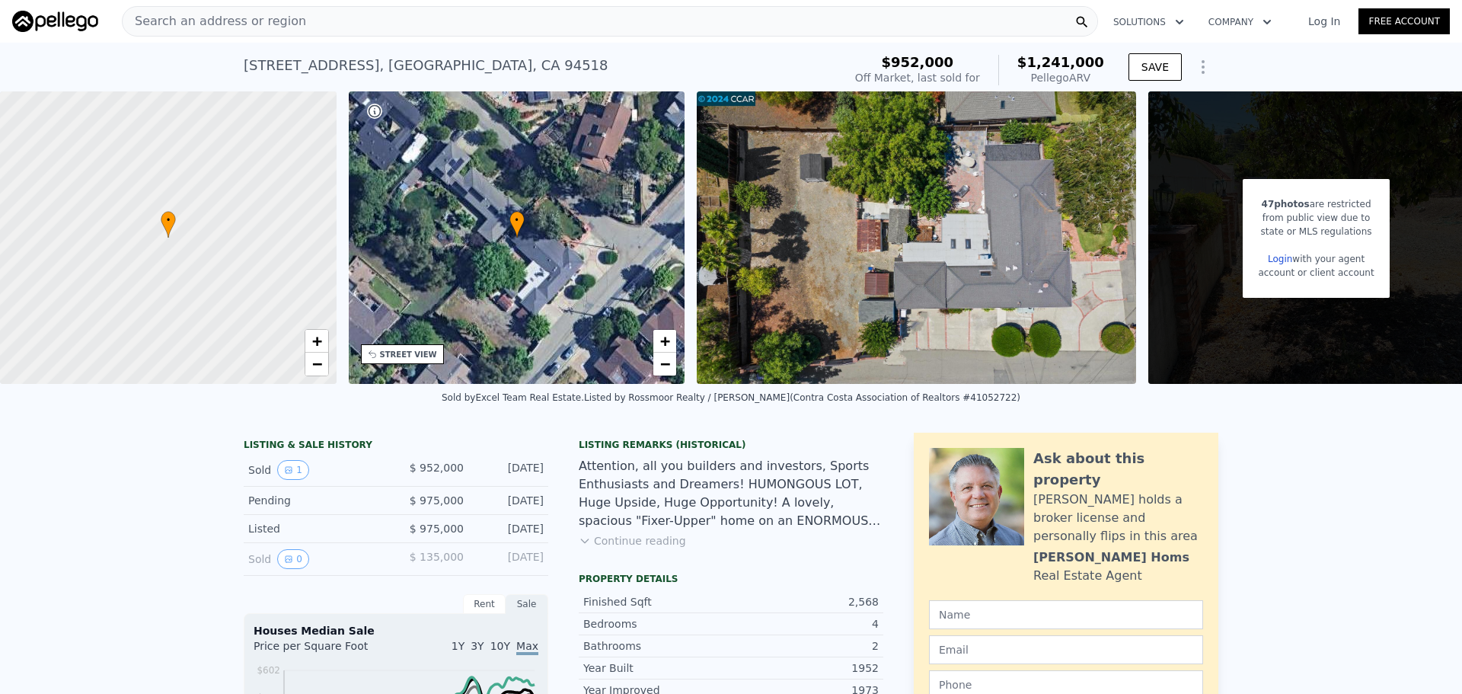
click at [386, 350] on div "STREET VIEW" at bounding box center [408, 354] width 57 height 11
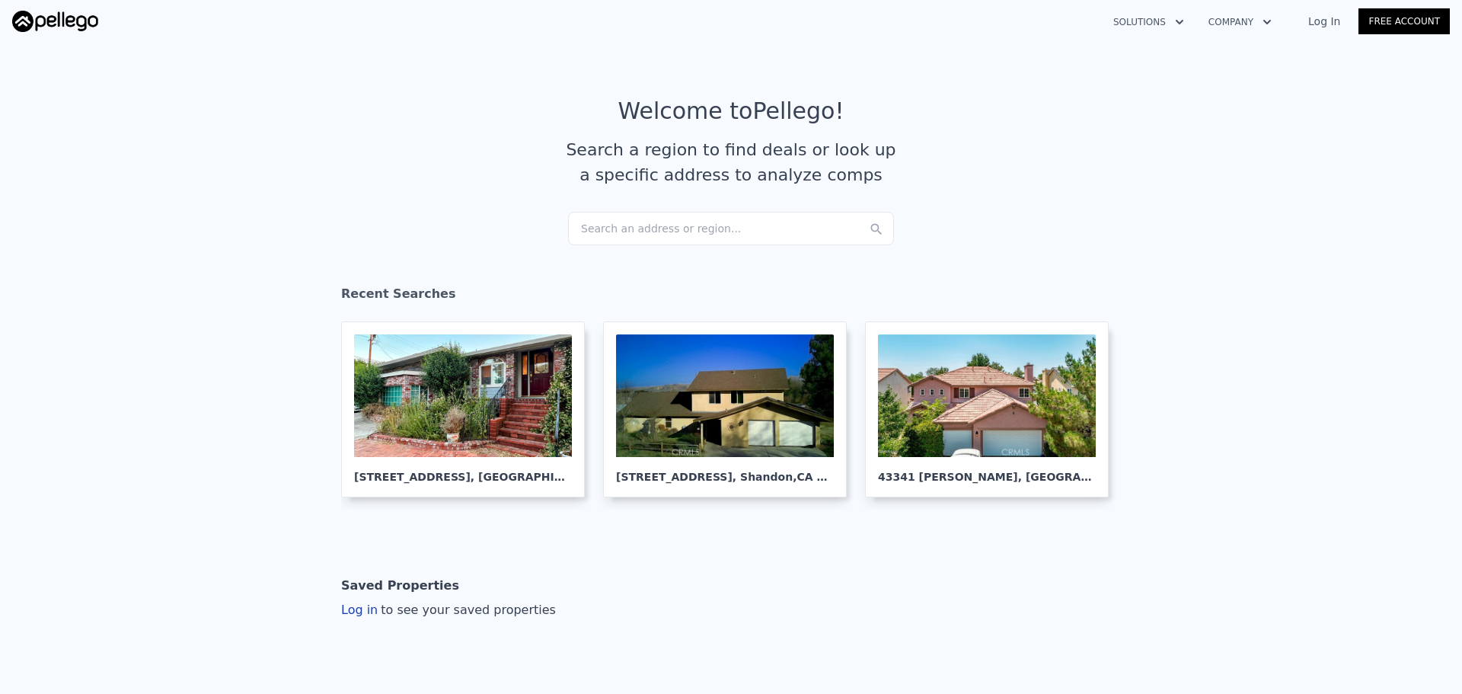
click at [652, 219] on div "Search an address or region..." at bounding box center [731, 228] width 326 height 33
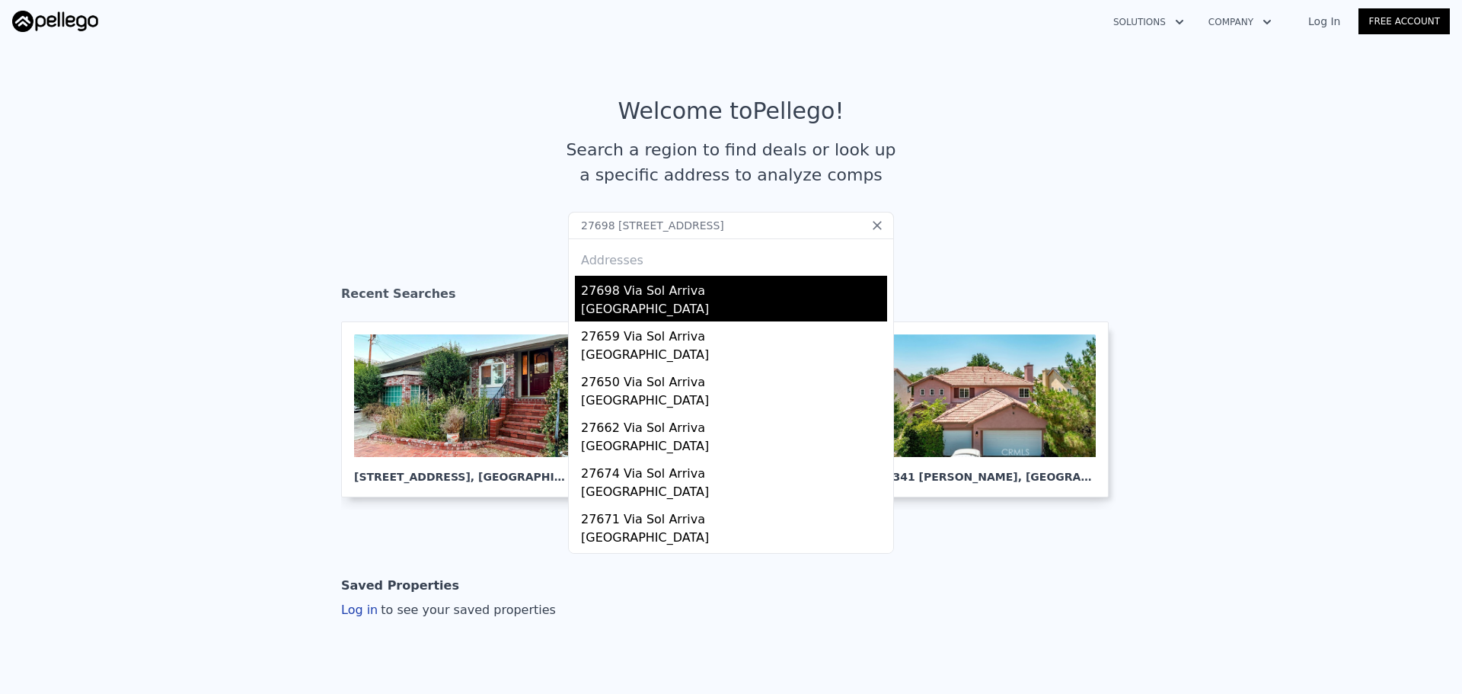
type input "27698 [STREET_ADDRESS]"
click at [616, 321] on div "[GEOGRAPHIC_DATA]" at bounding box center [734, 310] width 306 height 21
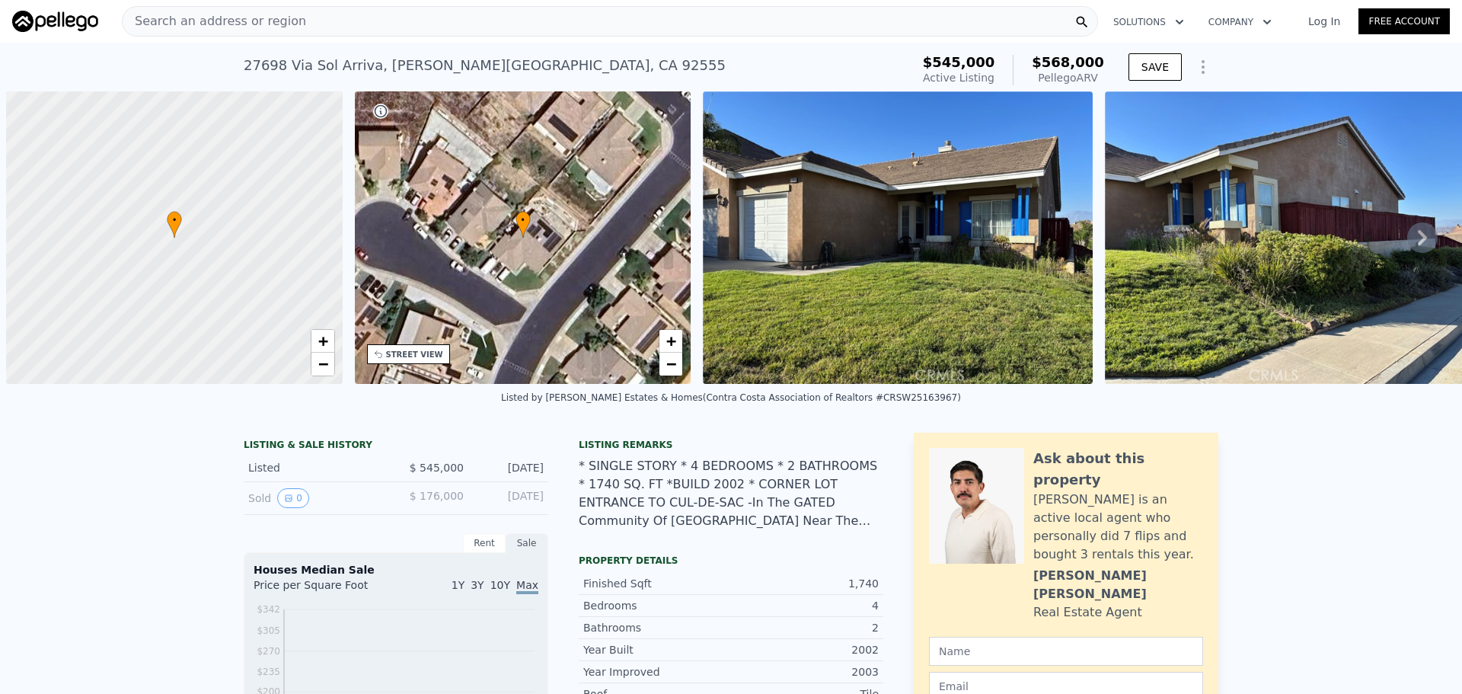
scroll to position [0, 6]
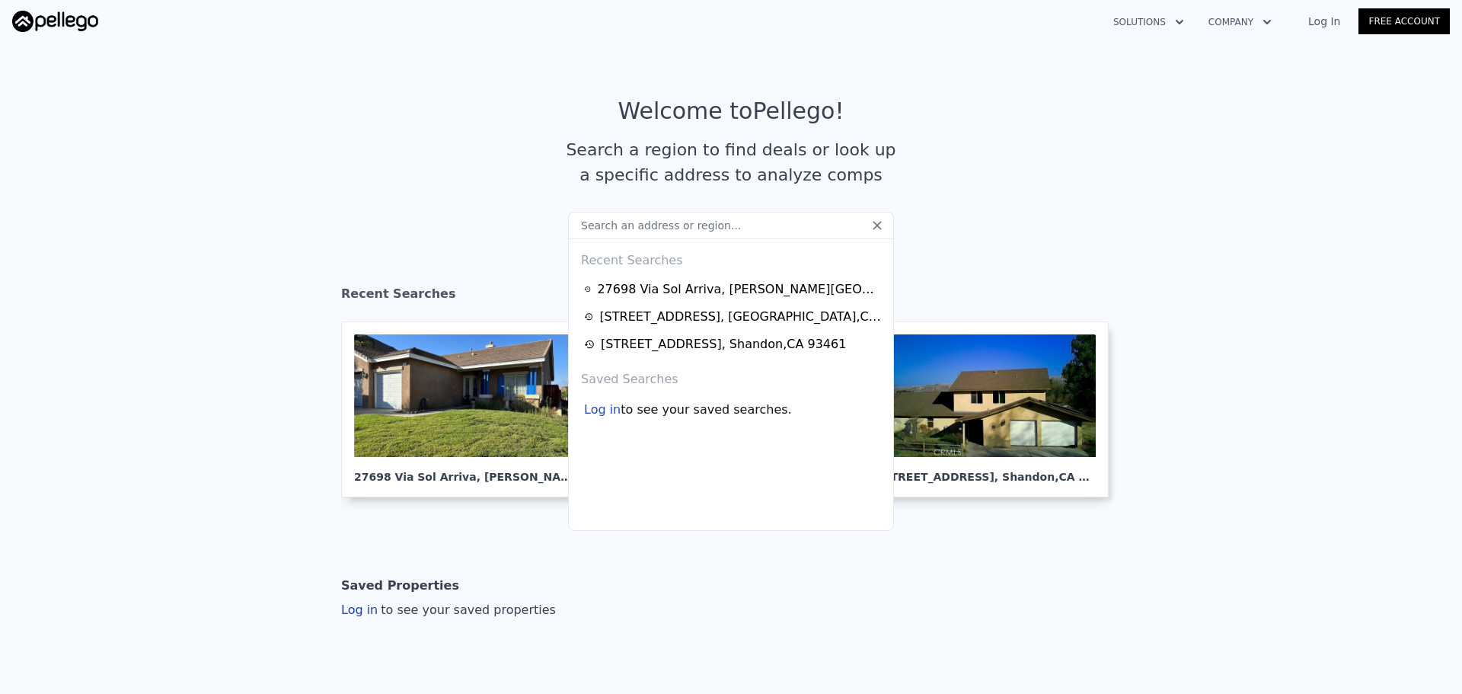
click at [671, 232] on input "text" at bounding box center [731, 225] width 326 height 27
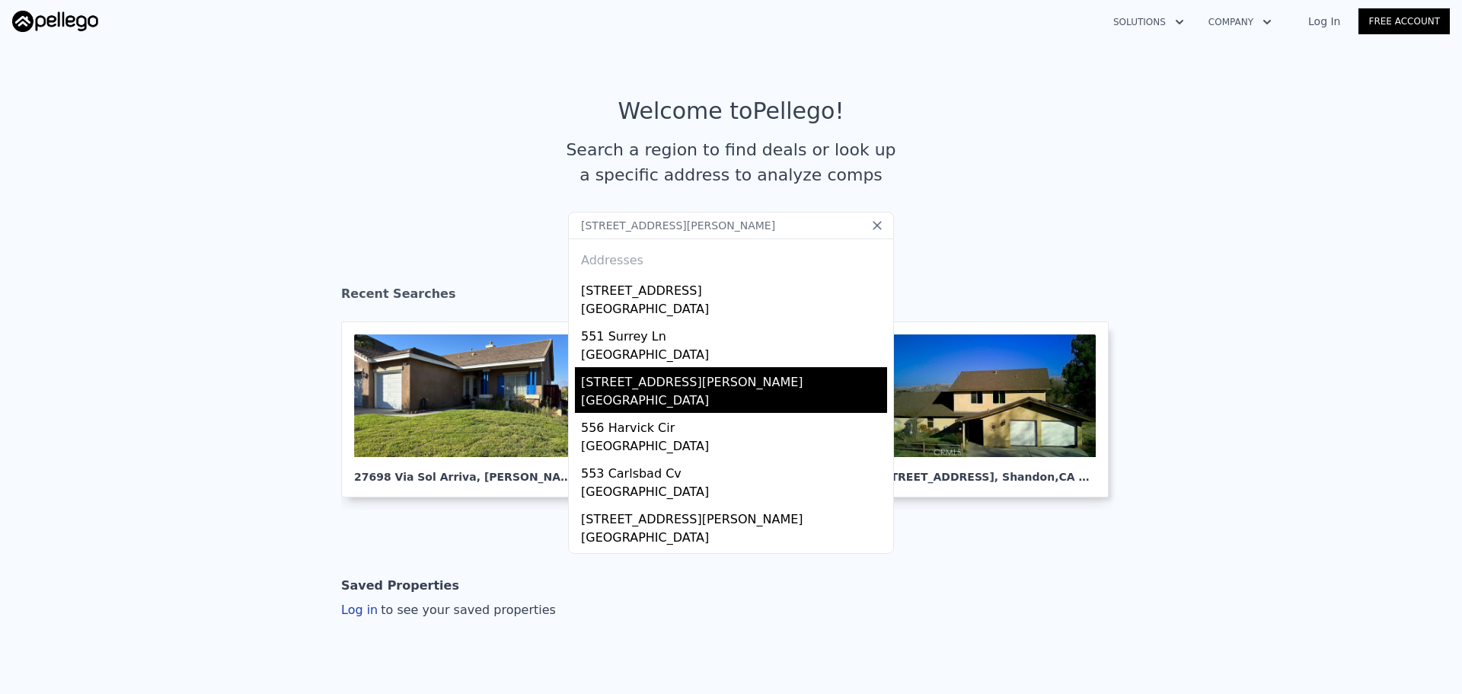
type input "55 Gill Ln, Stockbridge, GA 30281"
click at [724, 400] on div "Henry County, GA 30281" at bounding box center [734, 401] width 306 height 21
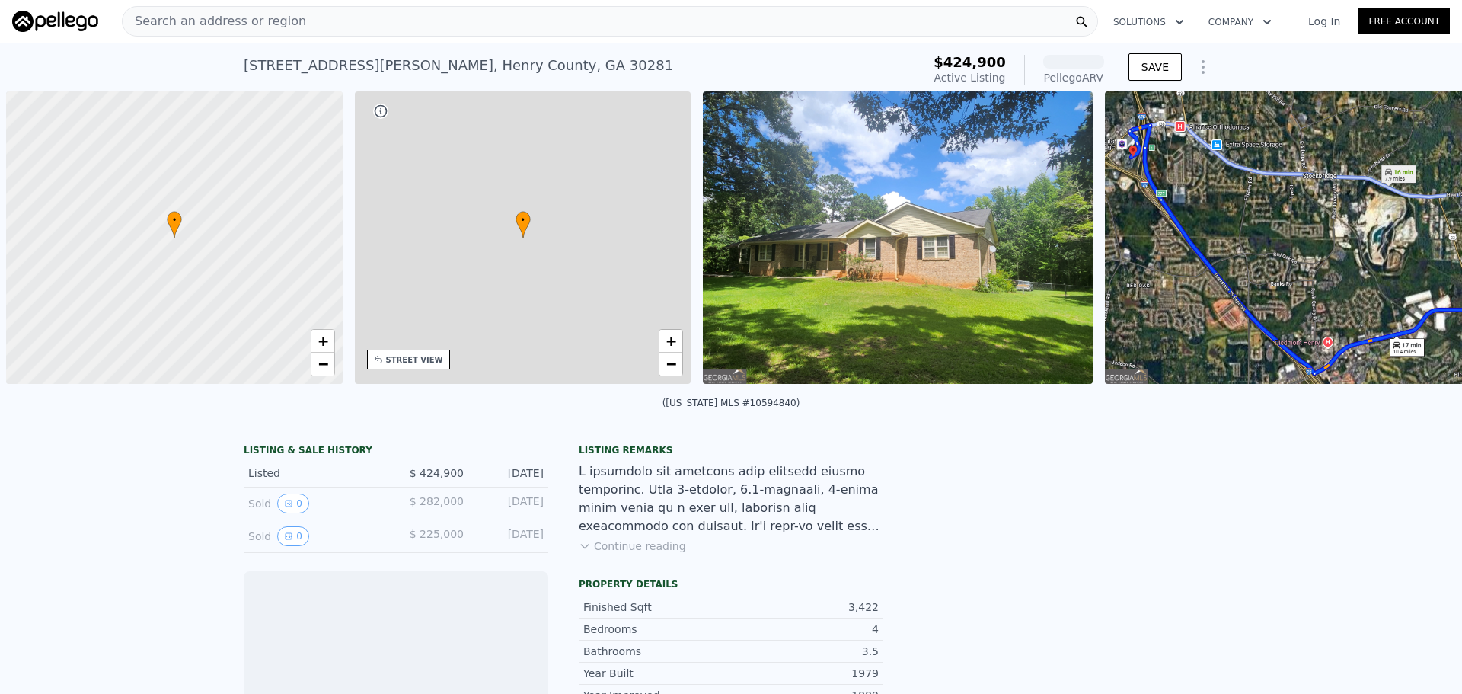
scroll to position [0, 6]
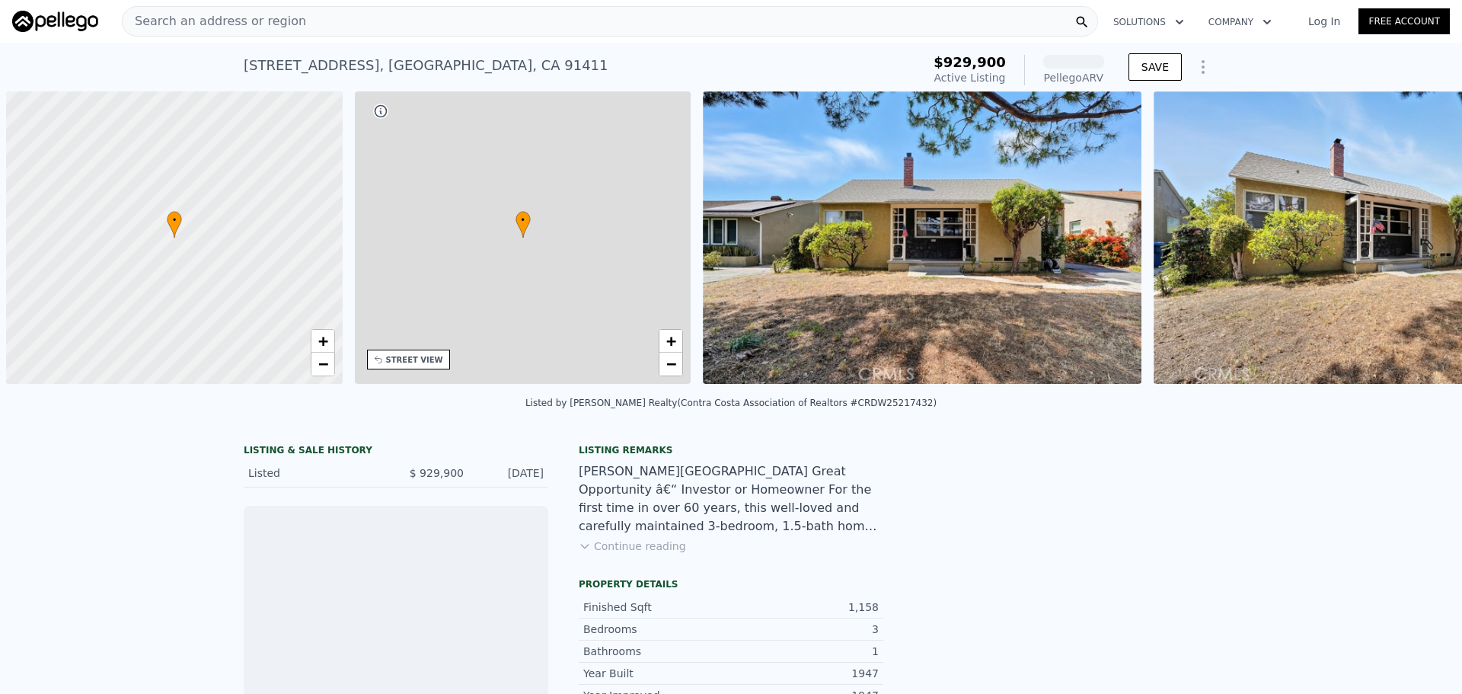
scroll to position [0, 6]
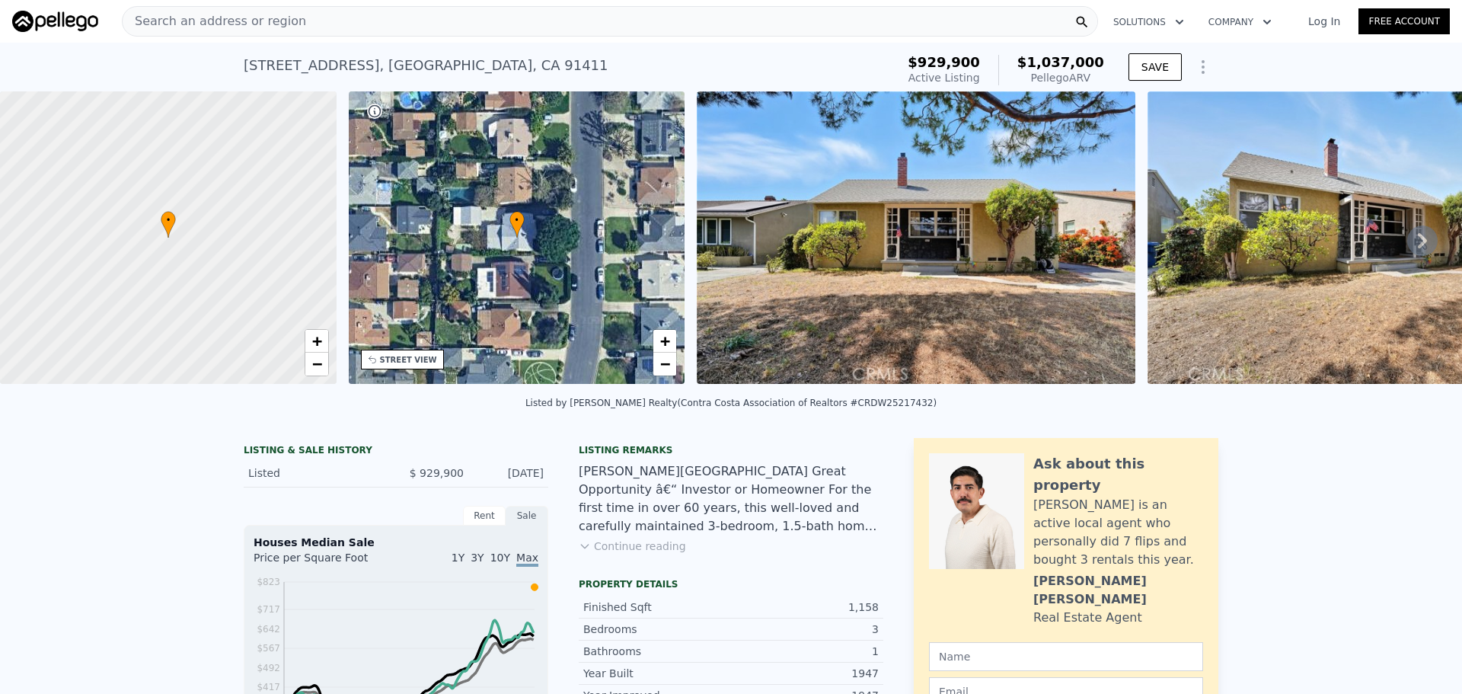
click at [426, 20] on div "Search an address or region" at bounding box center [610, 21] width 976 height 30
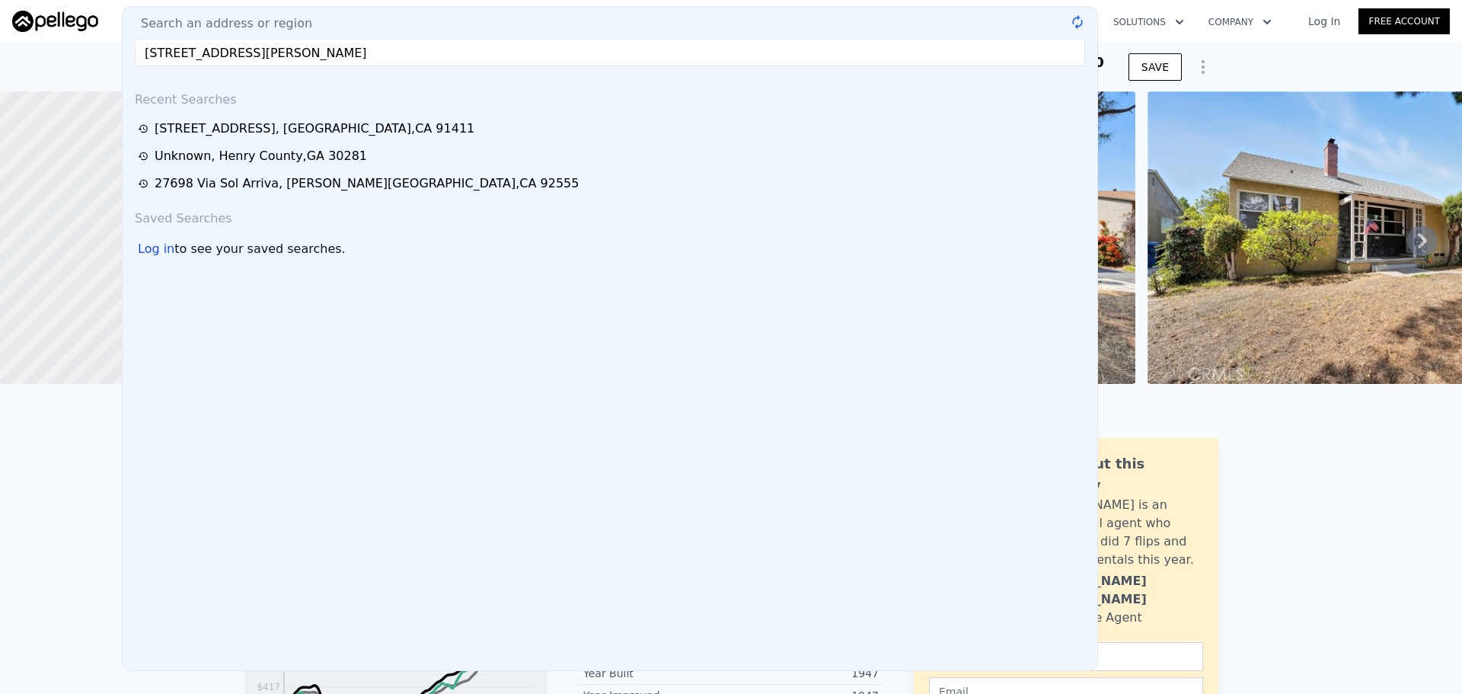
type input "2875 Myers St, Riverside, CA"
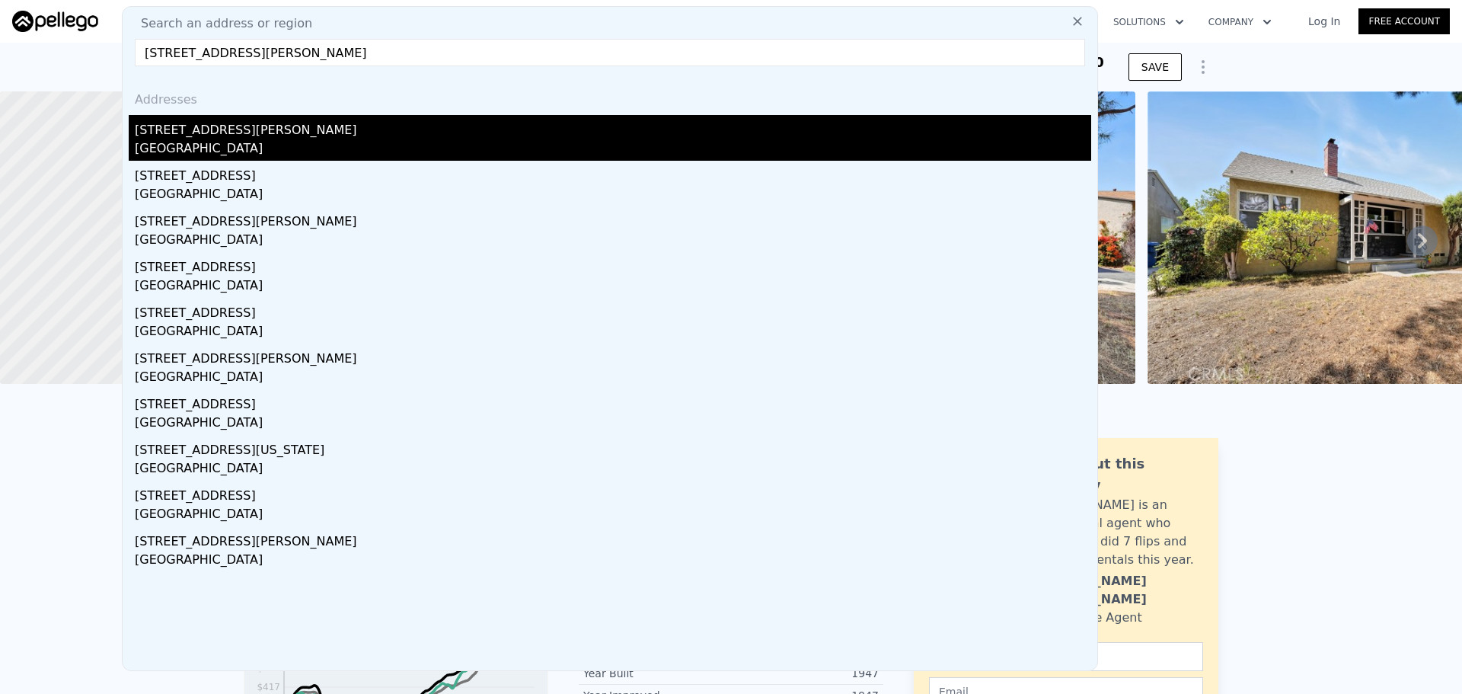
click at [444, 128] on div "2875 Myers St" at bounding box center [613, 127] width 956 height 24
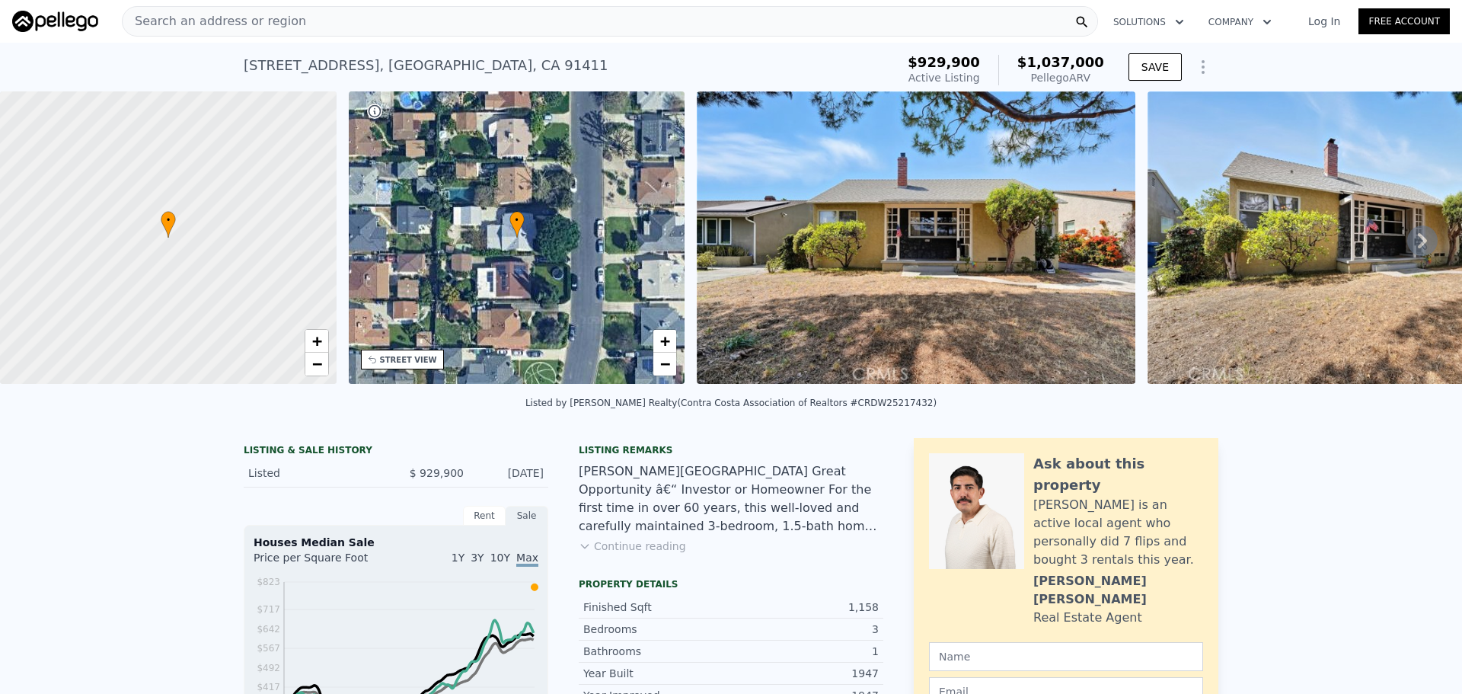
type input "3"
type input "2"
type input "1000"
type input "1571"
type input "6098"
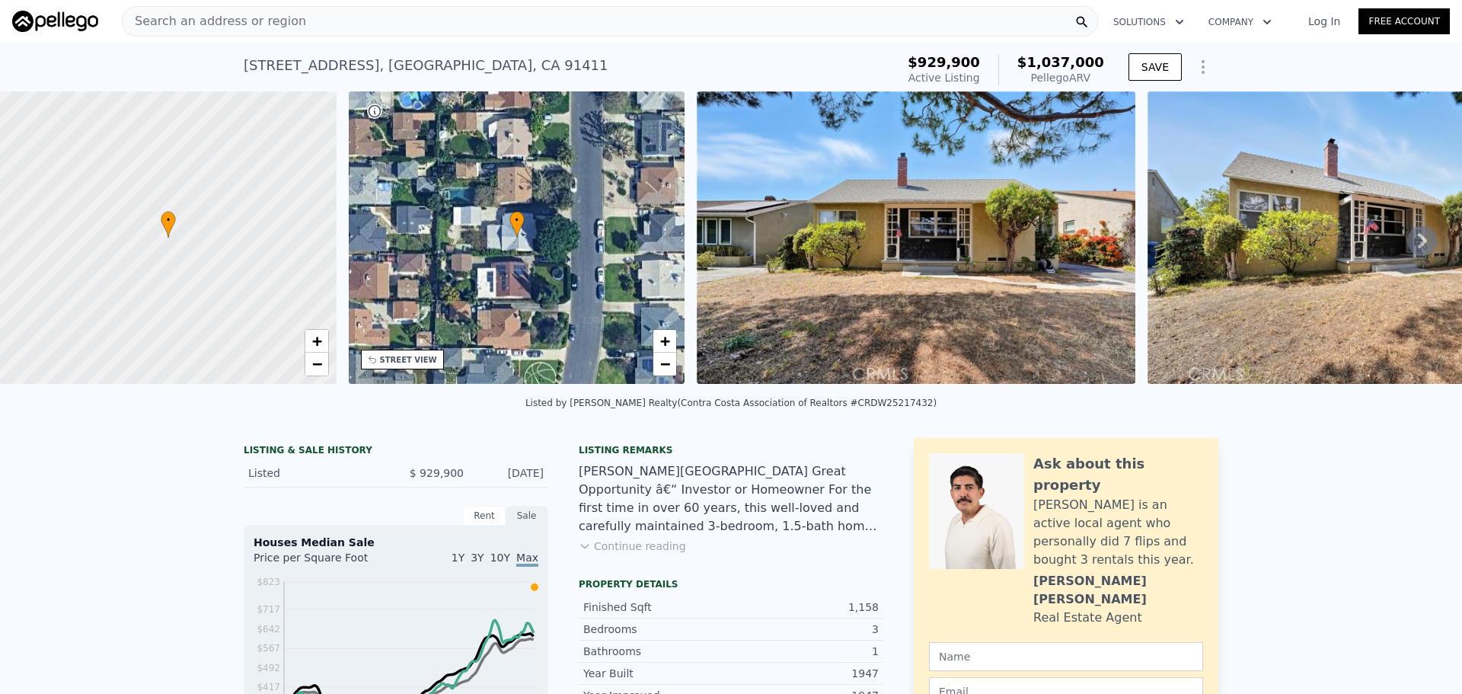
type input "10454"
type input "$ 624,000"
type input "5"
type input "$ 3,216"
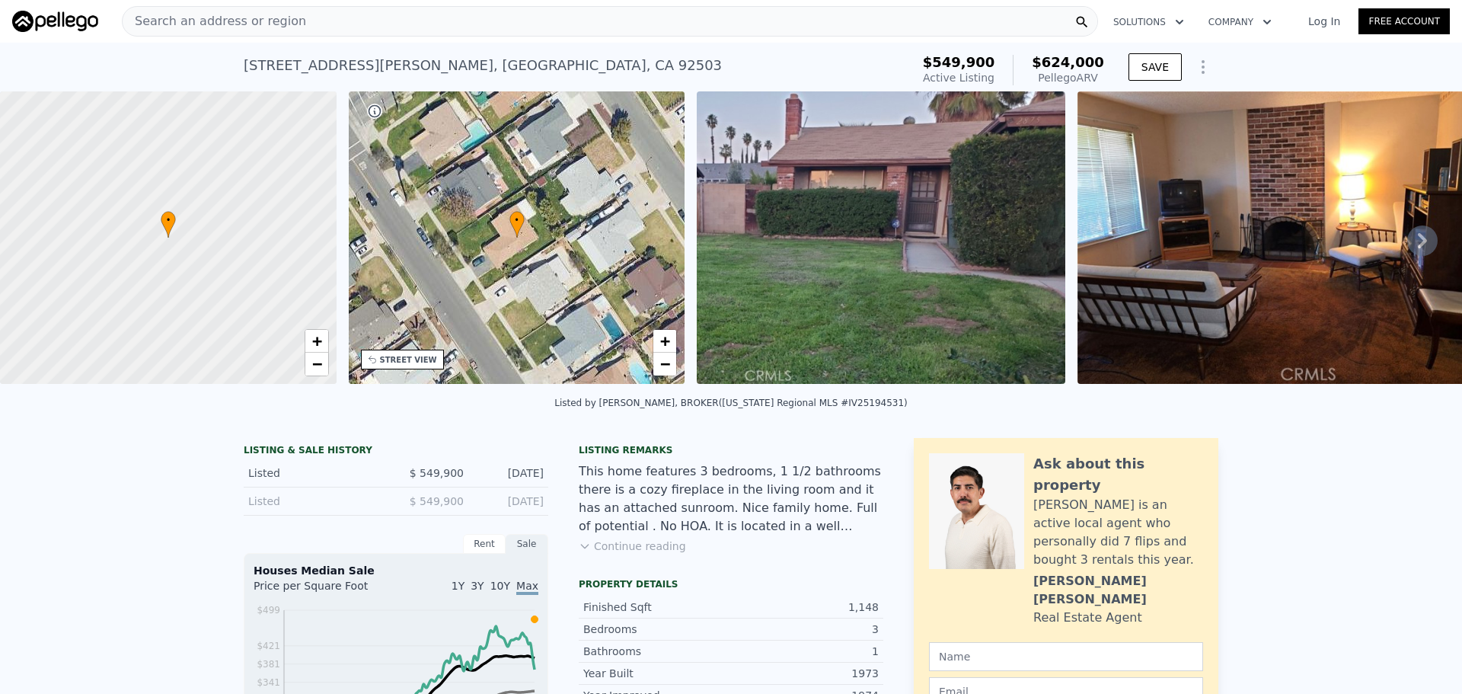
click at [375, 362] on icon at bounding box center [371, 359] width 7 height 7
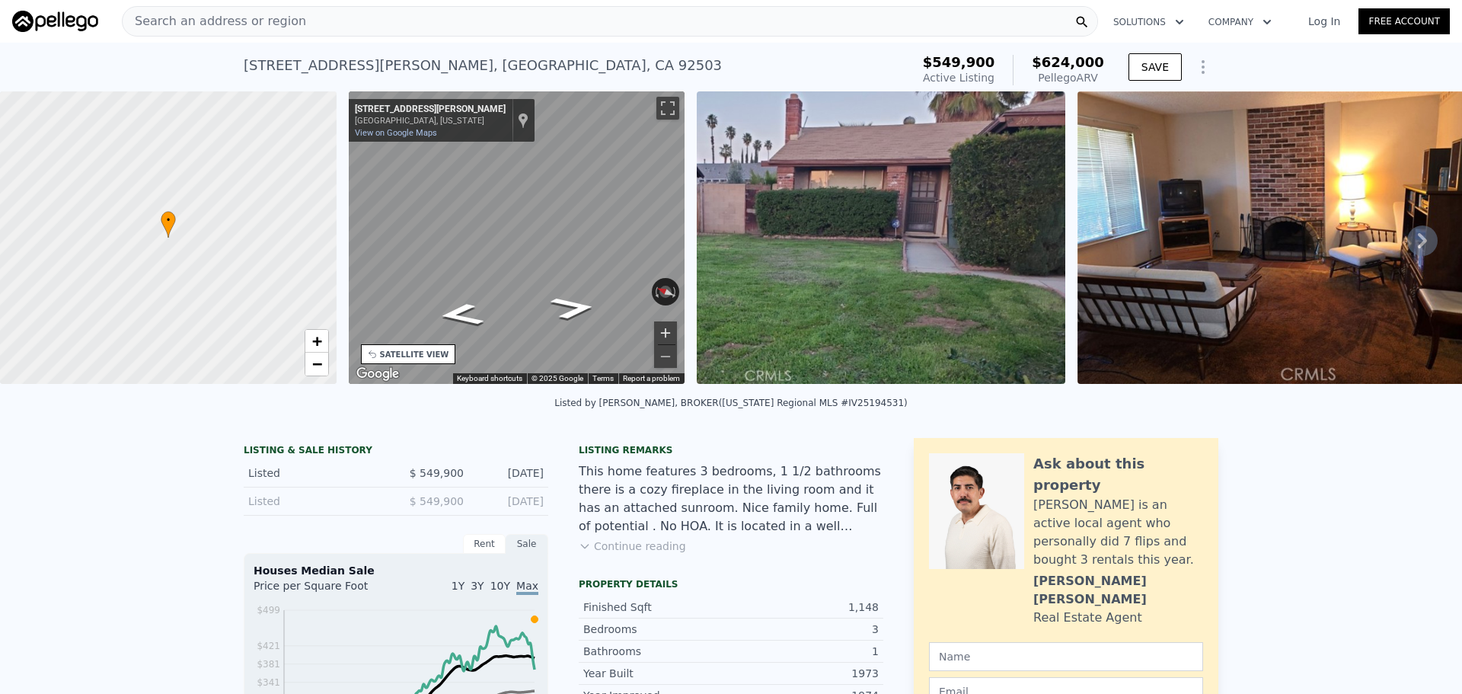
click at [665, 324] on button "Zoom in" at bounding box center [665, 332] width 23 height 23
click at [664, 356] on button "Zoom out" at bounding box center [665, 356] width 23 height 23
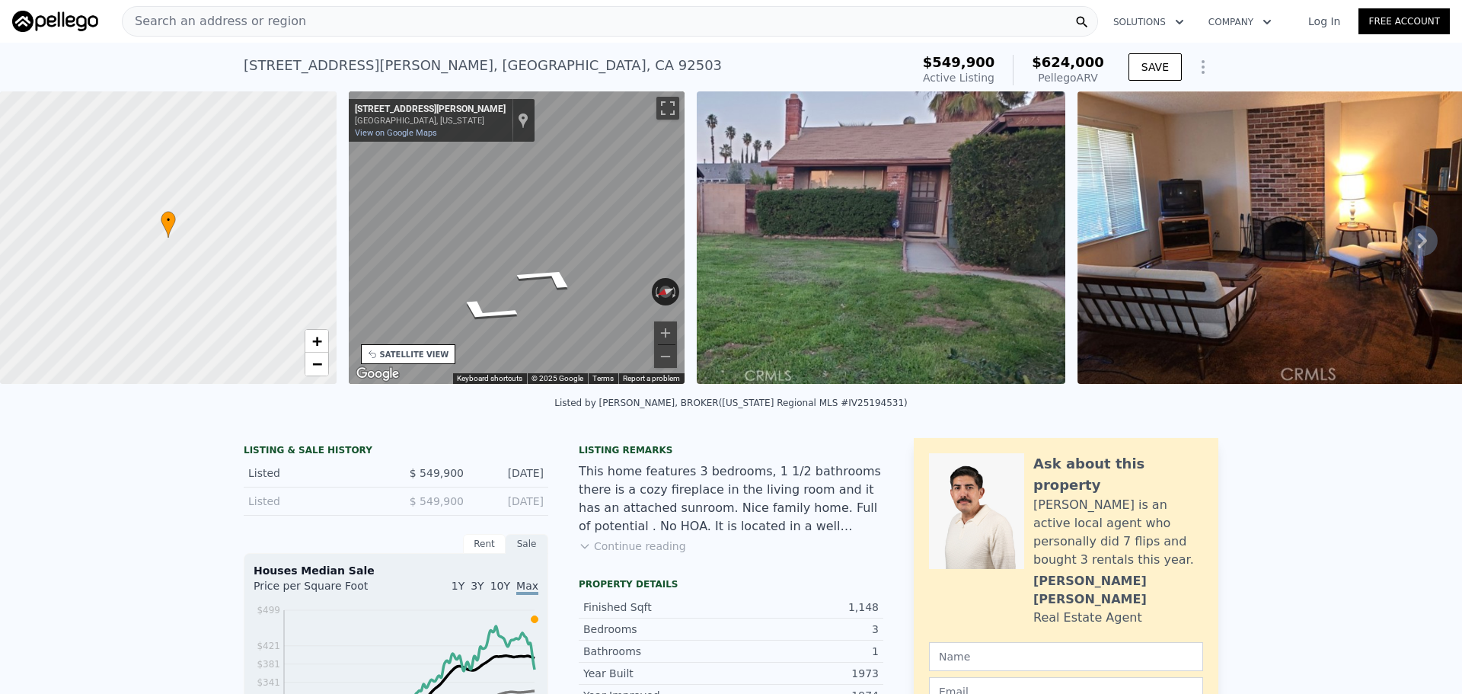
click at [330, 17] on div "Search an address or region" at bounding box center [610, 21] width 976 height 30
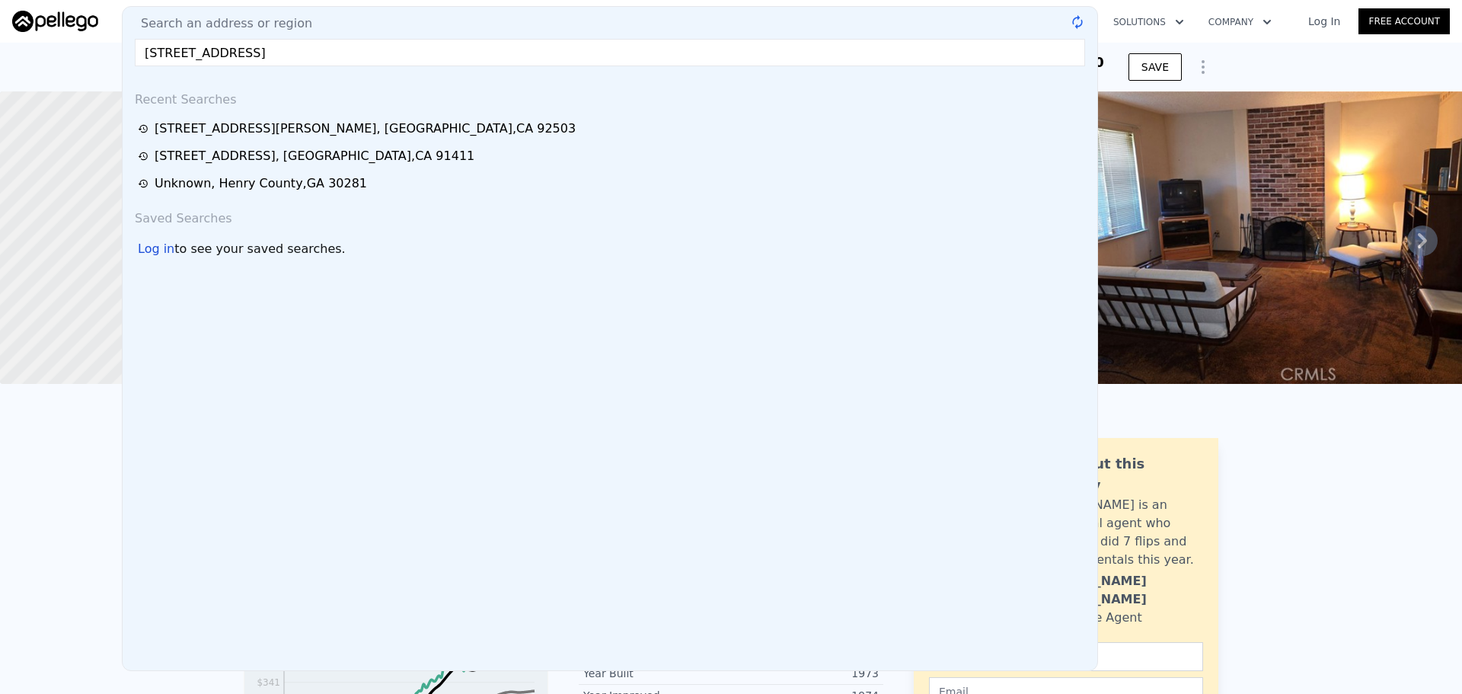
type input "309 Clover Dr, Auburn, GA 30011"
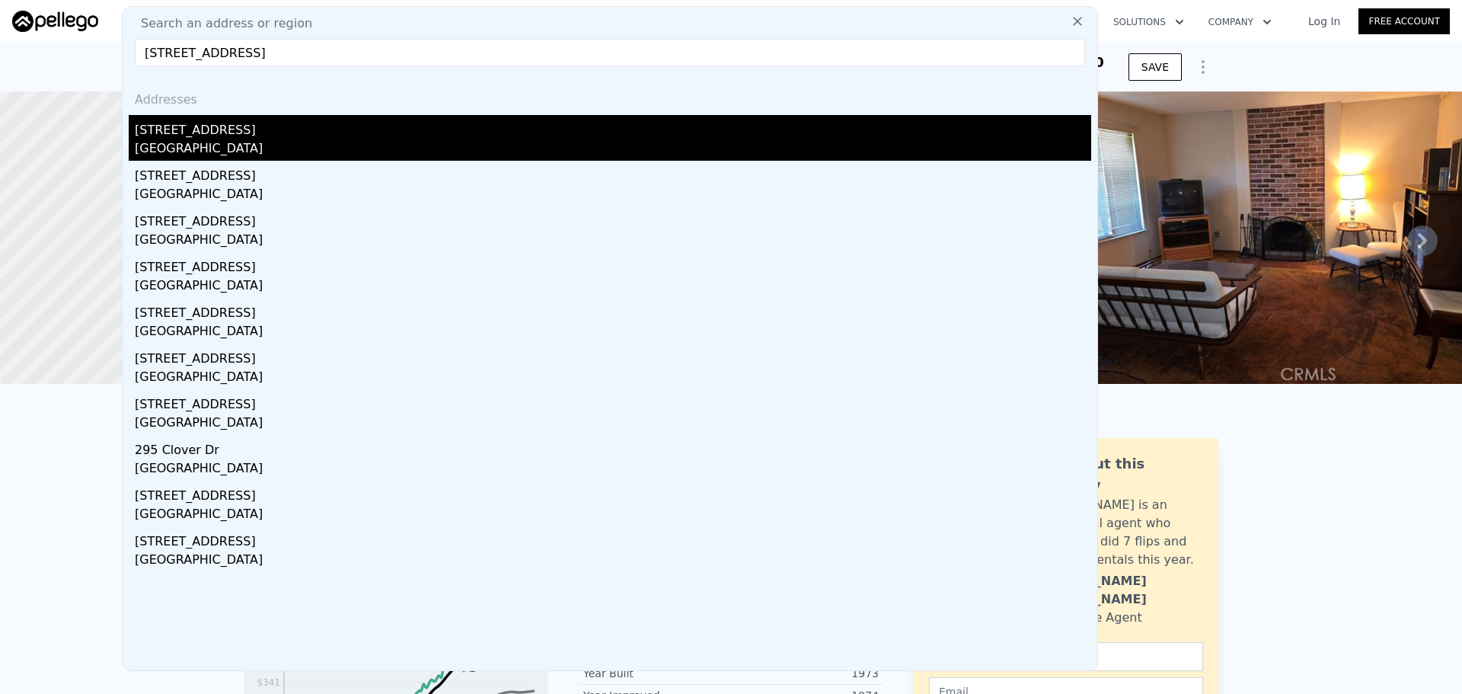
click at [311, 139] on div "[STREET_ADDRESS]" at bounding box center [613, 127] width 956 height 24
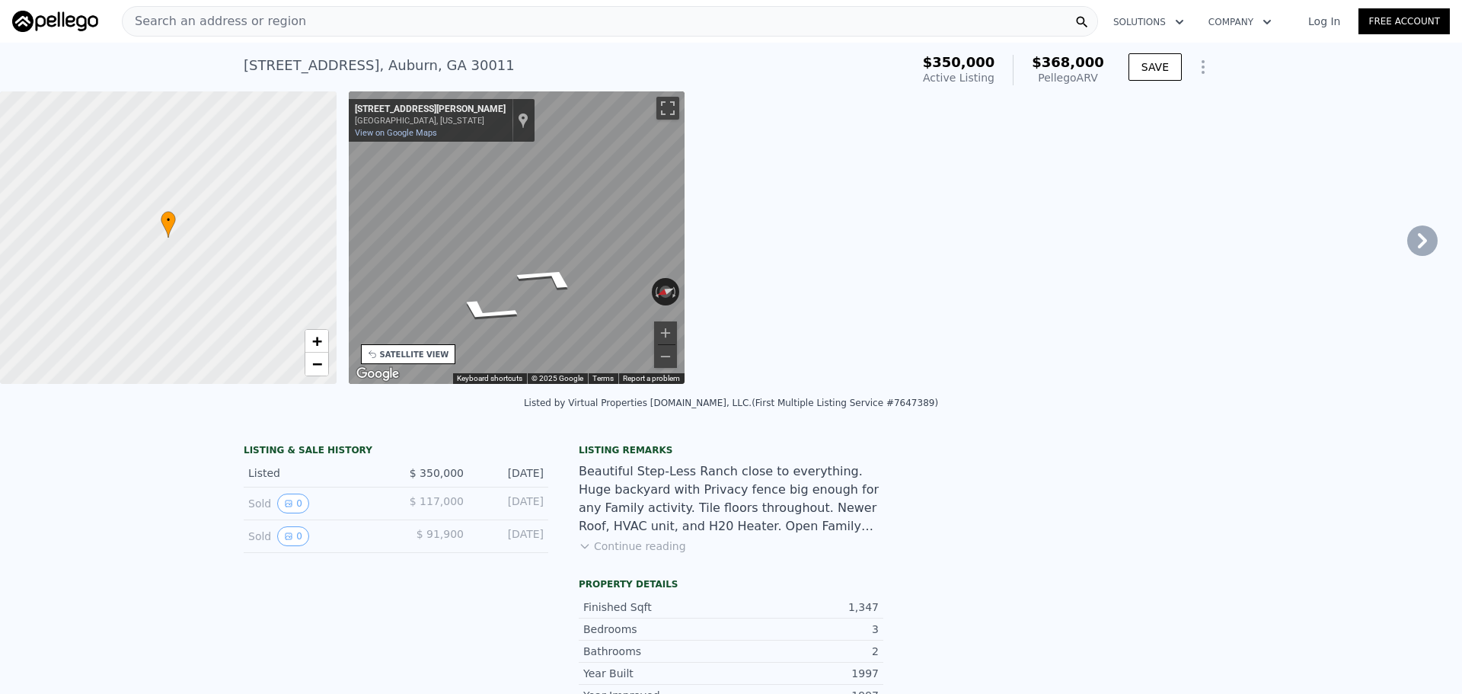
type input "2"
type input "3"
type input "1200"
type input "1796"
type input "33105.6"
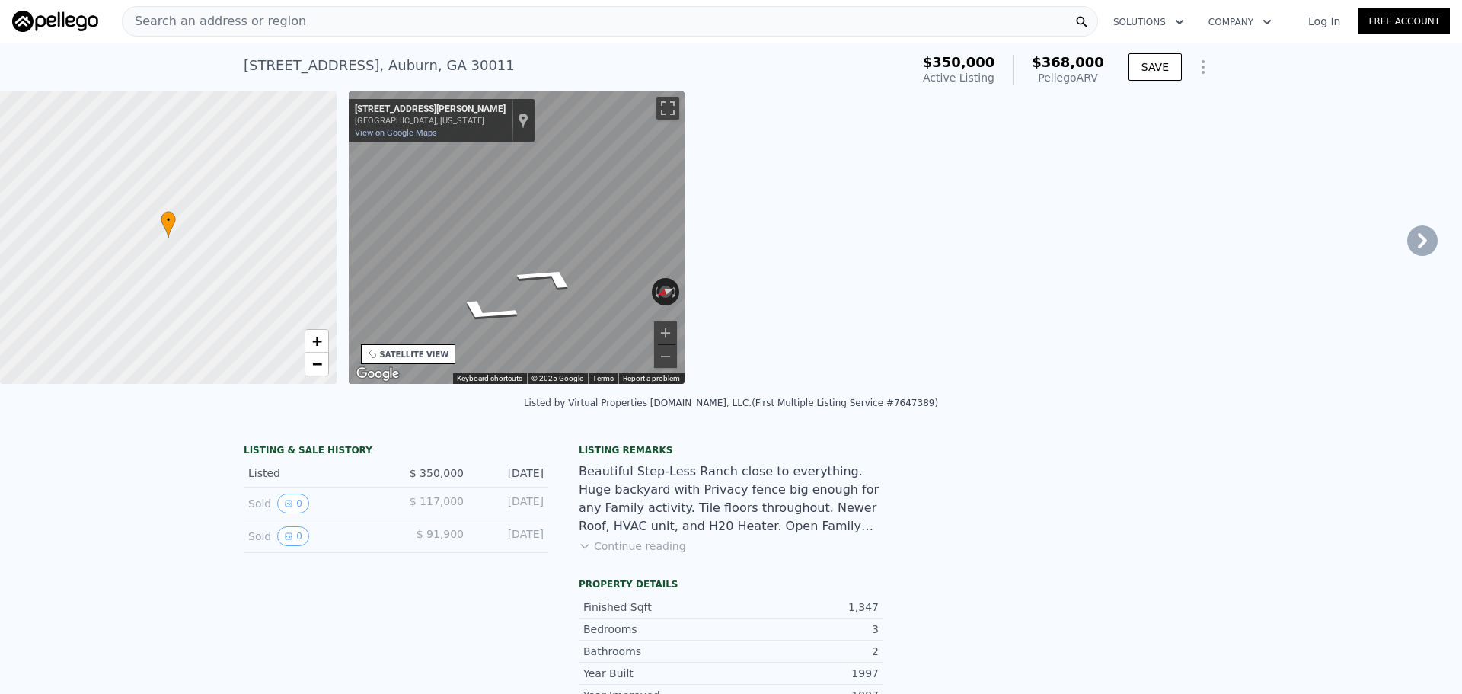
type input "83199.59999999999"
type input "$ 368,000"
type input "4"
type input "-$ 22,918"
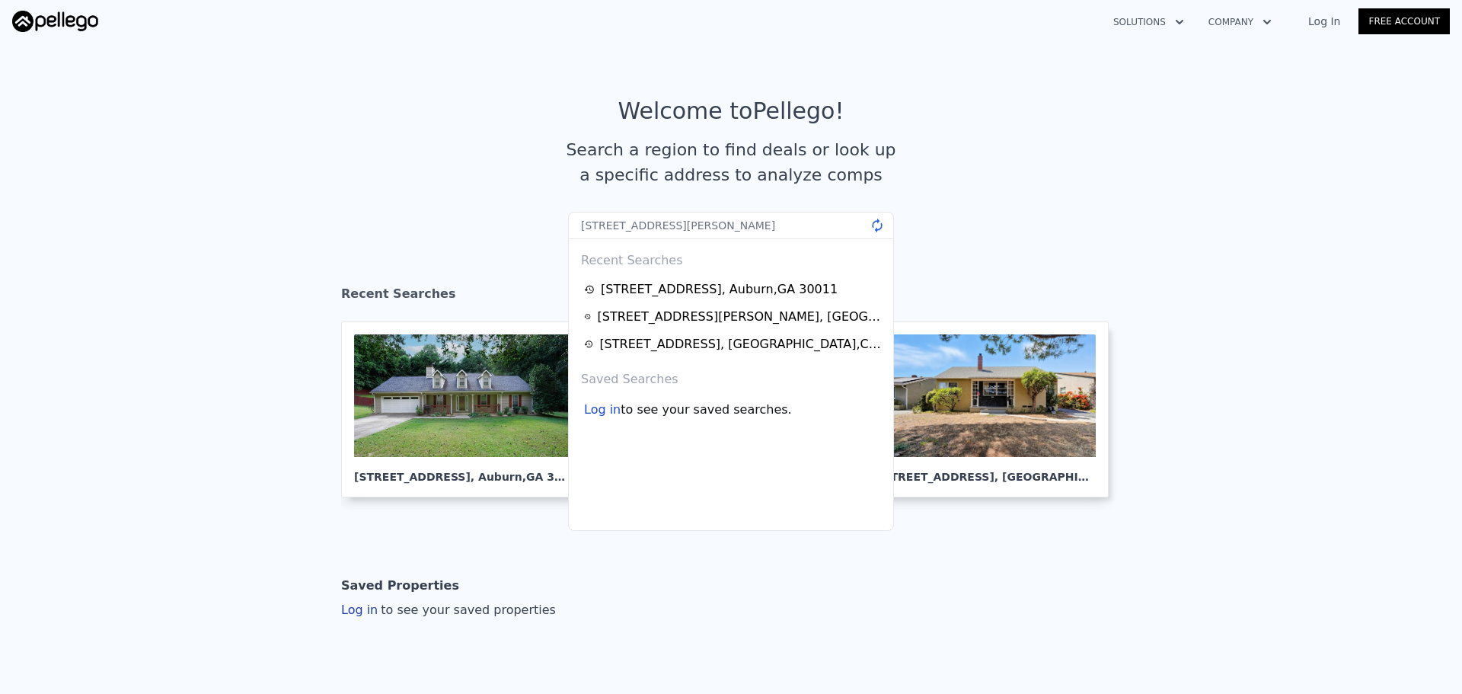
type input "[STREET_ADDRESS][PERSON_NAME]"
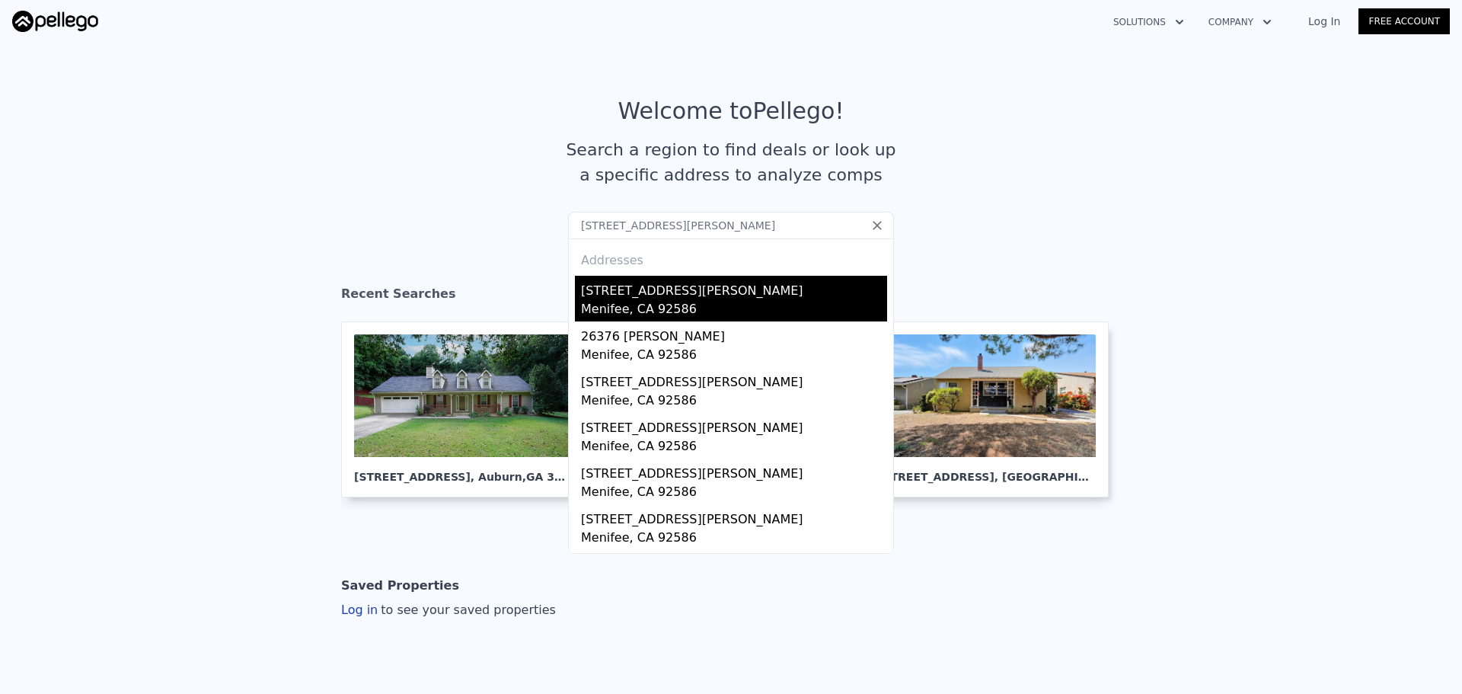
click at [647, 310] on div "Menifee, CA 92586" at bounding box center [734, 310] width 306 height 21
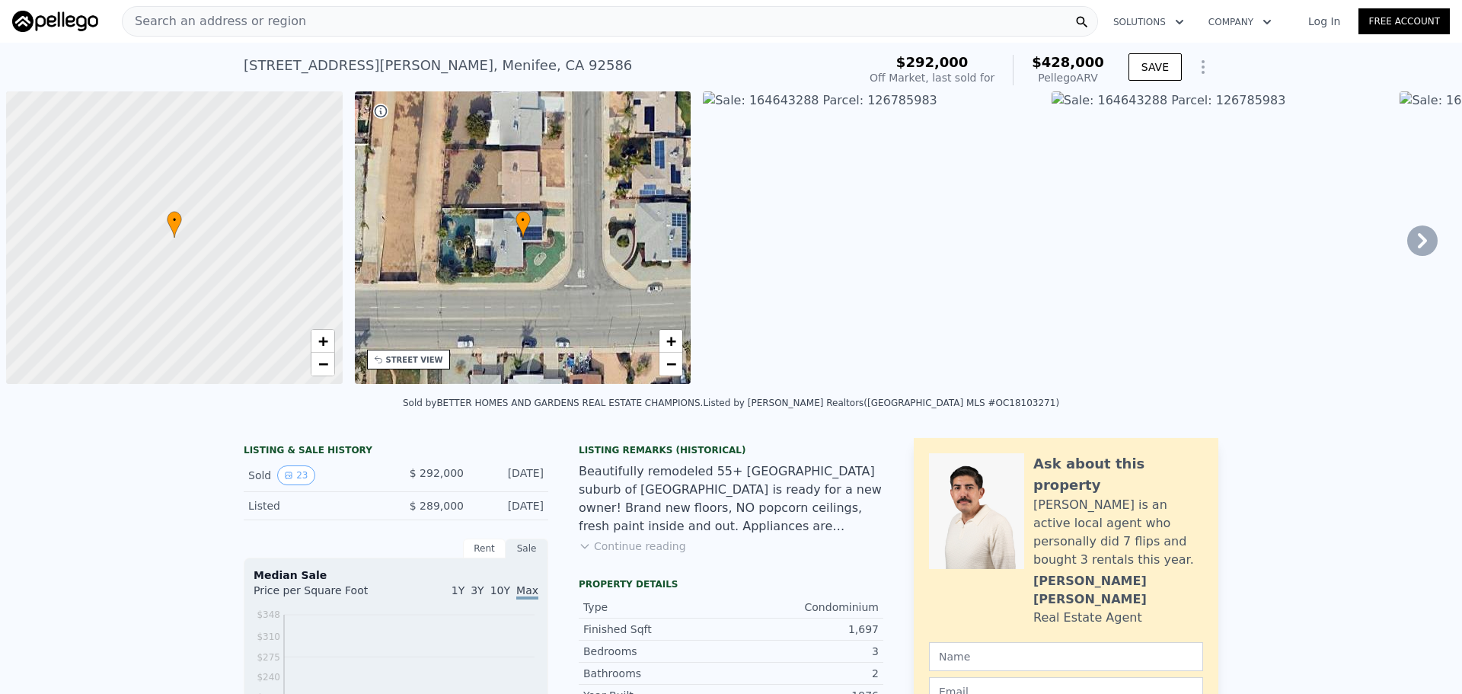
scroll to position [0, 6]
